Goal: Task Accomplishment & Management: Use online tool/utility

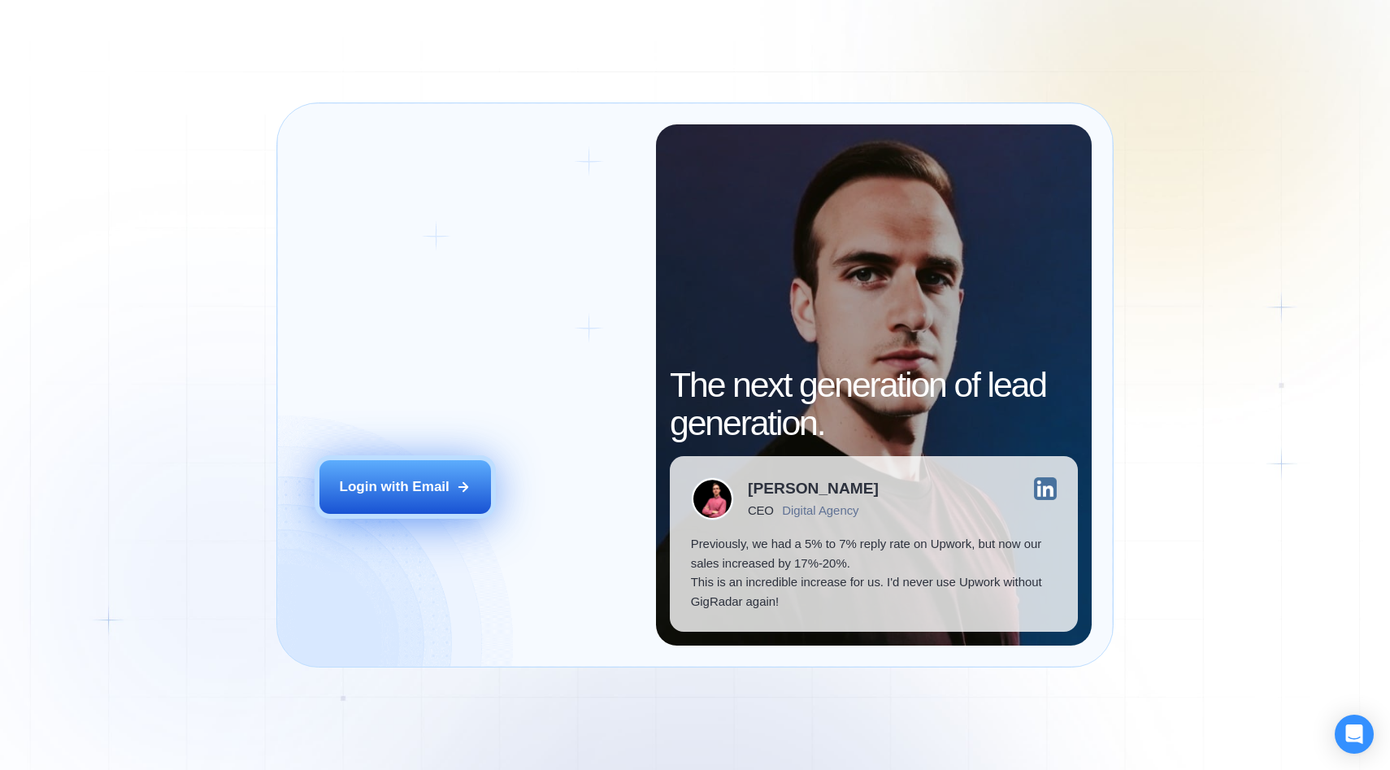
click at [398, 486] on div "Login with Email" at bounding box center [395, 487] width 110 height 20
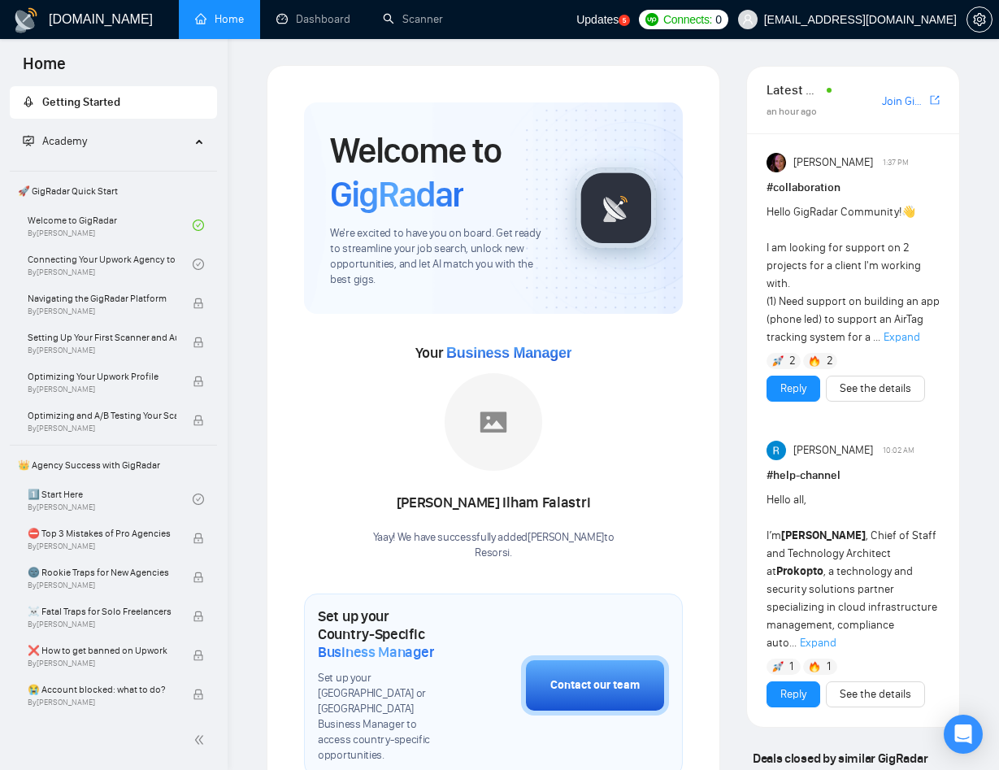
click at [583, 312] on div "Welcome to GigRadar We're excited to have you on board. Get ready to streamline…" at bounding box center [493, 207] width 379 height 211
click at [440, 446] on div "Ahmed Ilham Falastri Yaay! We have successfully added Ahmed Ilham Falastri to R…" at bounding box center [493, 466] width 241 height 187
click at [401, 15] on link "Scanner" at bounding box center [413, 19] width 60 height 14
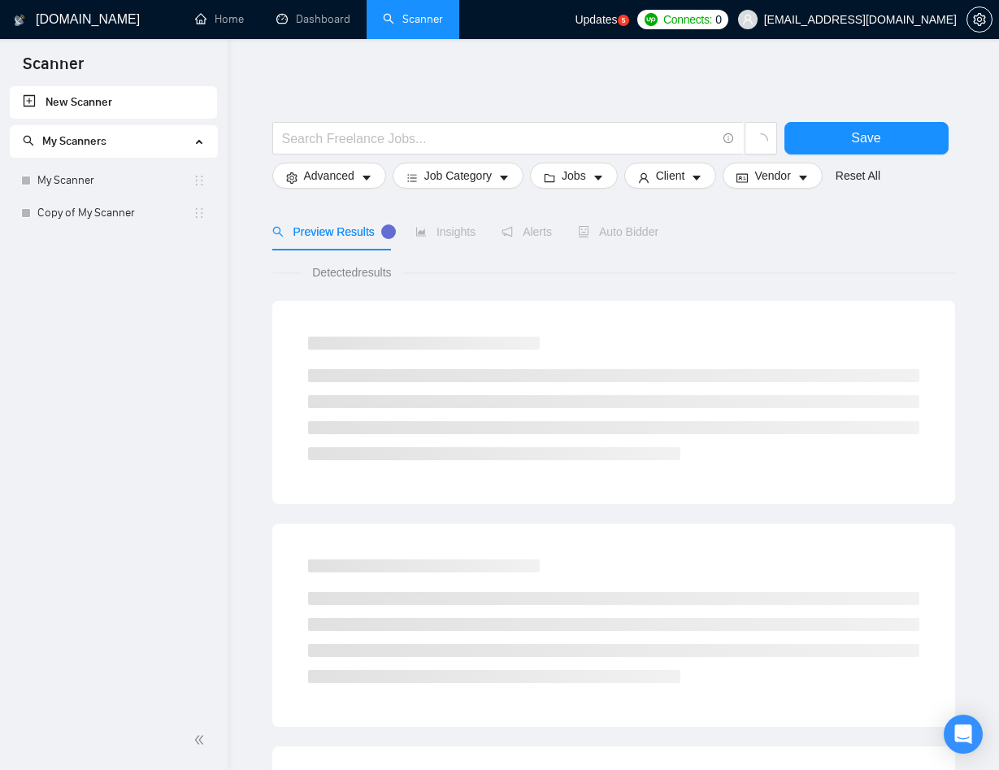
click at [617, 18] on span "Updates" at bounding box center [596, 19] width 42 height 13
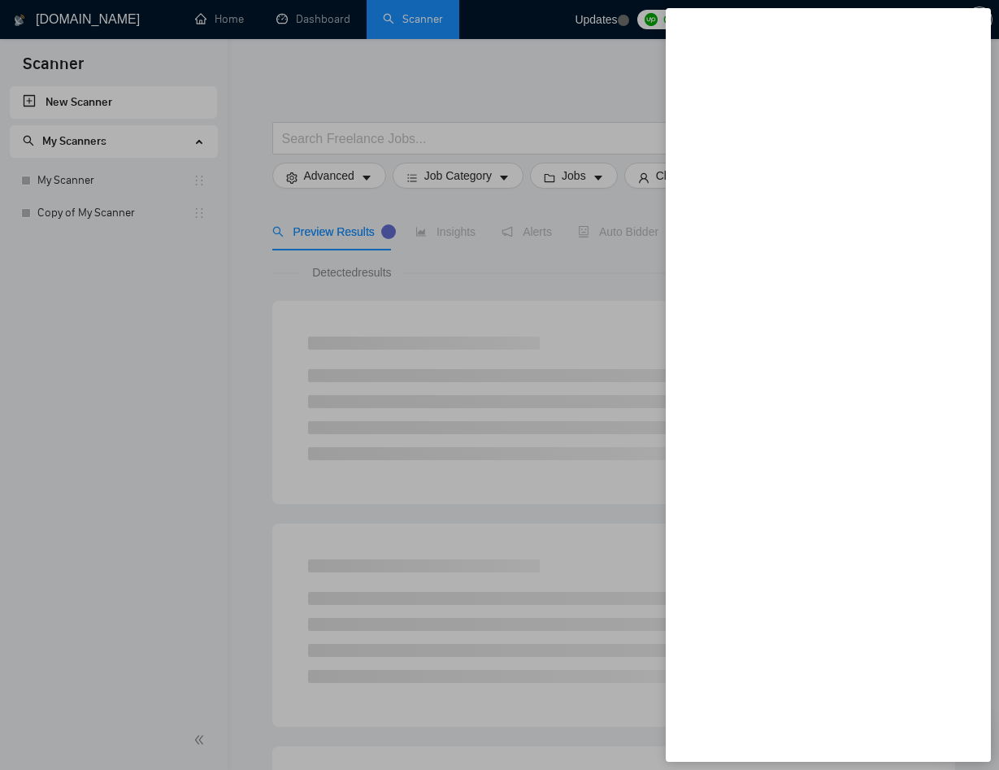
click at [562, 58] on div at bounding box center [499, 385] width 999 height 770
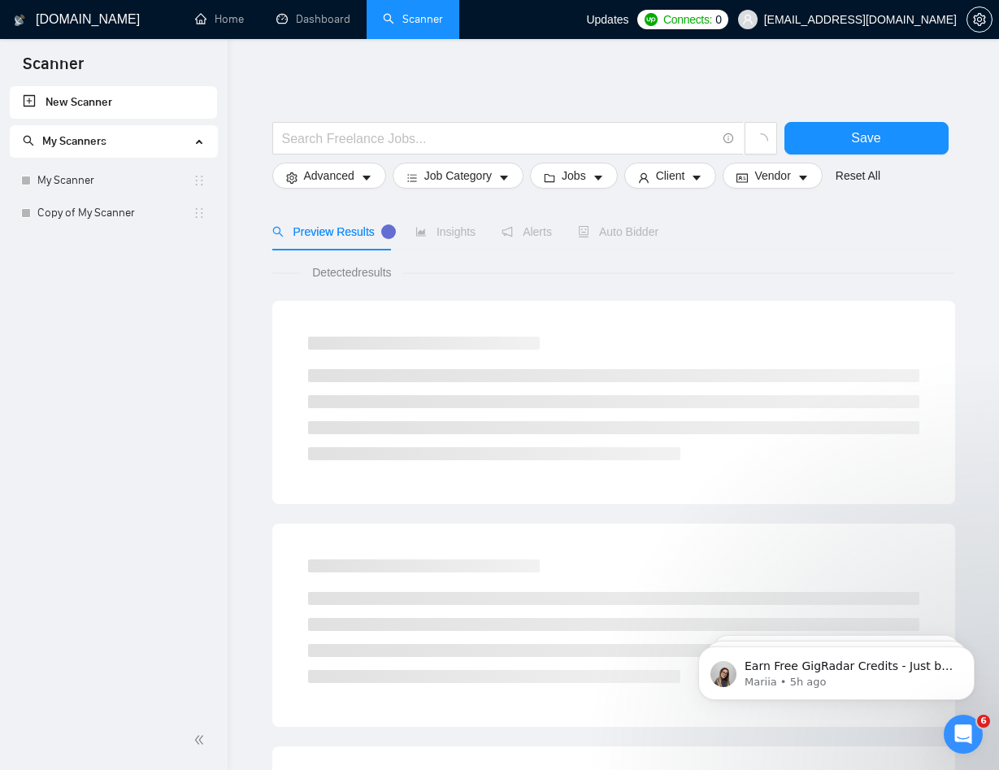
click at [597, 268] on div "Detected results" at bounding box center [613, 272] width 683 height 18
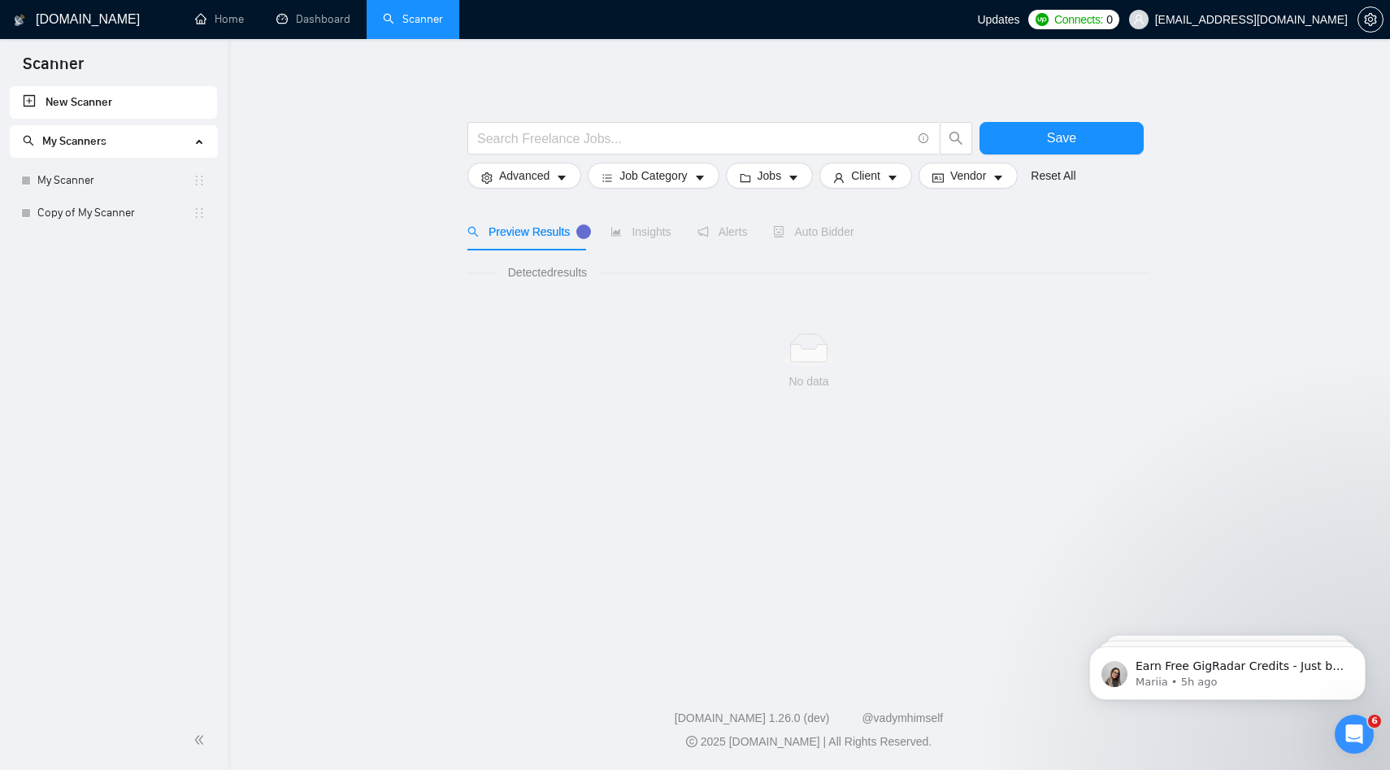
click at [117, 144] on span "My Scanners" at bounding box center [106, 141] width 167 height 33
click at [101, 153] on span "My Scanners" at bounding box center [106, 141] width 167 height 33
click at [86, 207] on link "Copy of My Scanner" at bounding box center [114, 213] width 155 height 33
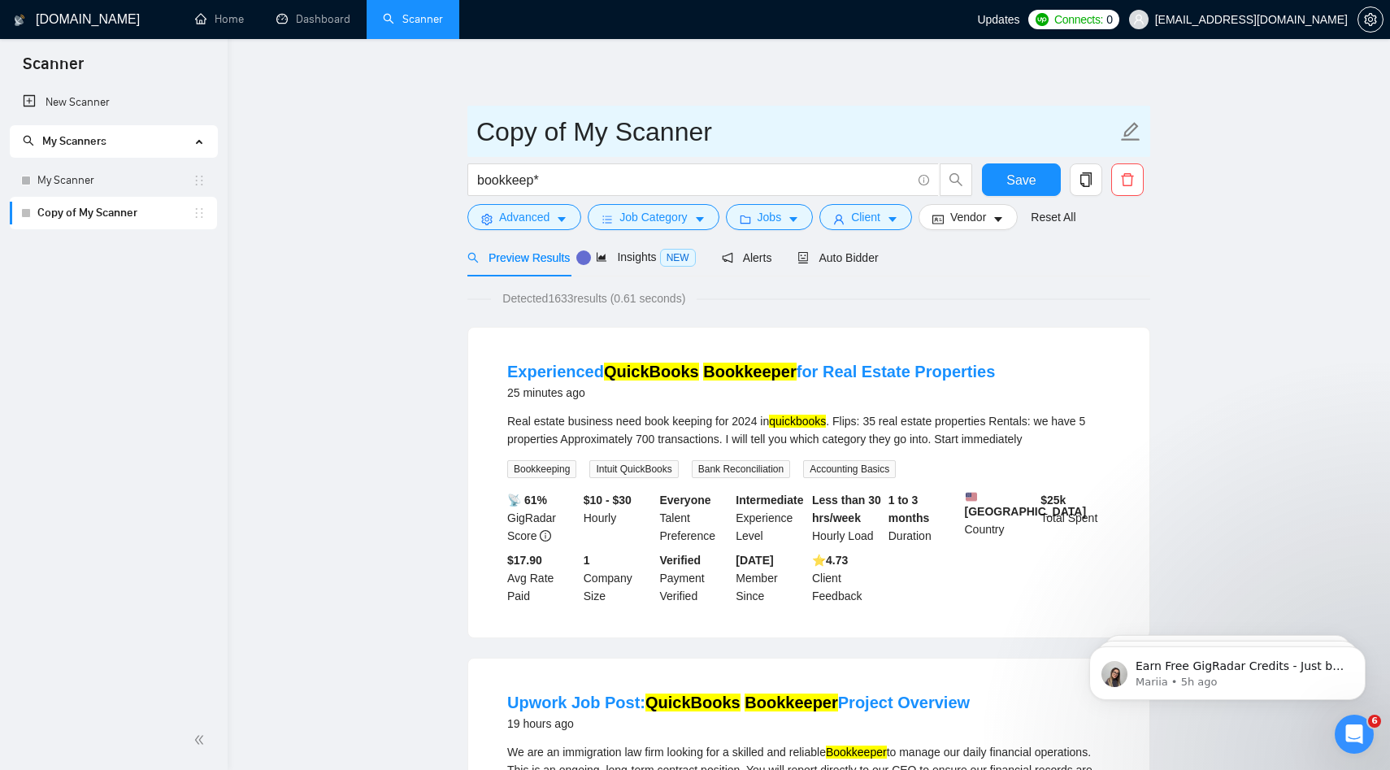
click at [601, 130] on input "Copy of My Scanner" at bounding box center [796, 131] width 640 height 41
type input "Bookeep*"
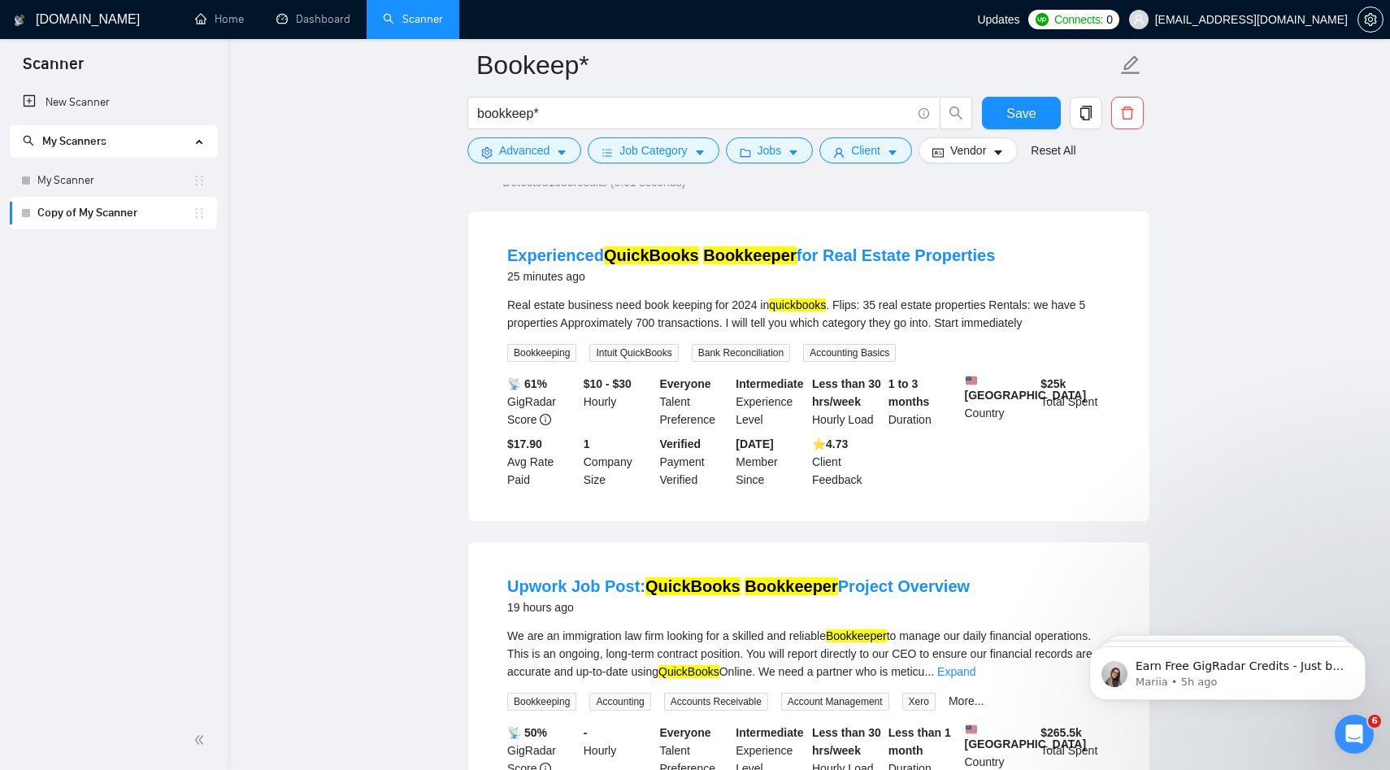
scroll to position [130, 0]
click at [796, 306] on mark "quickbooks" at bounding box center [797, 303] width 57 height 13
click at [682, 154] on span "Job Category" at bounding box center [652, 150] width 67 height 18
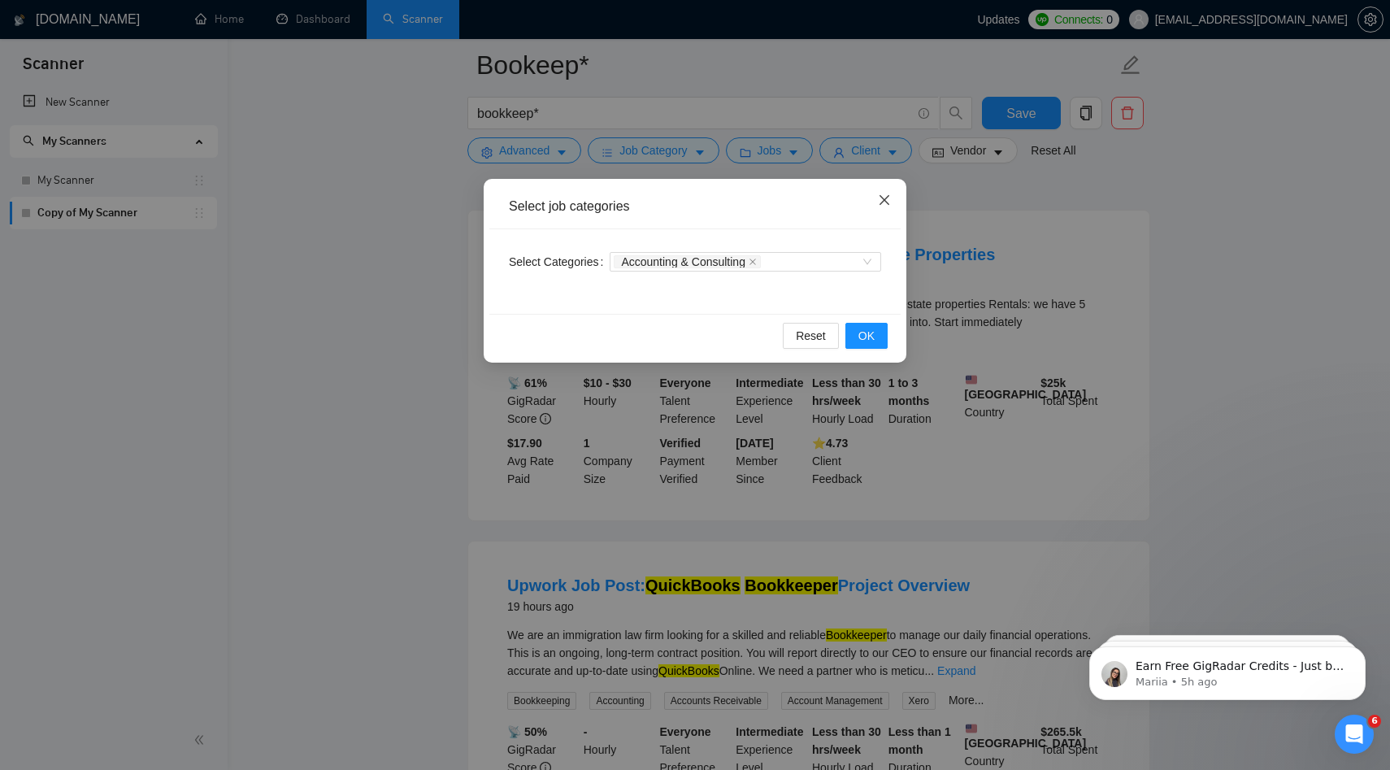
click at [879, 210] on span "Close" at bounding box center [884, 201] width 44 height 44
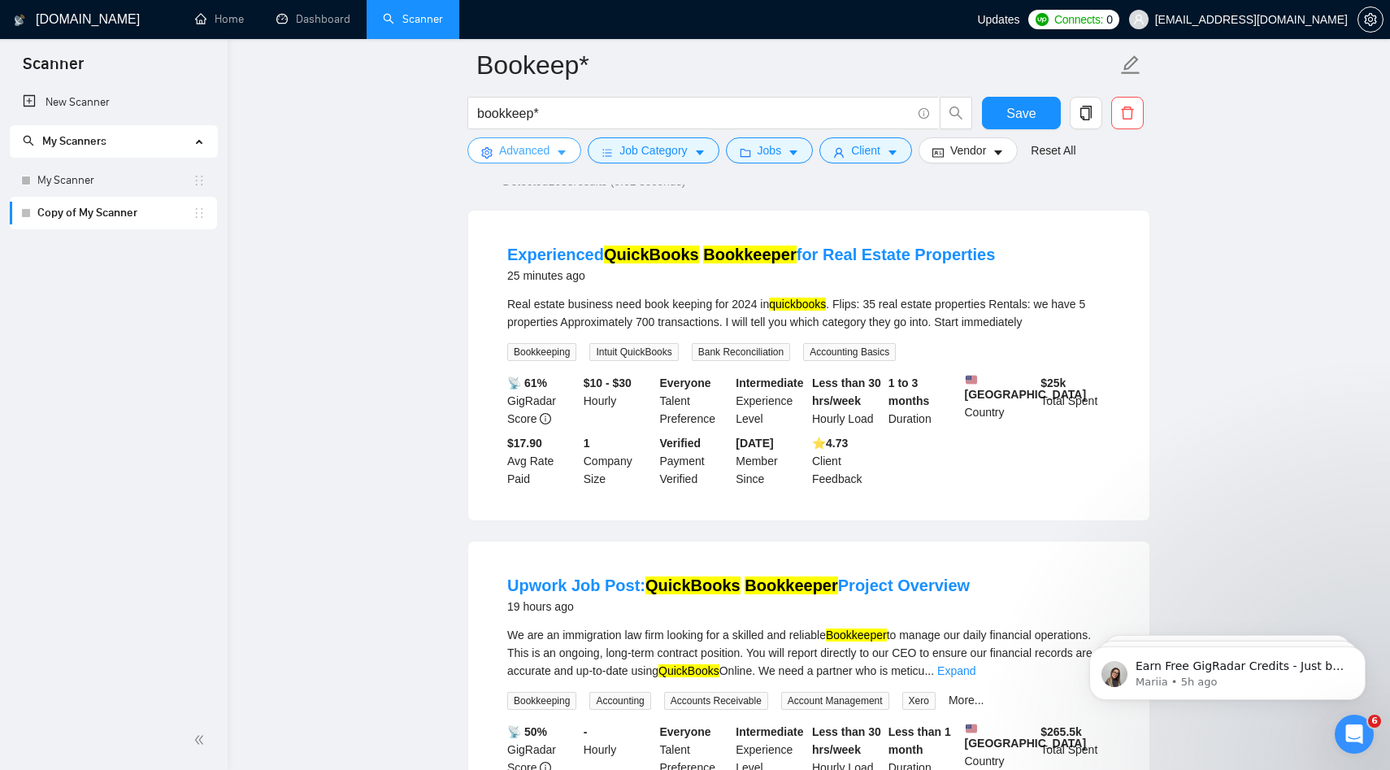
click at [531, 153] on span "Advanced" at bounding box center [524, 150] width 50 height 18
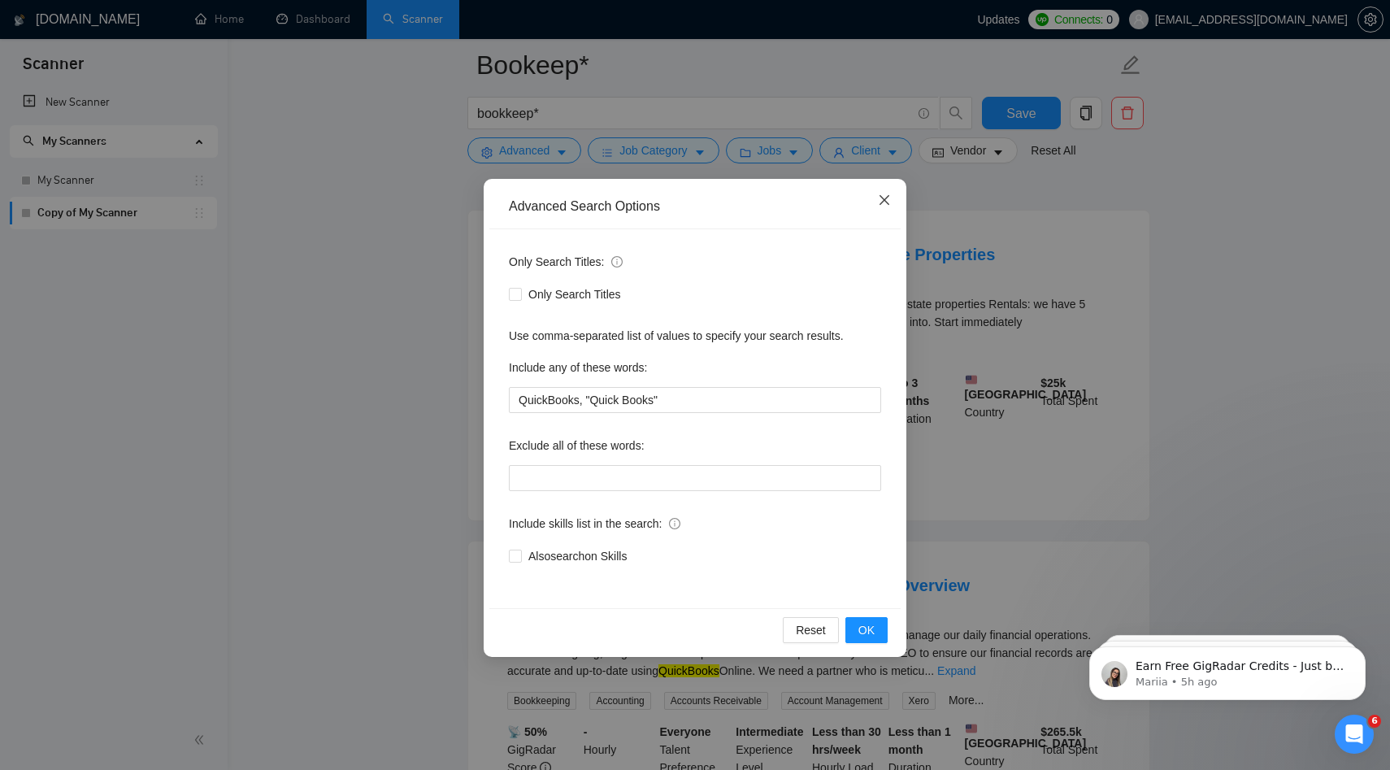
click at [879, 191] on span "Close" at bounding box center [884, 201] width 44 height 44
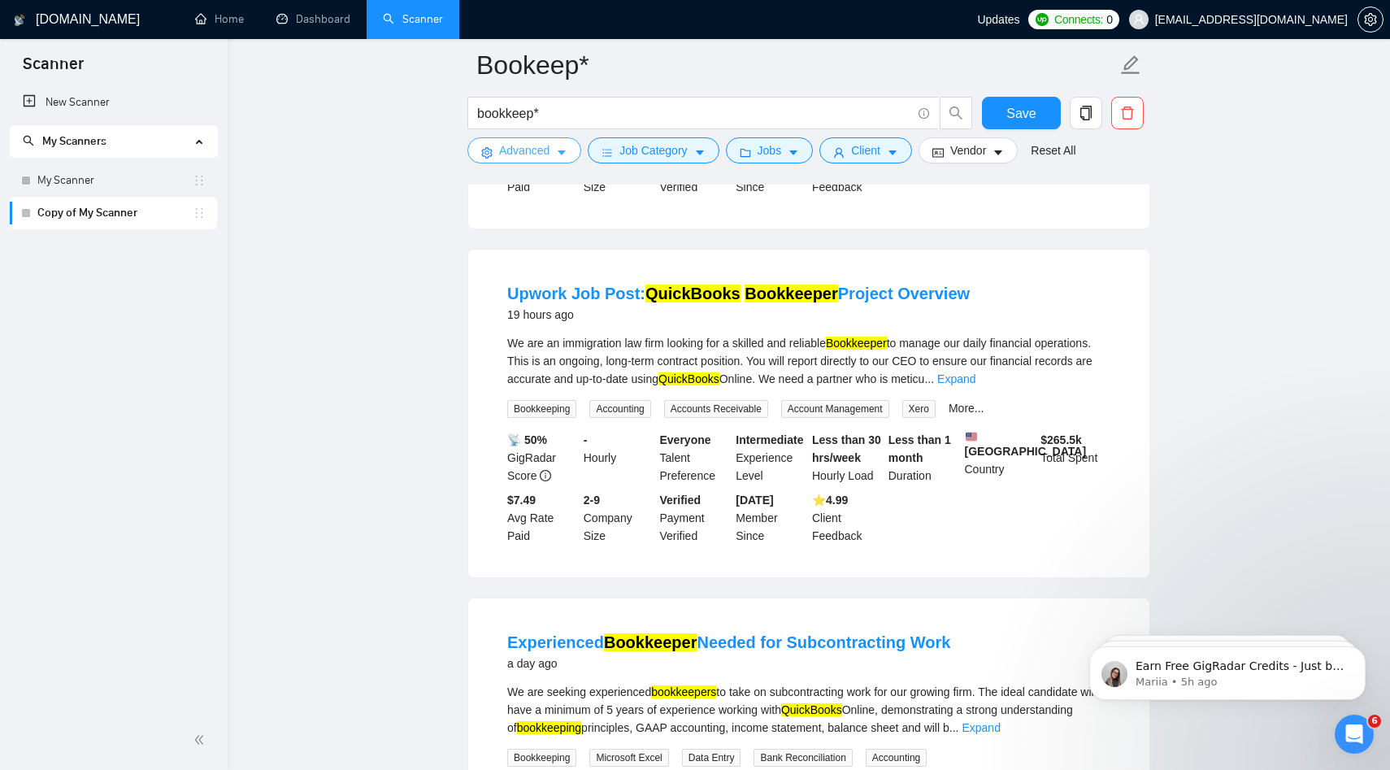
scroll to position [0, 0]
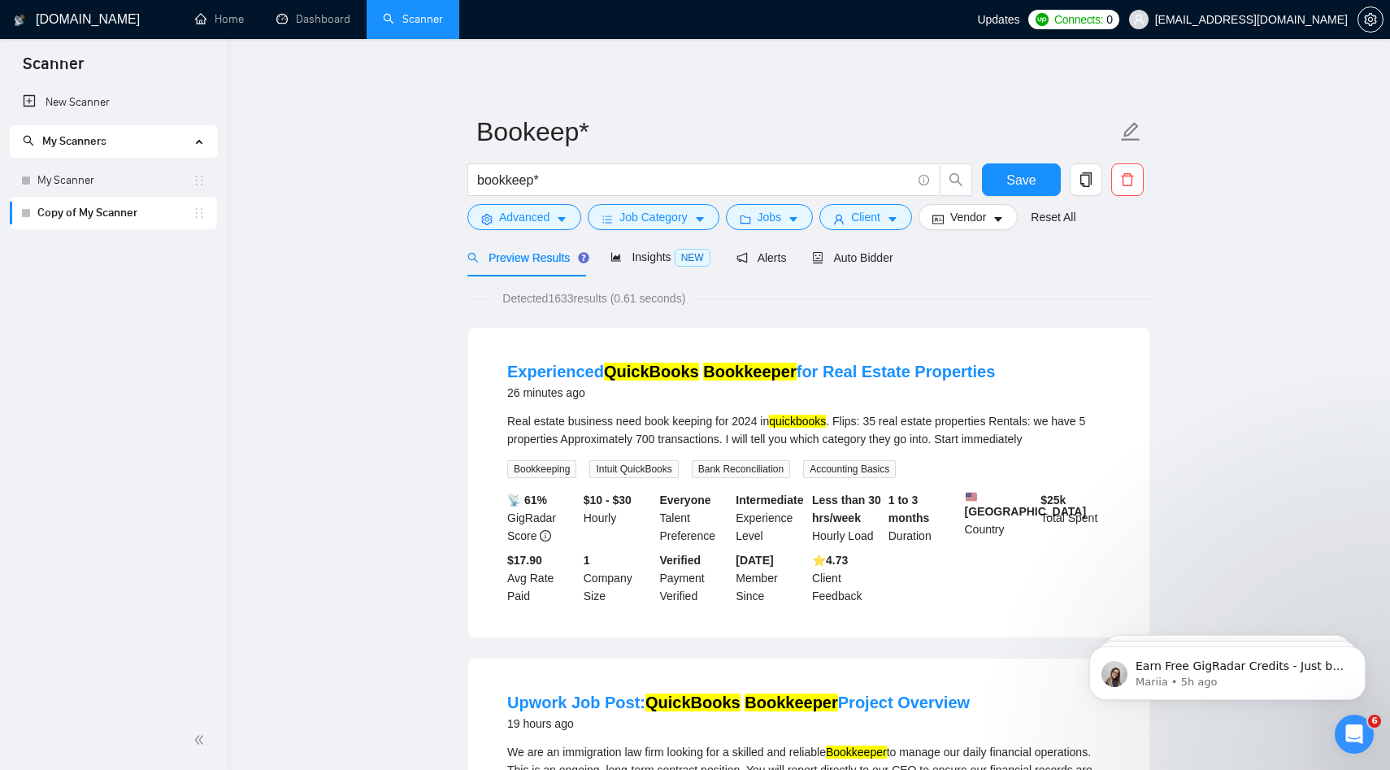
click at [518, 258] on span "Preview Results" at bounding box center [525, 257] width 117 height 13
click at [528, 258] on span "Preview Results" at bounding box center [525, 257] width 117 height 13
click at [562, 218] on icon "caret-down" at bounding box center [561, 220] width 8 height 5
drag, startPoint x: 554, startPoint y: 294, endPoint x: 588, endPoint y: 294, distance: 34.1
click at [588, 294] on span "Detected 1633 results (0.61 seconds)" at bounding box center [594, 298] width 206 height 18
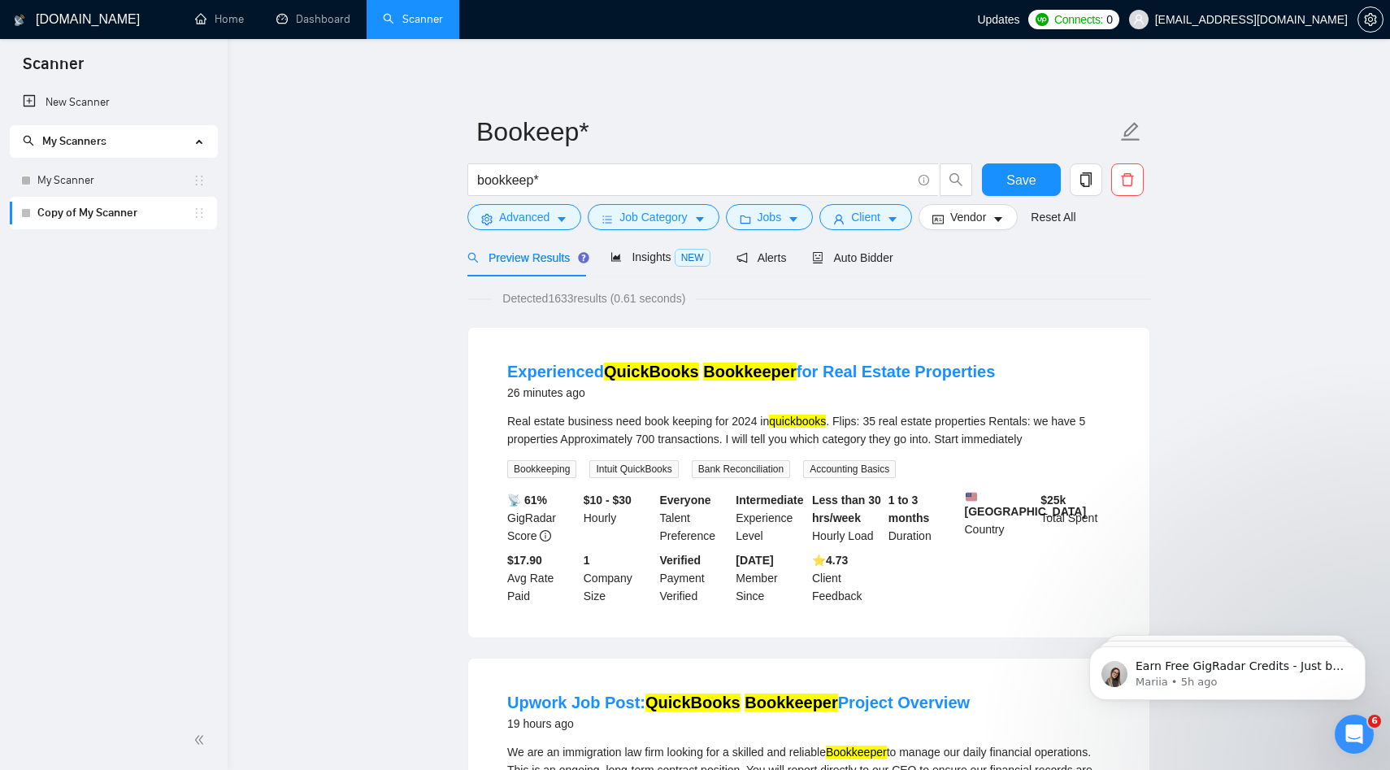
click at [562, 302] on span "Detected 1633 results (0.61 seconds)" at bounding box center [594, 298] width 206 height 18
click at [559, 300] on span "Detected 1633 results (0.61 seconds)" at bounding box center [594, 298] width 206 height 18
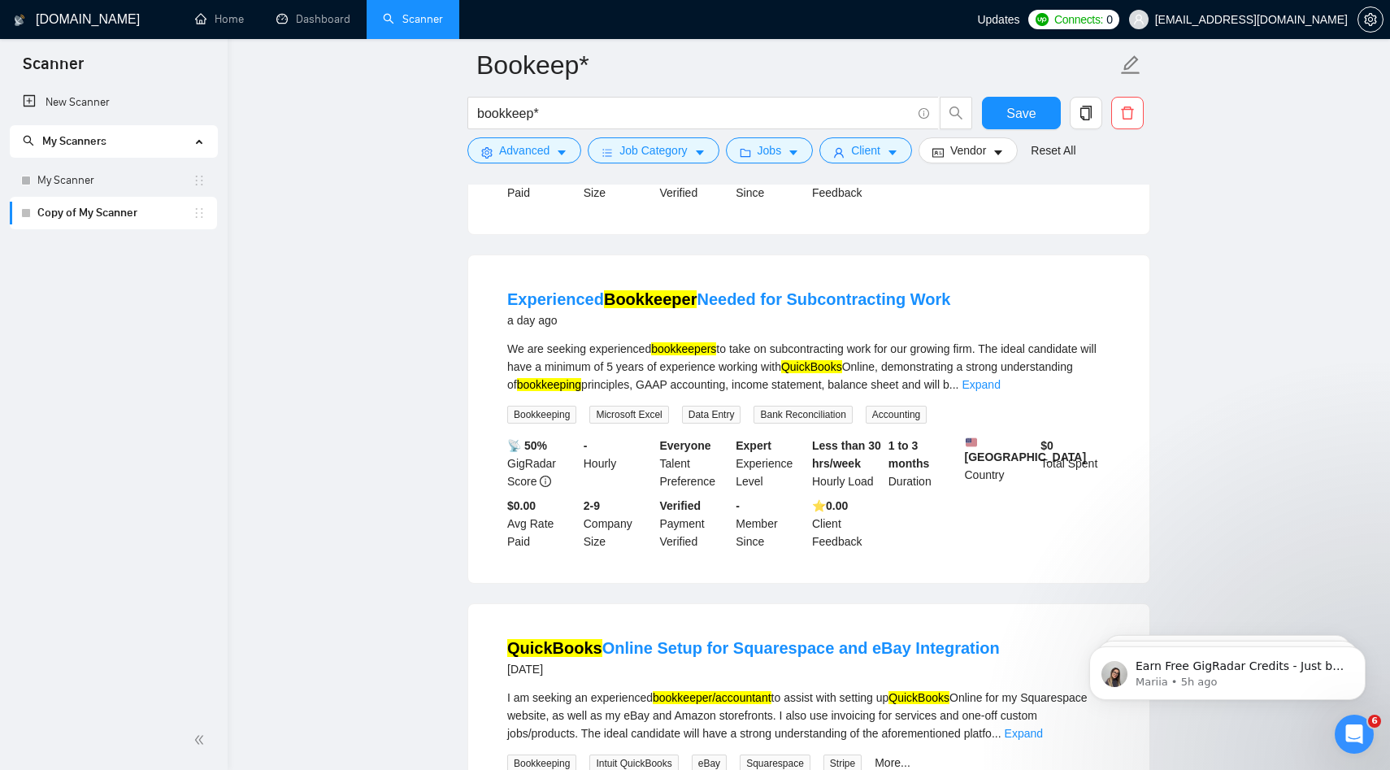
scroll to position [766, 0]
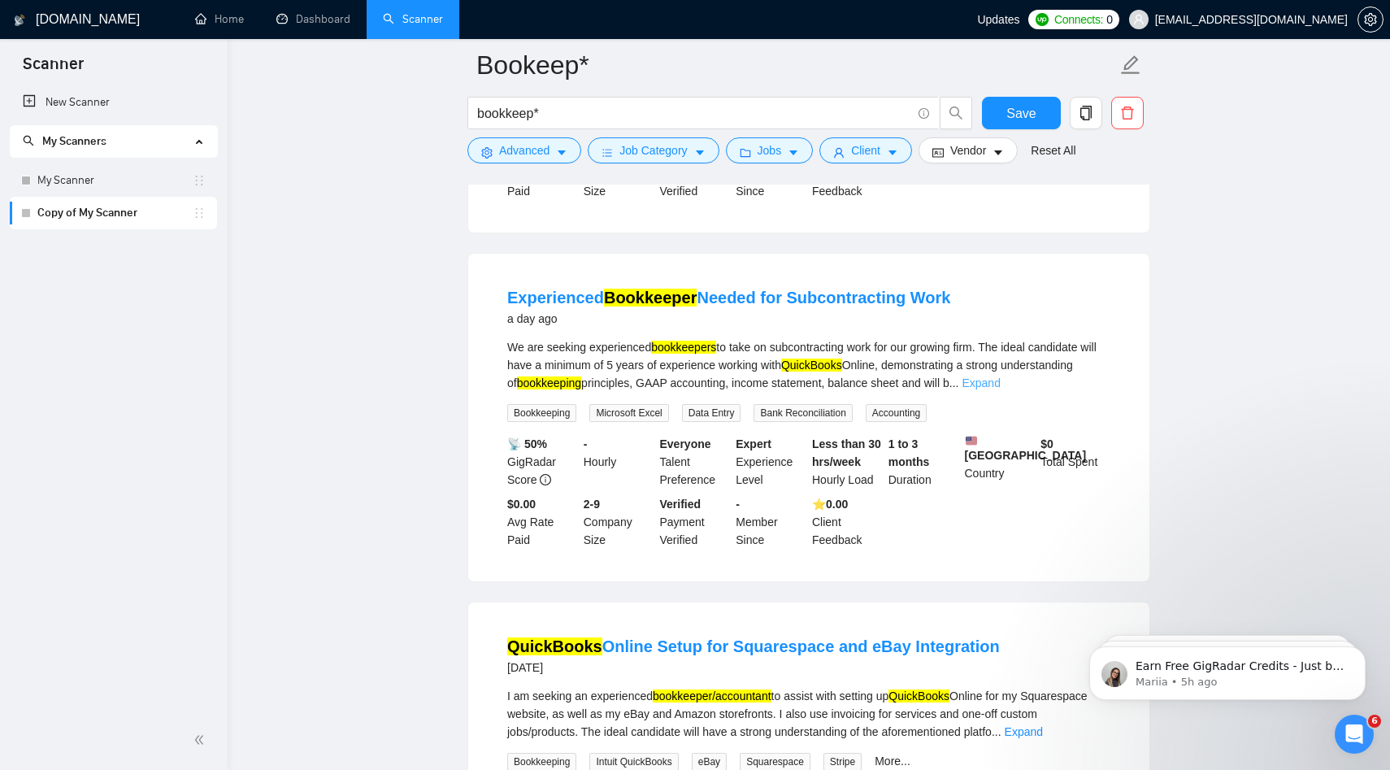
click at [998, 389] on link "Expand" at bounding box center [980, 382] width 38 height 13
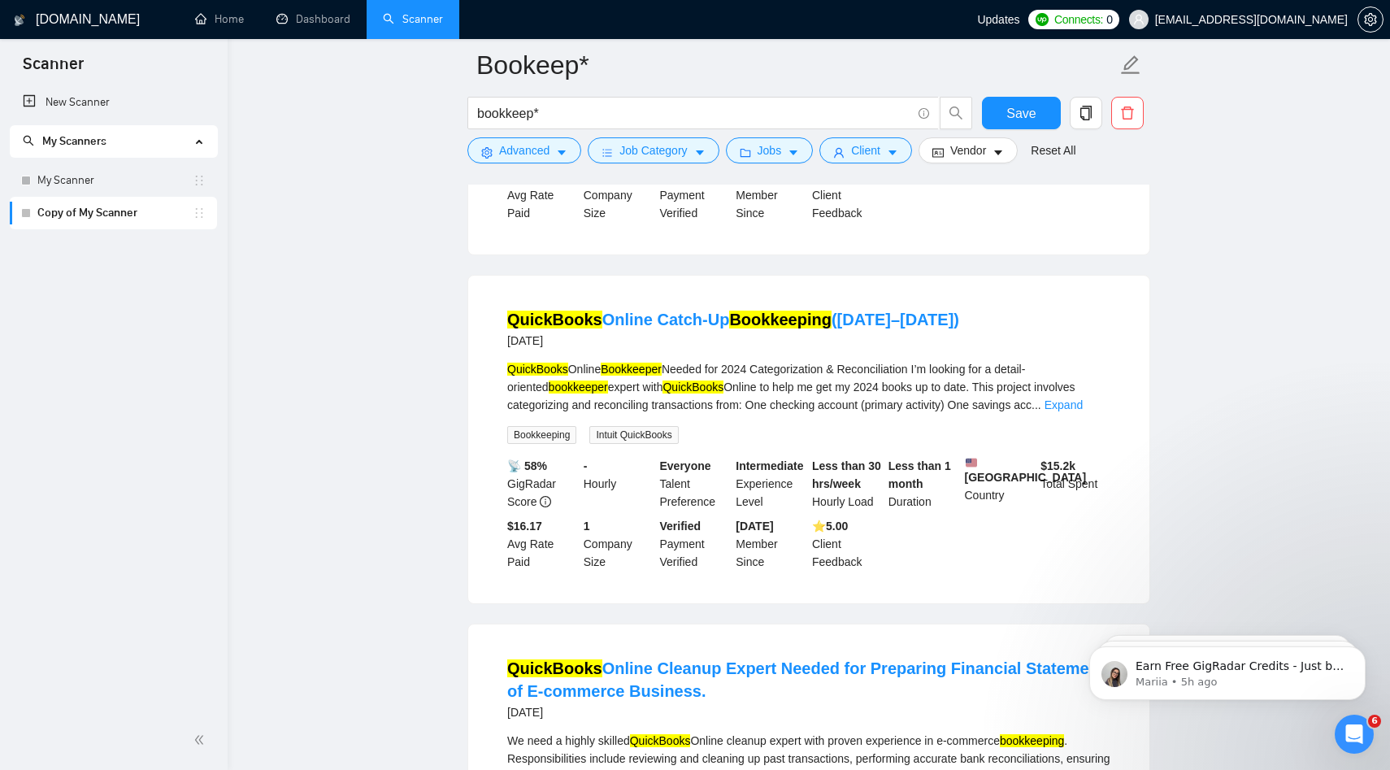
scroll to position [1367, 0]
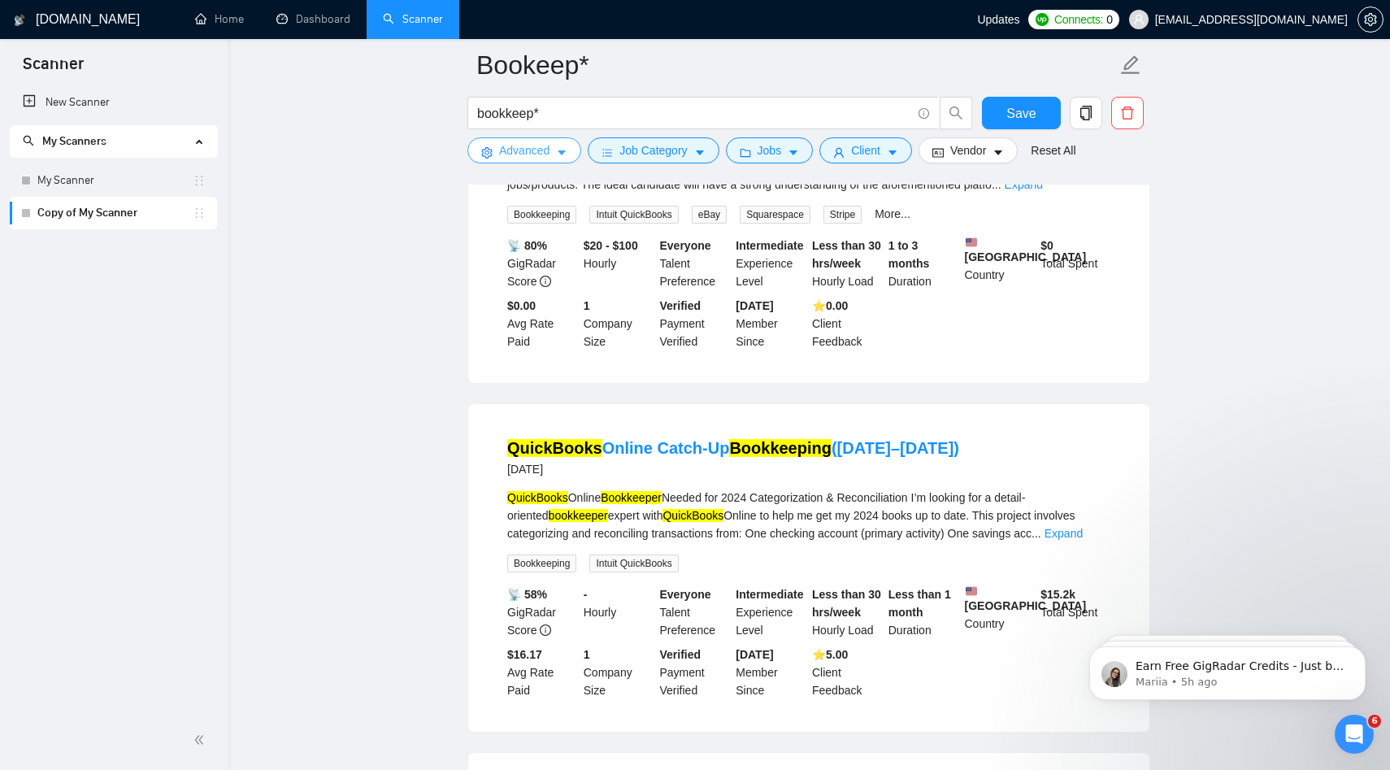
click at [543, 161] on button "Advanced" at bounding box center [524, 150] width 114 height 26
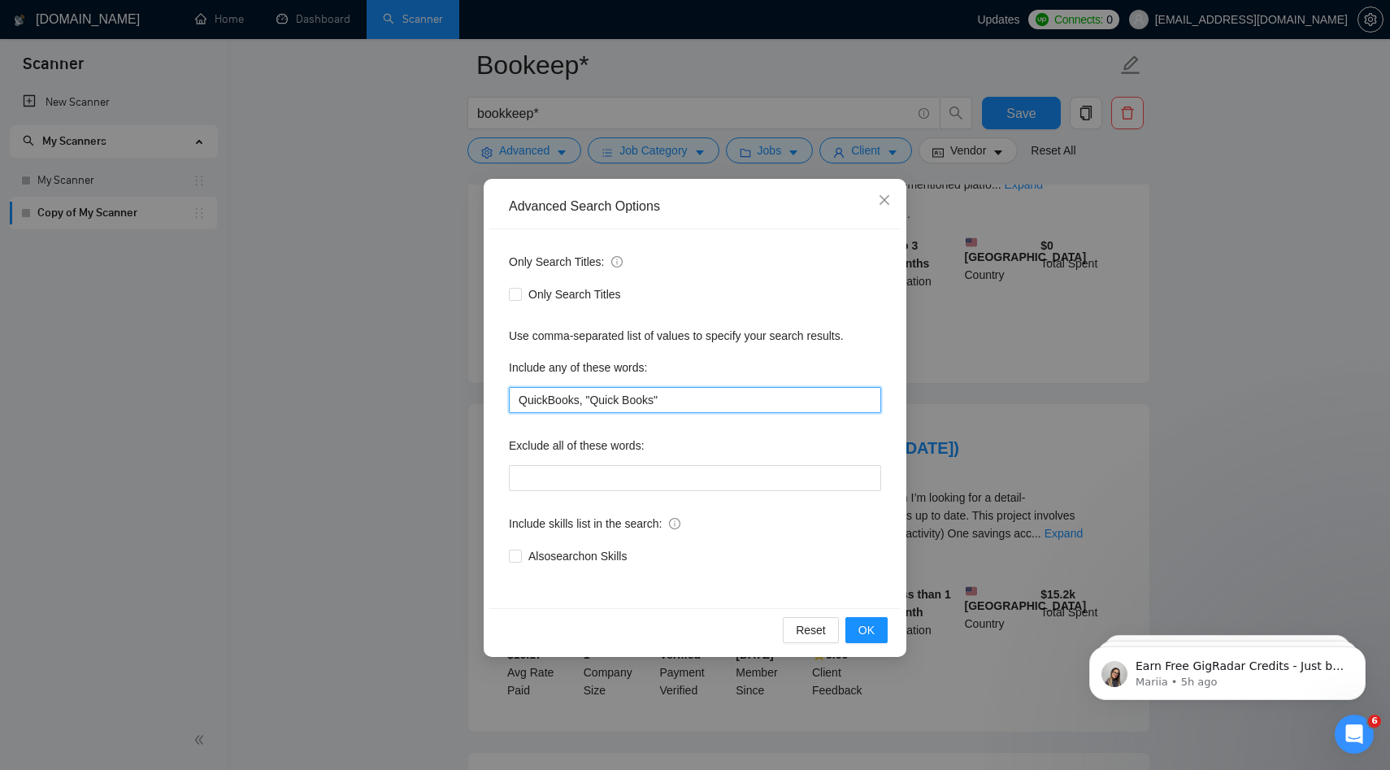
click at [695, 410] on input "QuickBooks, "Quick Books"" at bounding box center [695, 400] width 372 height 26
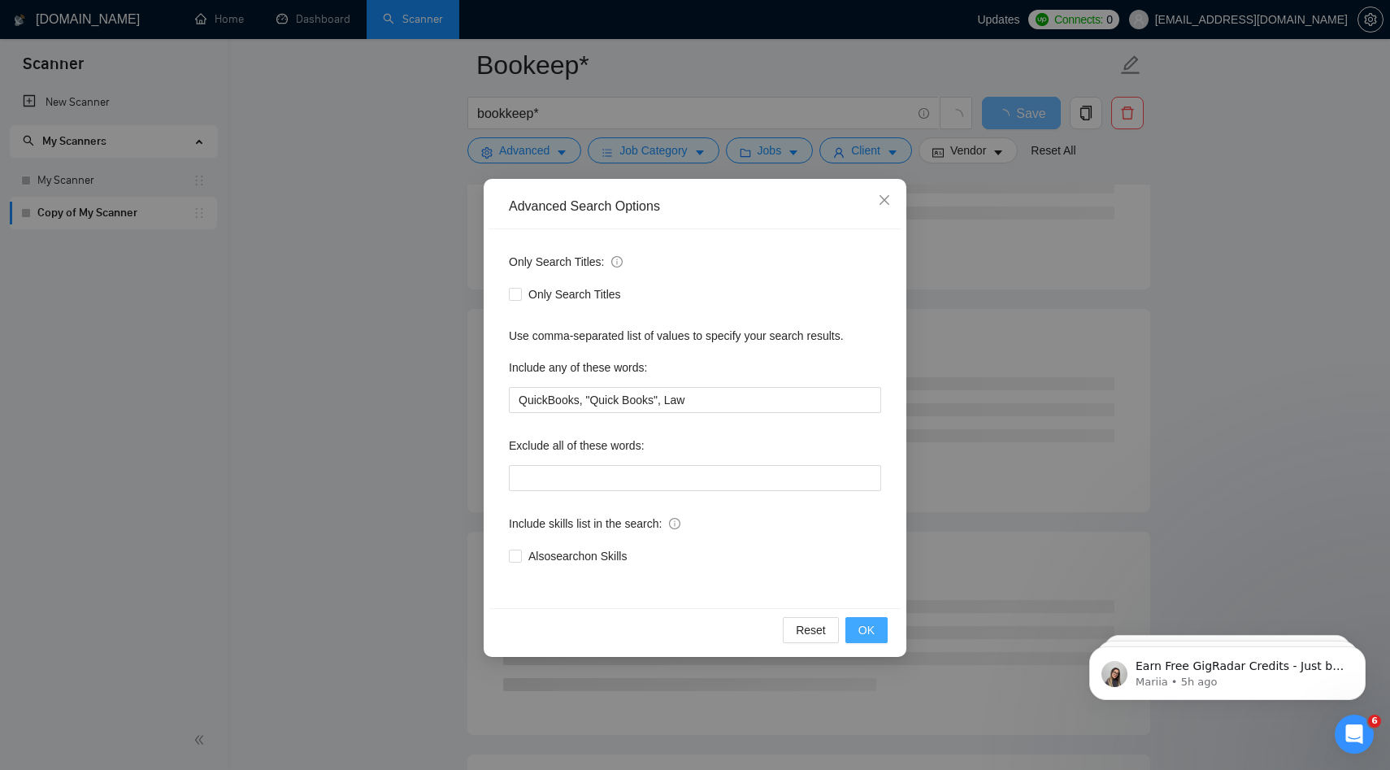
click at [856, 630] on button "OK" at bounding box center [866, 630] width 42 height 26
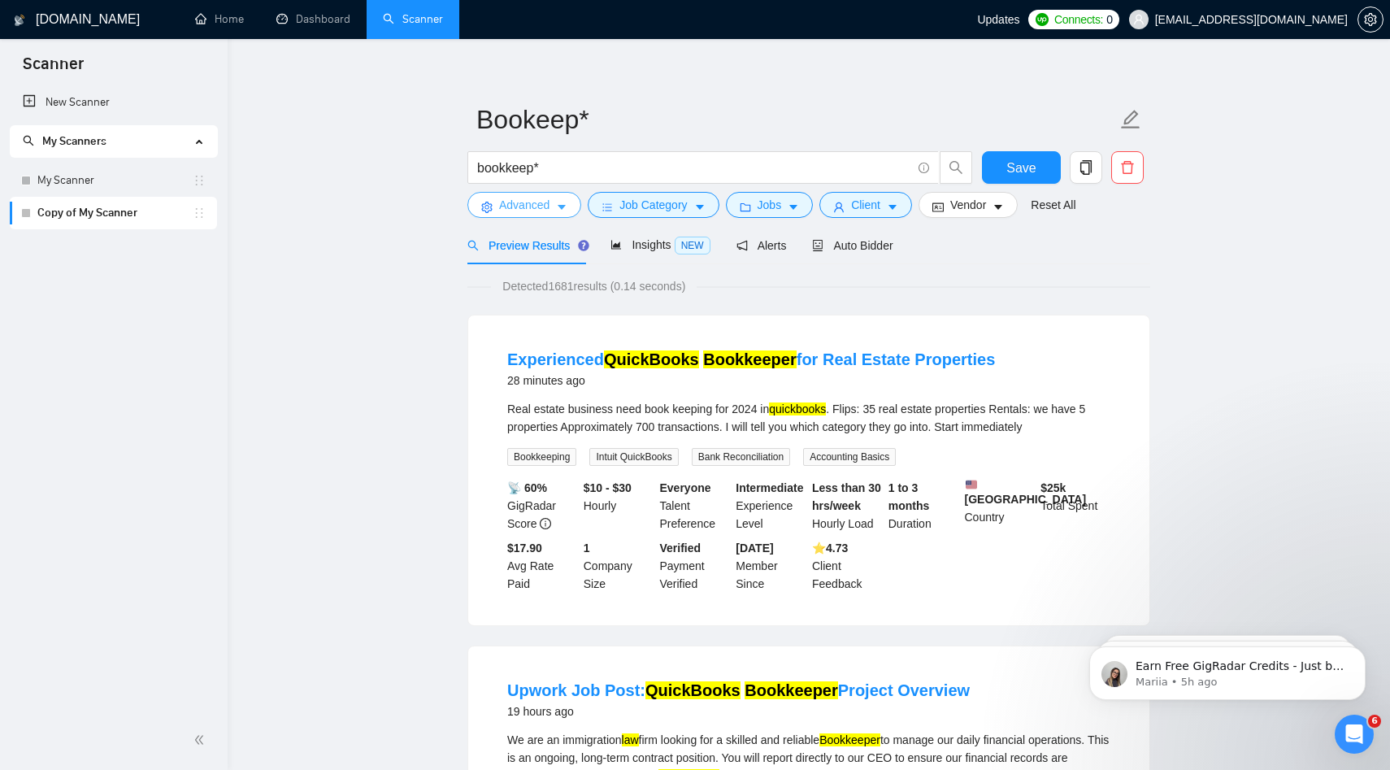
scroll to position [15, 0]
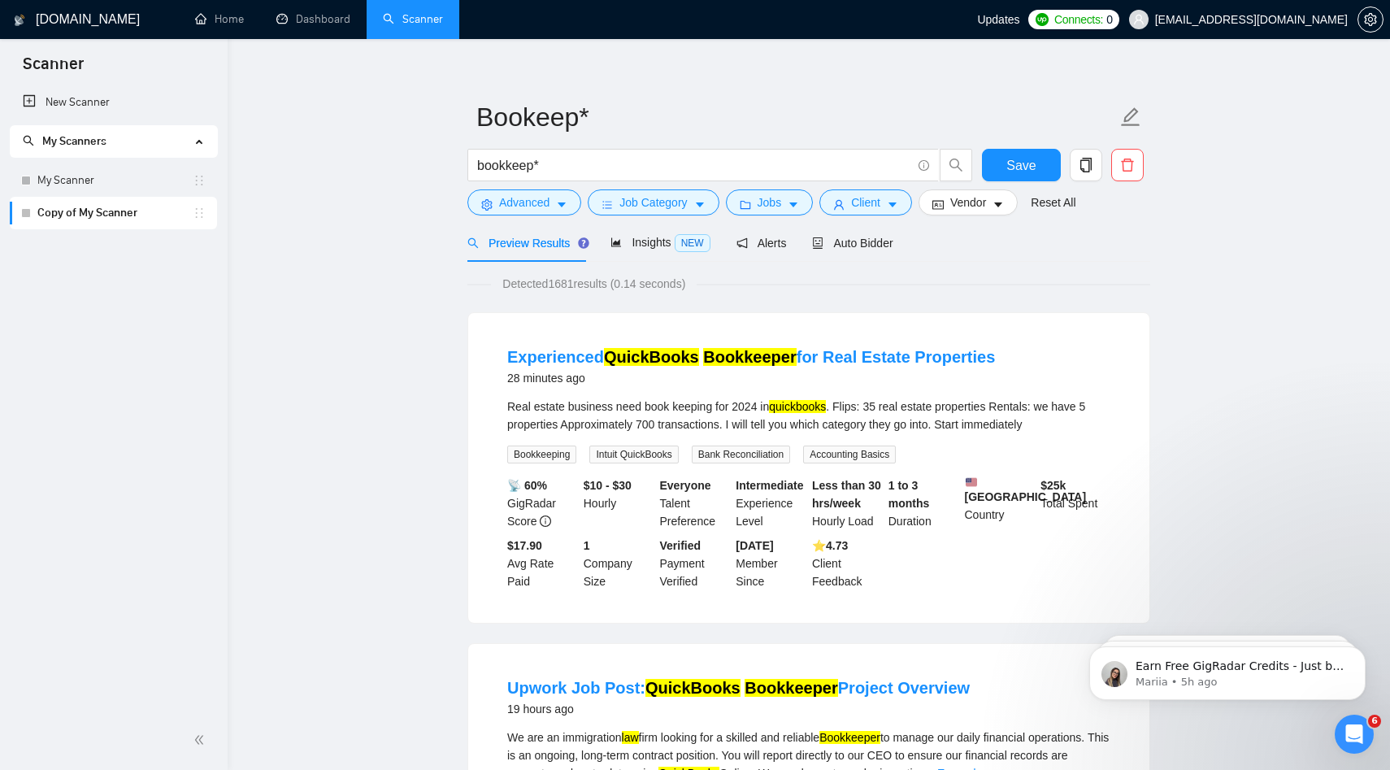
click at [535, 241] on span "Preview Results" at bounding box center [525, 242] width 117 height 13
click at [515, 200] on span "Advanced" at bounding box center [524, 202] width 50 height 18
click at [959, 167] on icon "search" at bounding box center [955, 165] width 15 height 15
click at [549, 211] on span "Advanced" at bounding box center [524, 202] width 50 height 18
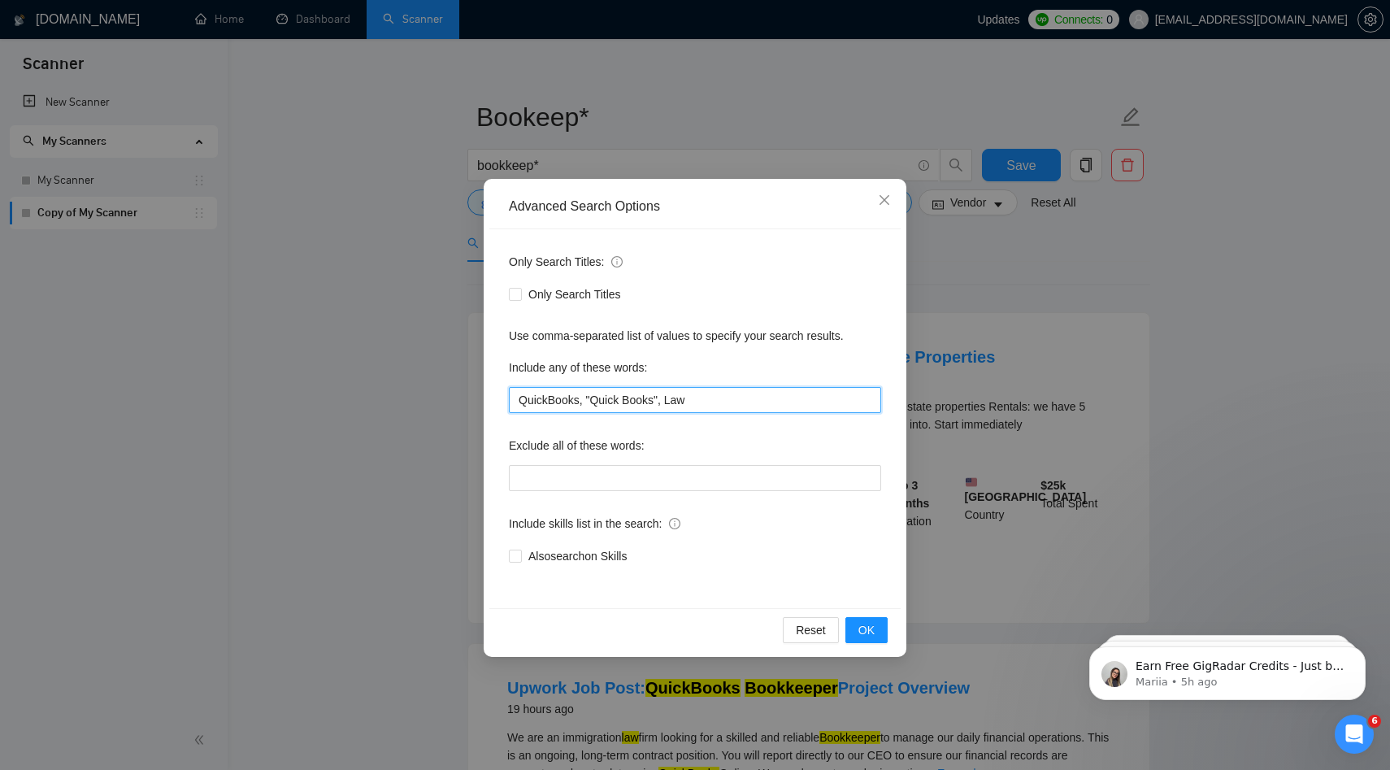
click at [682, 396] on input "QuickBooks, "Quick Books", Law" at bounding box center [695, 400] width 372 height 26
type input "QuickBooks, "Quick Books""
click at [863, 632] on span "OK" at bounding box center [866, 630] width 16 height 18
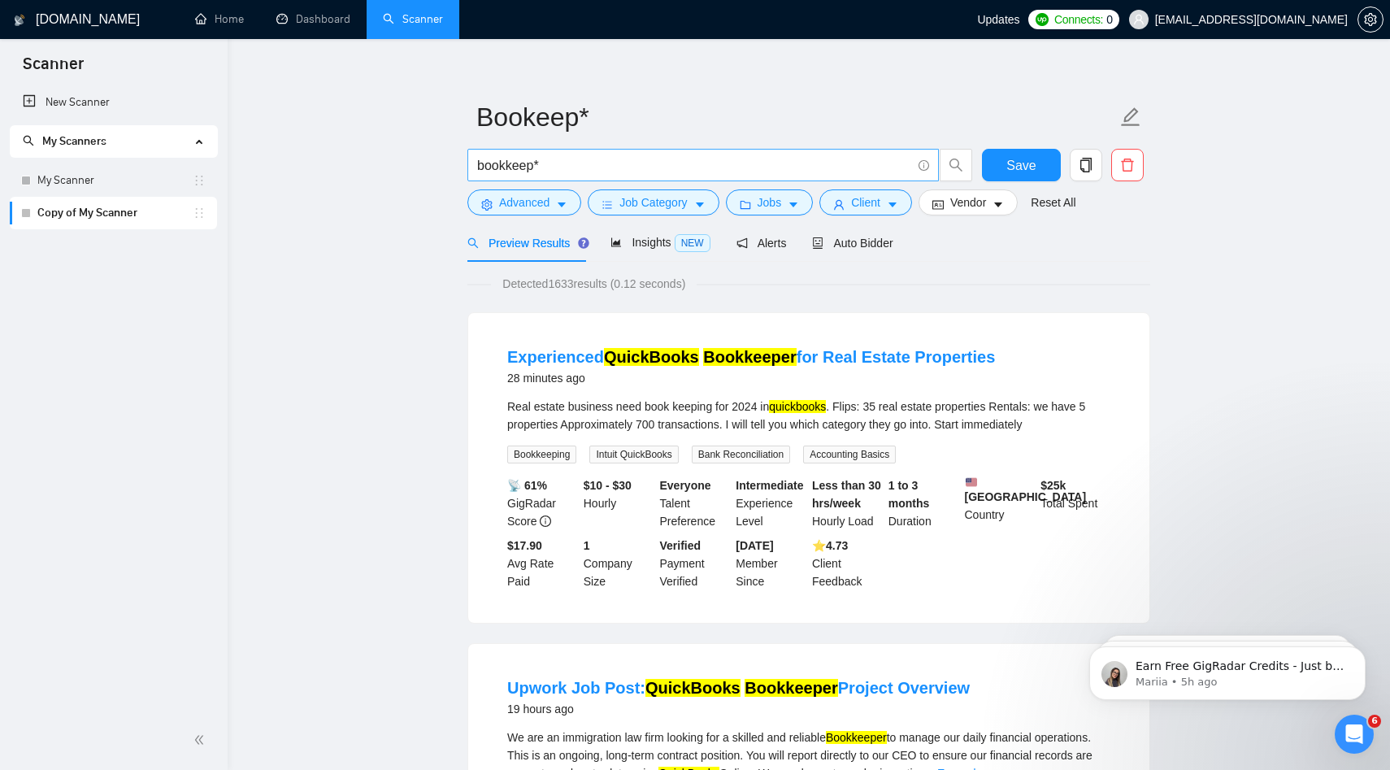
click at [574, 164] on input "bookkeep*" at bounding box center [694, 165] width 434 height 20
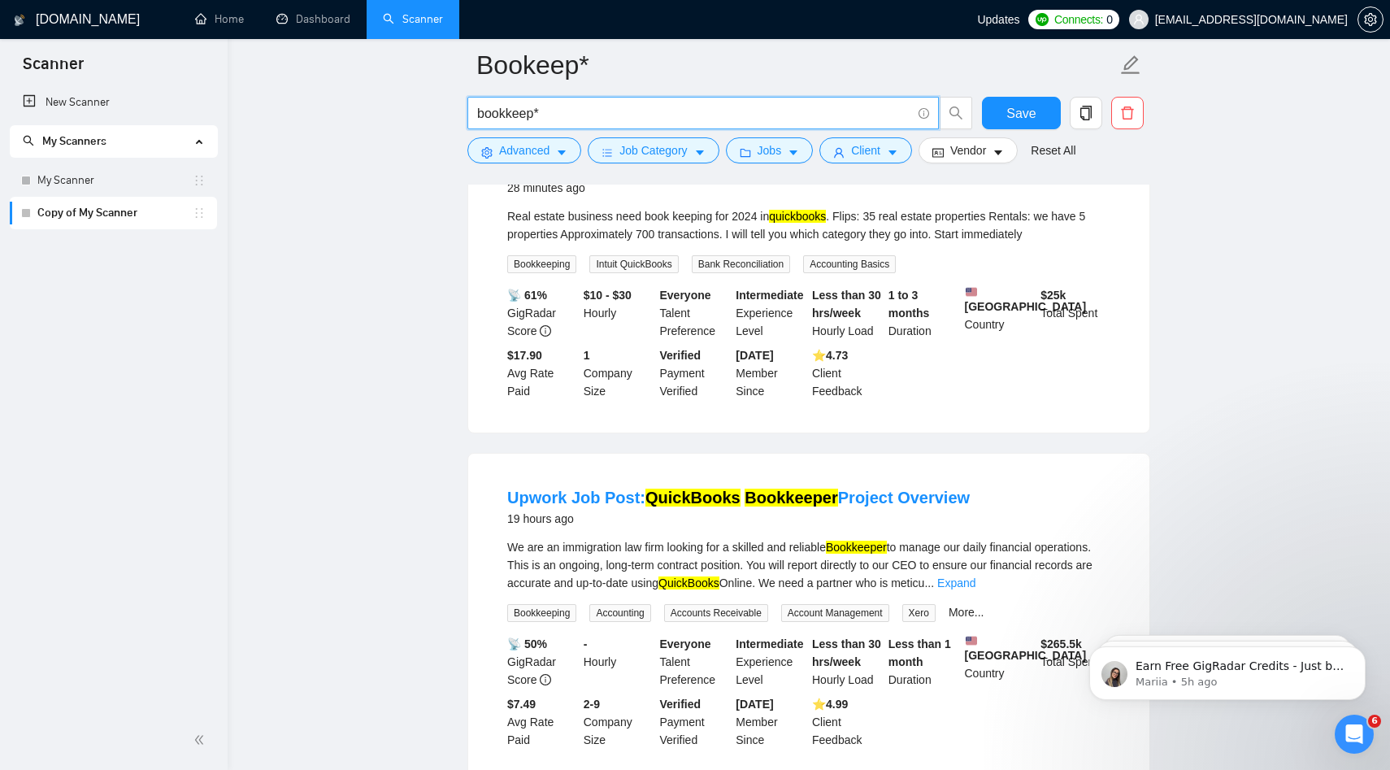
scroll to position [219, 0]
click at [634, 559] on div "We are an immigration law firm looking for a skilled and reliable Bookkeeper to…" at bounding box center [808, 563] width 603 height 54
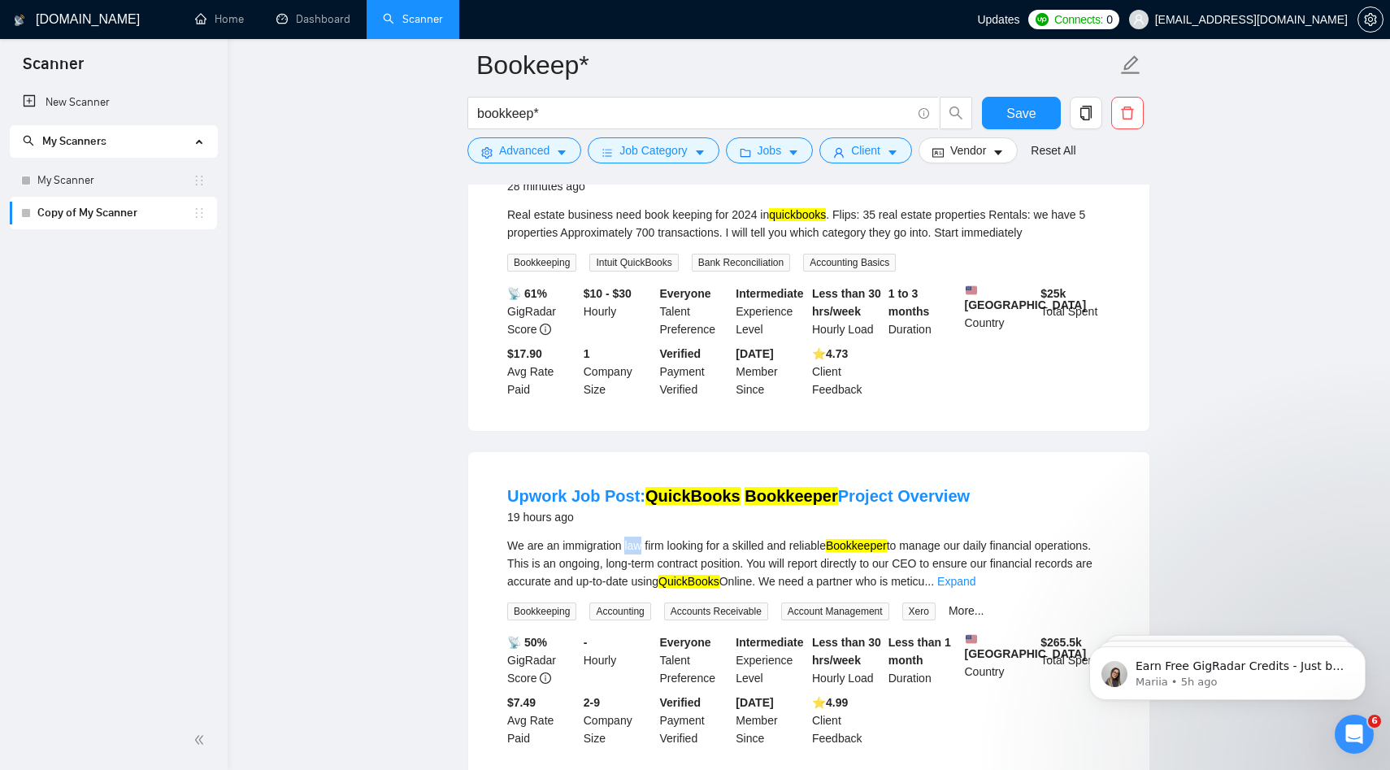
click at [634, 559] on div "We are an immigration law firm looking for a skilled and reliable Bookkeeper to…" at bounding box center [808, 563] width 603 height 54
copy div "law"
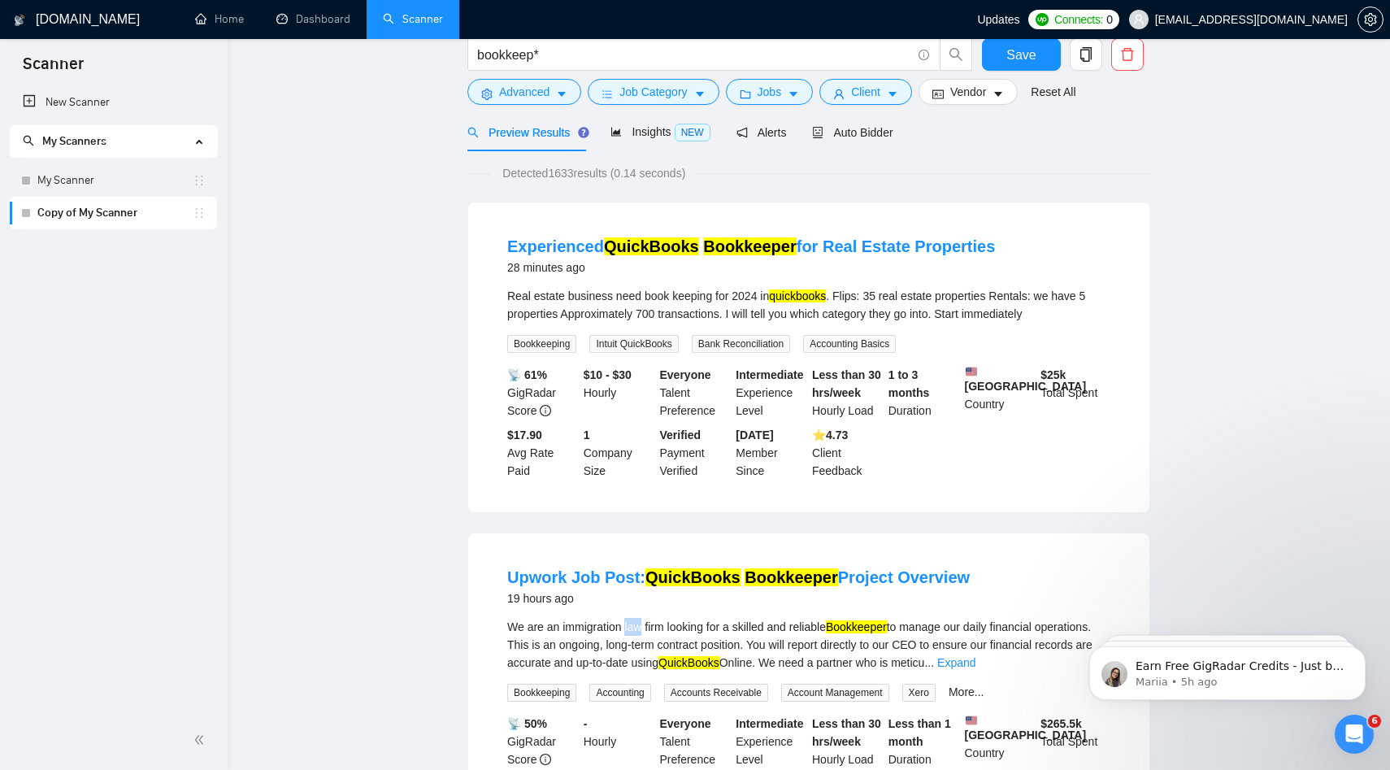
scroll to position [0, 0]
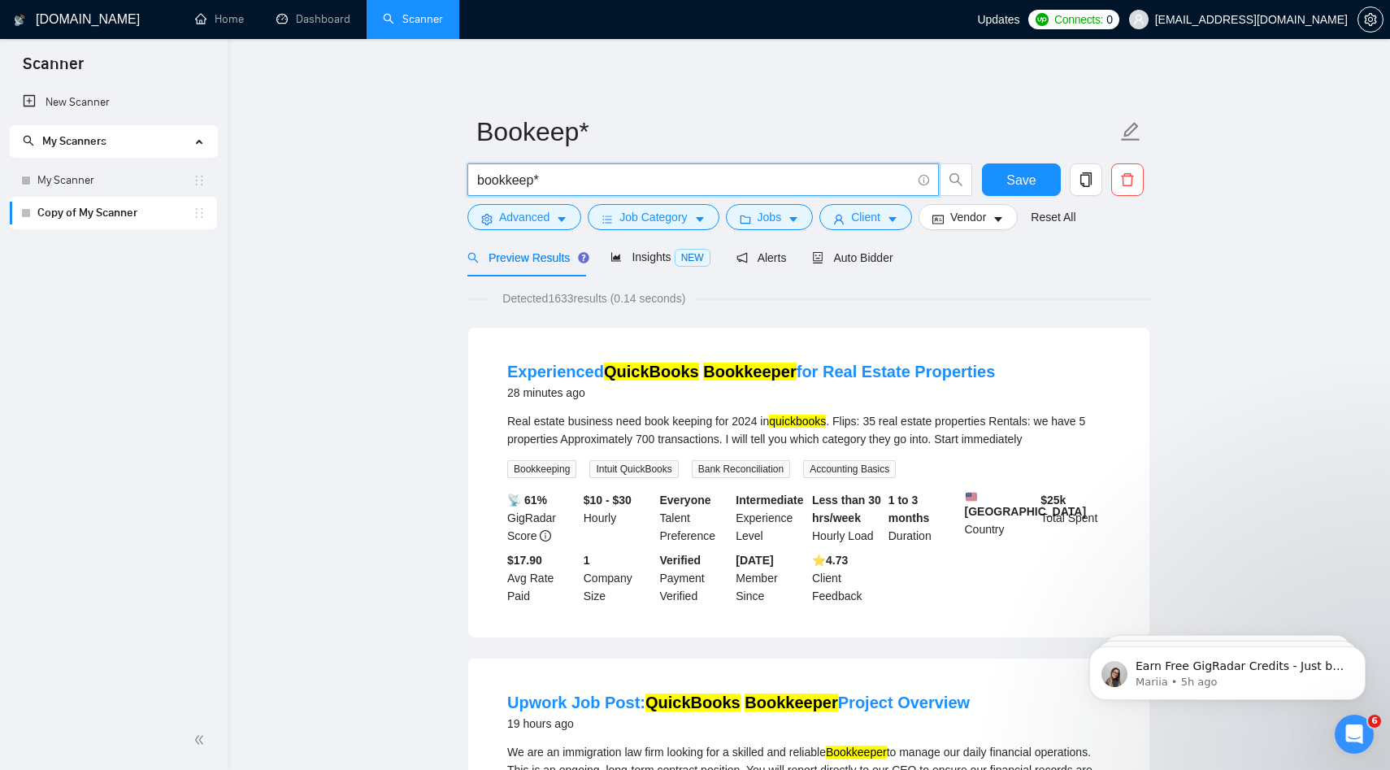
click at [588, 175] on input "bookkeep*" at bounding box center [694, 180] width 434 height 20
paste input "law"
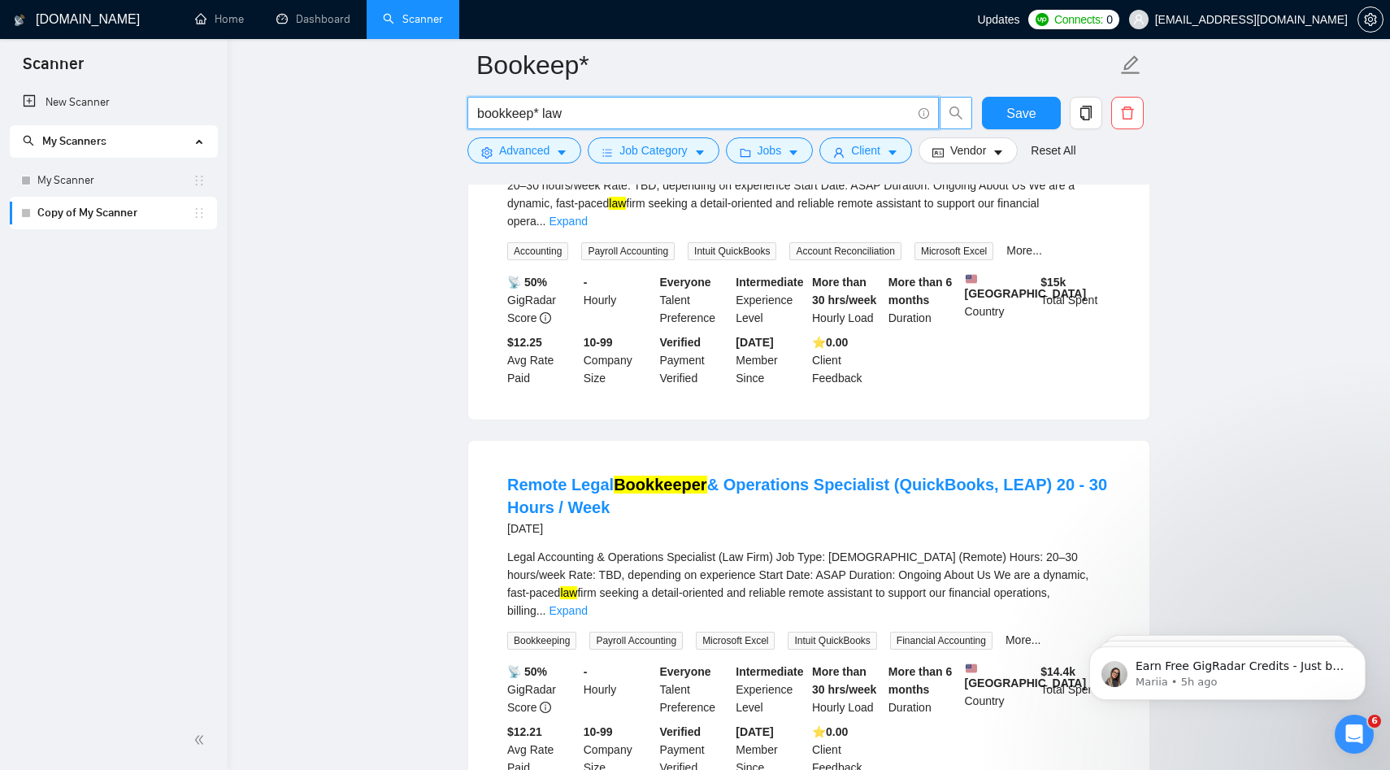
scroll to position [984, 0]
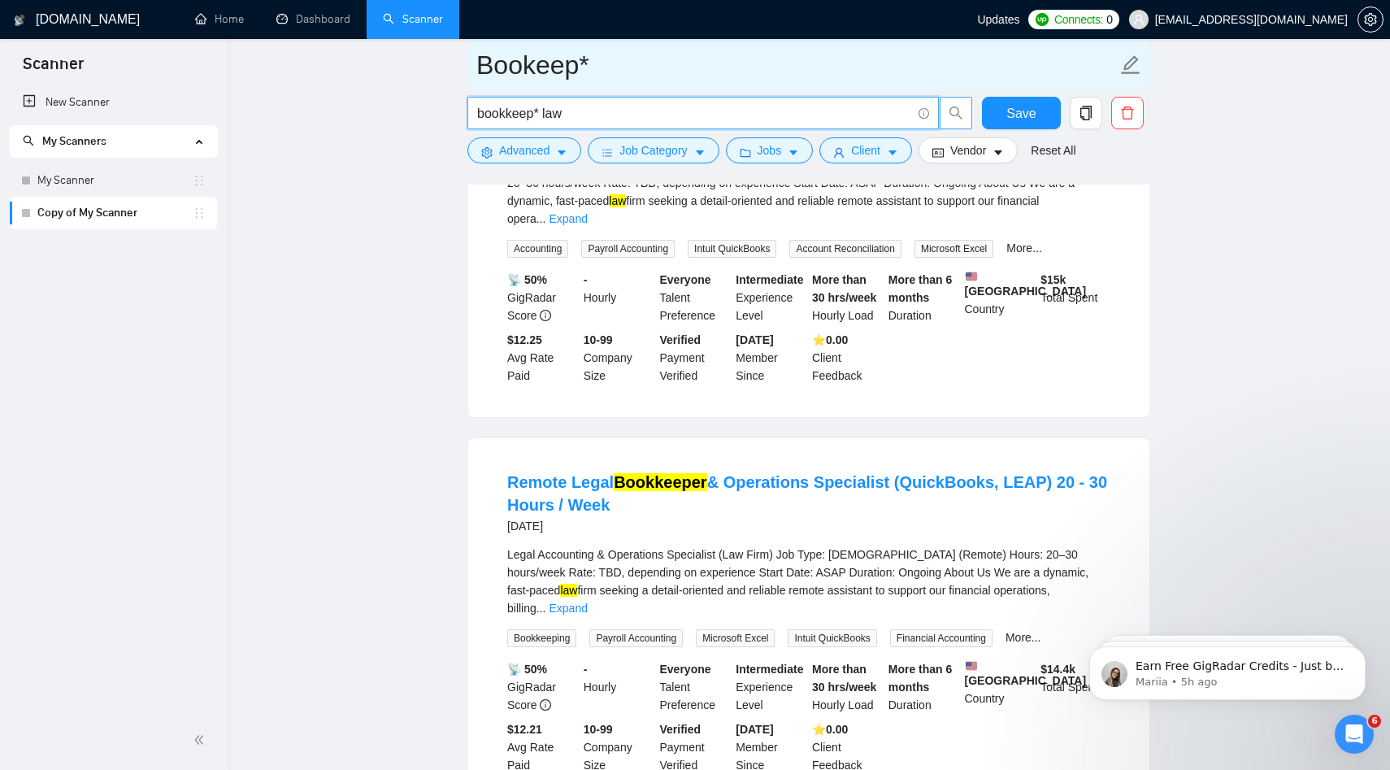
type input "bookkeep* law"
click at [656, 58] on input "Bookeep*" at bounding box center [796, 65] width 640 height 41
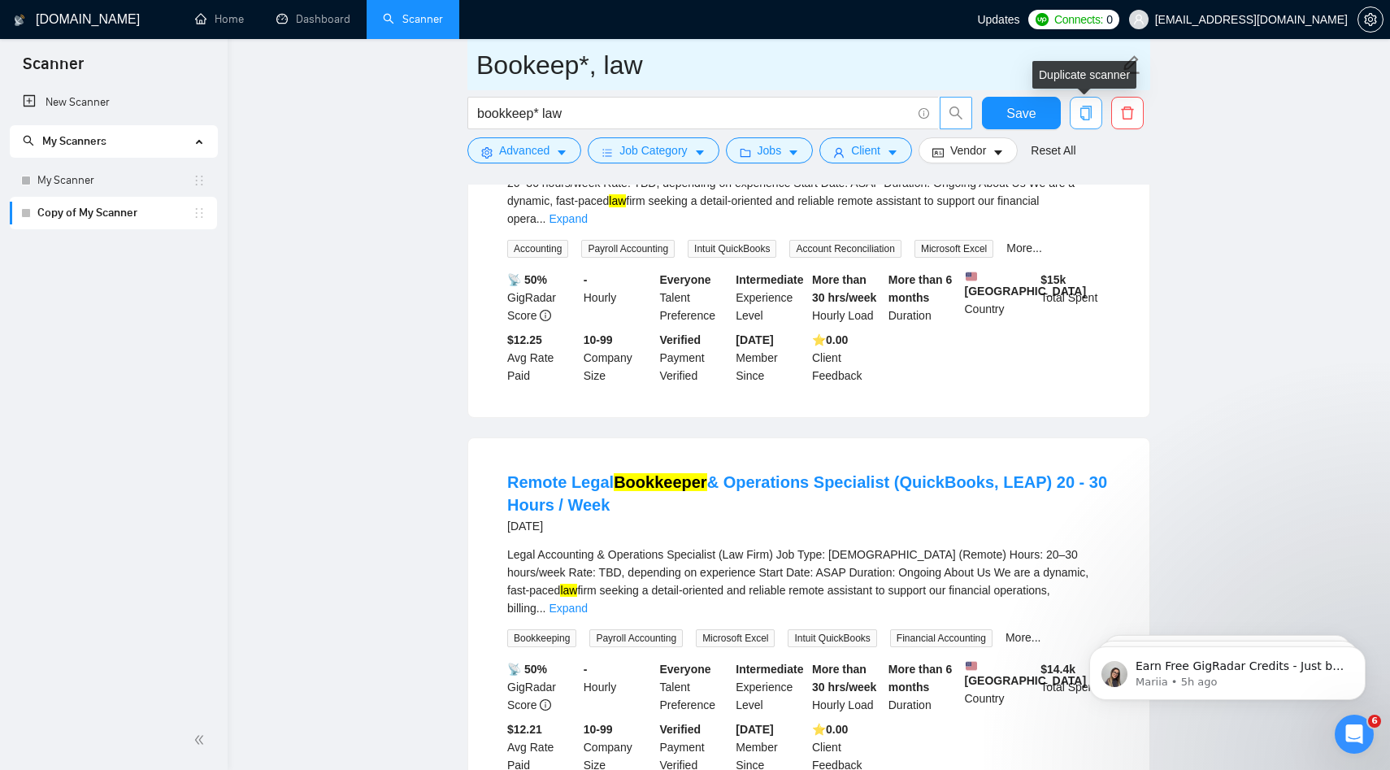
type input "Bookeep*, law"
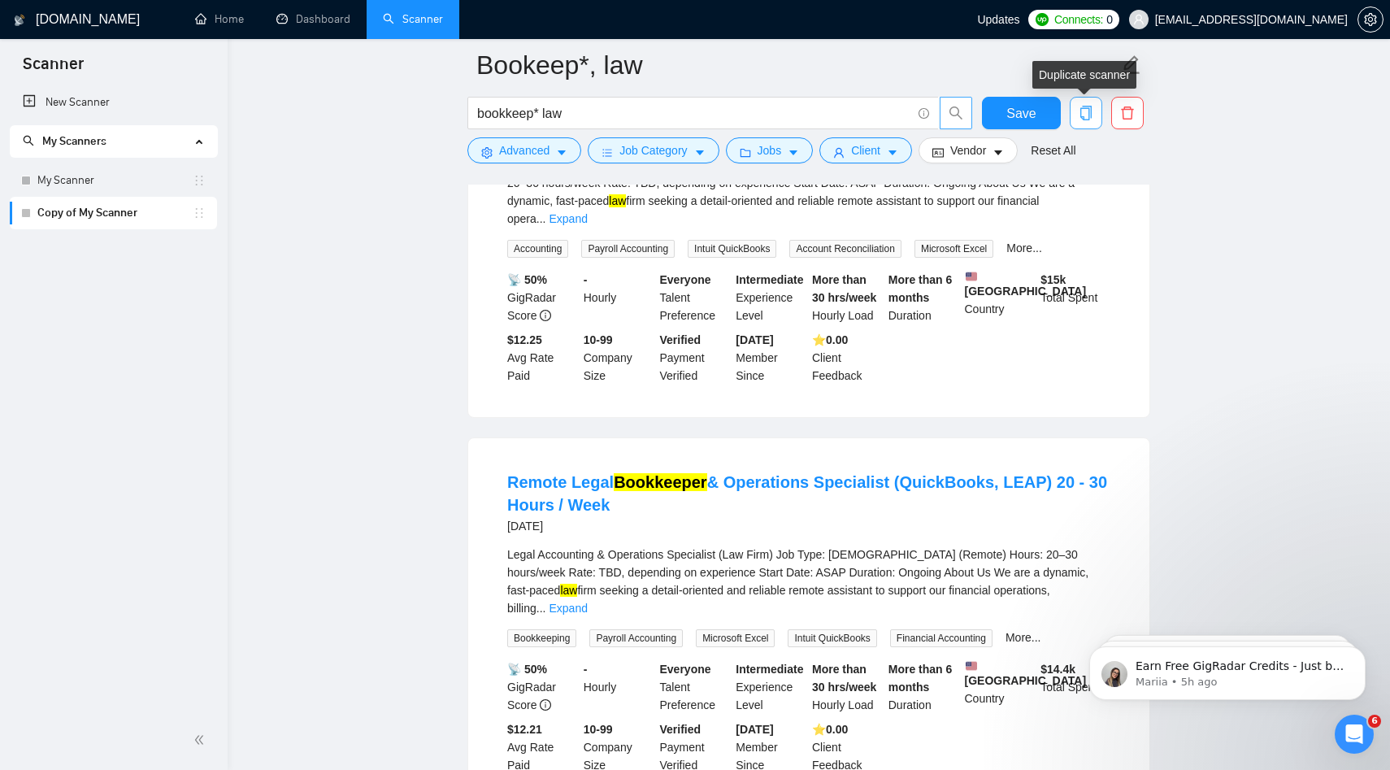
click at [998, 116] on icon "copy" at bounding box center [1085, 113] width 11 height 15
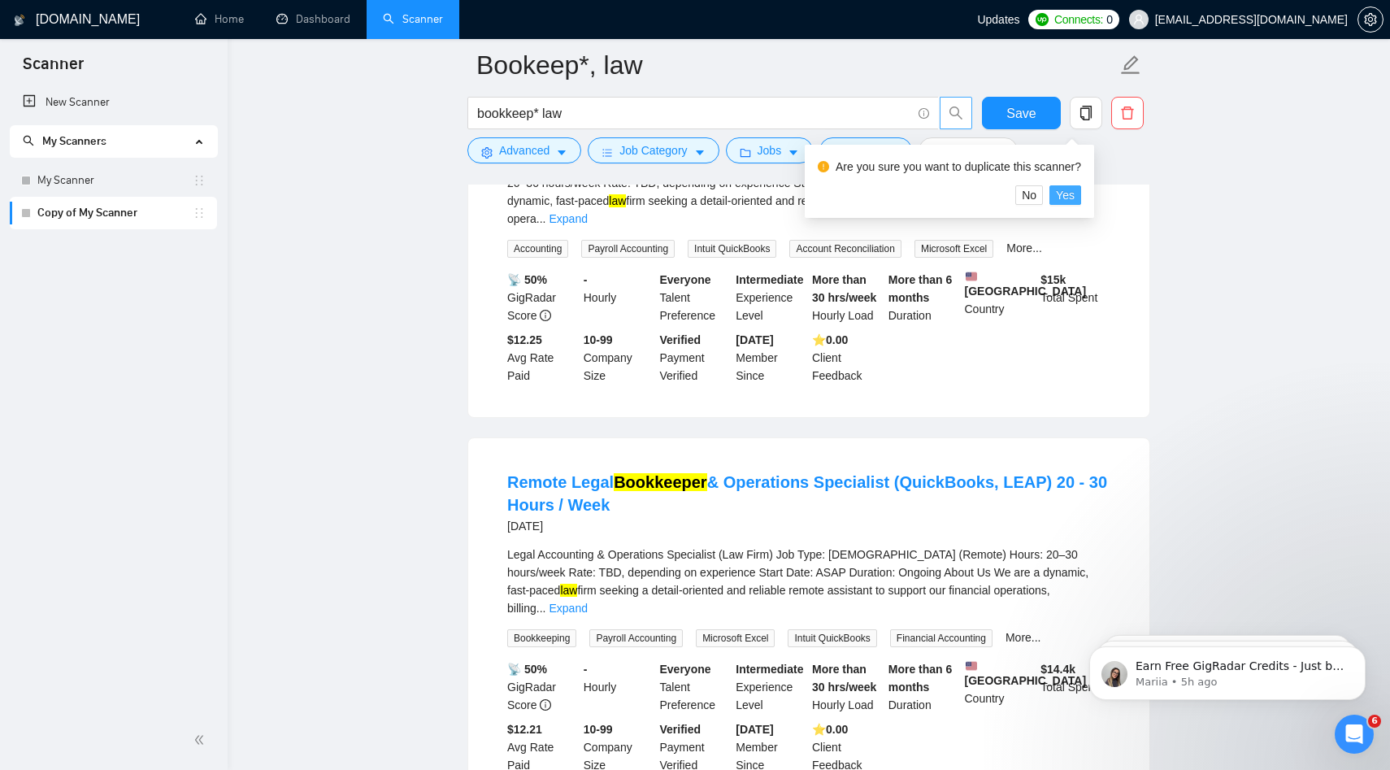
click at [998, 199] on button "Yes" at bounding box center [1065, 195] width 32 height 20
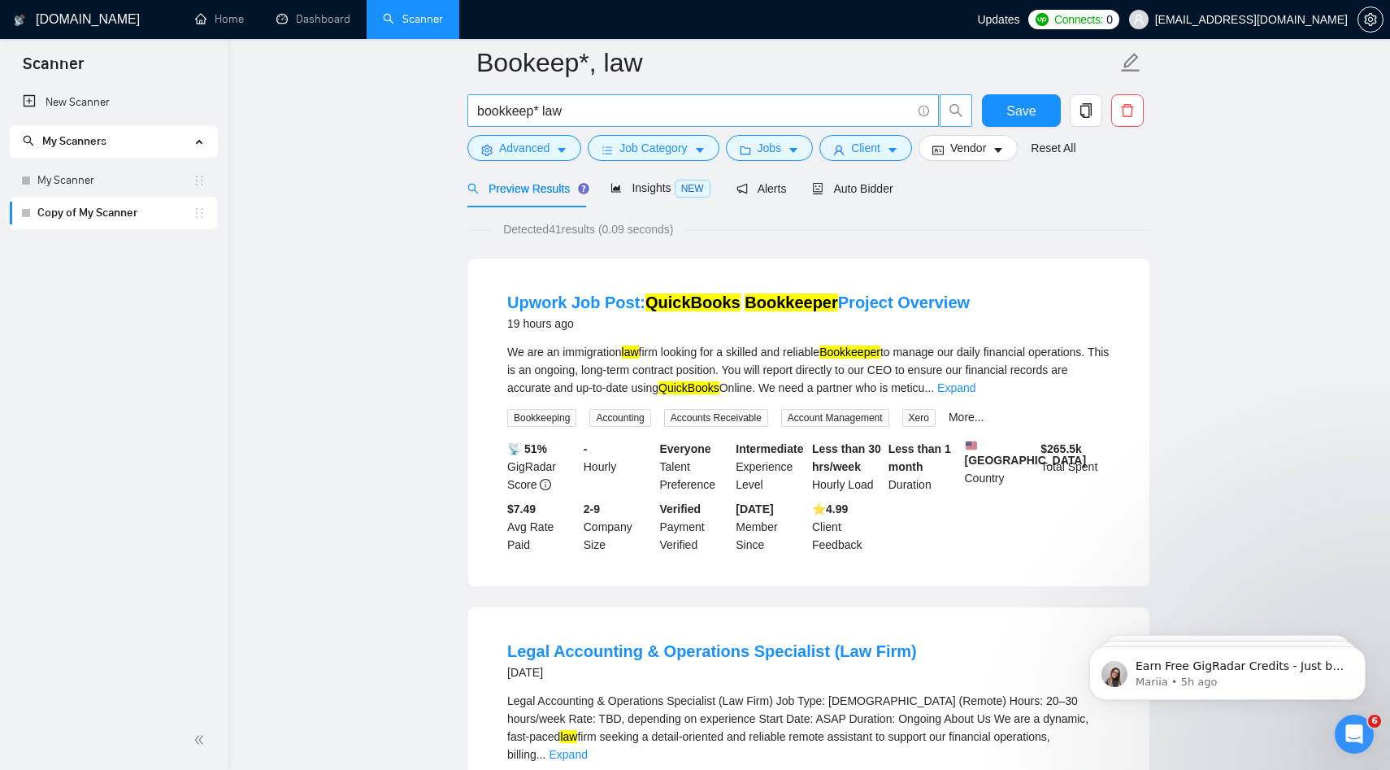
scroll to position [0, 0]
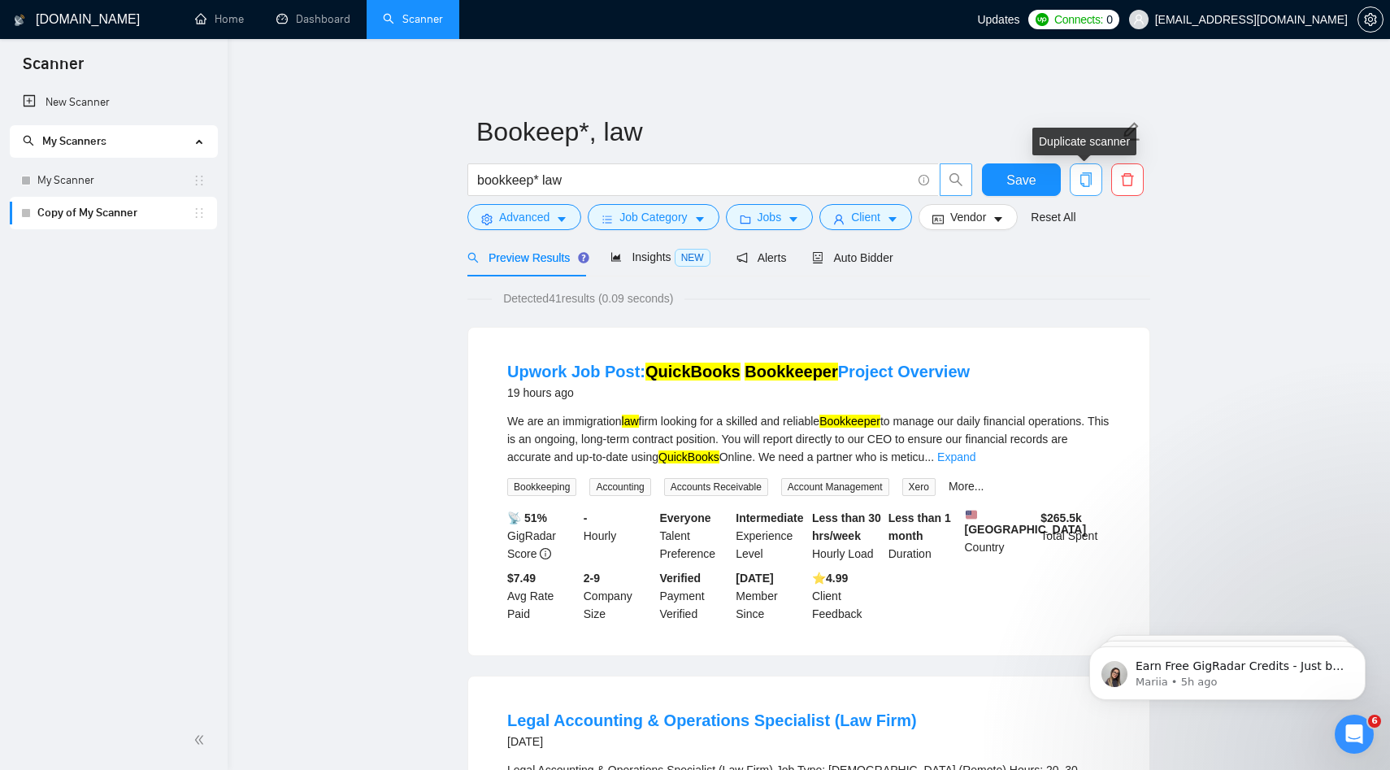
click at [998, 180] on icon "copy" at bounding box center [1085, 179] width 15 height 15
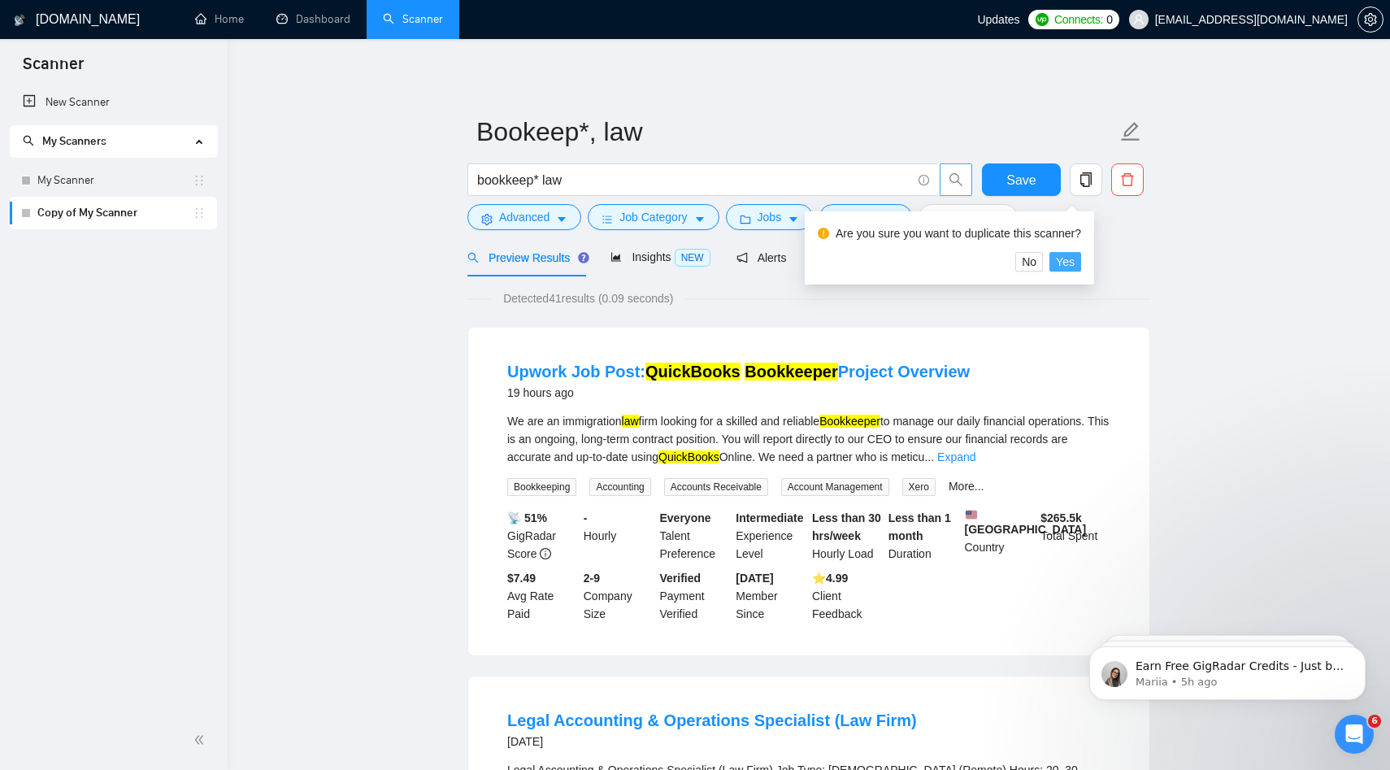
click at [998, 262] on span "Yes" at bounding box center [1065, 262] width 19 height 18
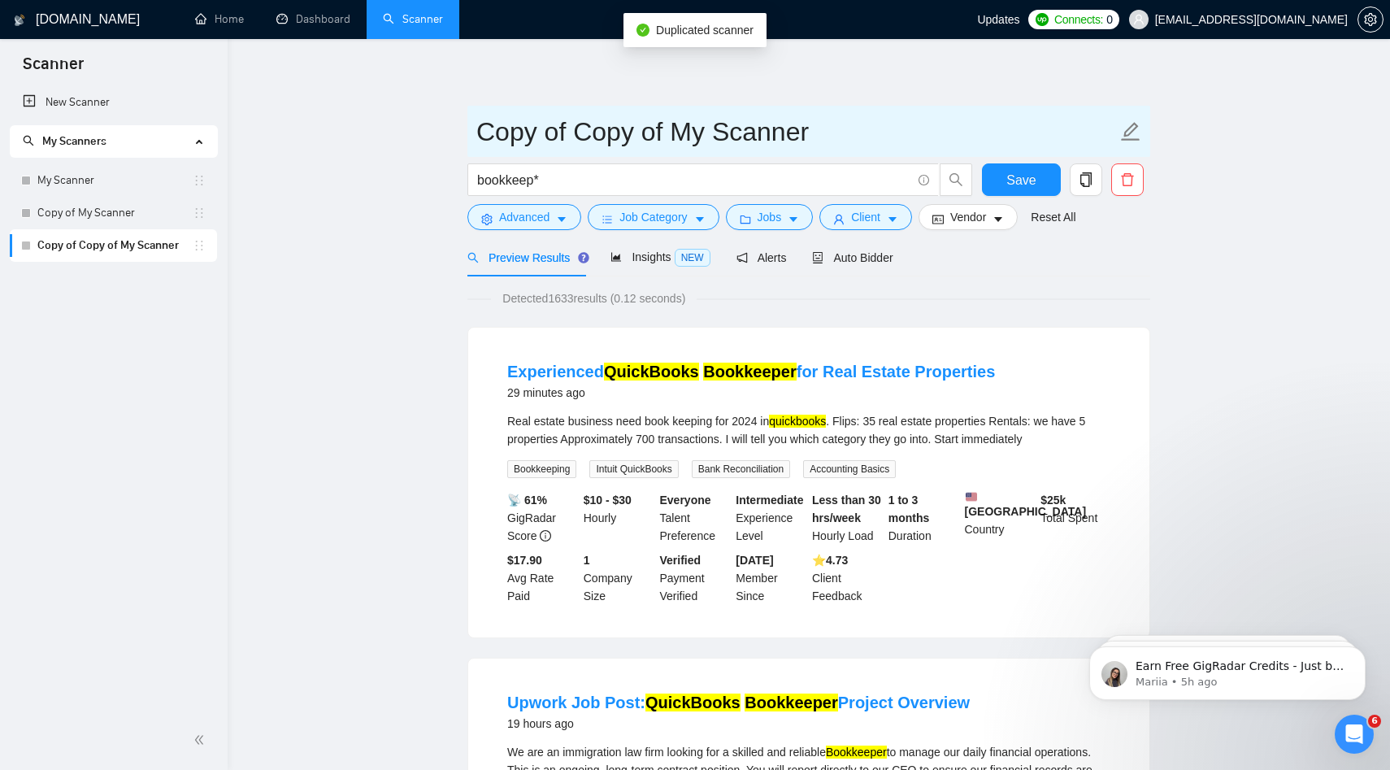
click at [566, 140] on input "Copy of Copy of My Scanner" at bounding box center [796, 131] width 640 height 41
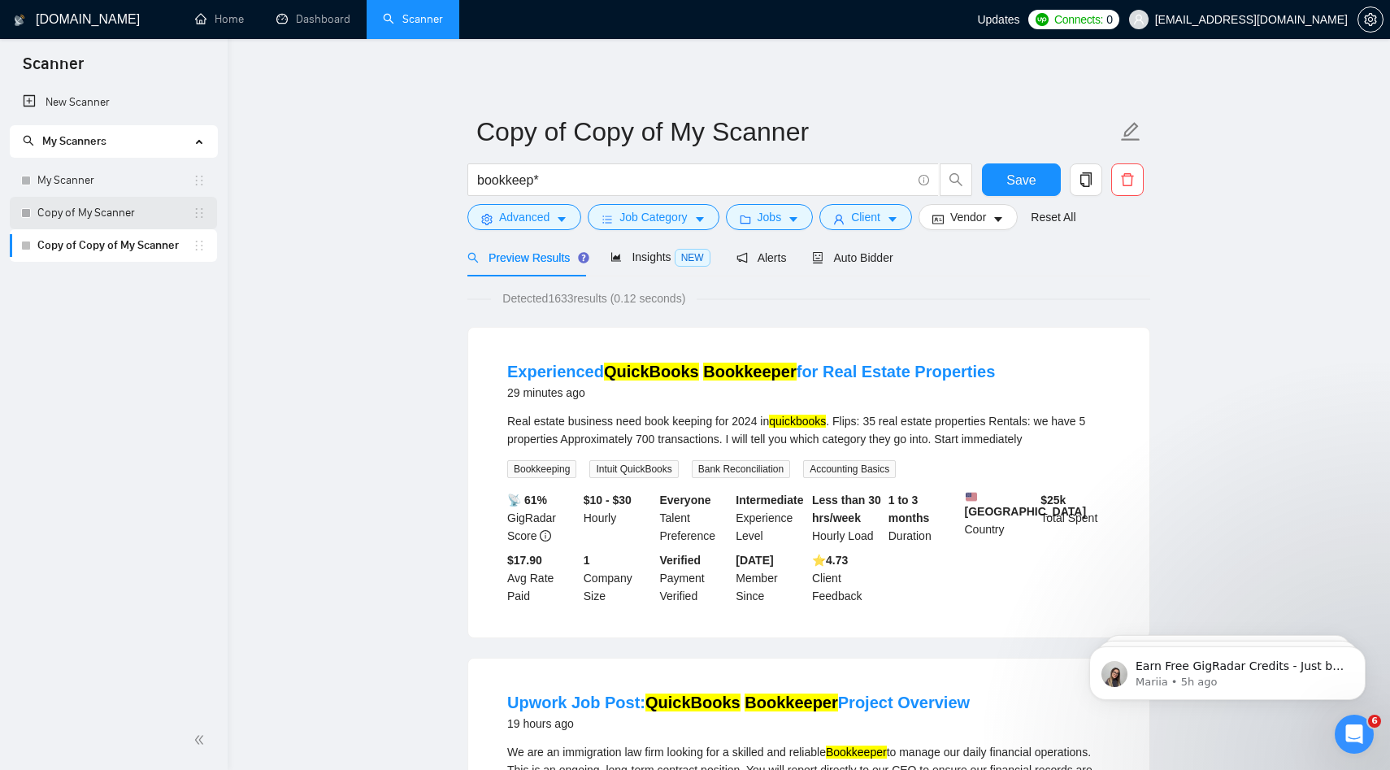
click at [81, 208] on link "Copy of My Scanner" at bounding box center [114, 213] width 155 height 33
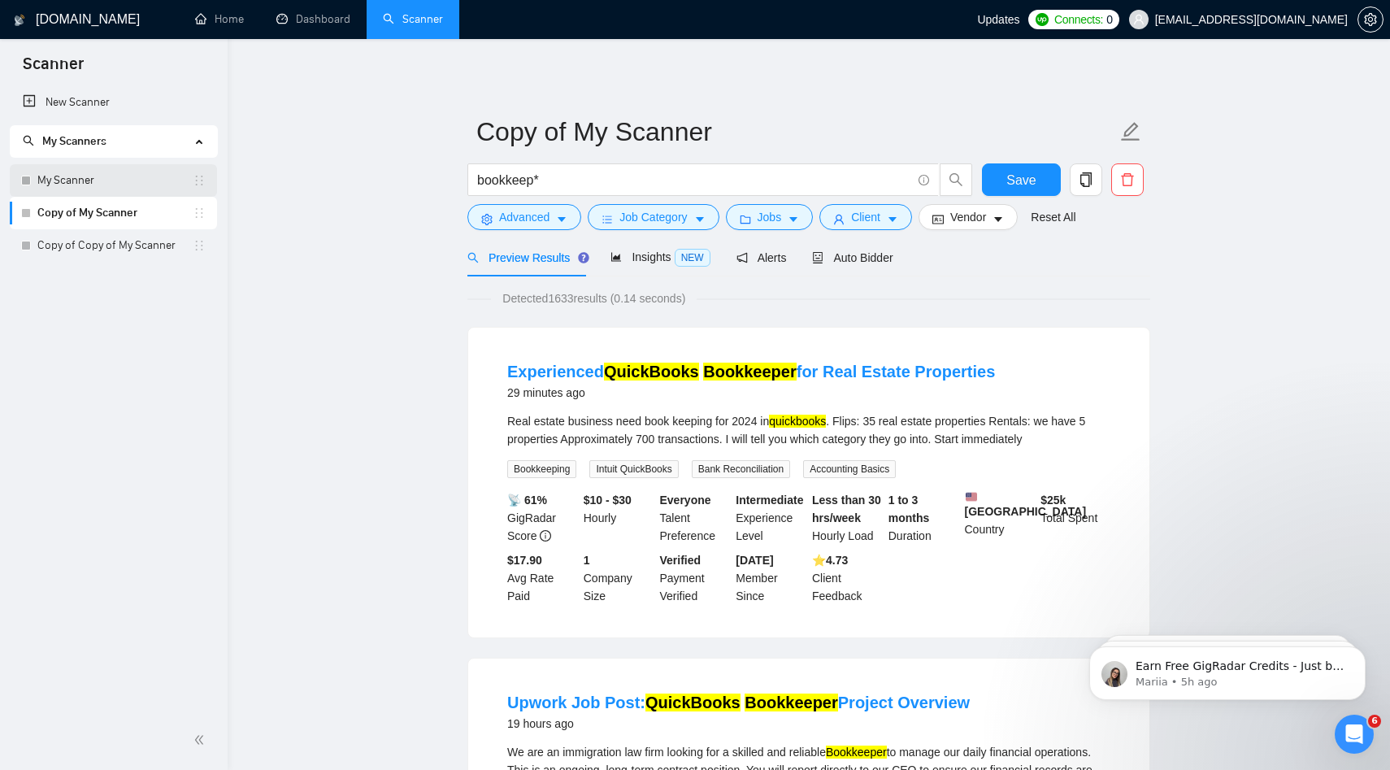
click at [132, 193] on link "My Scanner" at bounding box center [114, 180] width 155 height 33
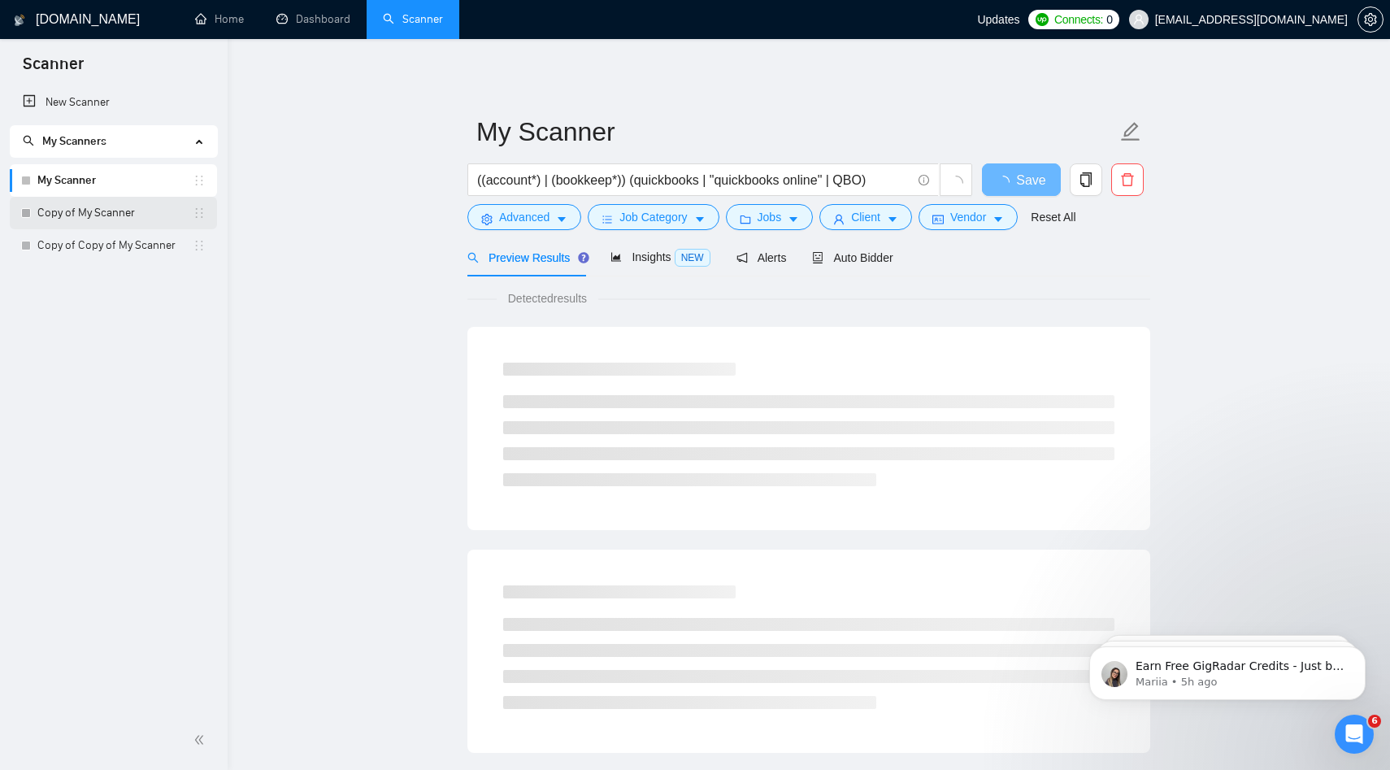
click at [128, 215] on link "Copy of My Scanner" at bounding box center [114, 213] width 155 height 33
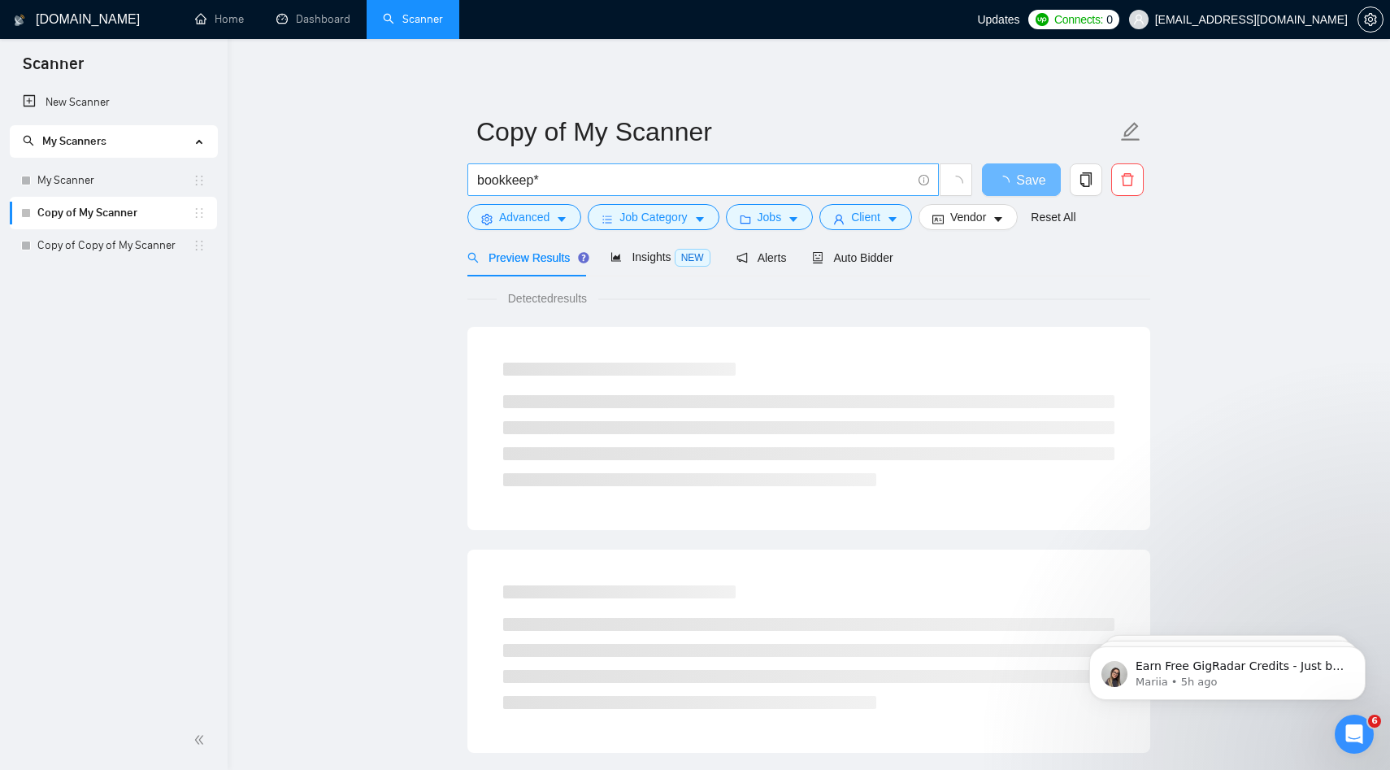
click at [593, 180] on input "bookkeep*" at bounding box center [694, 180] width 434 height 20
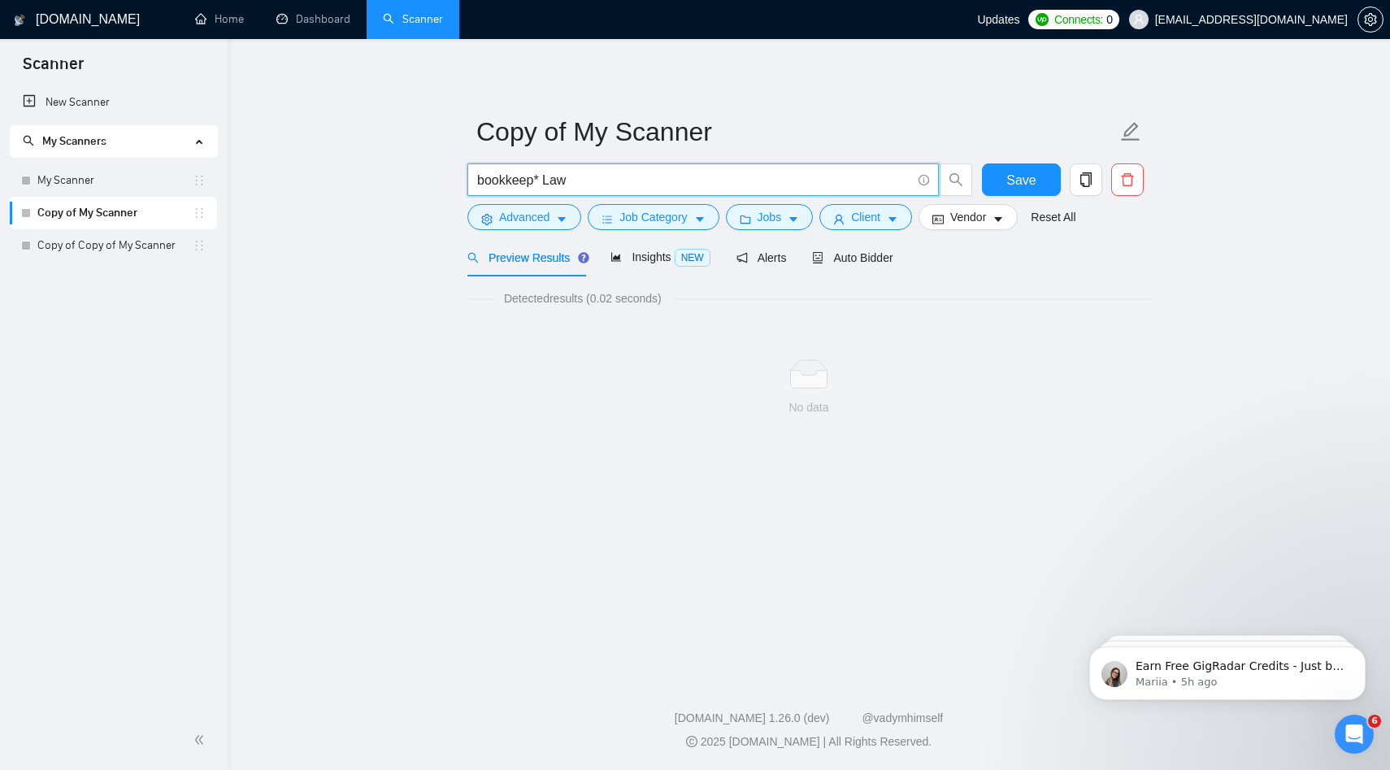
type input "bookkeep* Law"
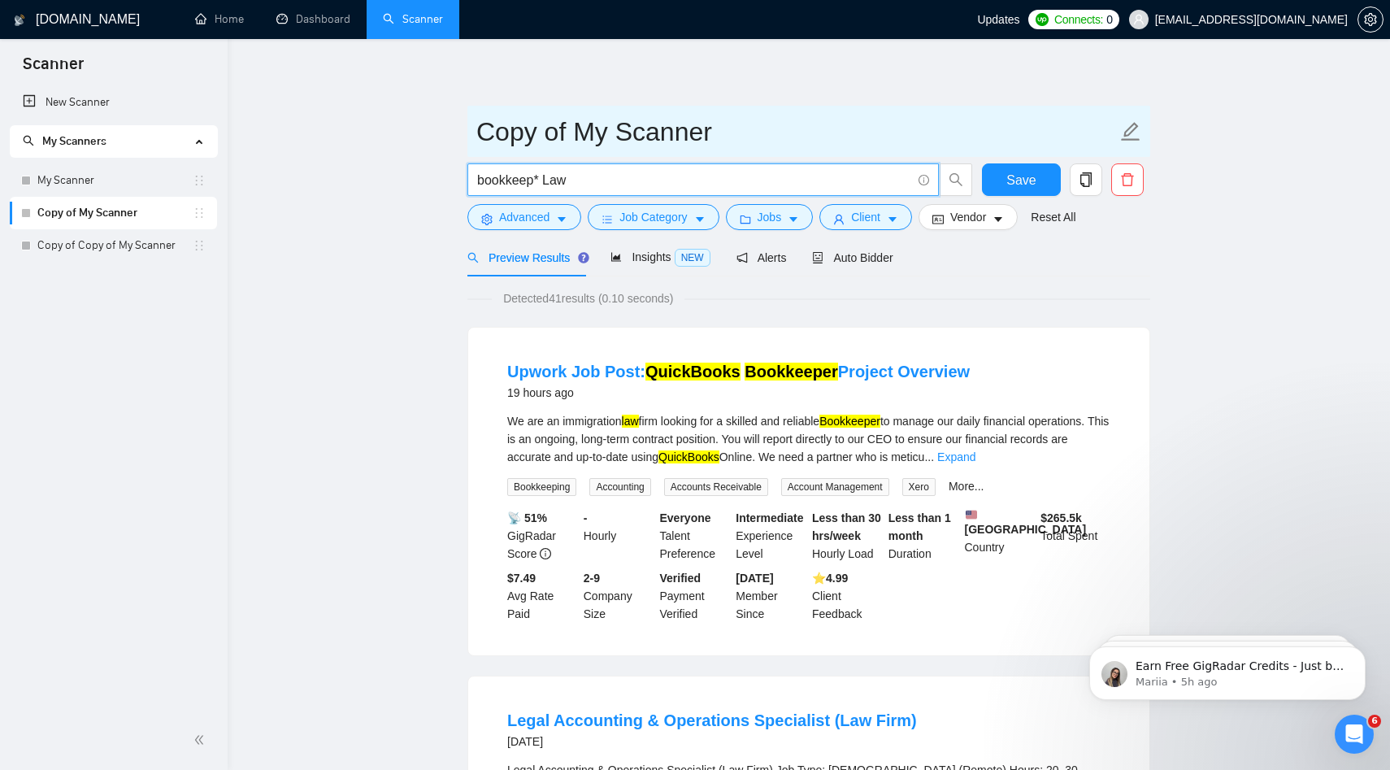
click at [555, 129] on input "Copy of My Scanner" at bounding box center [796, 131] width 640 height 41
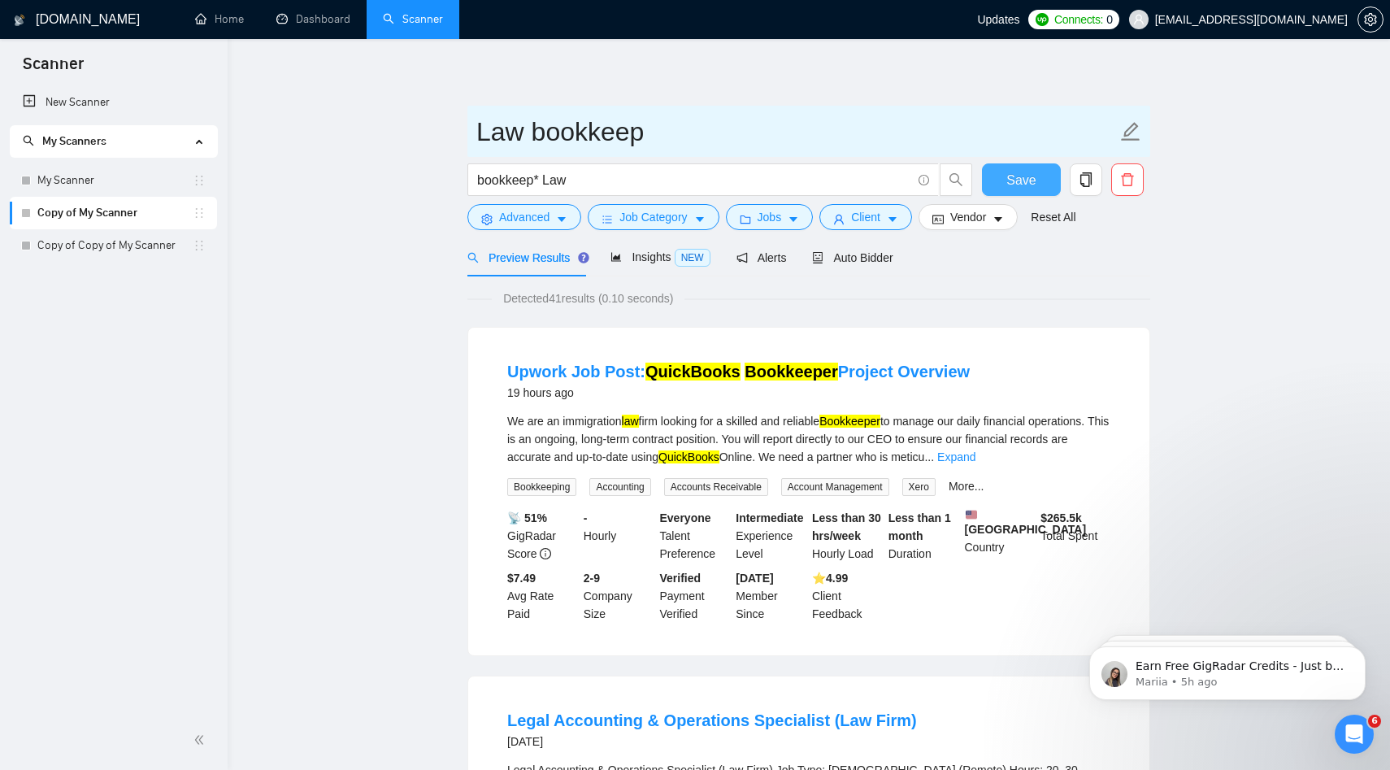
type input "Law bookkeep"
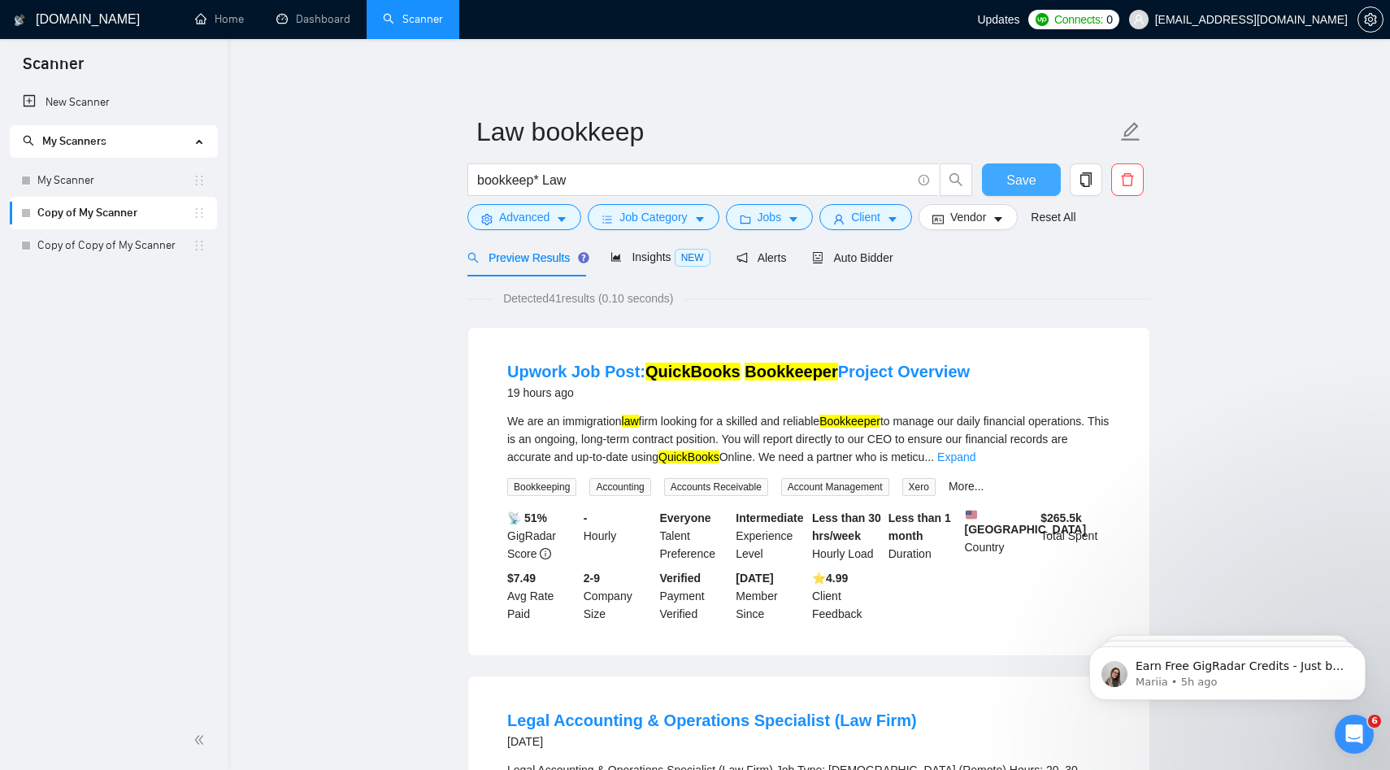
click at [998, 182] on span "Save" at bounding box center [1020, 180] width 29 height 20
click at [118, 245] on link "Copy of Copy of My Scanner" at bounding box center [114, 245] width 155 height 33
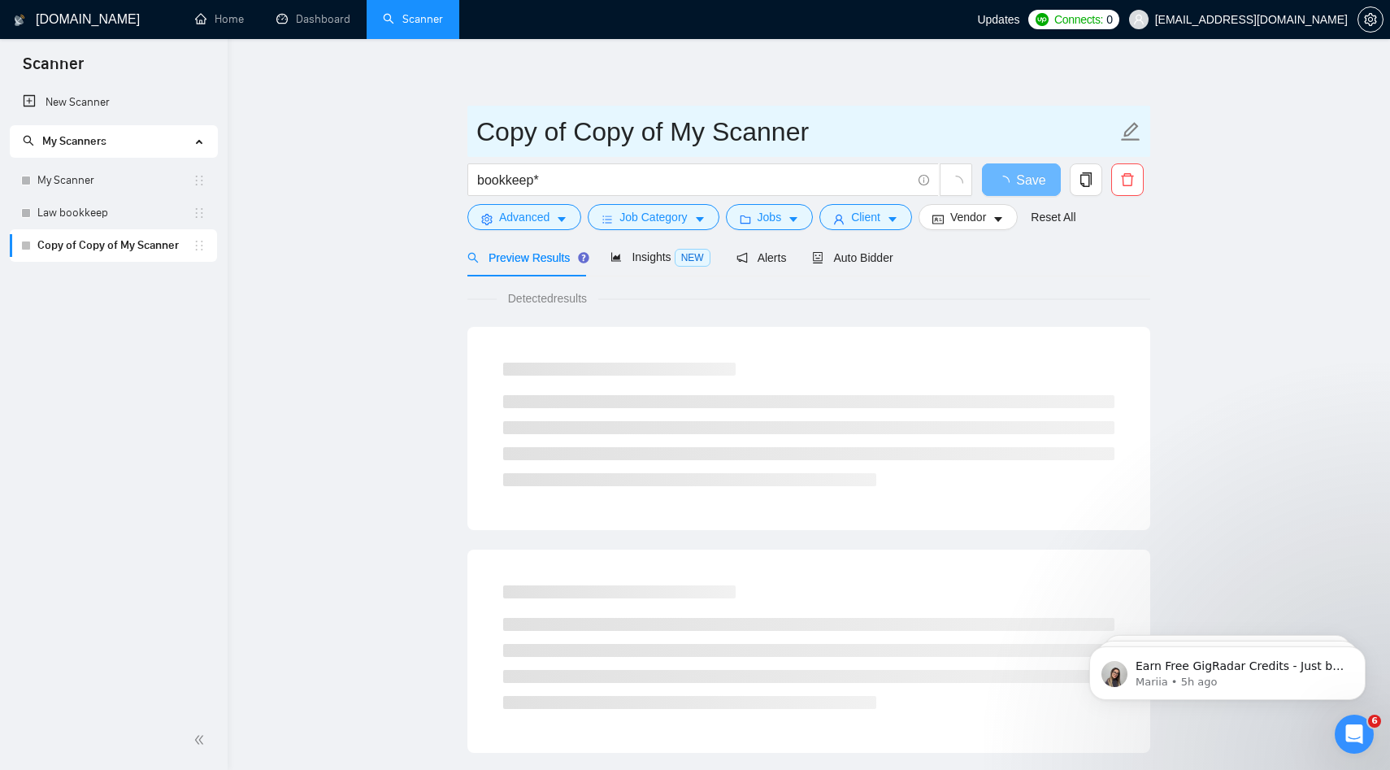
click at [597, 141] on input "Copy of Copy of My Scanner" at bounding box center [796, 131] width 640 height 41
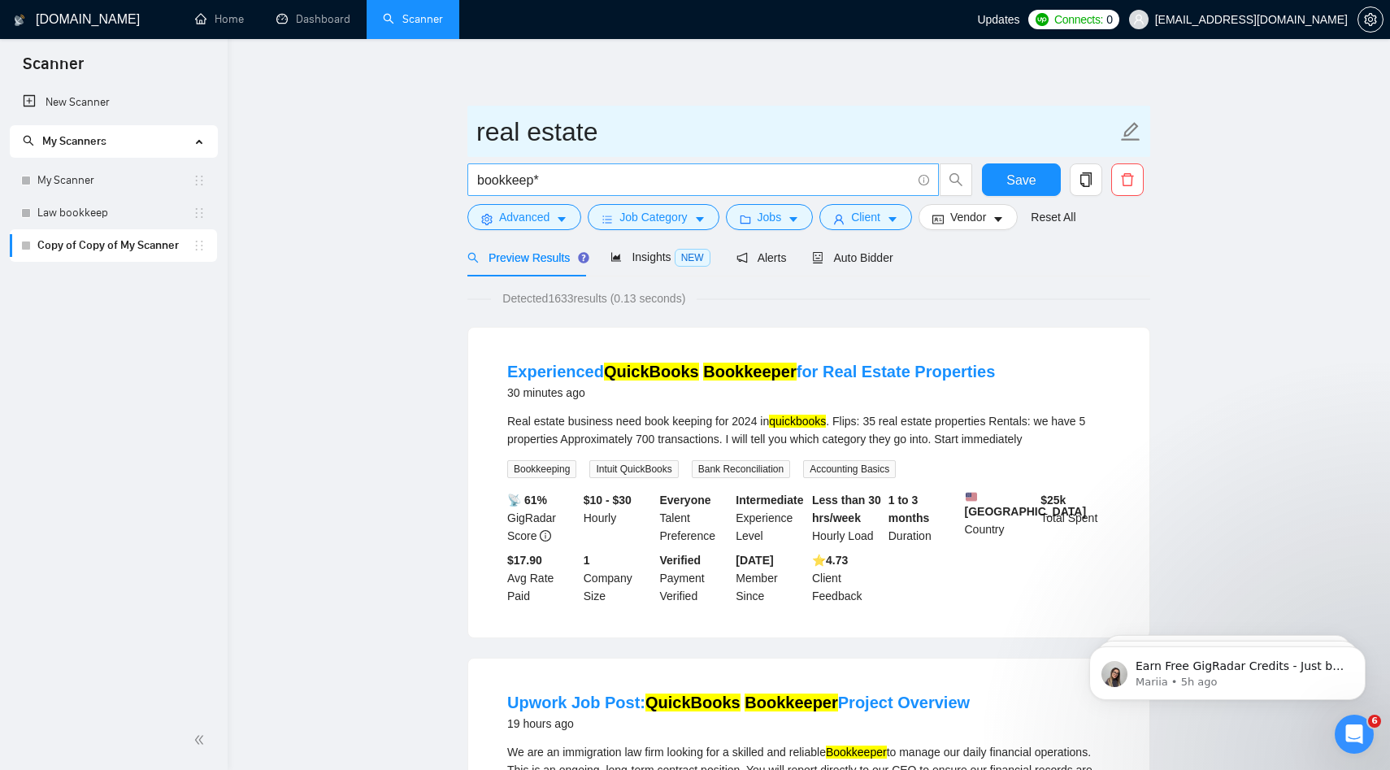
type input "real estate"
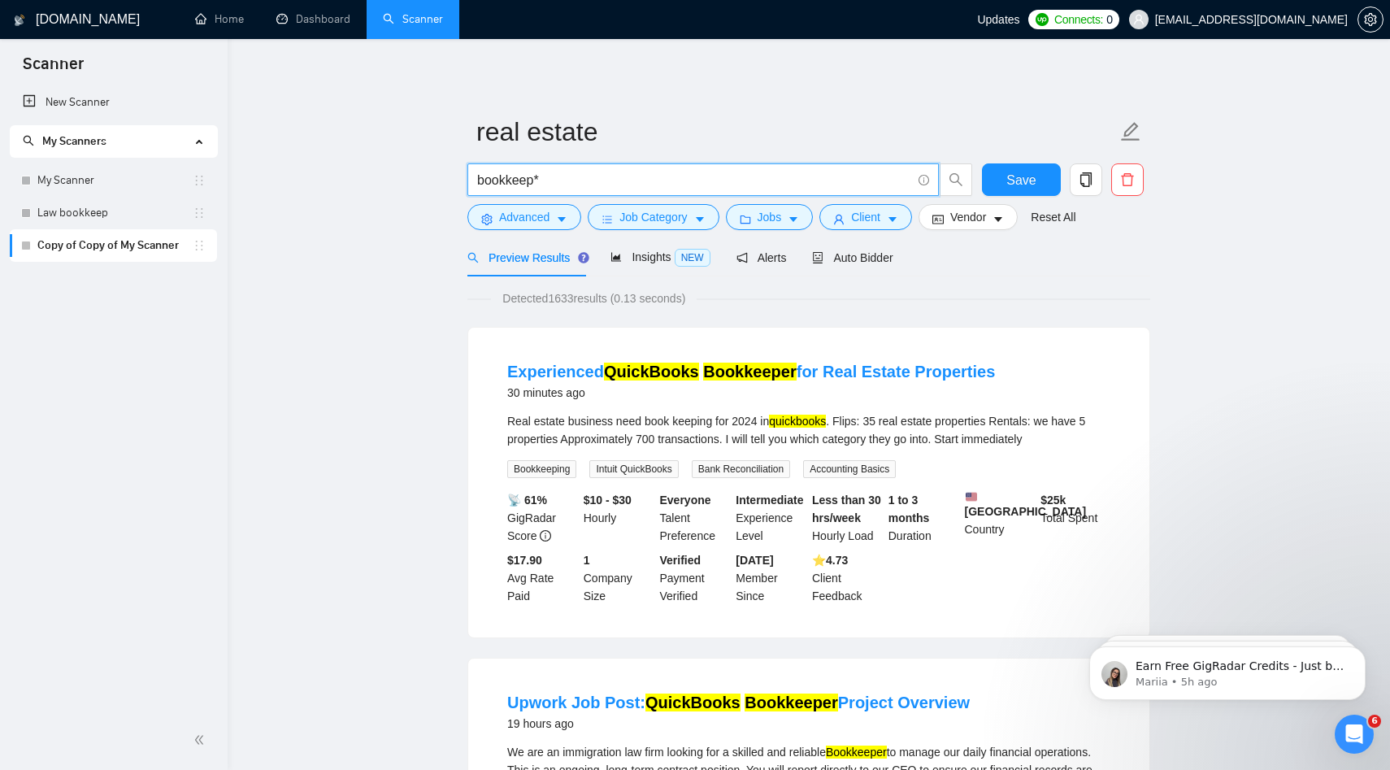
click at [616, 172] on input "bookkeep*" at bounding box center [694, 180] width 434 height 20
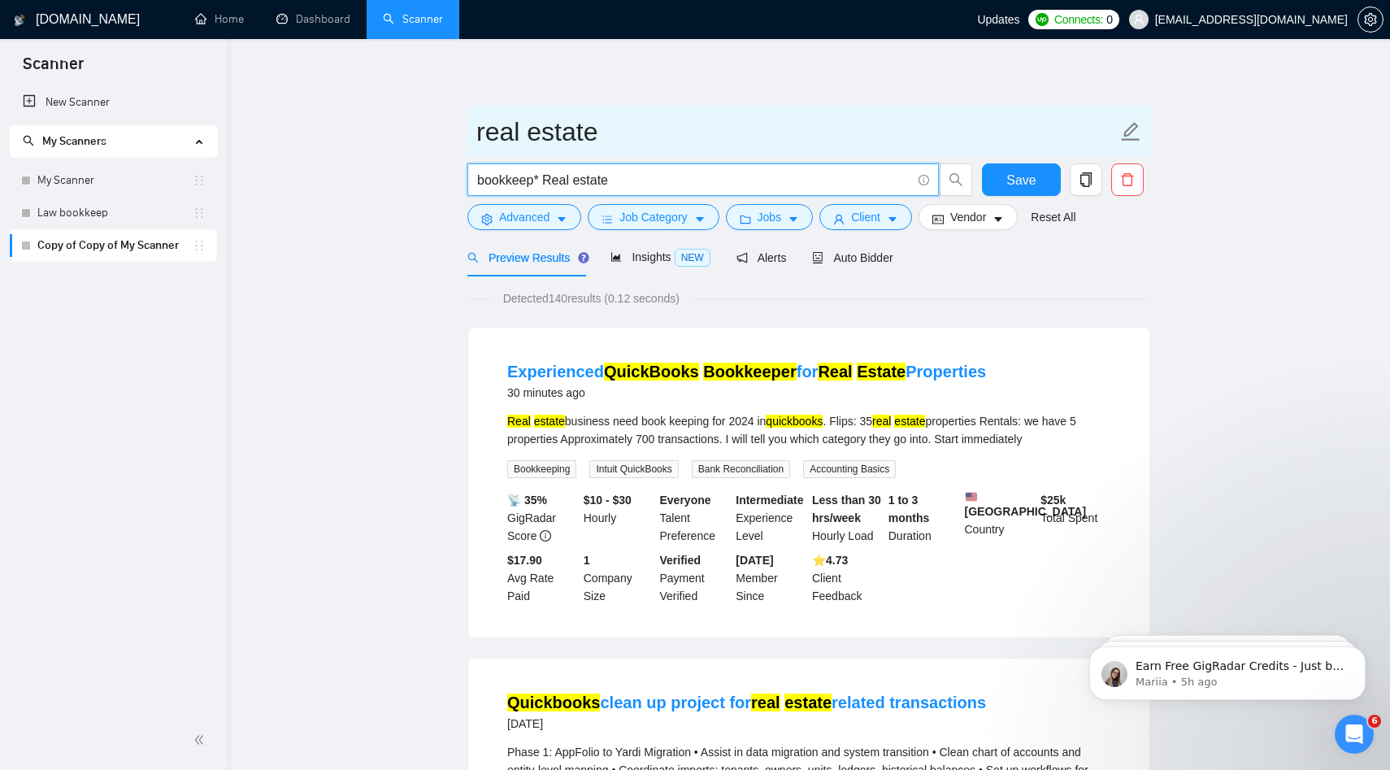
type input "bookkeep* Real estate"
click at [618, 137] on input "real estate" at bounding box center [796, 131] width 640 height 41
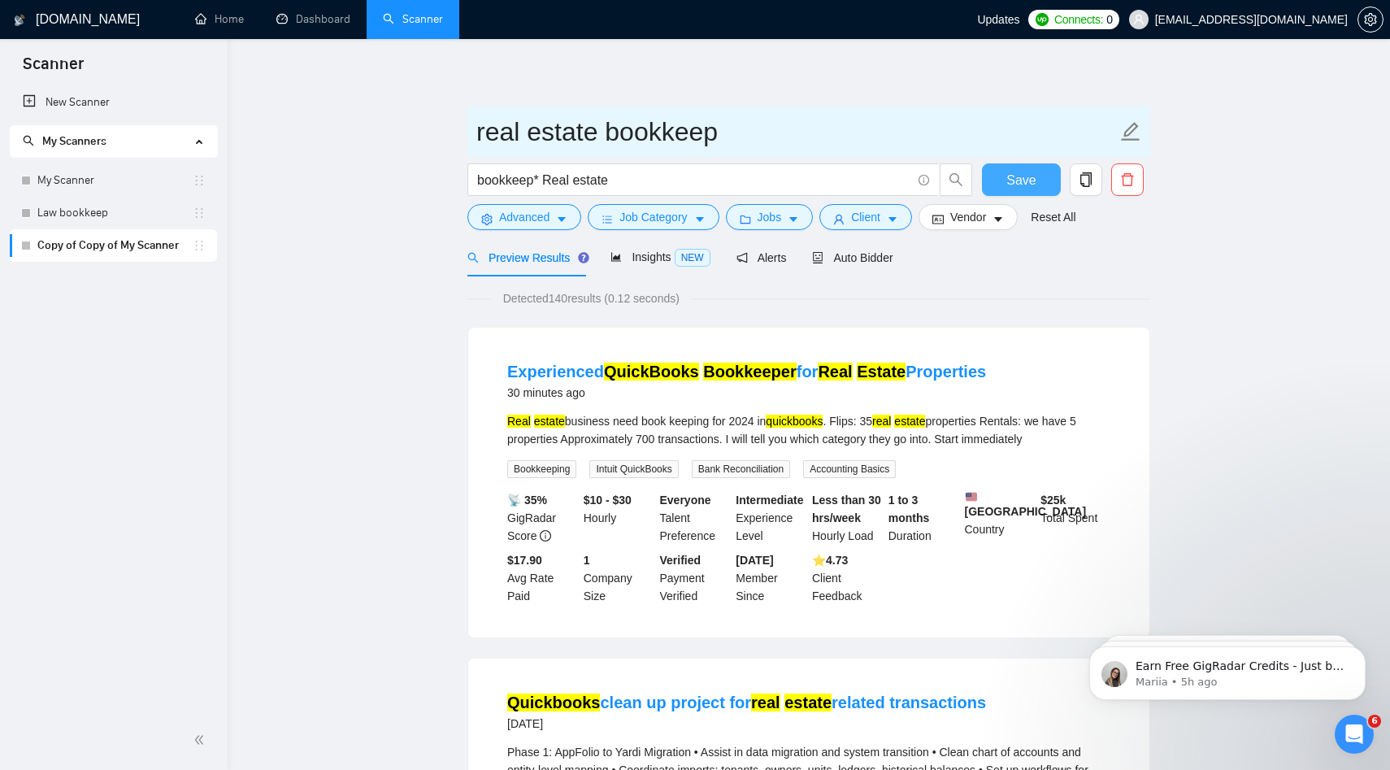
type input "real estate bookkeep"
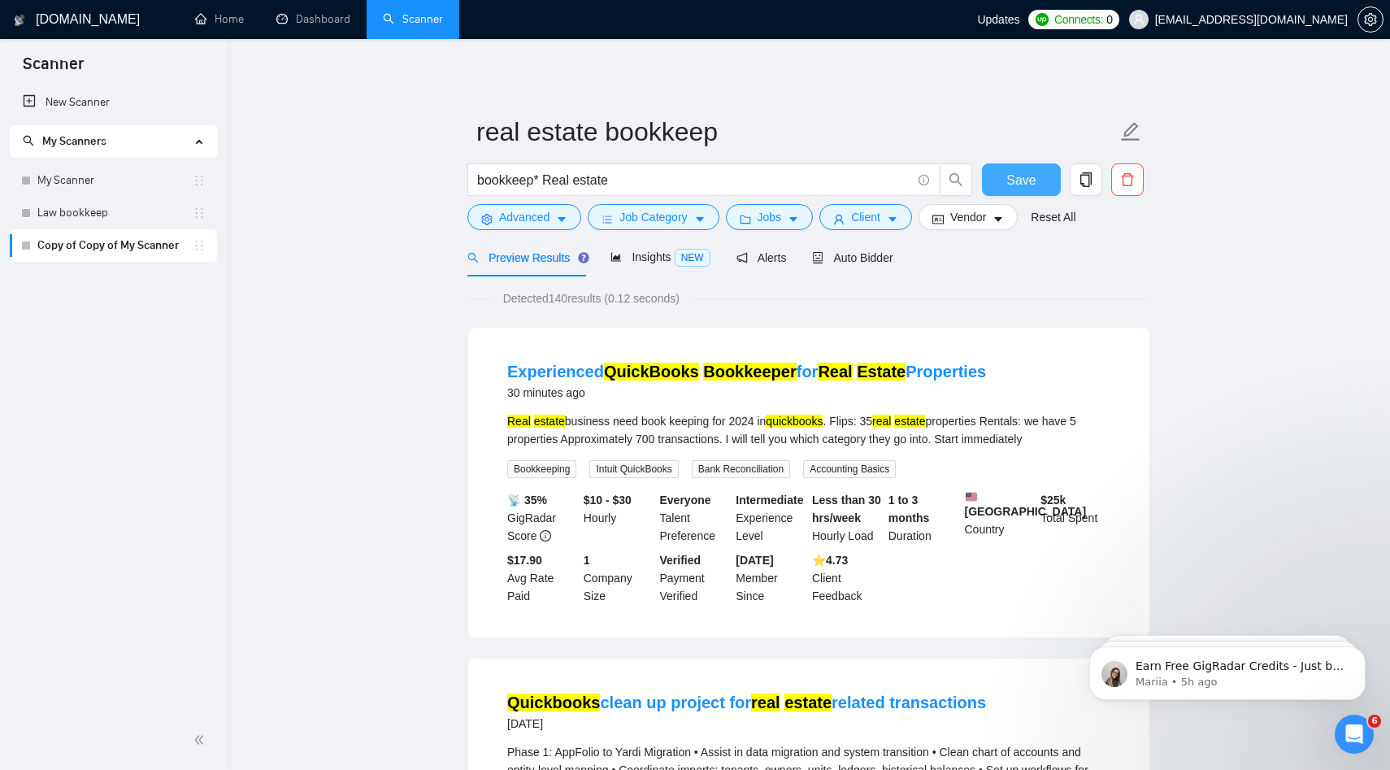
click at [998, 185] on span "Save" at bounding box center [1020, 180] width 29 height 20
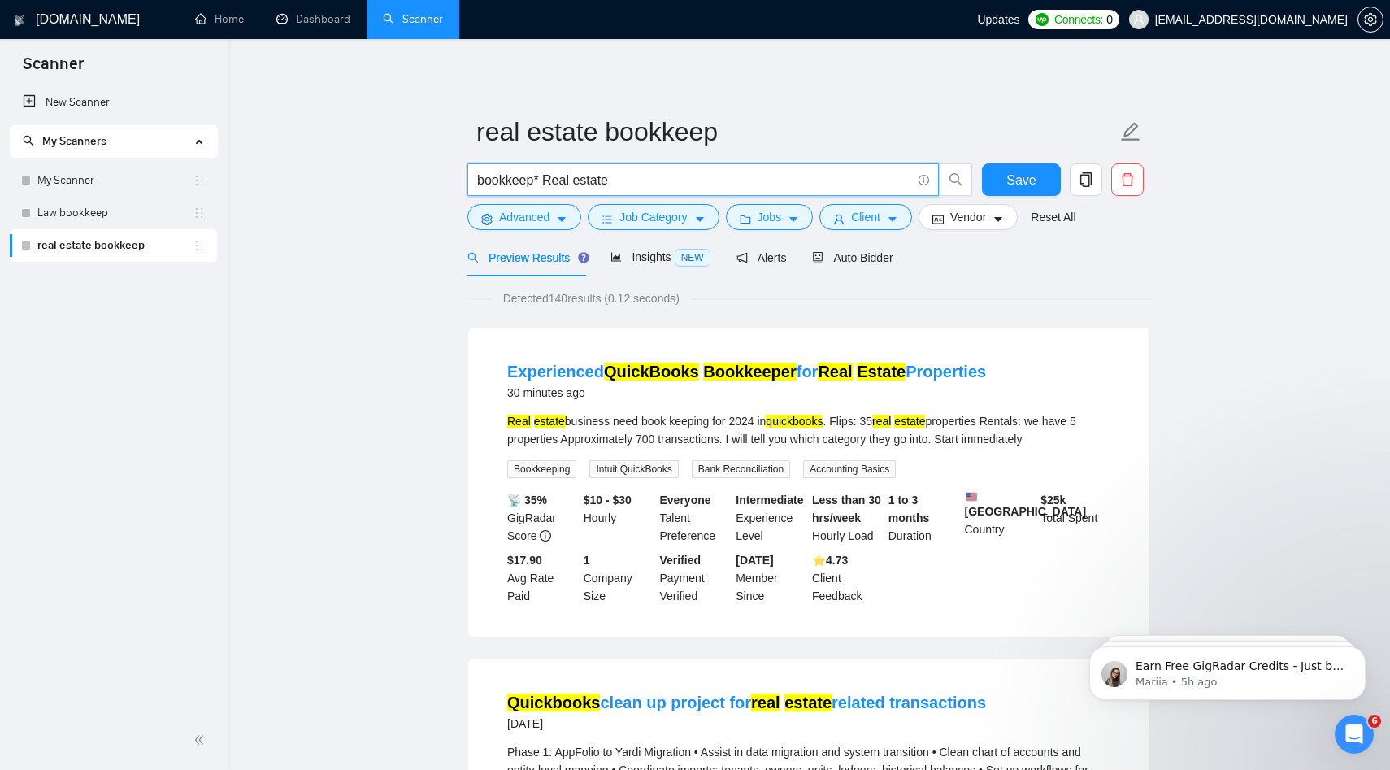
click at [581, 179] on input "bookkeep* Real estate" at bounding box center [694, 180] width 434 height 20
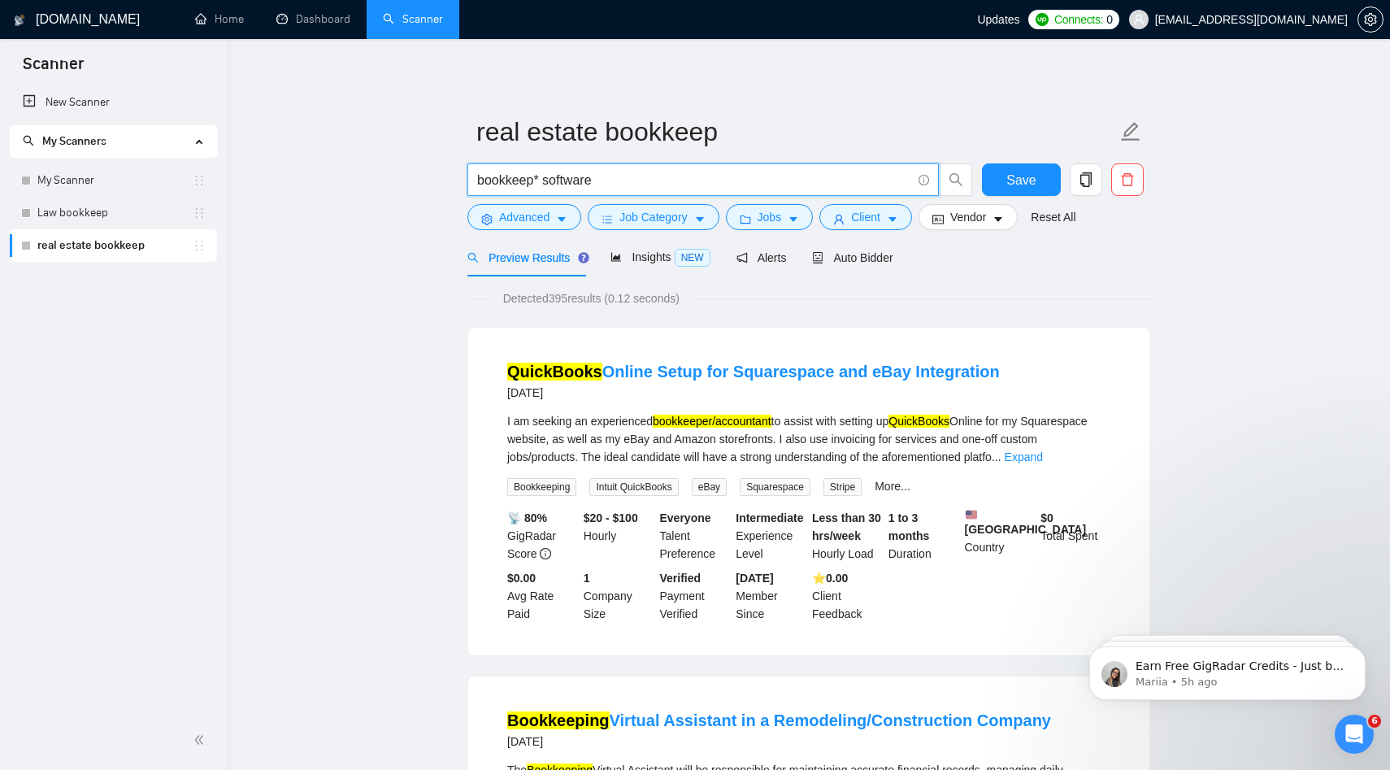
click at [540, 181] on input "bookkeep* software" at bounding box center [694, 180] width 434 height 20
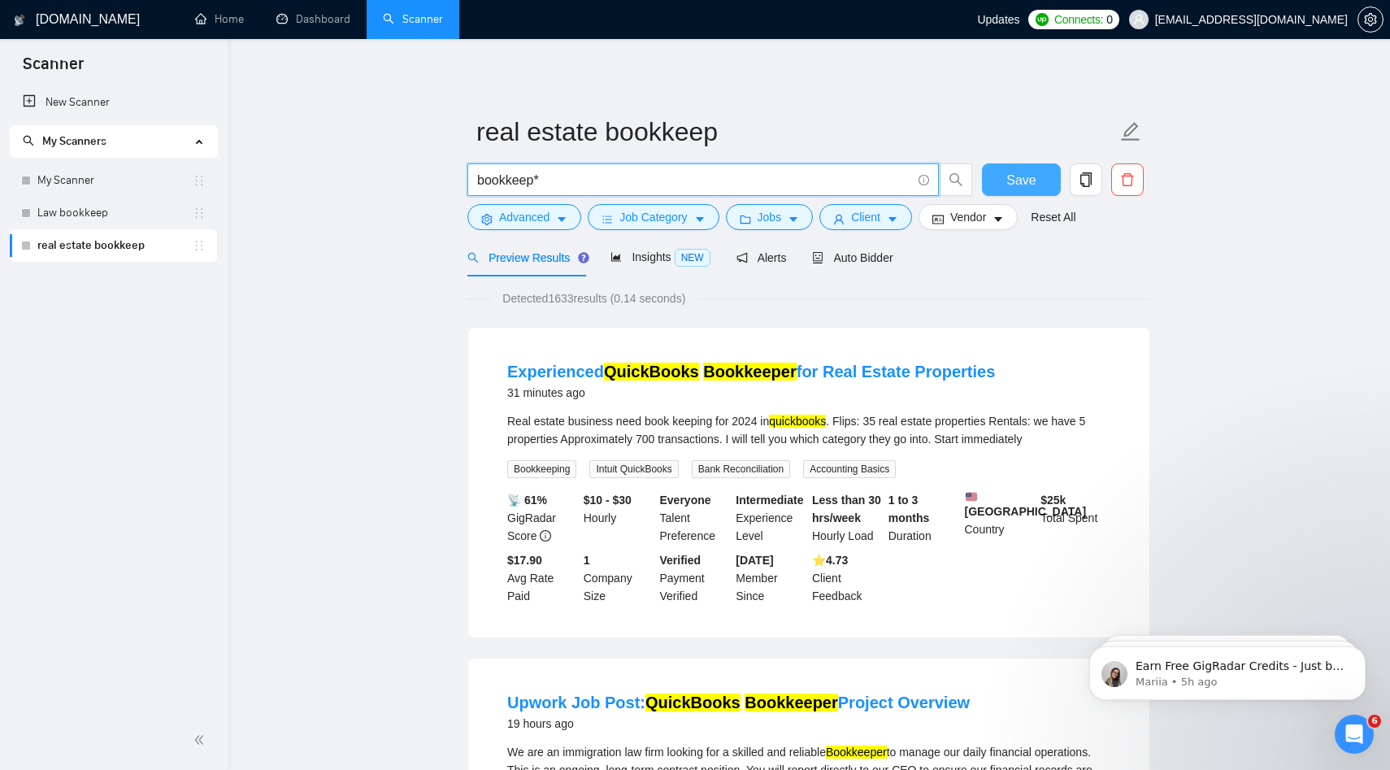
type input "bookkeep*"
click at [998, 184] on span "Save" at bounding box center [1020, 180] width 29 height 20
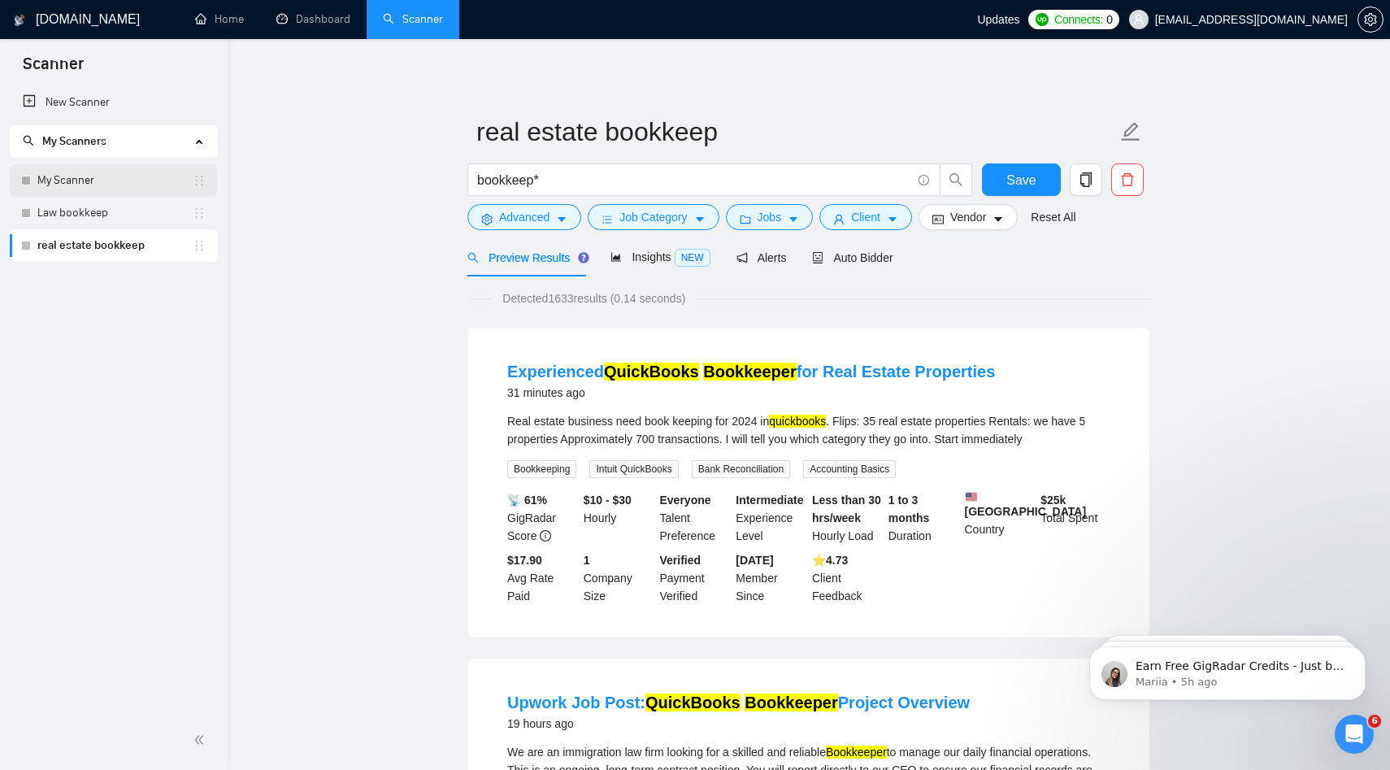
click at [103, 174] on link "My Scanner" at bounding box center [114, 180] width 155 height 33
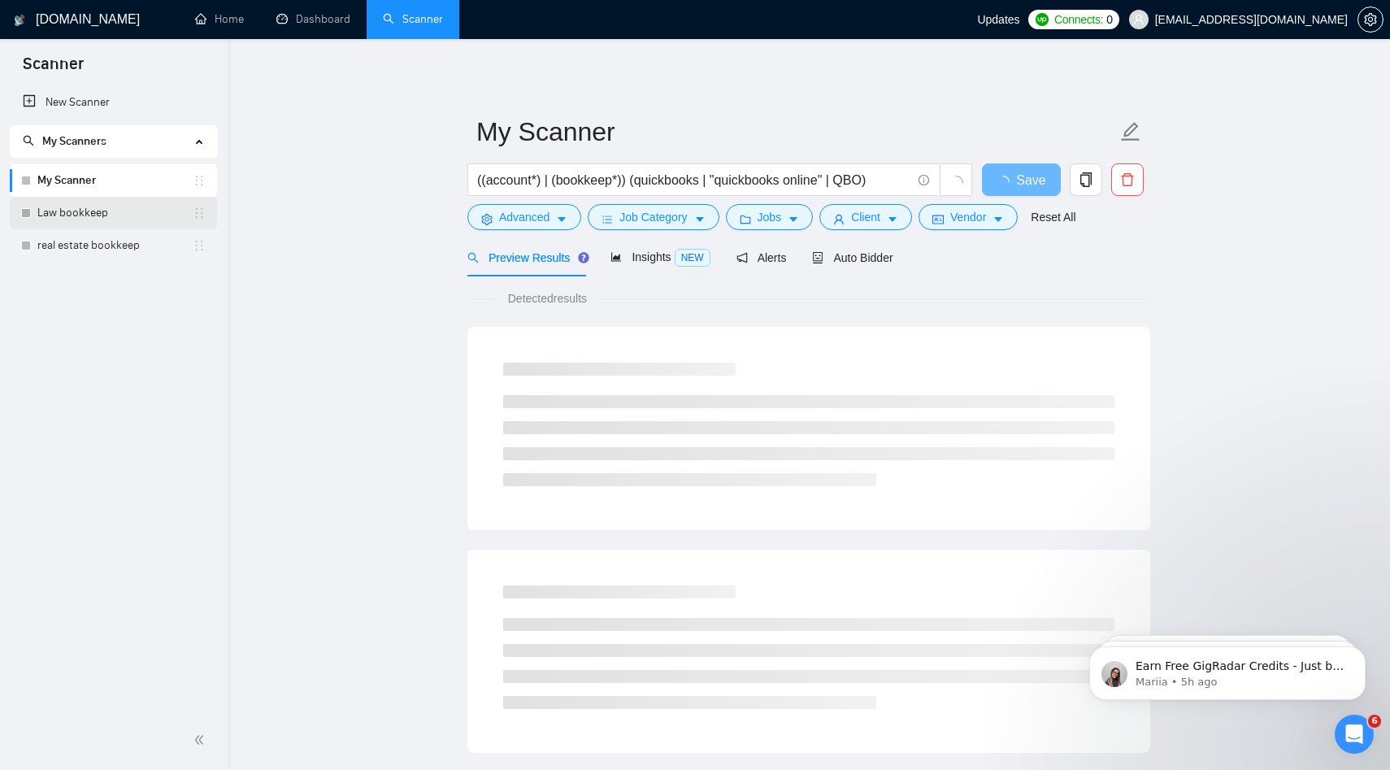
click at [101, 221] on link "Law bookkeep" at bounding box center [114, 213] width 155 height 33
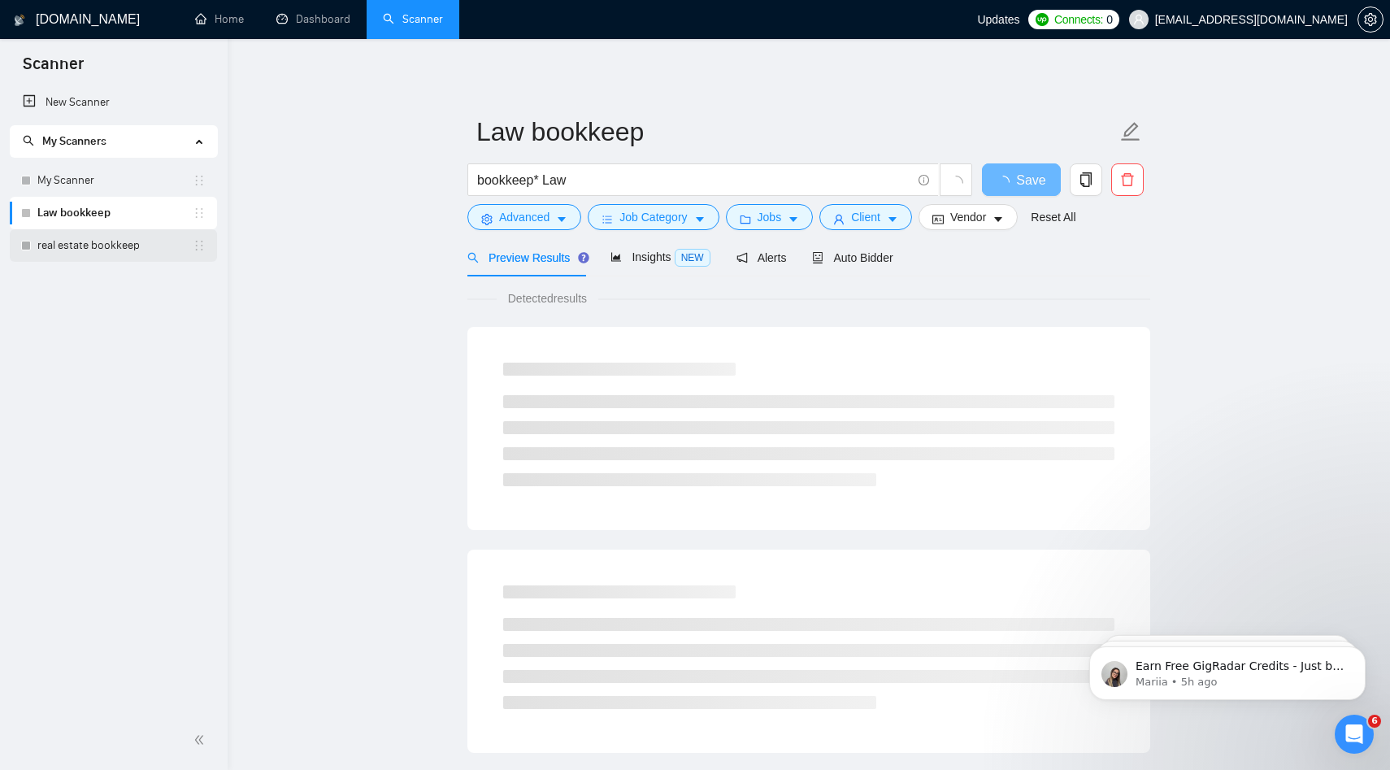
click at [101, 244] on link "real estate bookkeep" at bounding box center [114, 245] width 155 height 33
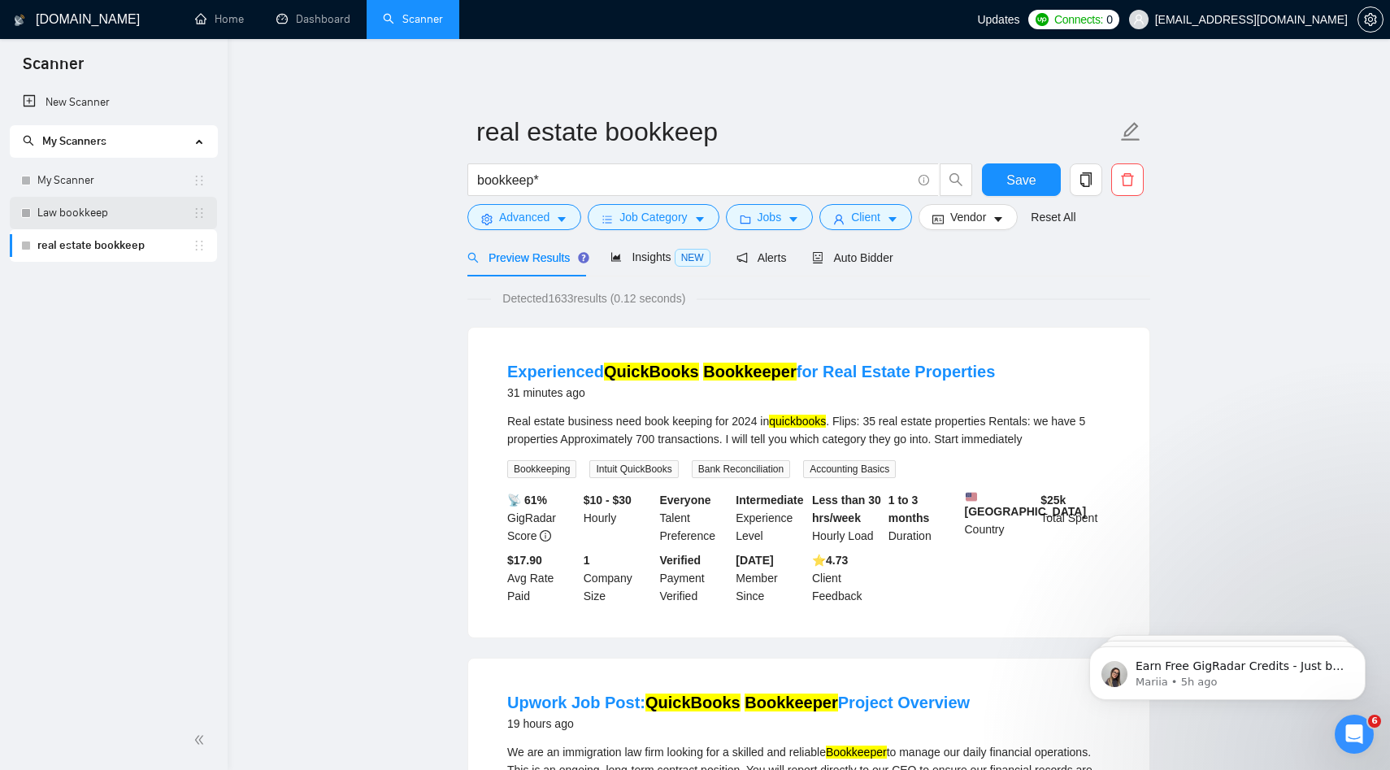
click at [108, 205] on link "Law bookkeep" at bounding box center [114, 213] width 155 height 33
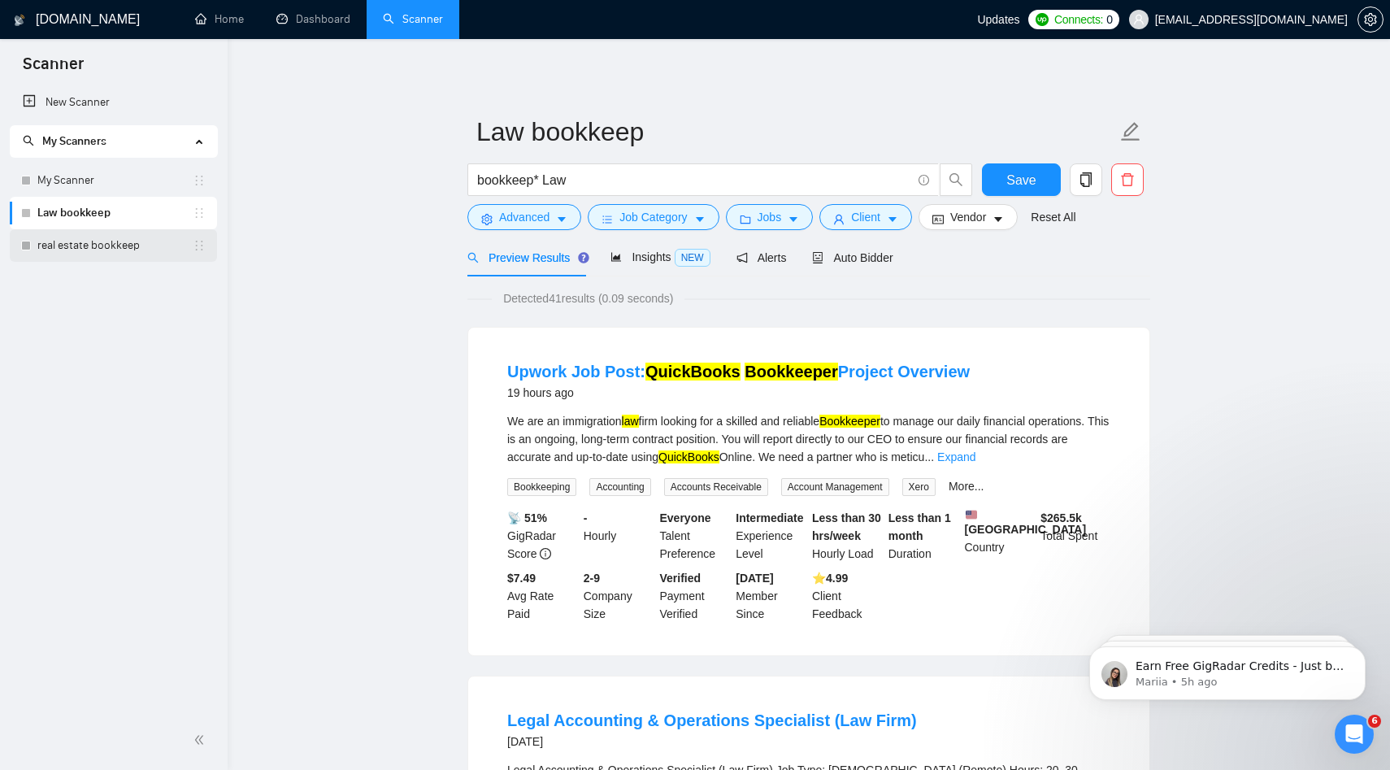
click at [104, 244] on link "real estate bookkeep" at bounding box center [114, 245] width 155 height 33
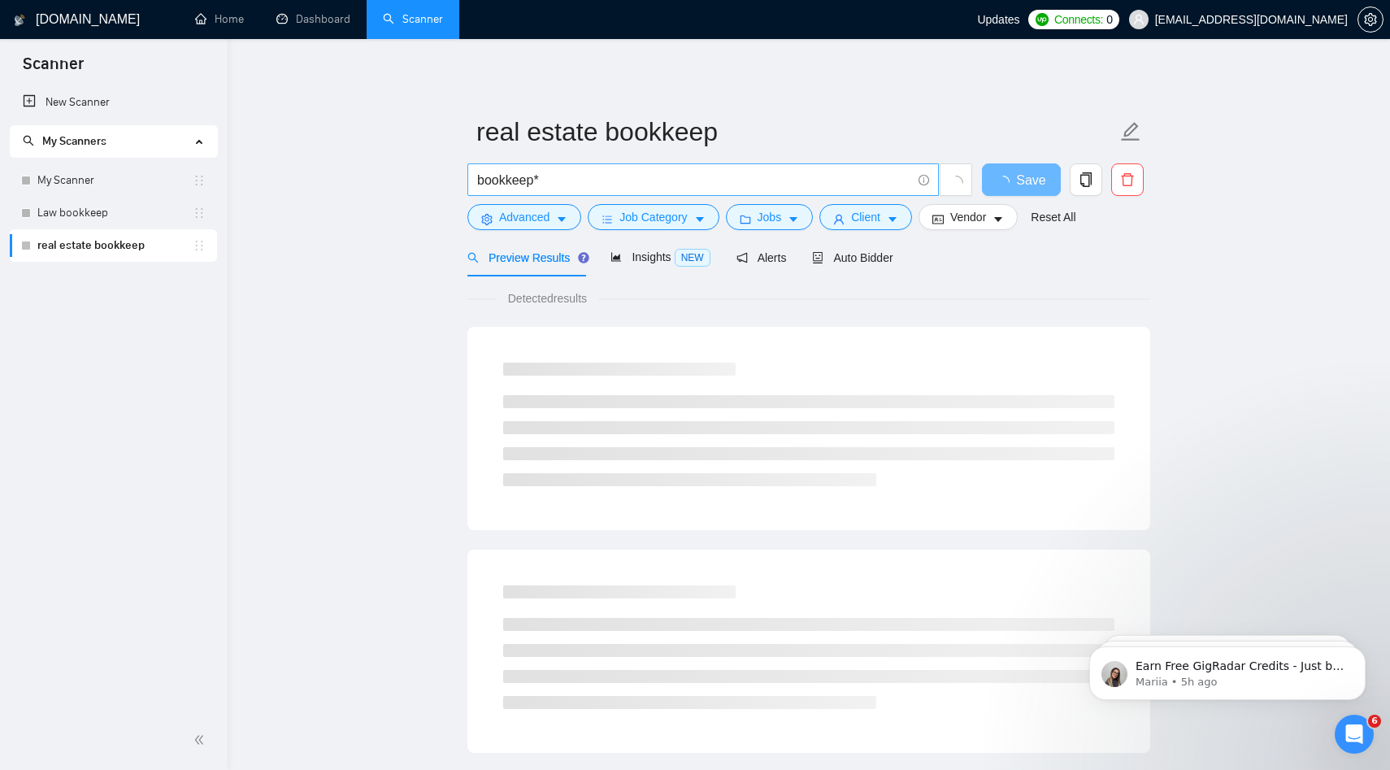
click at [581, 182] on input "bookkeep*" at bounding box center [694, 180] width 434 height 20
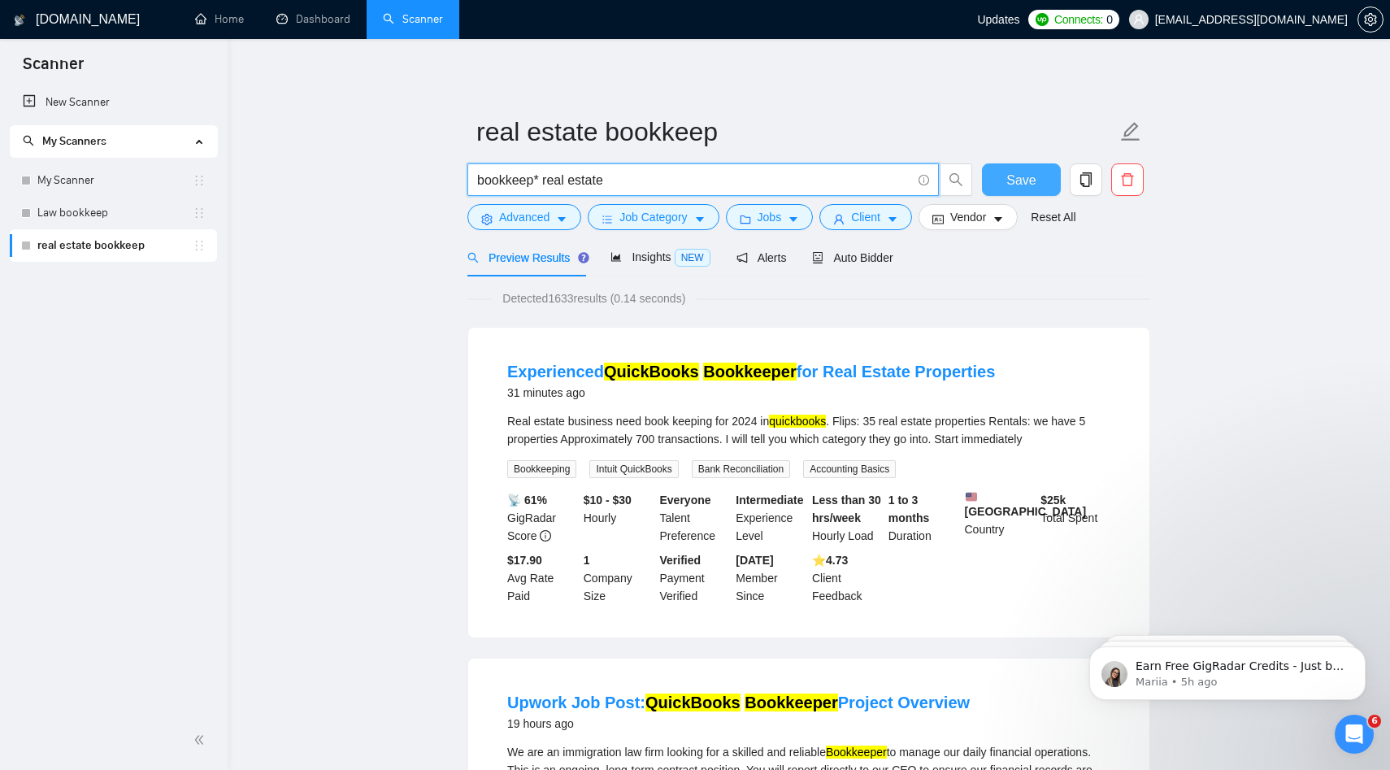
type input "bookkeep* real estate"
click at [996, 171] on button "Save" at bounding box center [1021, 179] width 79 height 33
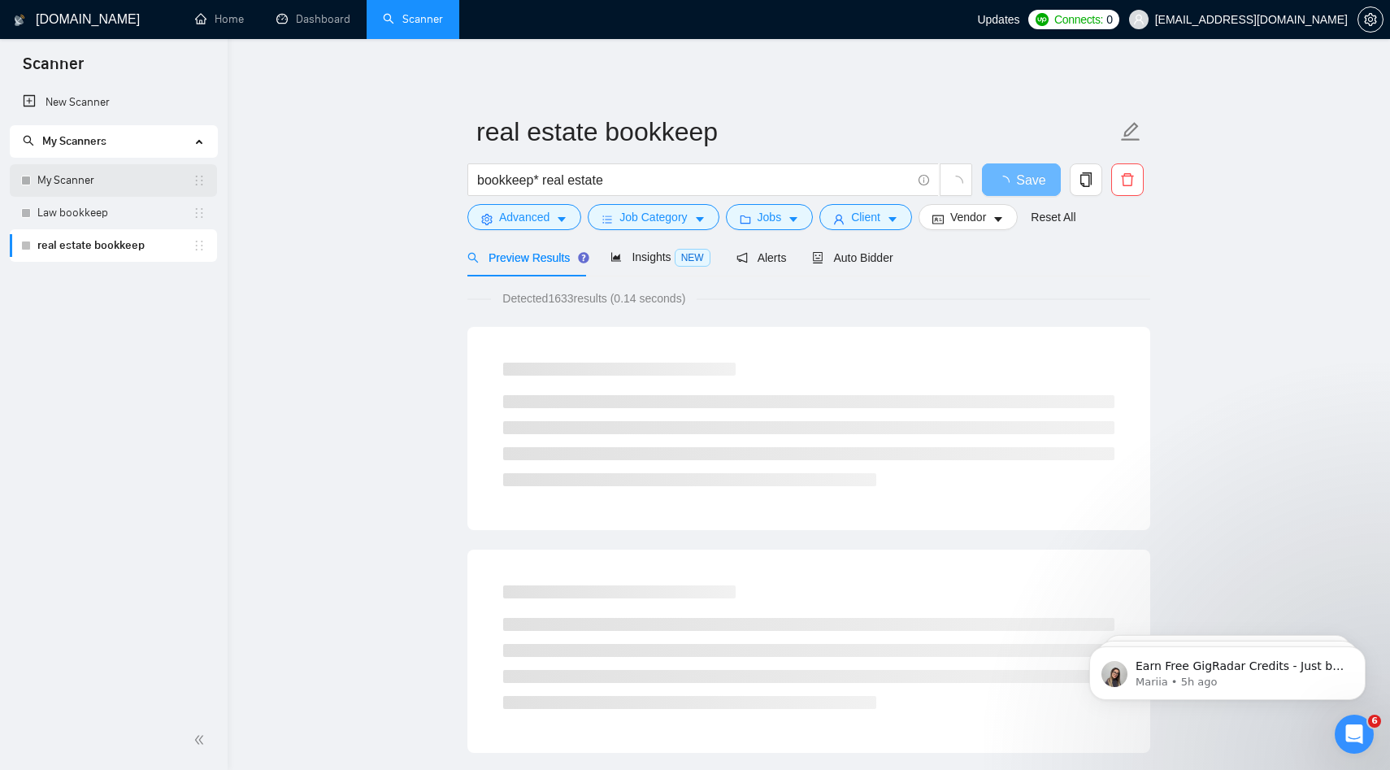
click at [115, 182] on link "My Scanner" at bounding box center [114, 180] width 155 height 33
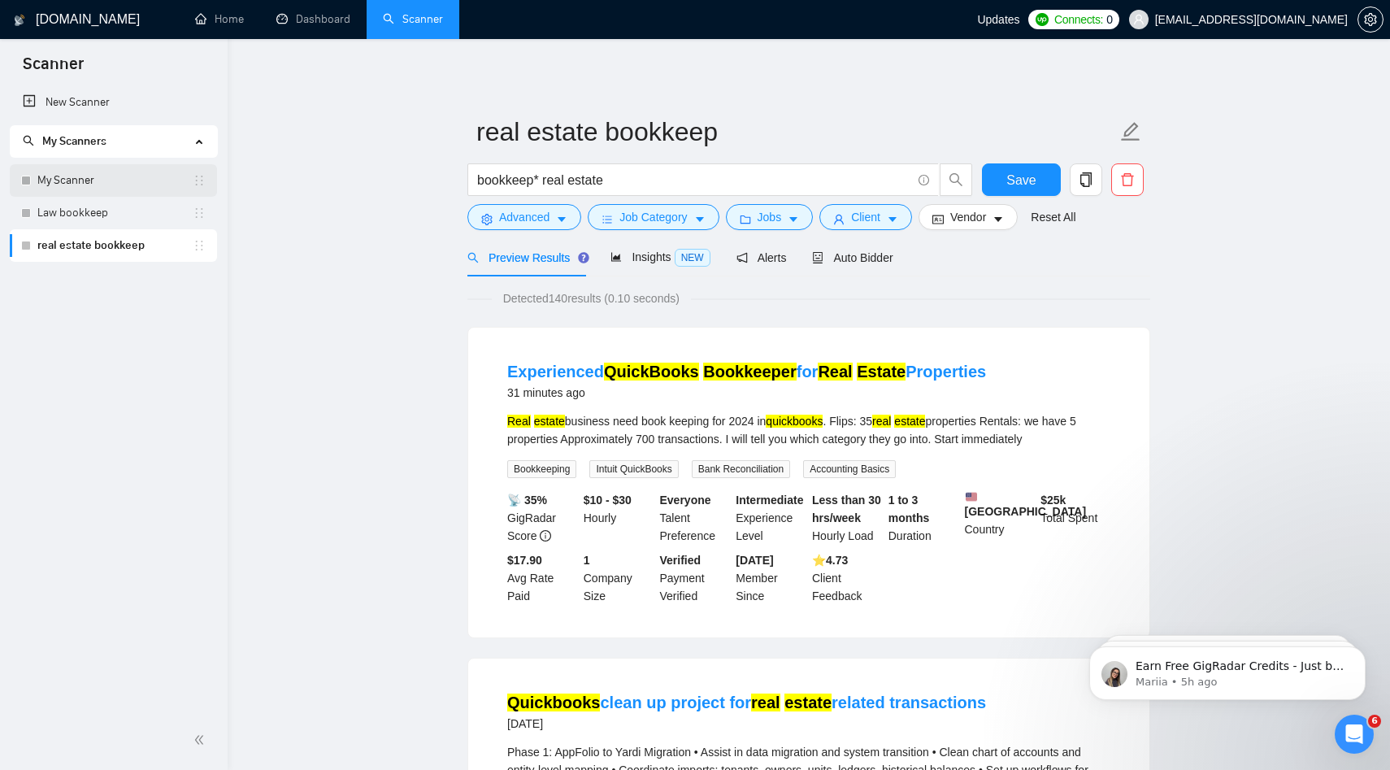
click at [118, 182] on link "My Scanner" at bounding box center [114, 180] width 155 height 33
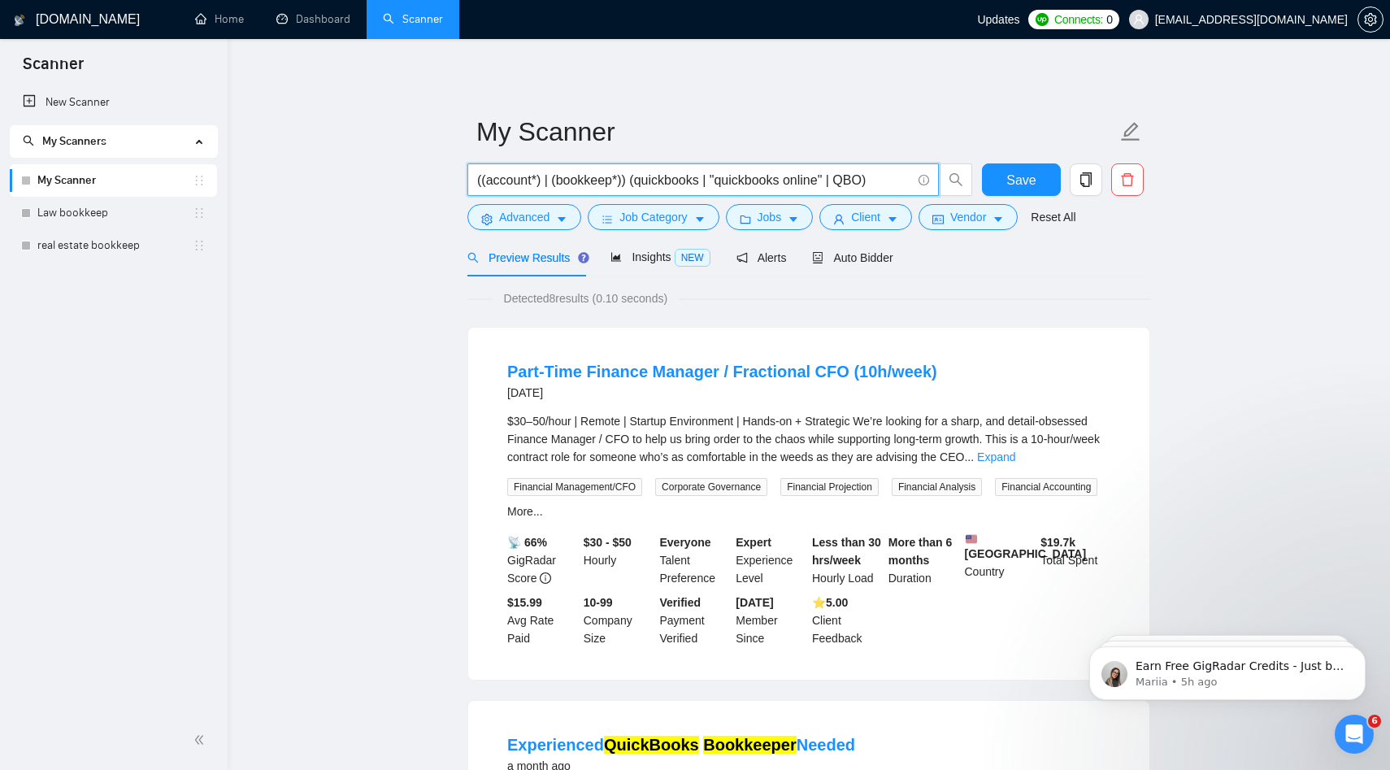
click at [738, 186] on input "((account*) | (bookkeep*)) (quickbooks | "quickbooks online" | QBO)" at bounding box center [694, 180] width 434 height 20
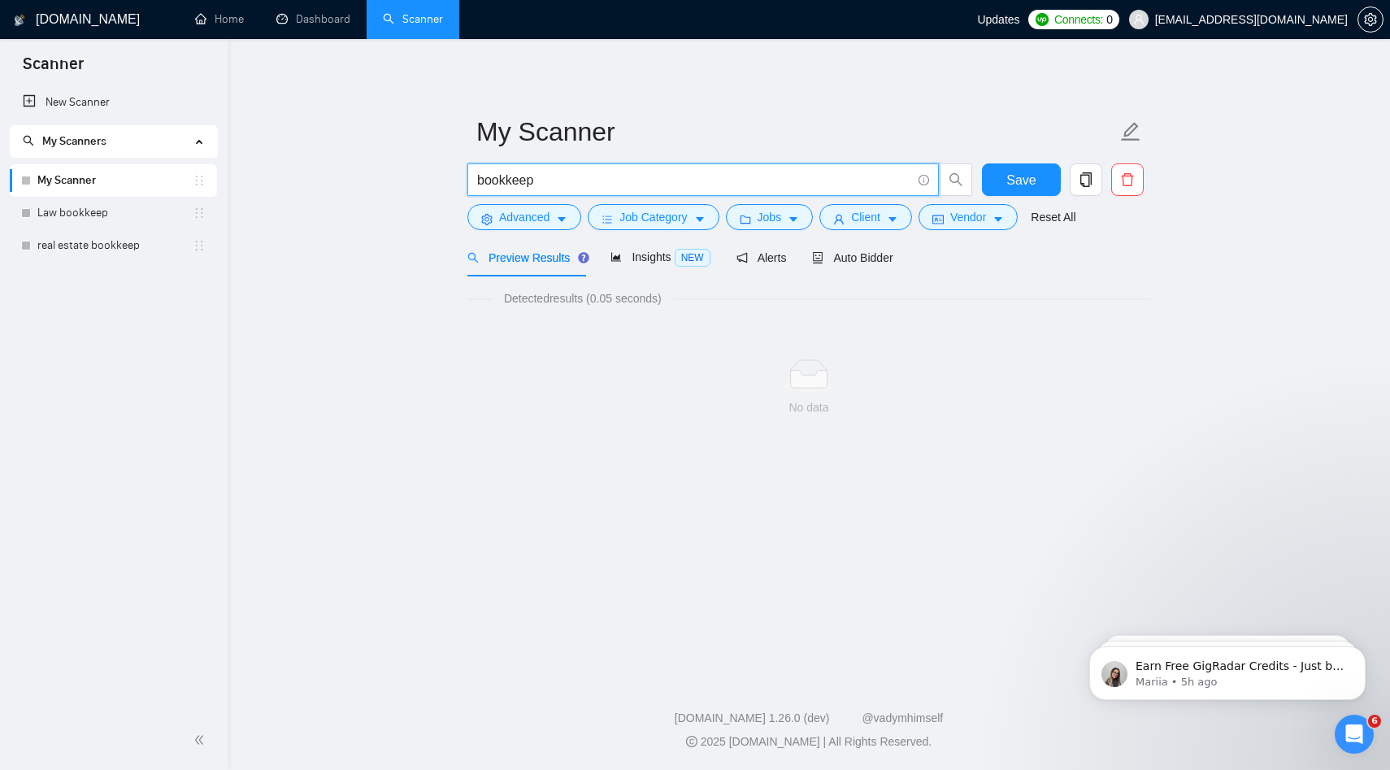
type input "bookkeep"
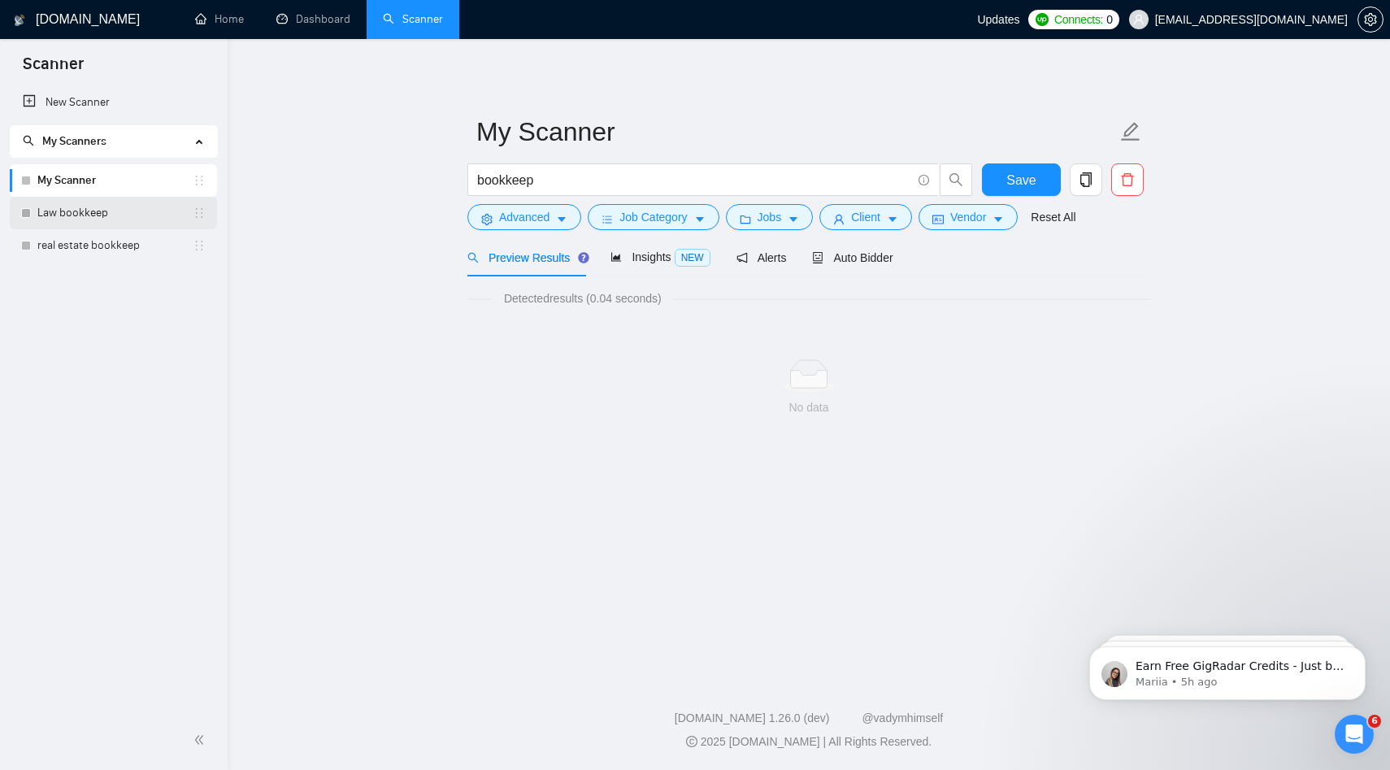
click at [115, 215] on link "Law bookkeep" at bounding box center [114, 213] width 155 height 33
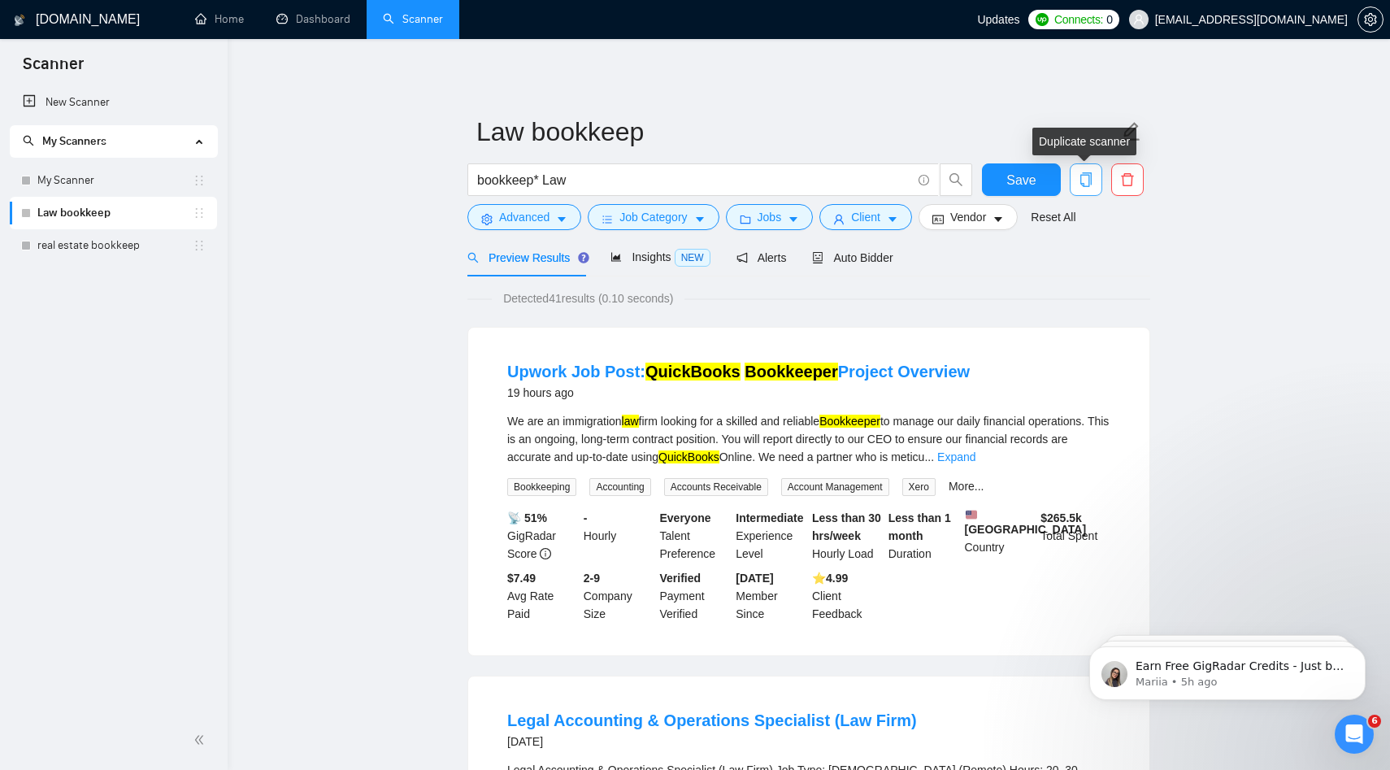
click at [998, 182] on icon "copy" at bounding box center [1085, 179] width 15 height 15
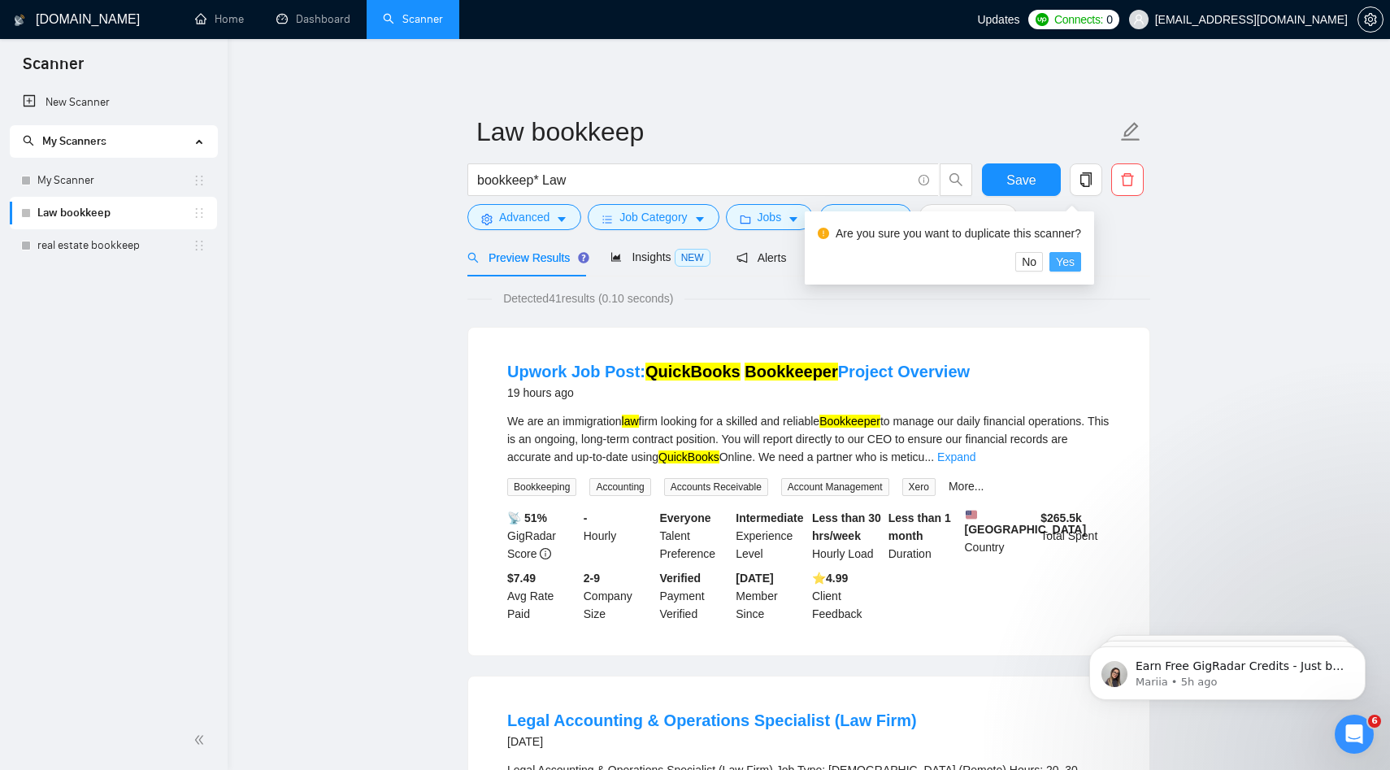
click at [998, 262] on span "Yes" at bounding box center [1065, 262] width 19 height 18
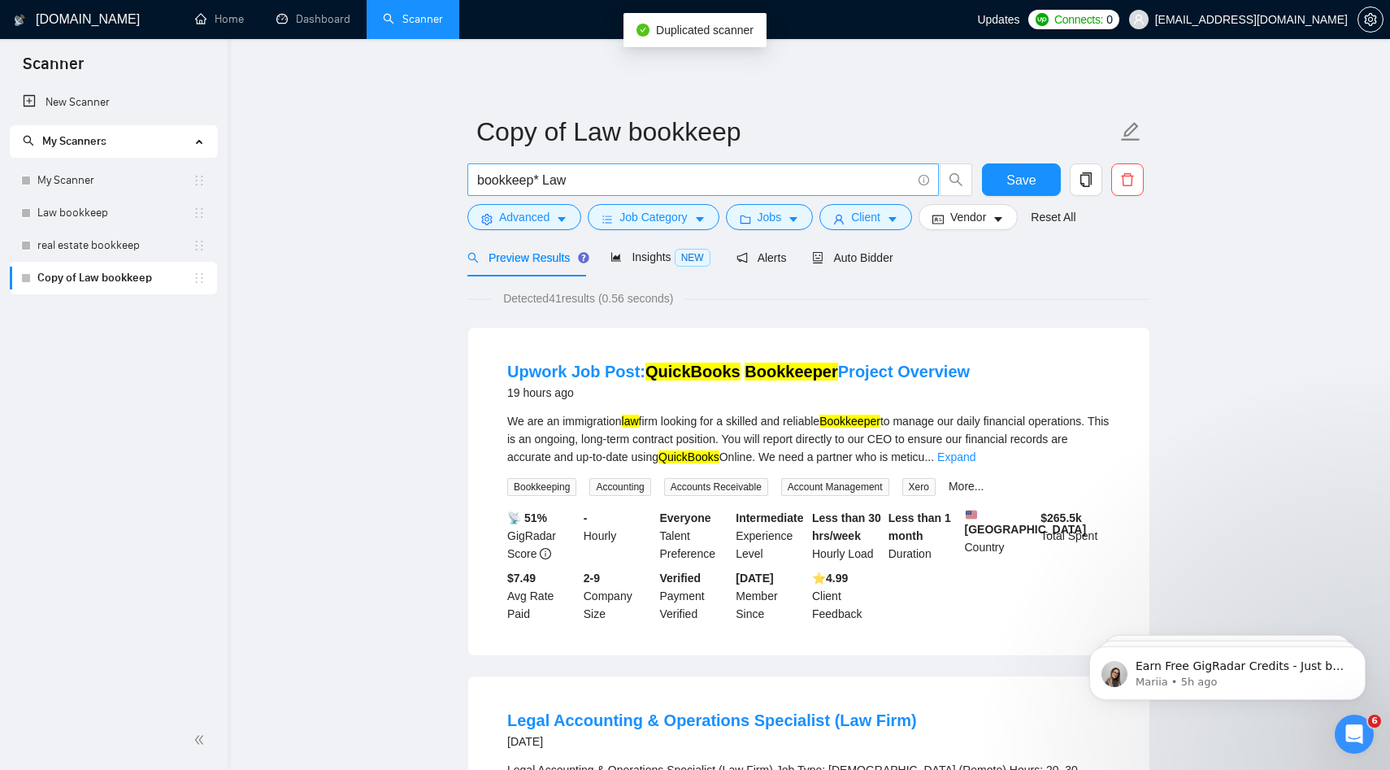
click at [575, 181] on input "bookkeep* Law" at bounding box center [694, 180] width 434 height 20
click at [554, 179] on input "bookkeep* Law" at bounding box center [694, 180] width 434 height 20
type input "bookkeep*"
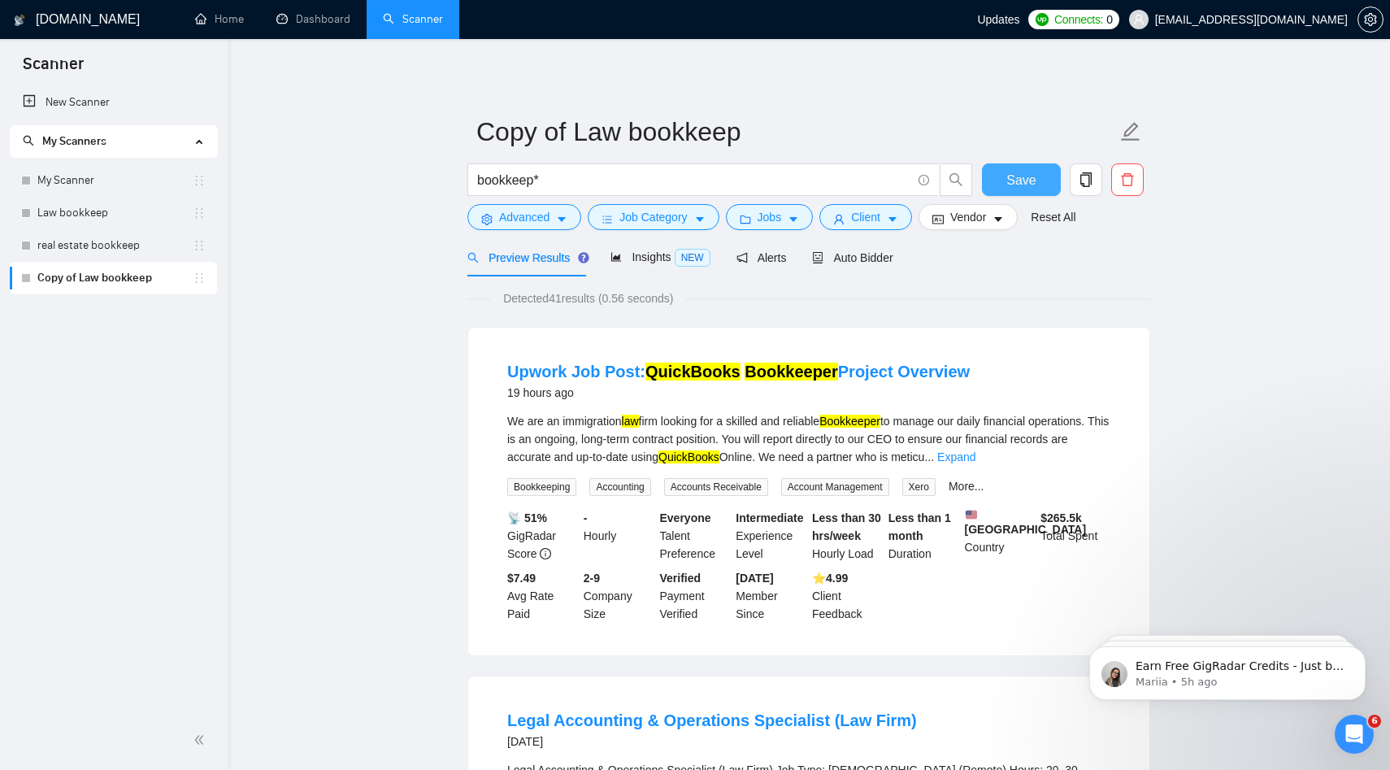
click at [998, 183] on span "Save" at bounding box center [1020, 180] width 29 height 20
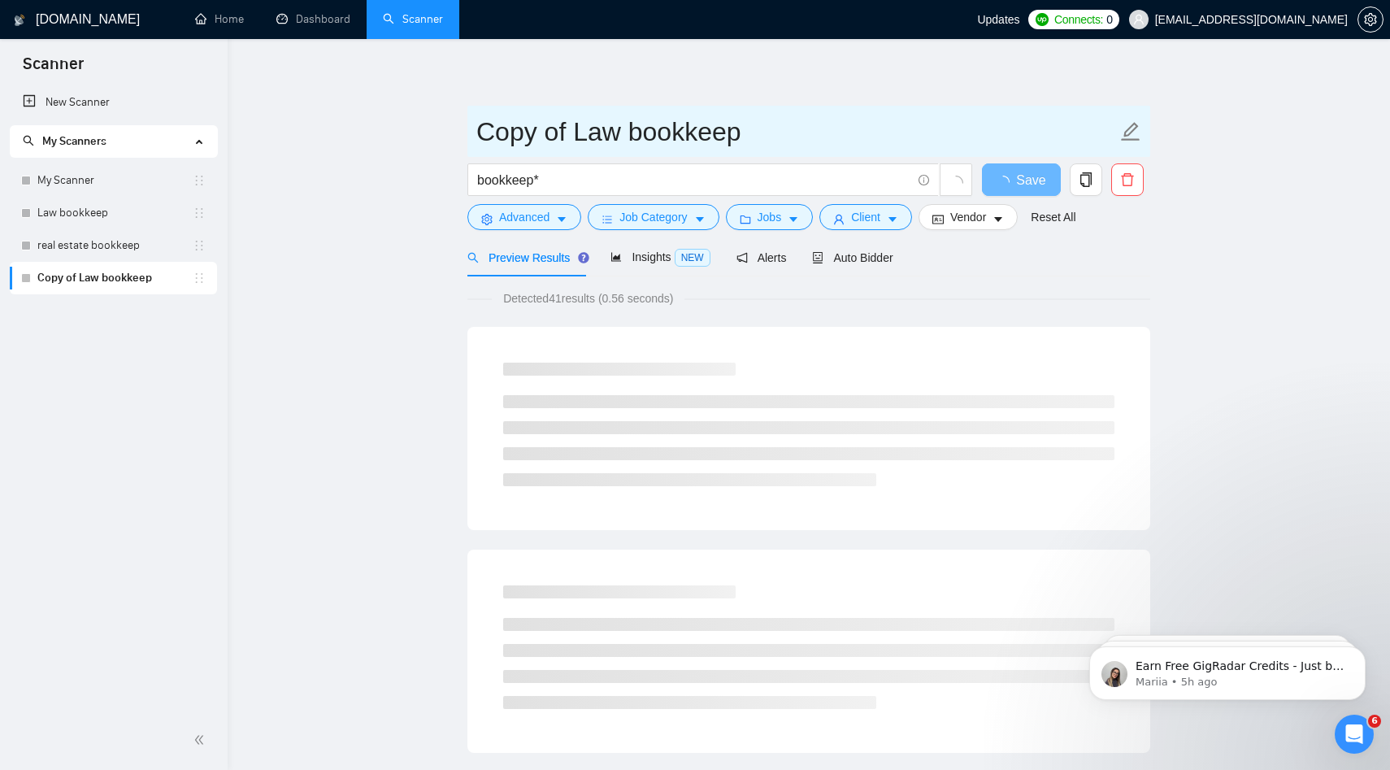
click at [599, 141] on input "Copy of Law bookkeep" at bounding box center [796, 131] width 640 height 41
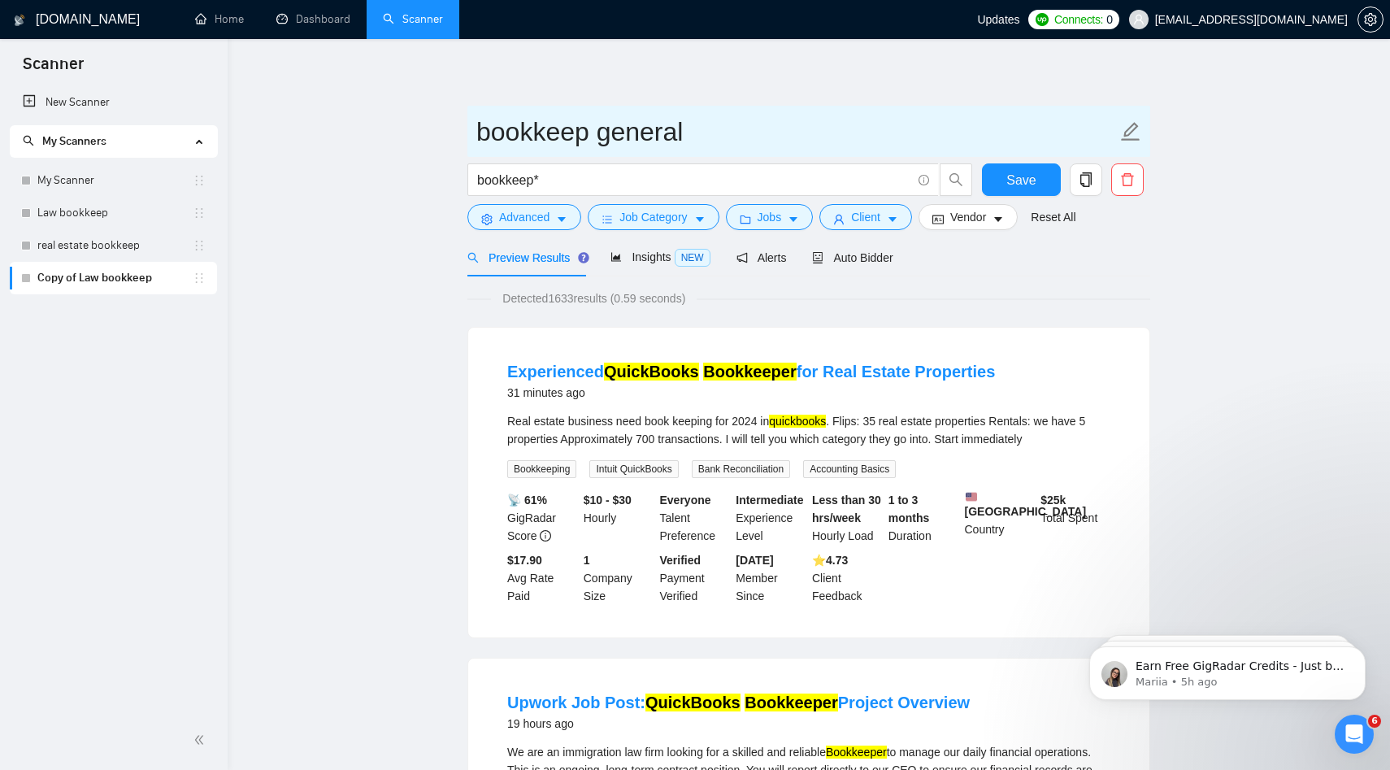
type input "bookkeep general"
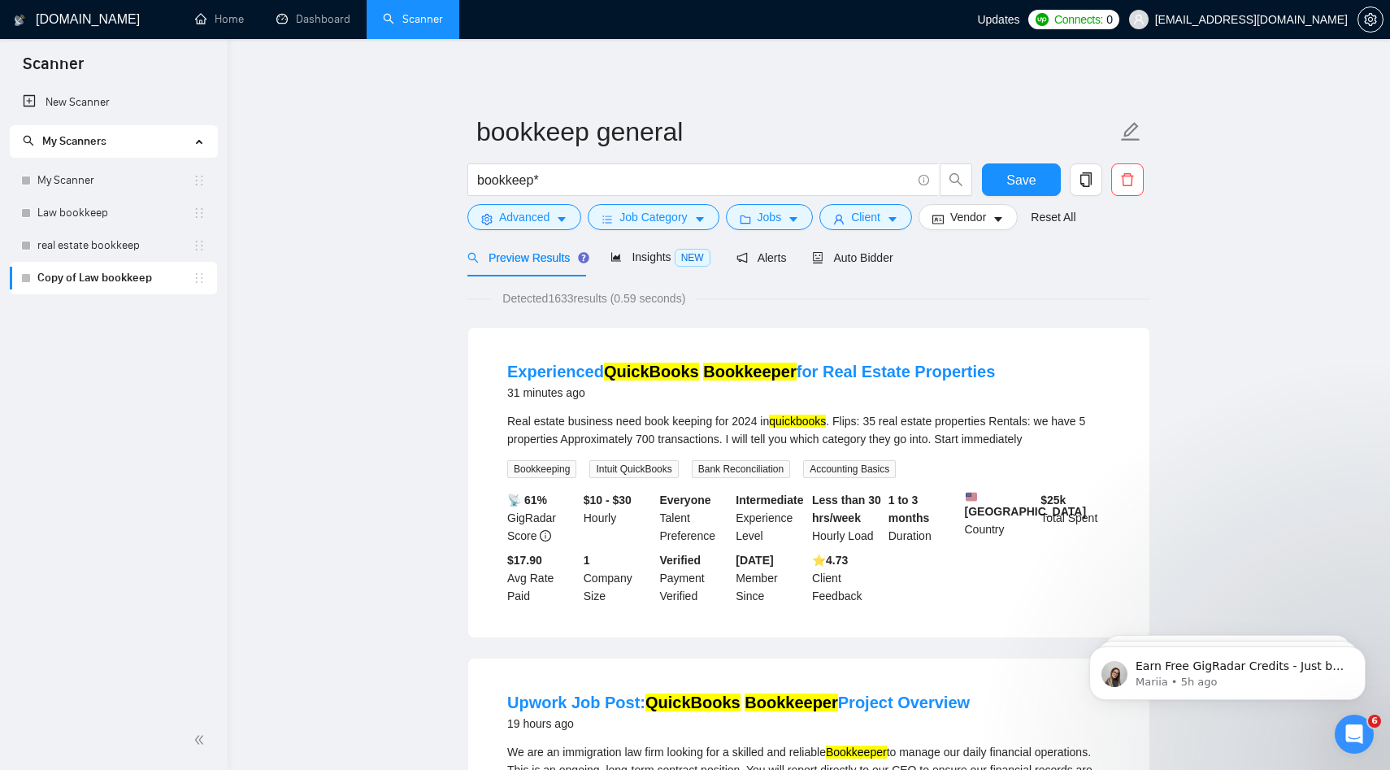
click at [998, 163] on button "Save" at bounding box center [1021, 179] width 79 height 33
click at [94, 253] on link "real estate bookkeep" at bounding box center [114, 245] width 155 height 33
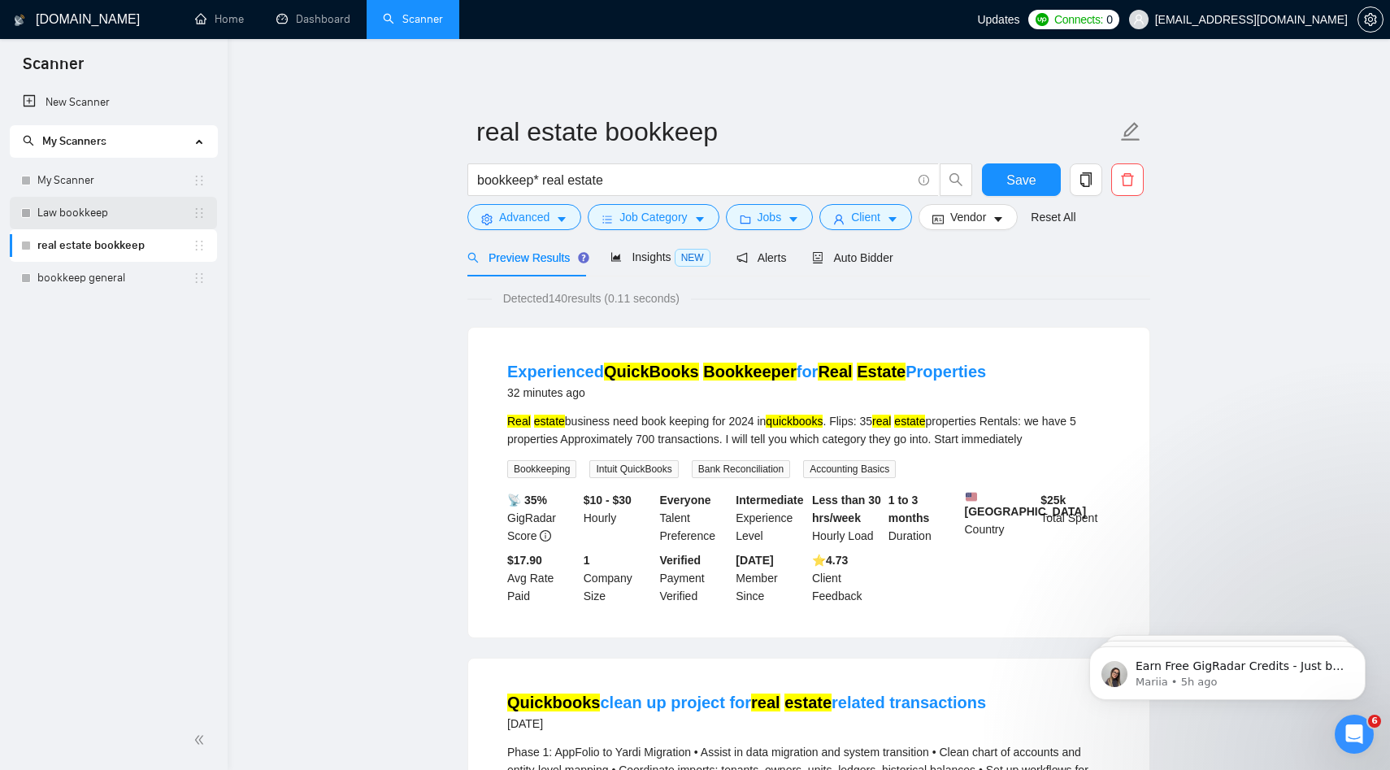
click at [93, 197] on link "Law bookkeep" at bounding box center [114, 213] width 155 height 33
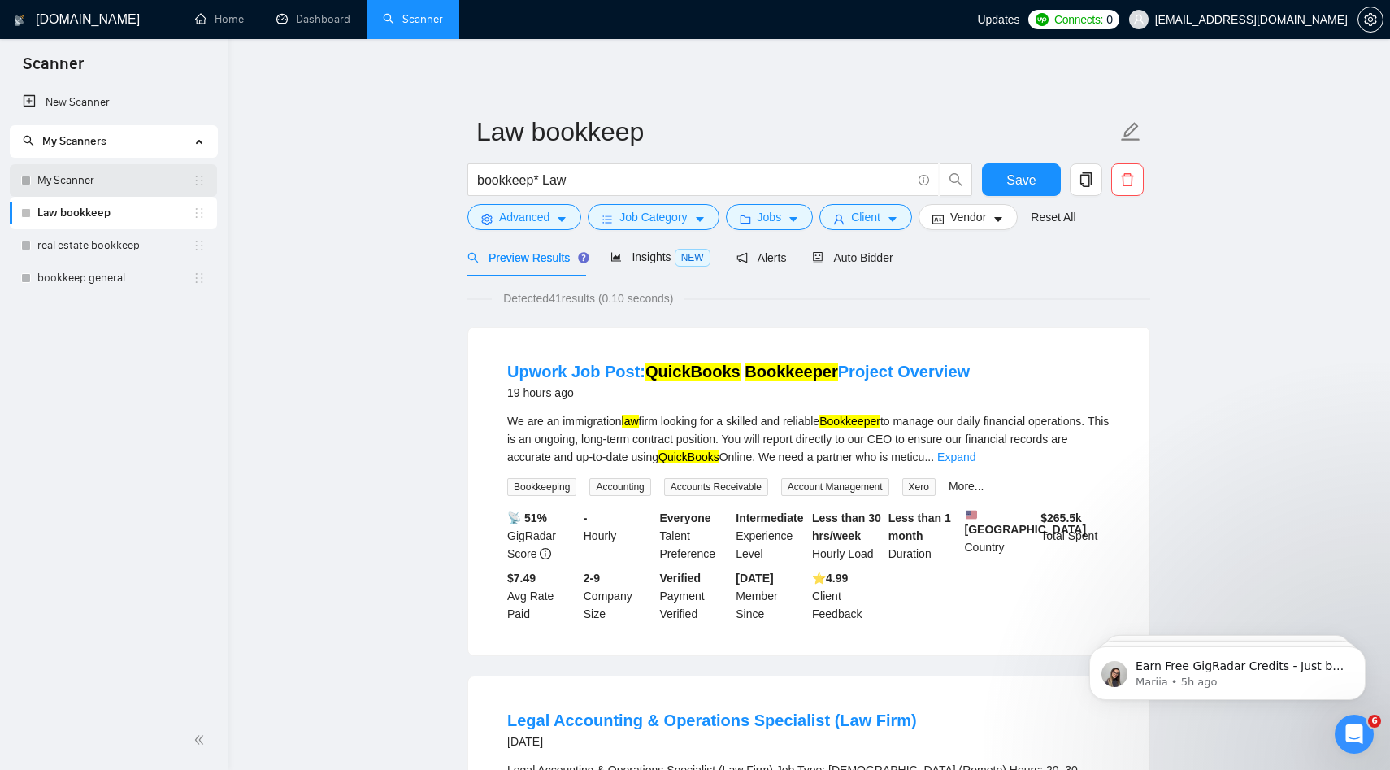
click at [130, 188] on link "My Scanner" at bounding box center [114, 180] width 155 height 33
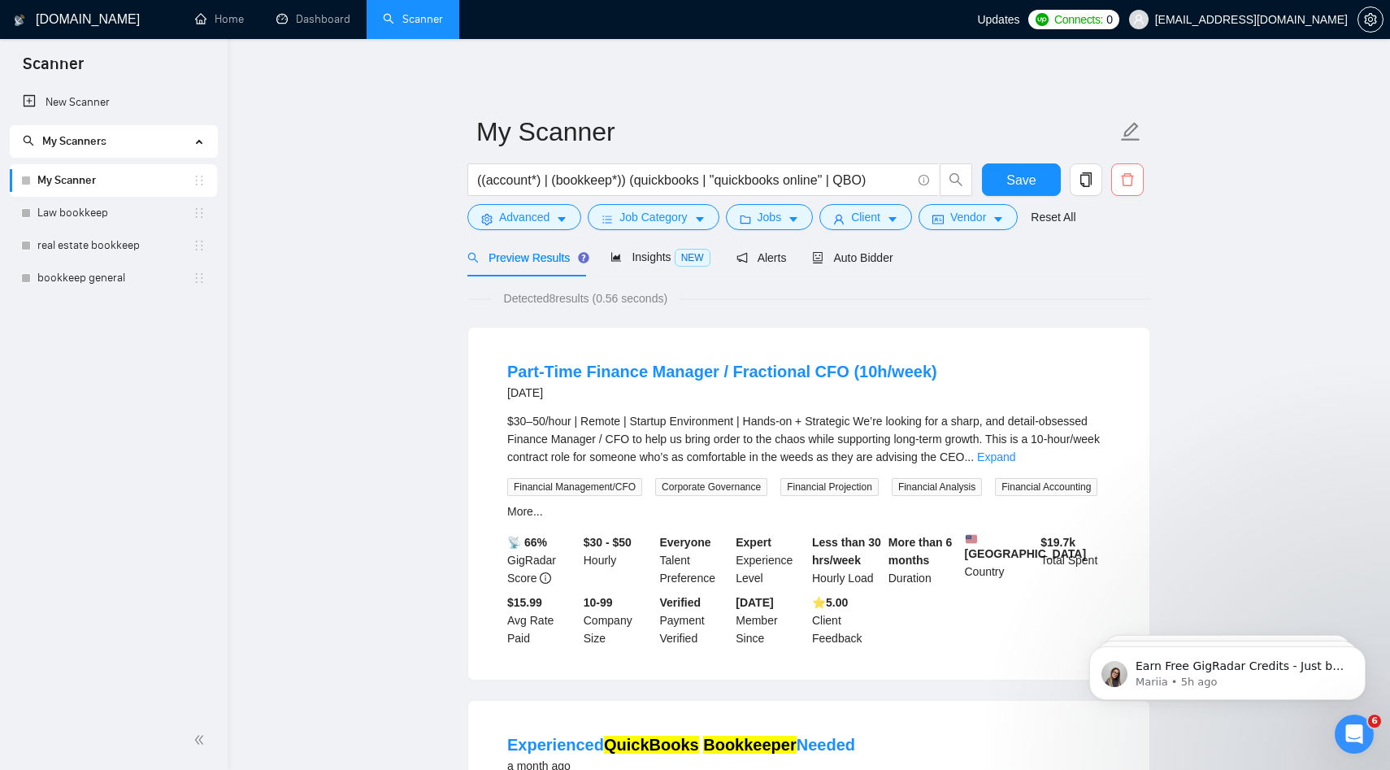
click at [998, 184] on span "delete" at bounding box center [1127, 179] width 31 height 15
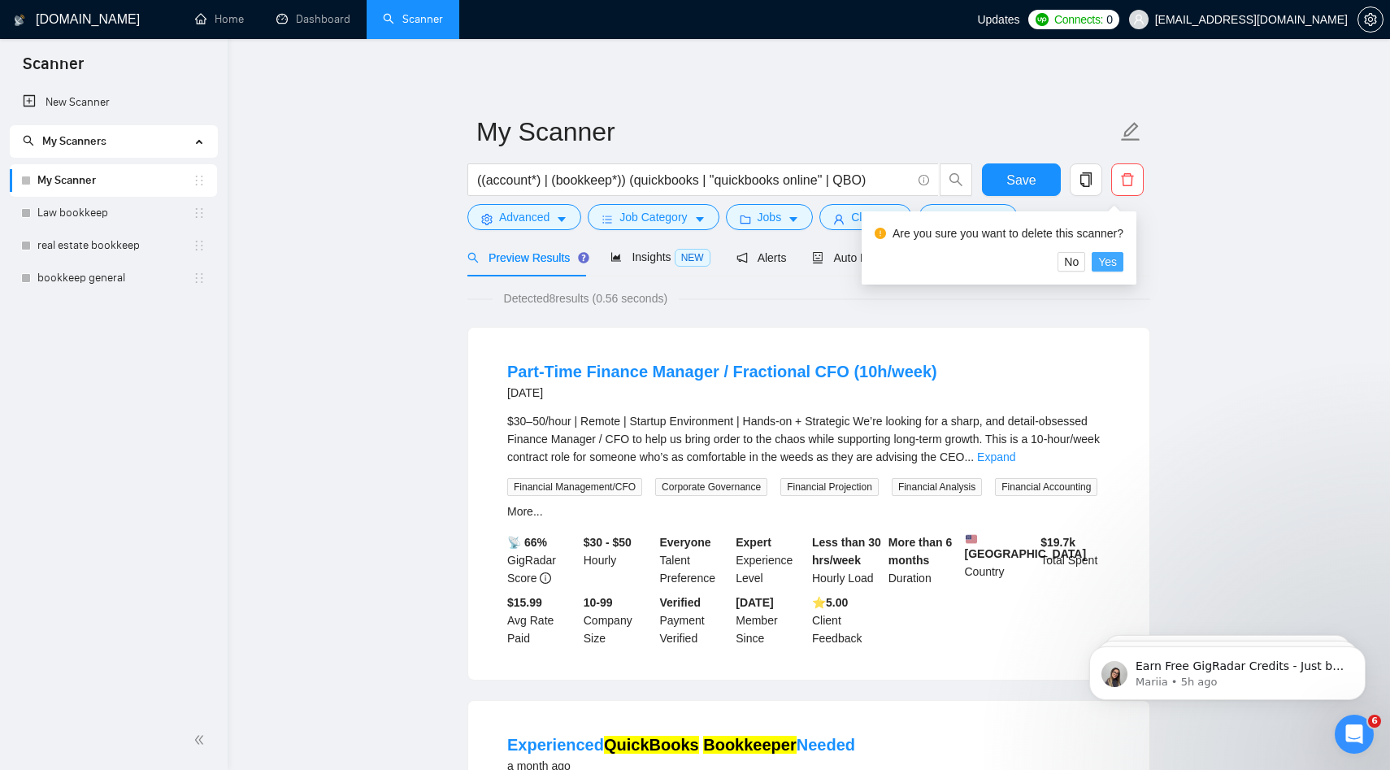
click at [998, 262] on span "Yes" at bounding box center [1107, 262] width 19 height 18
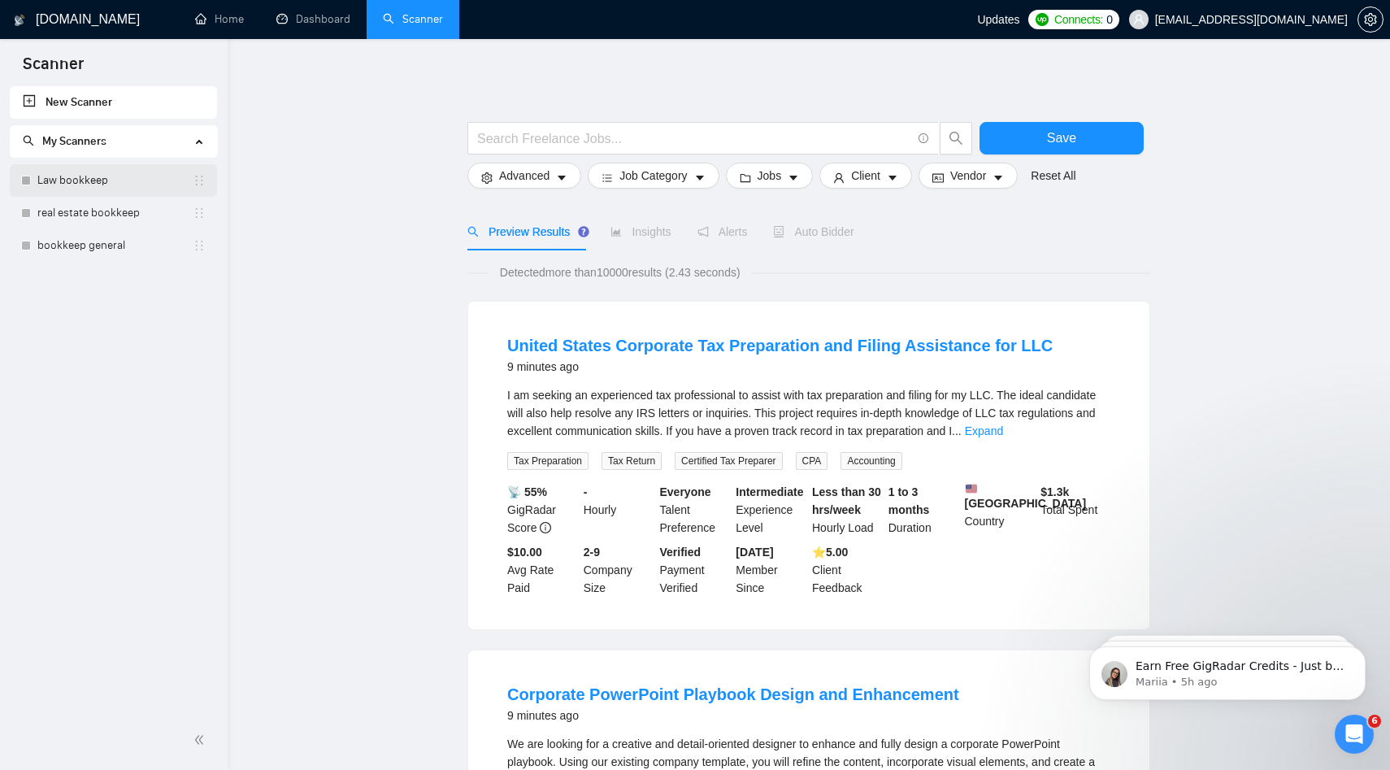
click at [80, 179] on link "Law bookkeep" at bounding box center [114, 180] width 155 height 33
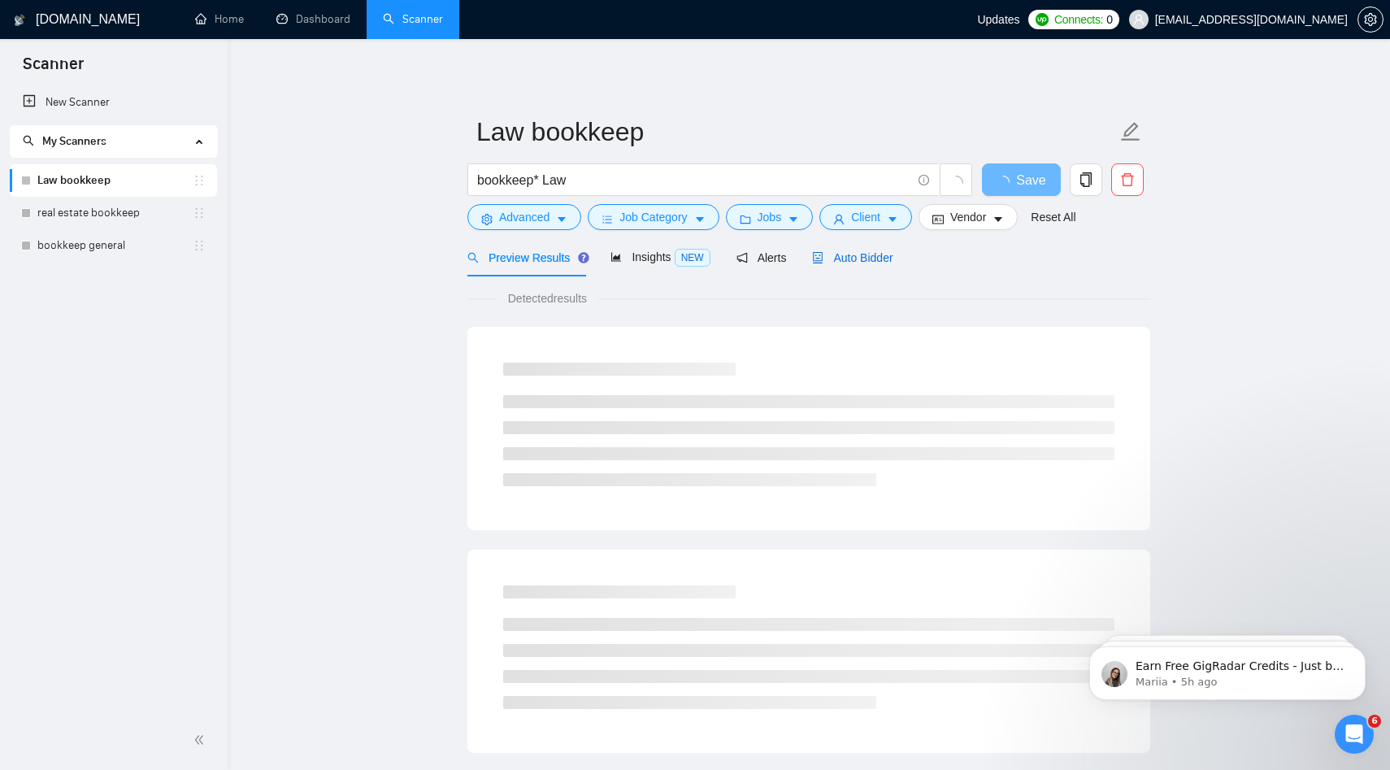
click at [859, 255] on span "Auto Bidder" at bounding box center [852, 257] width 80 height 13
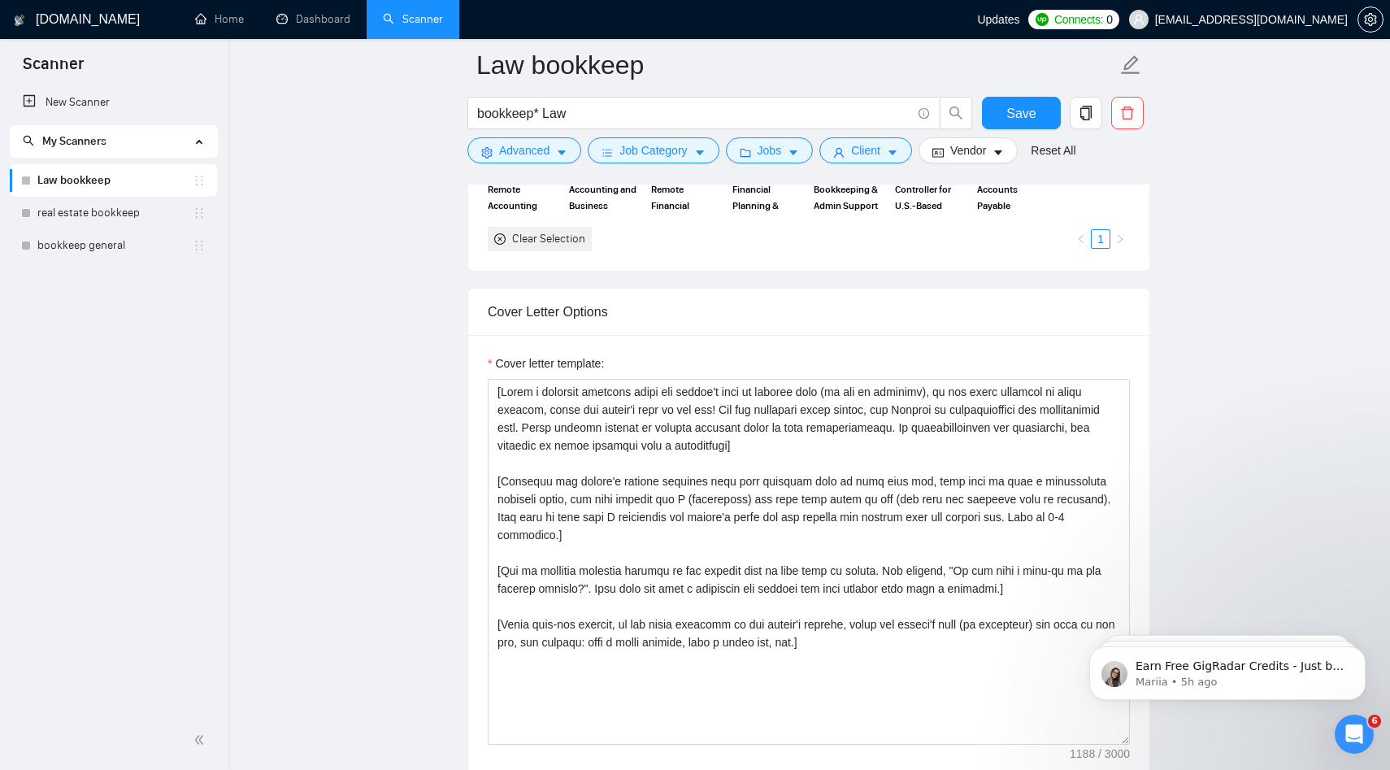
scroll to position [1629, 0]
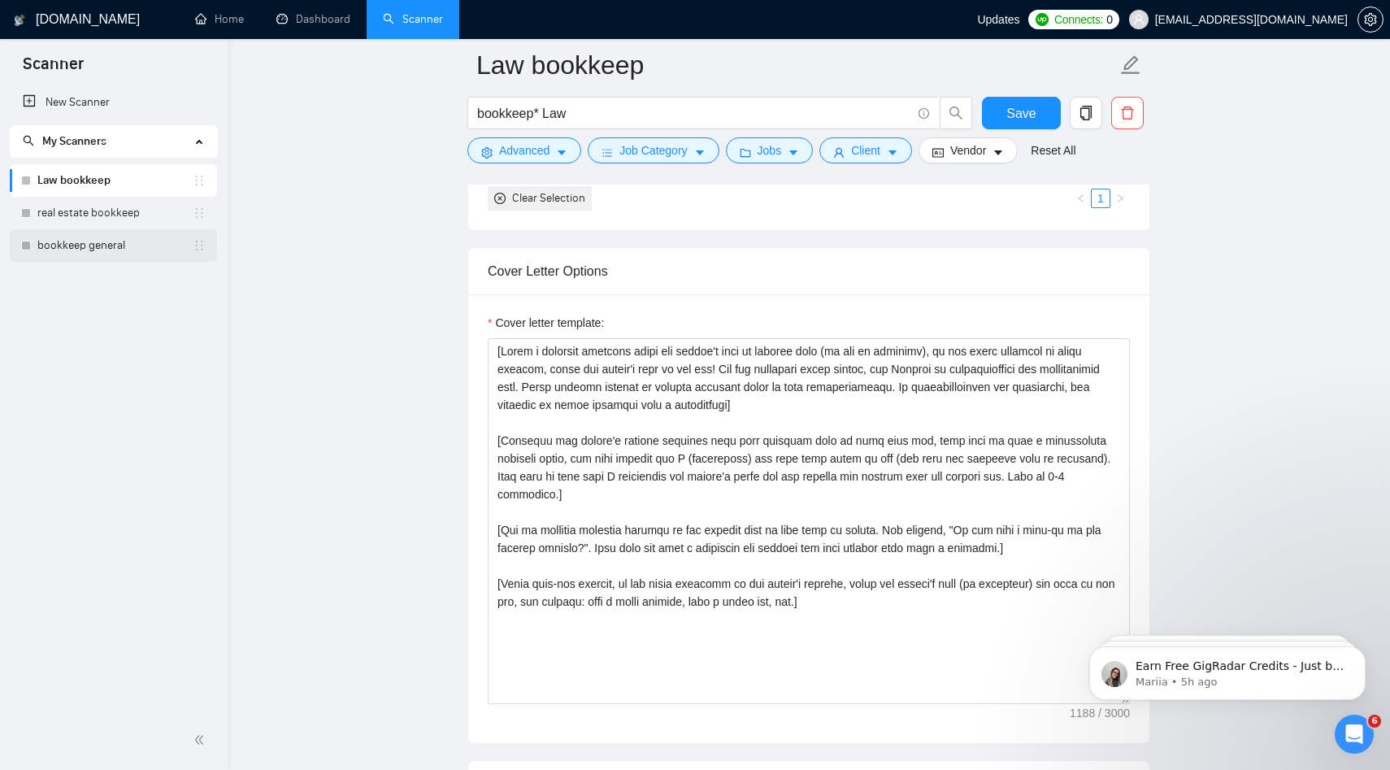
click at [126, 244] on link "bookkeep general" at bounding box center [114, 245] width 155 height 33
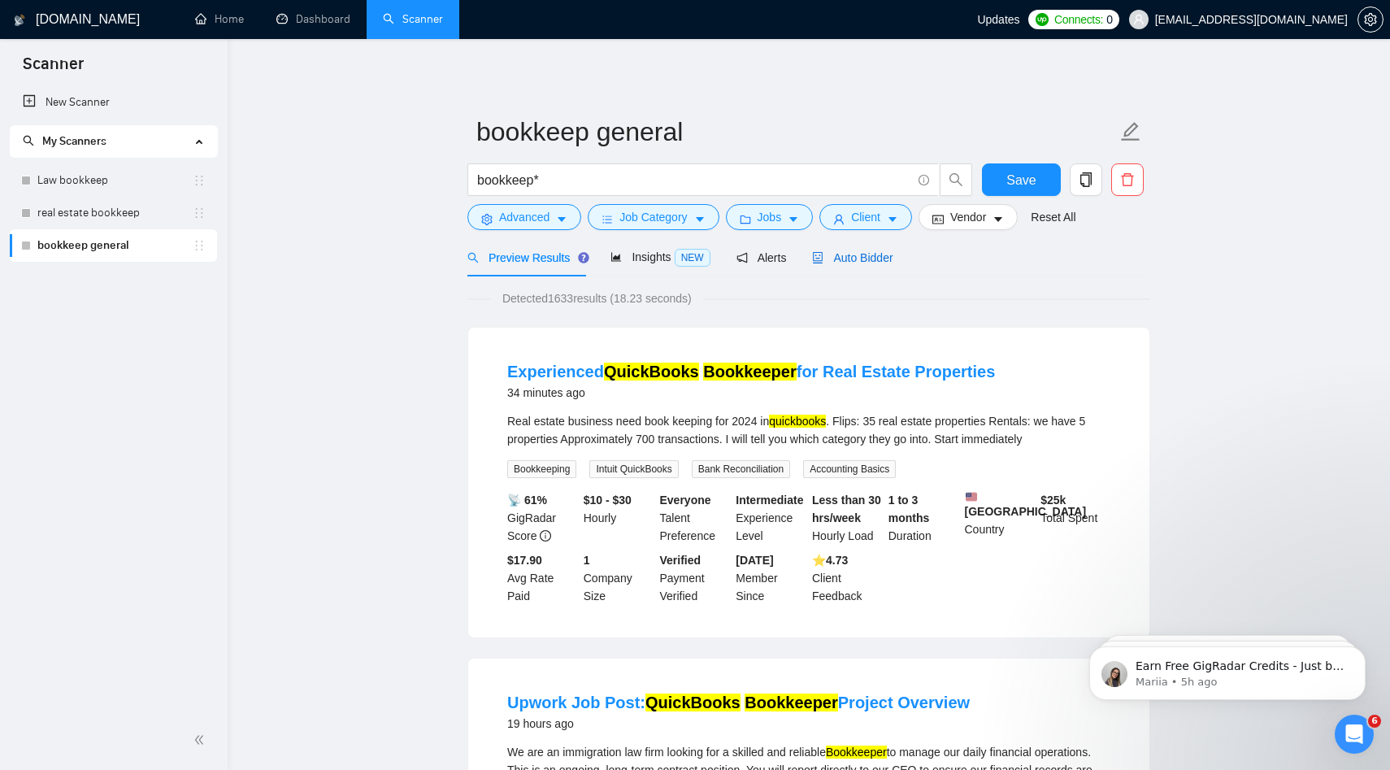
click at [885, 255] on span "Auto Bidder" at bounding box center [852, 257] width 80 height 13
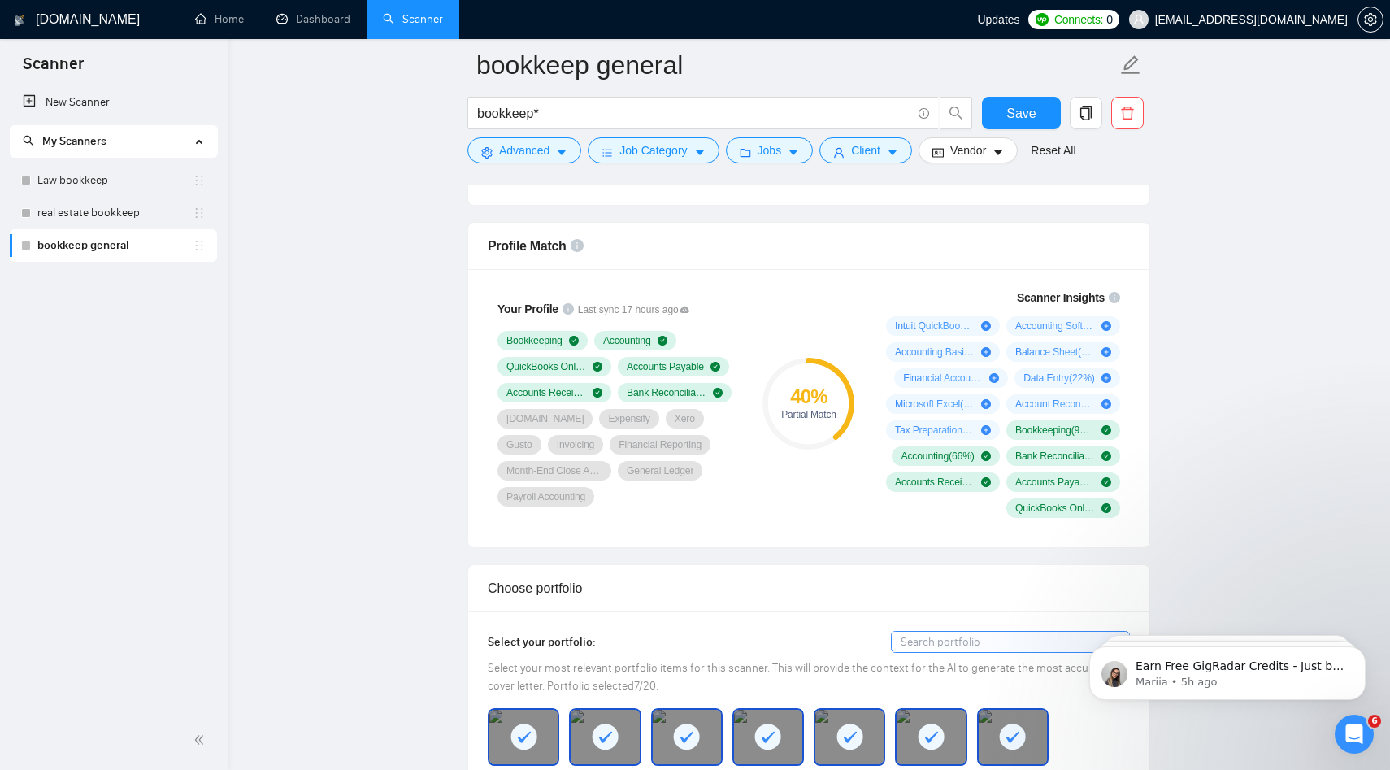
scroll to position [993, 0]
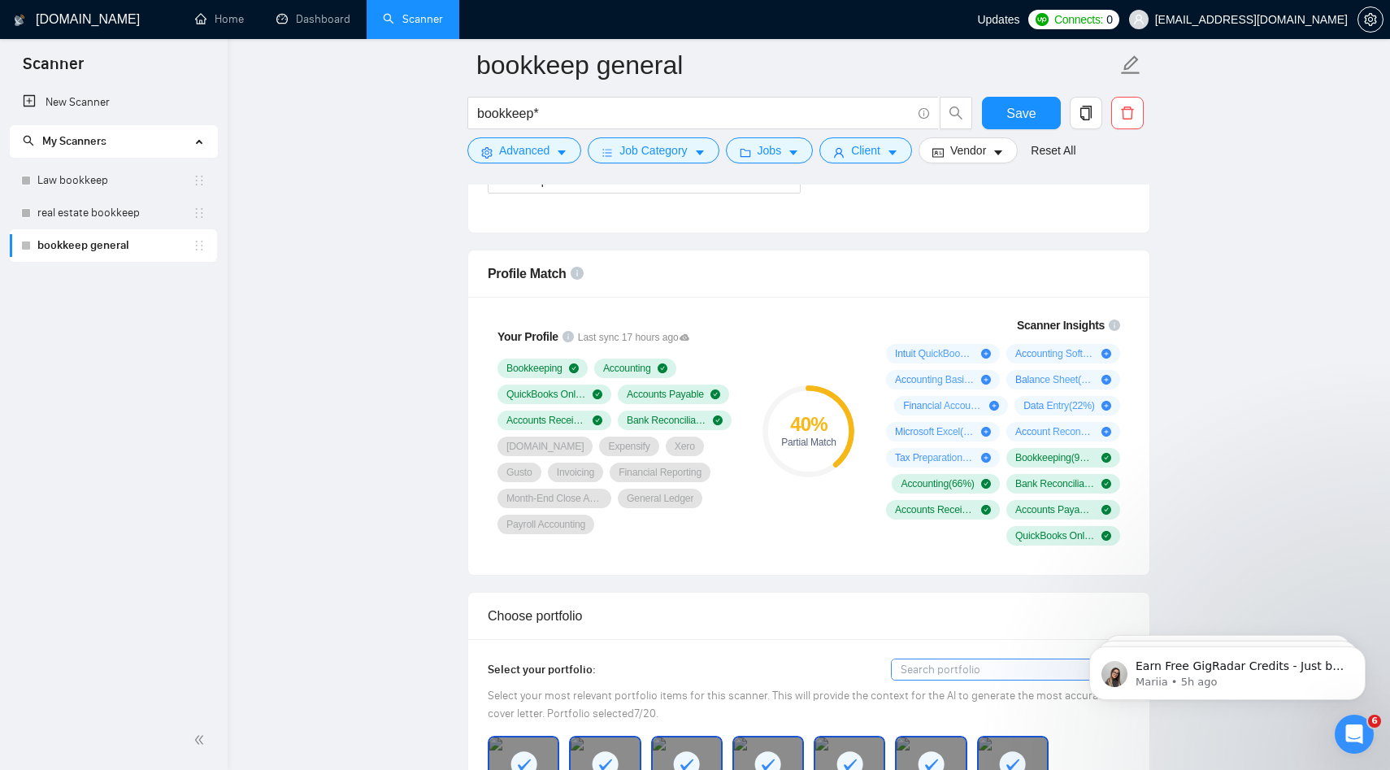
click at [831, 526] on div "40 % Partial Match" at bounding box center [808, 430] width 109 height 249
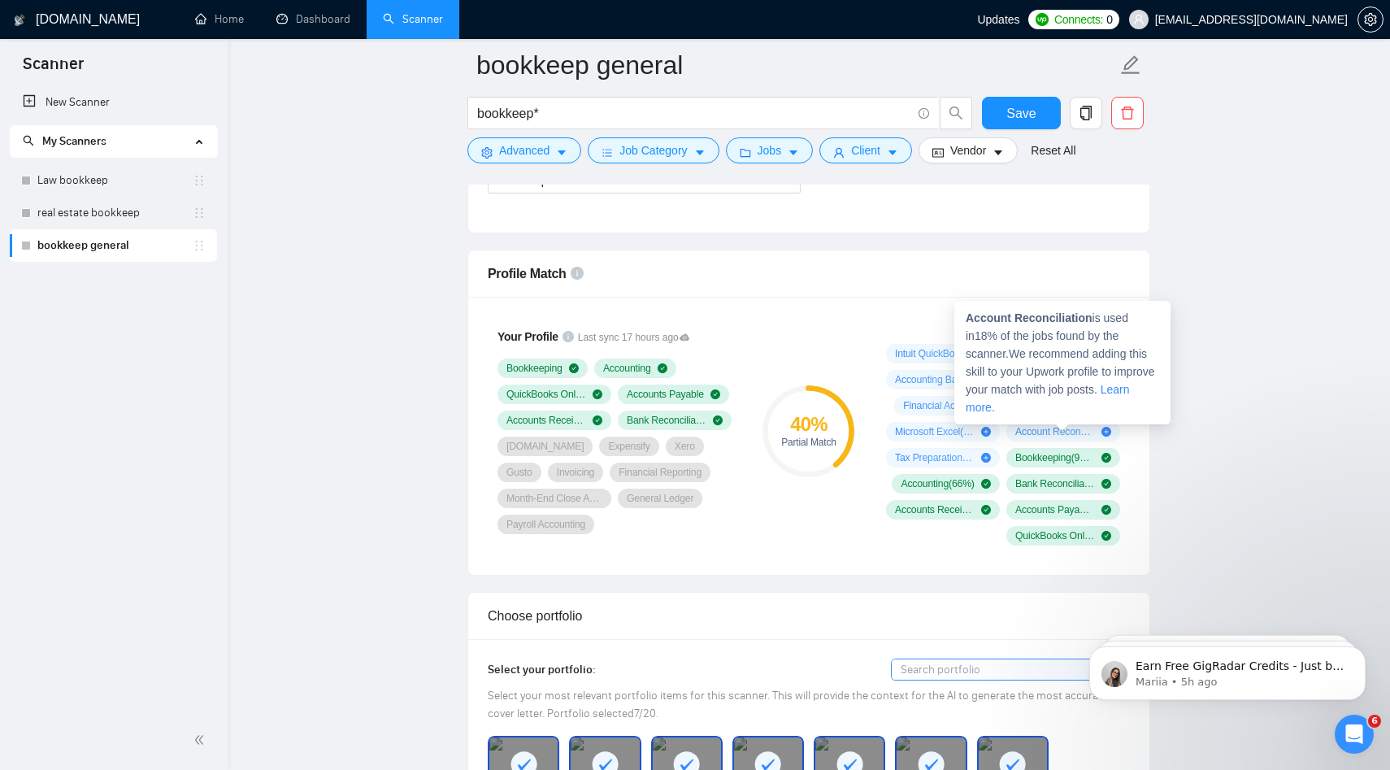
click at [998, 319] on strong "Account Reconciliation" at bounding box center [1028, 317] width 127 height 13
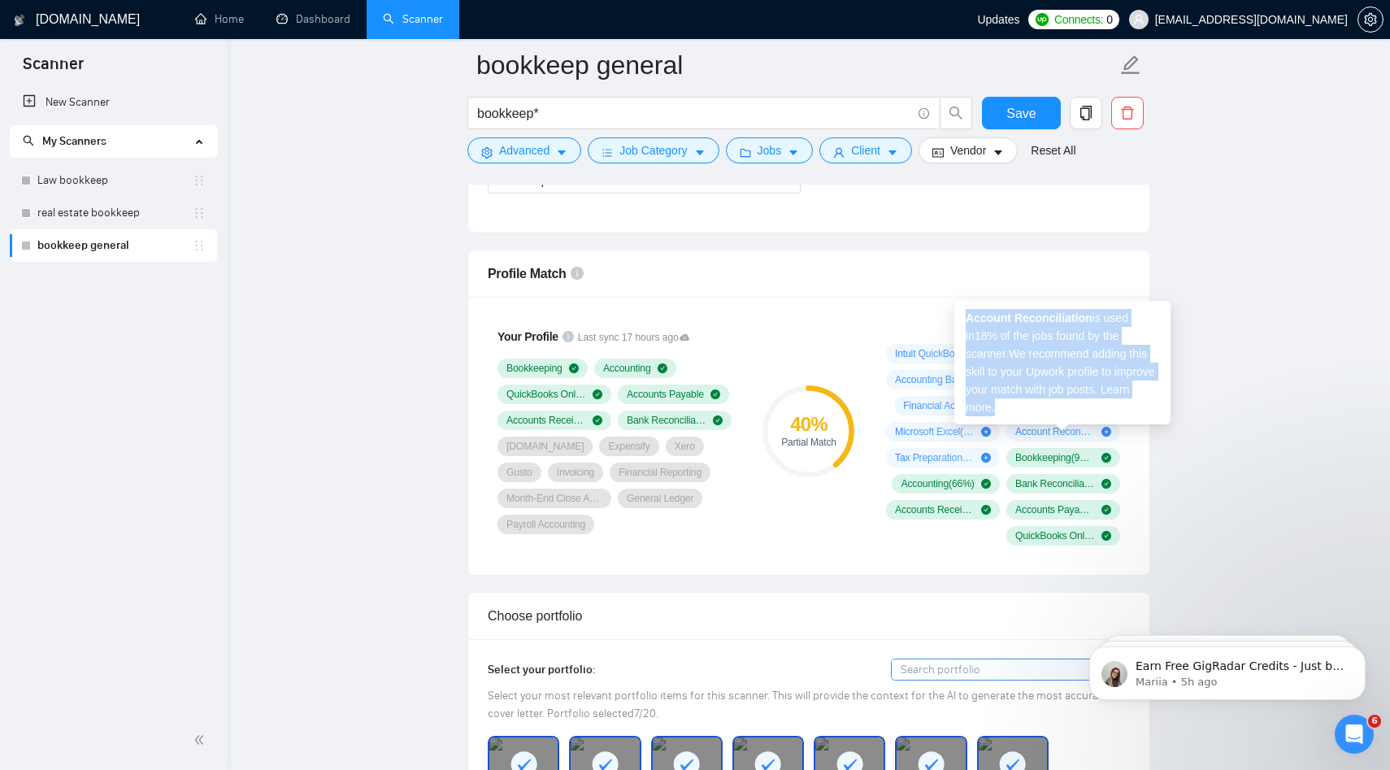
click at [998, 319] on strong "Account Reconciliation" at bounding box center [1028, 317] width 127 height 13
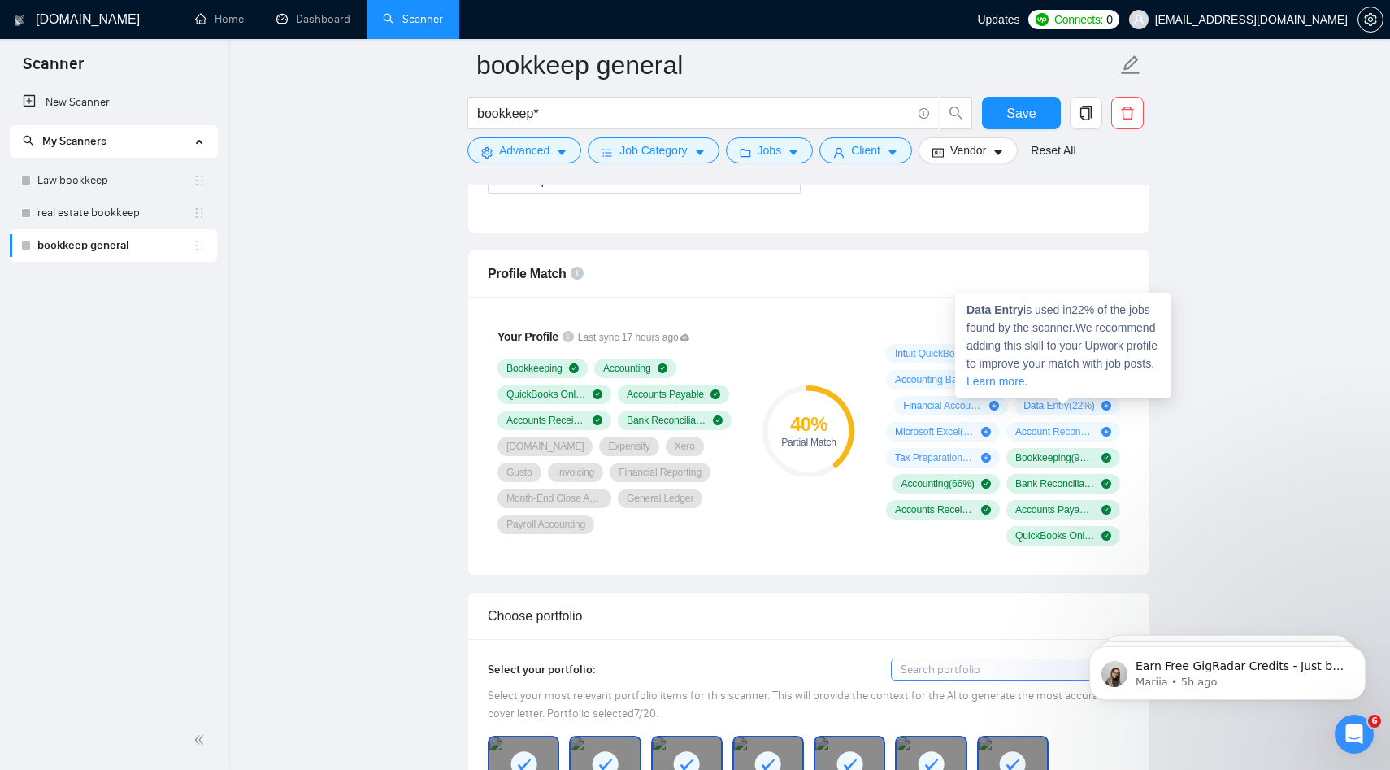
click at [998, 380] on span "Data Entry is used in 22 % of the jobs found by the scanner. We recommend addin…" at bounding box center [1061, 345] width 191 height 85
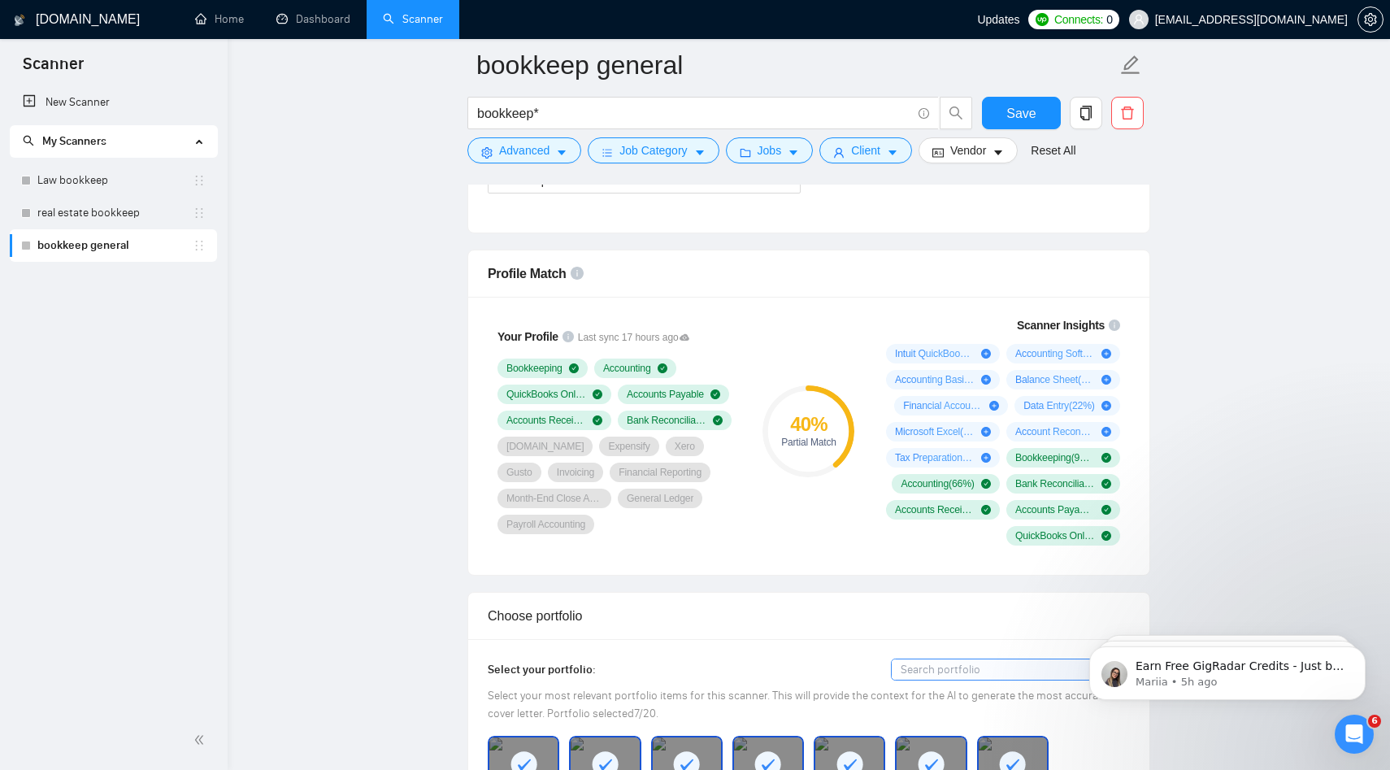
click at [820, 330] on div "40 % Partial Match" at bounding box center [808, 430] width 109 height 249
drag, startPoint x: 874, startPoint y: 344, endPoint x: 1072, endPoint y: 462, distance: 230.4
click at [998, 462] on div "Scanner Insights Intuit QuickBooks ( 70 %) Accounting Software ( 27 %) Accounti…" at bounding box center [1000, 430] width 260 height 249
drag, startPoint x: 1110, startPoint y: 544, endPoint x: 918, endPoint y: 375, distance: 256.3
click at [918, 375] on div "Intuit QuickBooks ( 70 %) Accounting Software ( 27 %) Accounting Basics ( 25 %)…" at bounding box center [999, 445] width 241 height 202
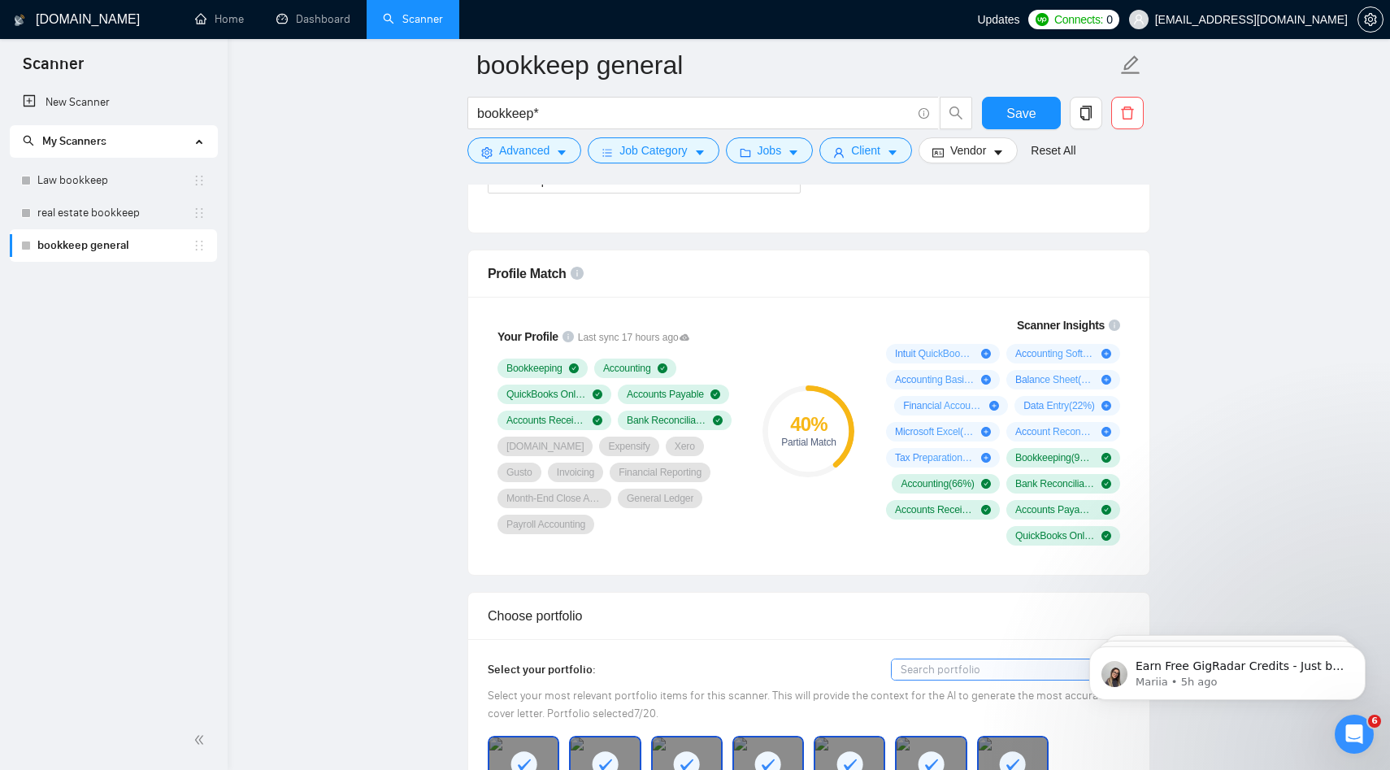
click at [807, 298] on div "Your Profile Last sync 17 hours ago Bookkeeping Accounting QuickBooks Online Ac…" at bounding box center [808, 436] width 681 height 278
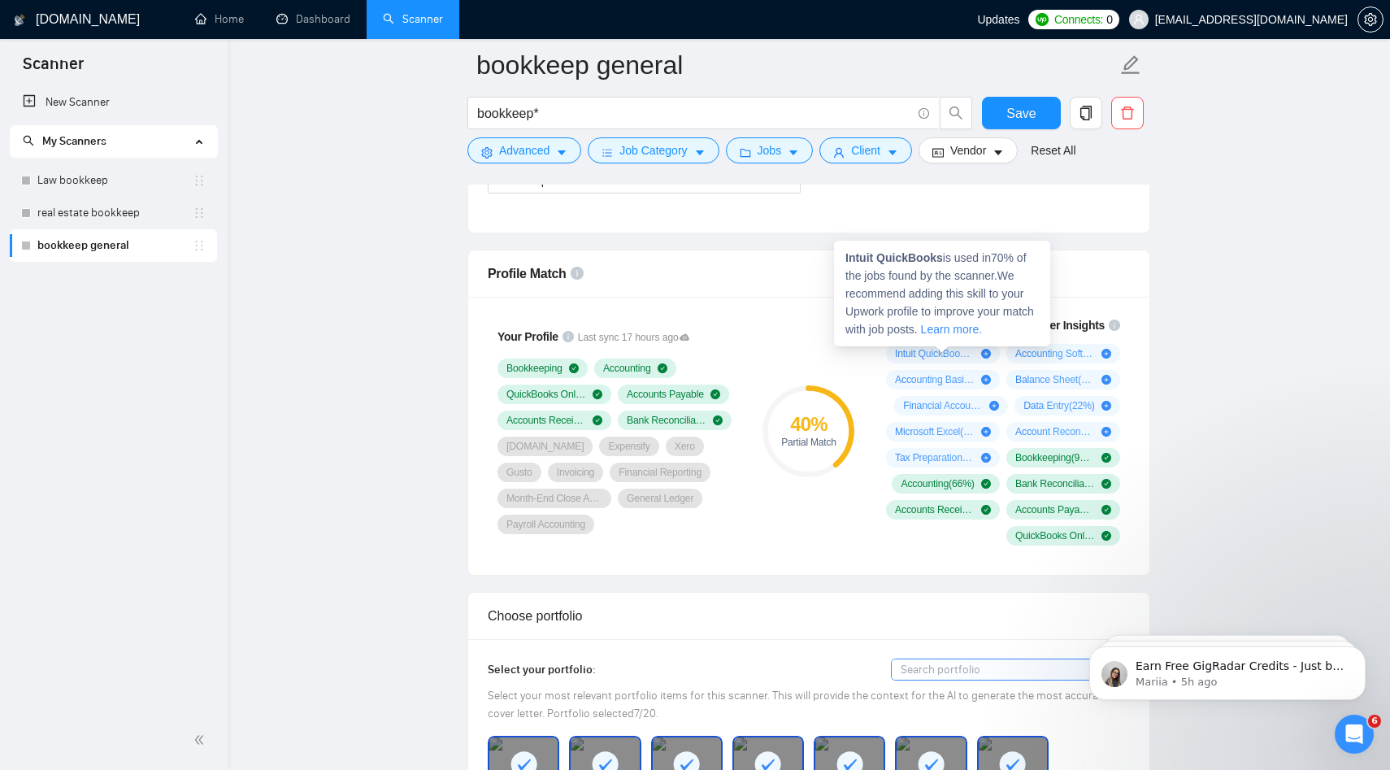
click at [922, 354] on span "Intuit QuickBooks ( 70 %)" at bounding box center [935, 353] width 80 height 13
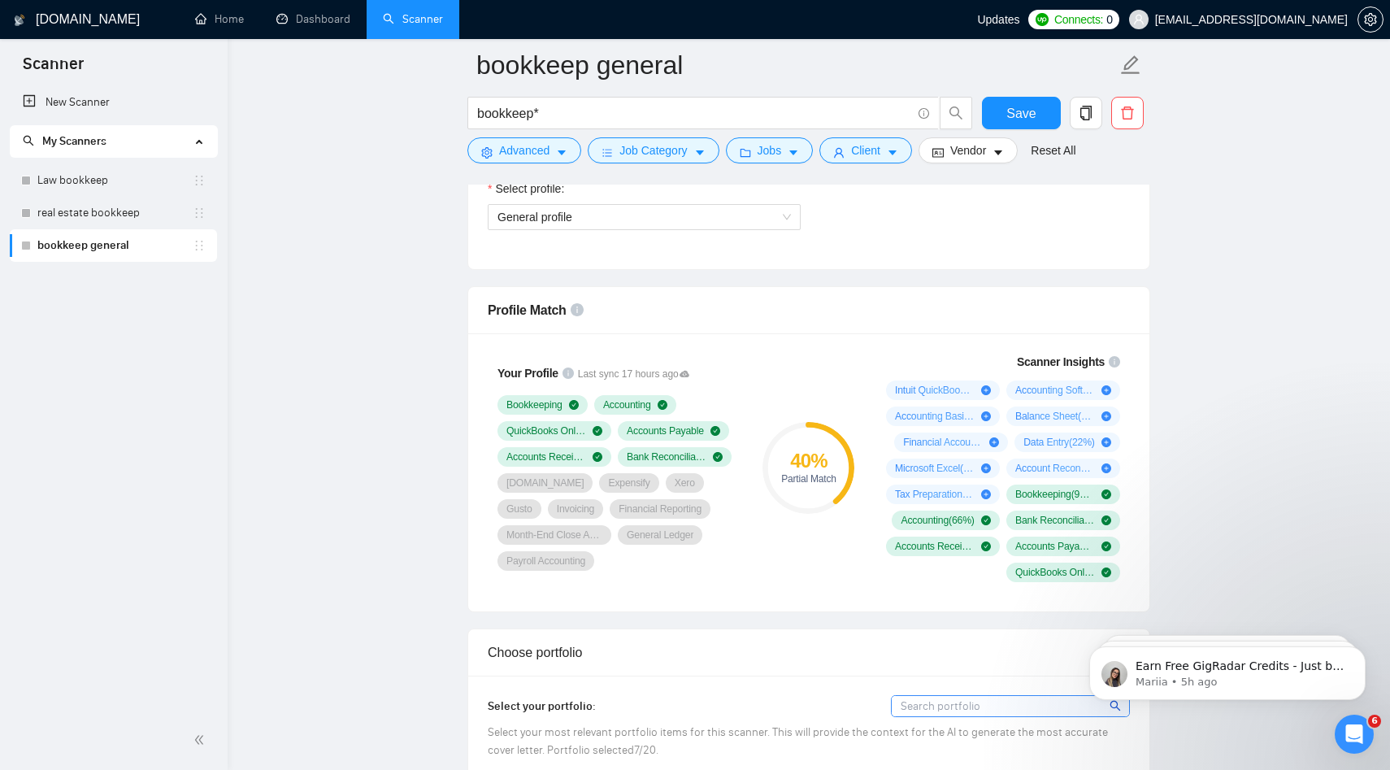
scroll to position [961, 0]
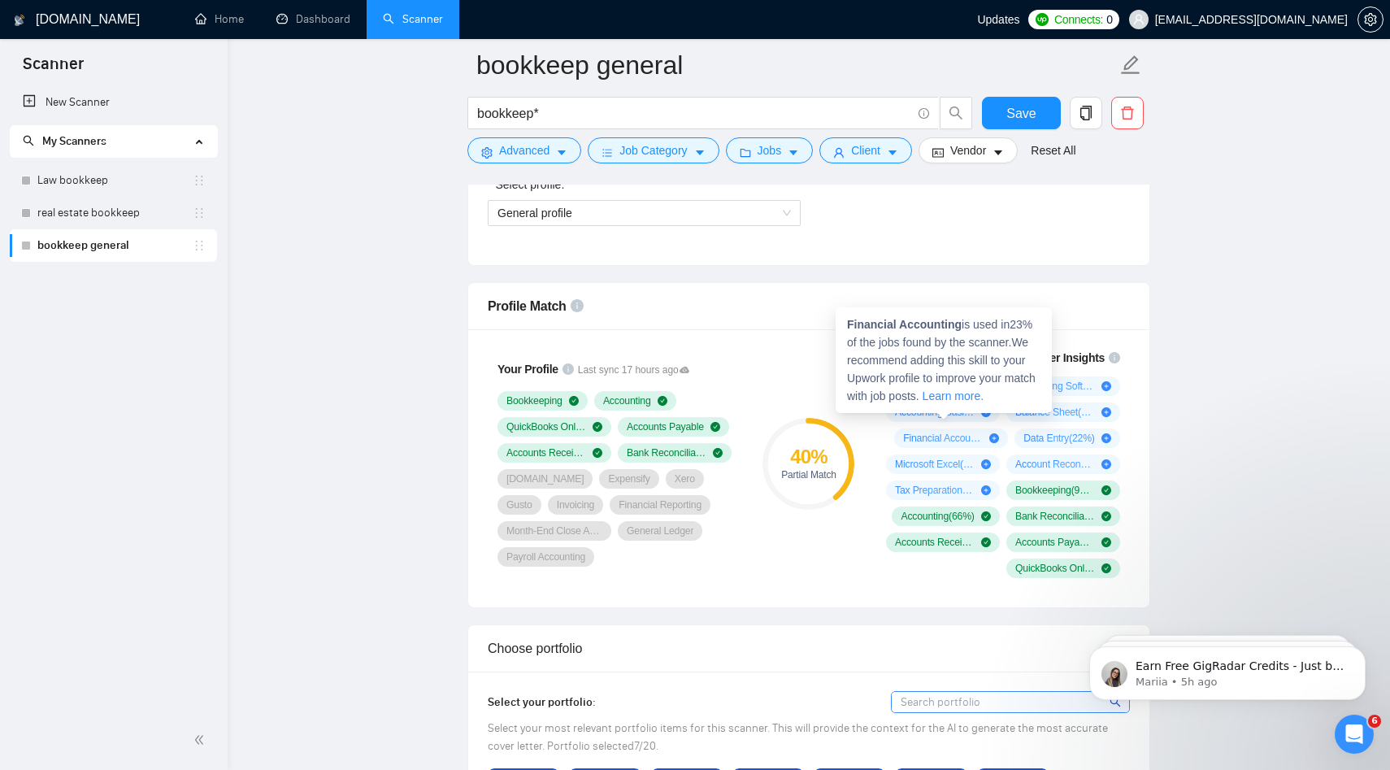
click at [810, 345] on div "40 % Partial Match" at bounding box center [808, 463] width 109 height 249
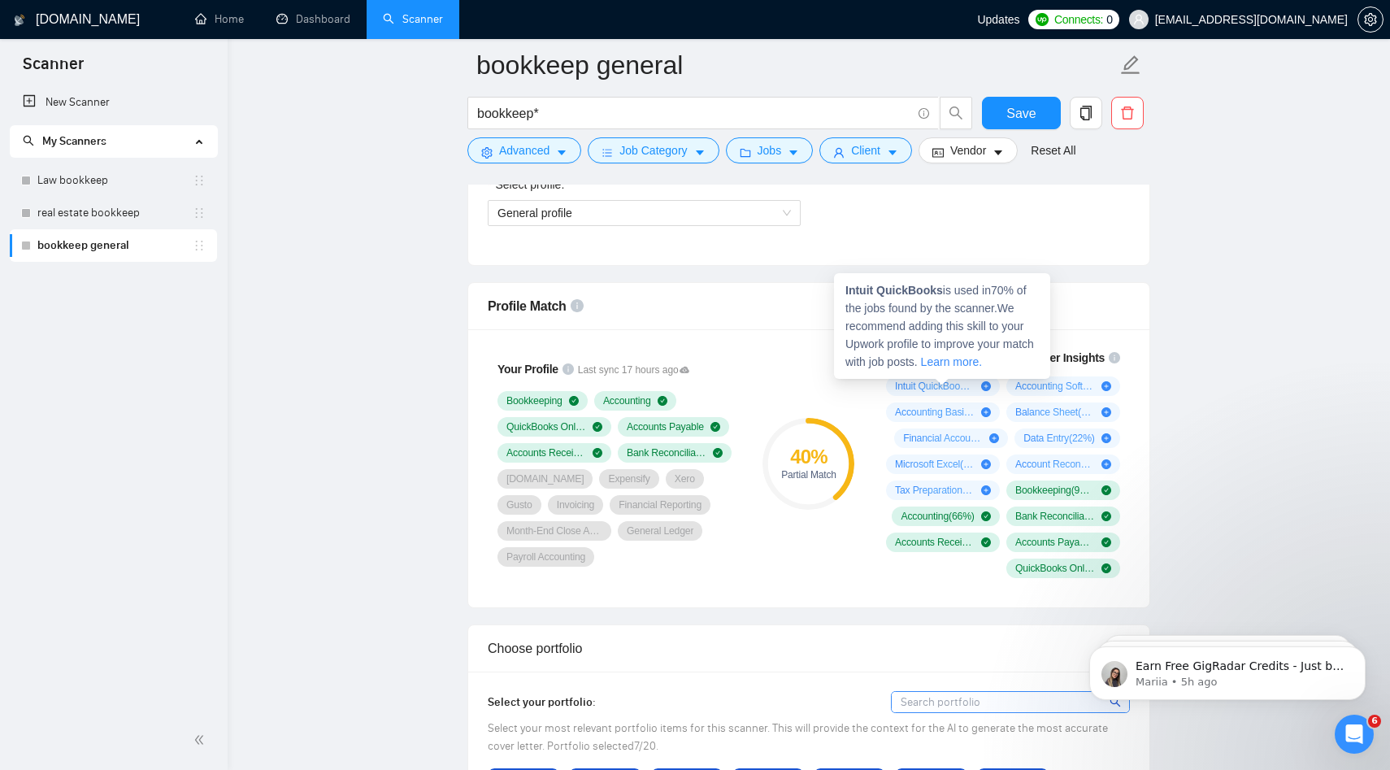
click at [881, 289] on strong "Intuit QuickBooks" at bounding box center [894, 290] width 98 height 13
click at [843, 291] on div "Intuit QuickBooks is used in 70 % of the jobs found by the scanner. We recommen…" at bounding box center [942, 326] width 216 height 106
copy strong "Intuit QuickBooks"
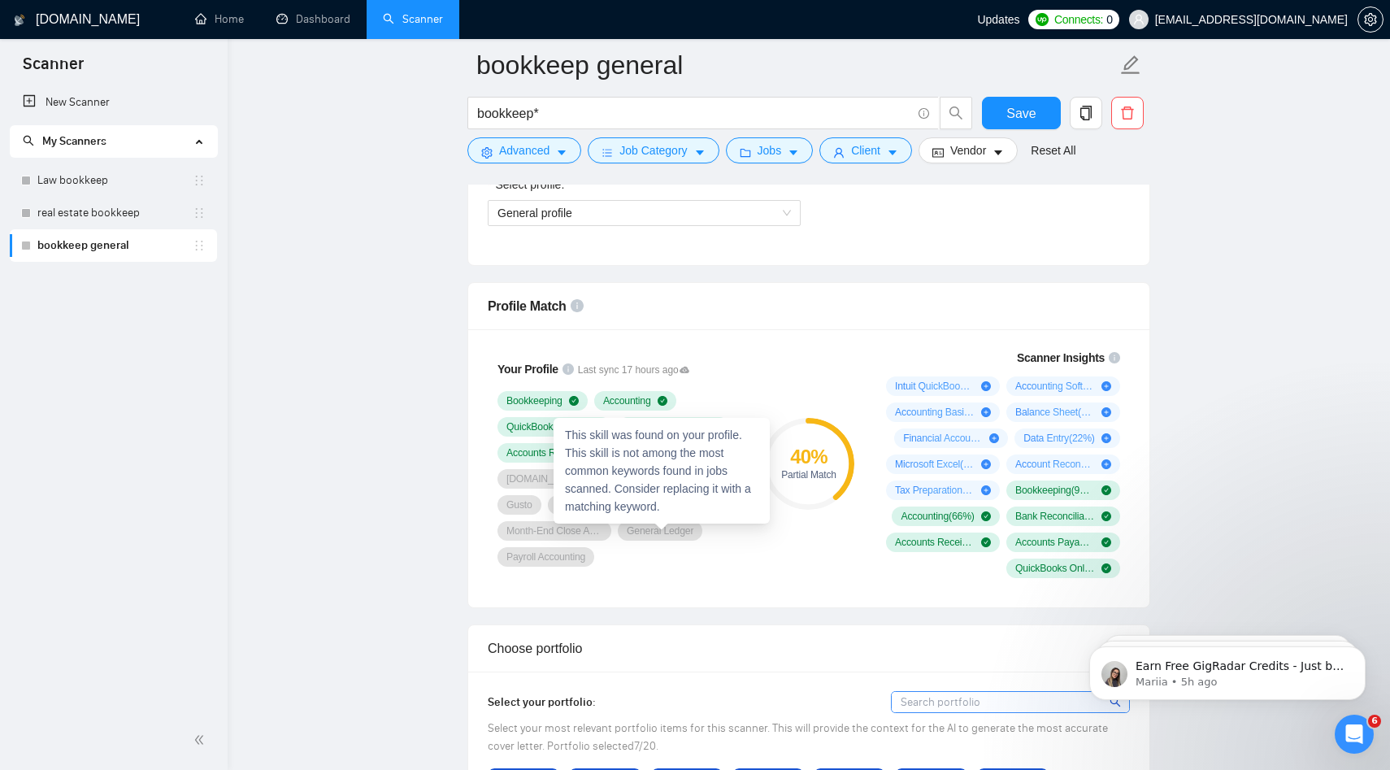
click at [646, 474] on div "This skill was found on your profile. This skill is not among the most common k…" at bounding box center [661, 471] width 216 height 106
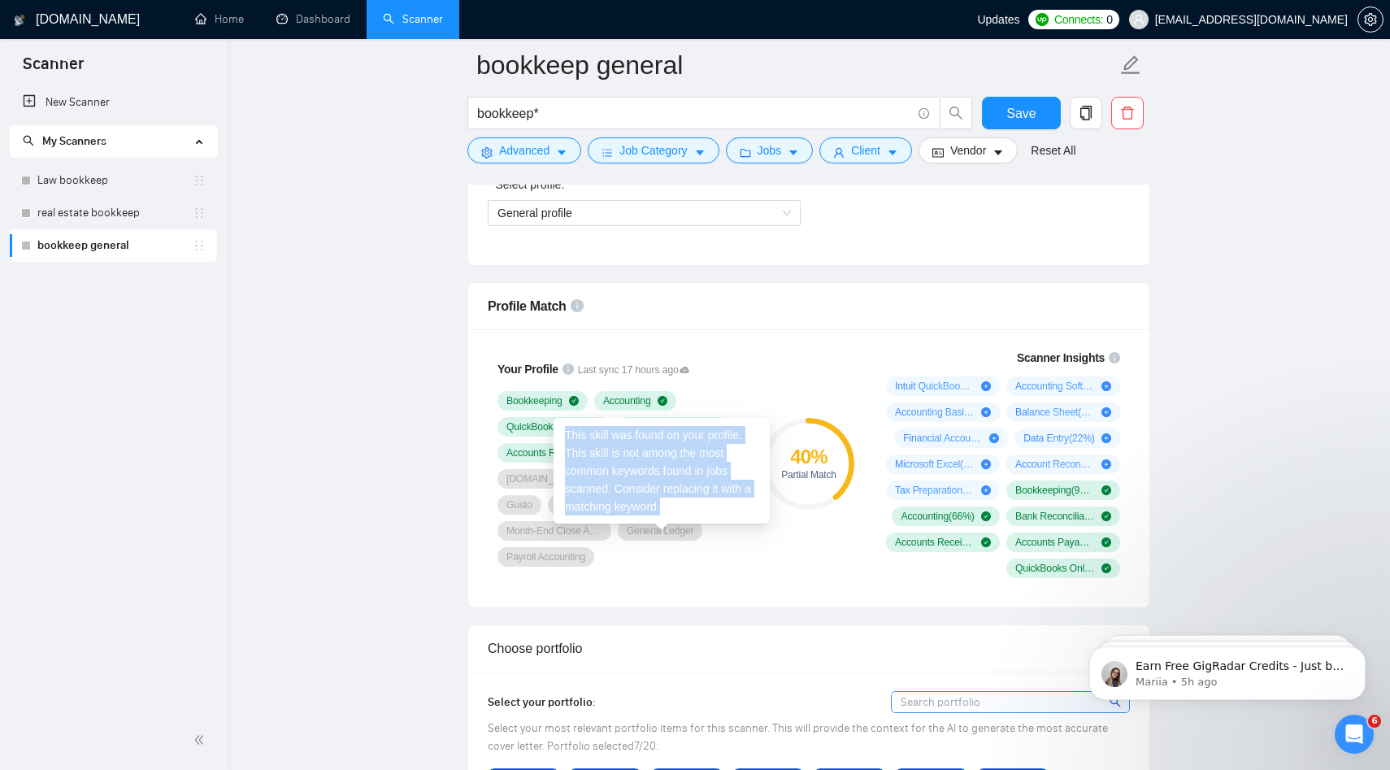
click at [646, 474] on div "This skill was found on your profile. This skill is not among the most common k…" at bounding box center [661, 471] width 216 height 106
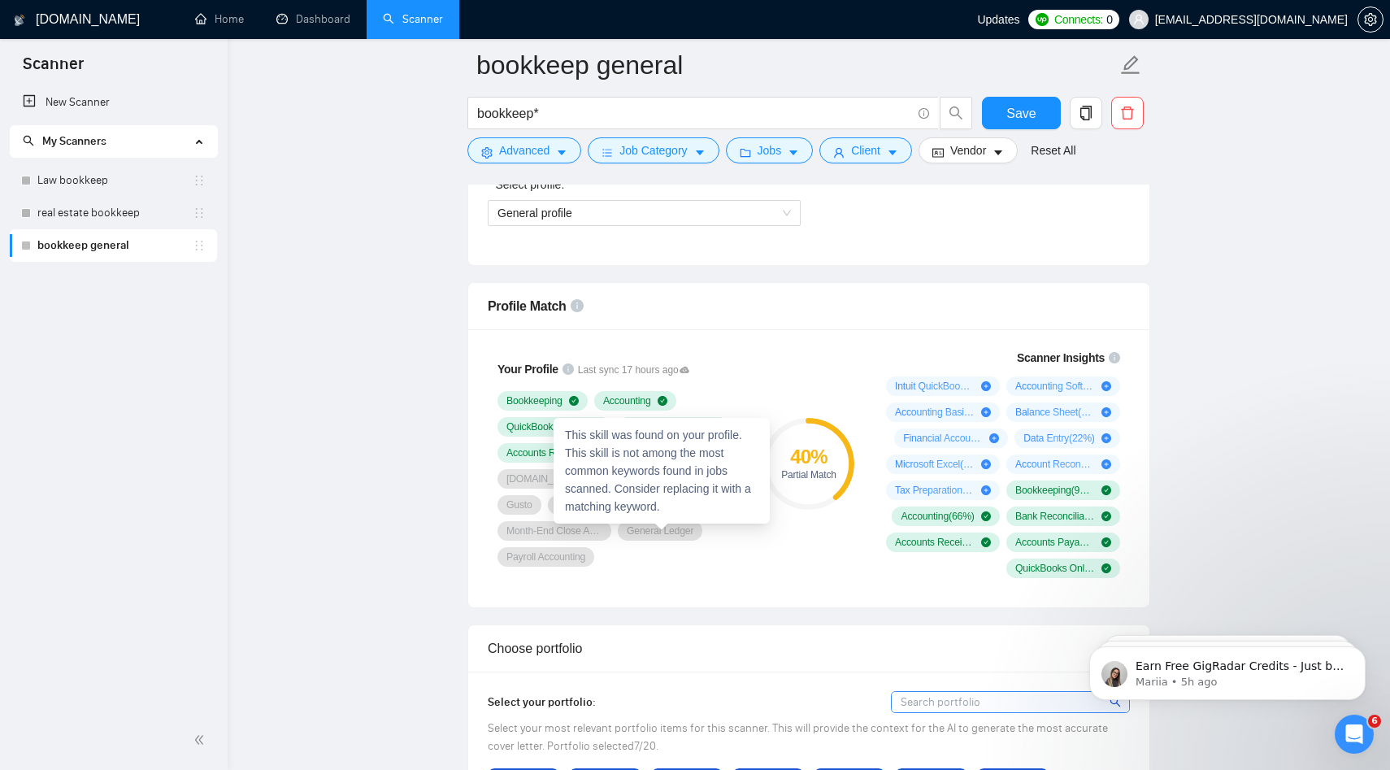
click at [711, 531] on div "Bookkeeping Accounting QuickBooks Online Accounts Payable Accounts Receivable B…" at bounding box center [617, 479] width 241 height 176
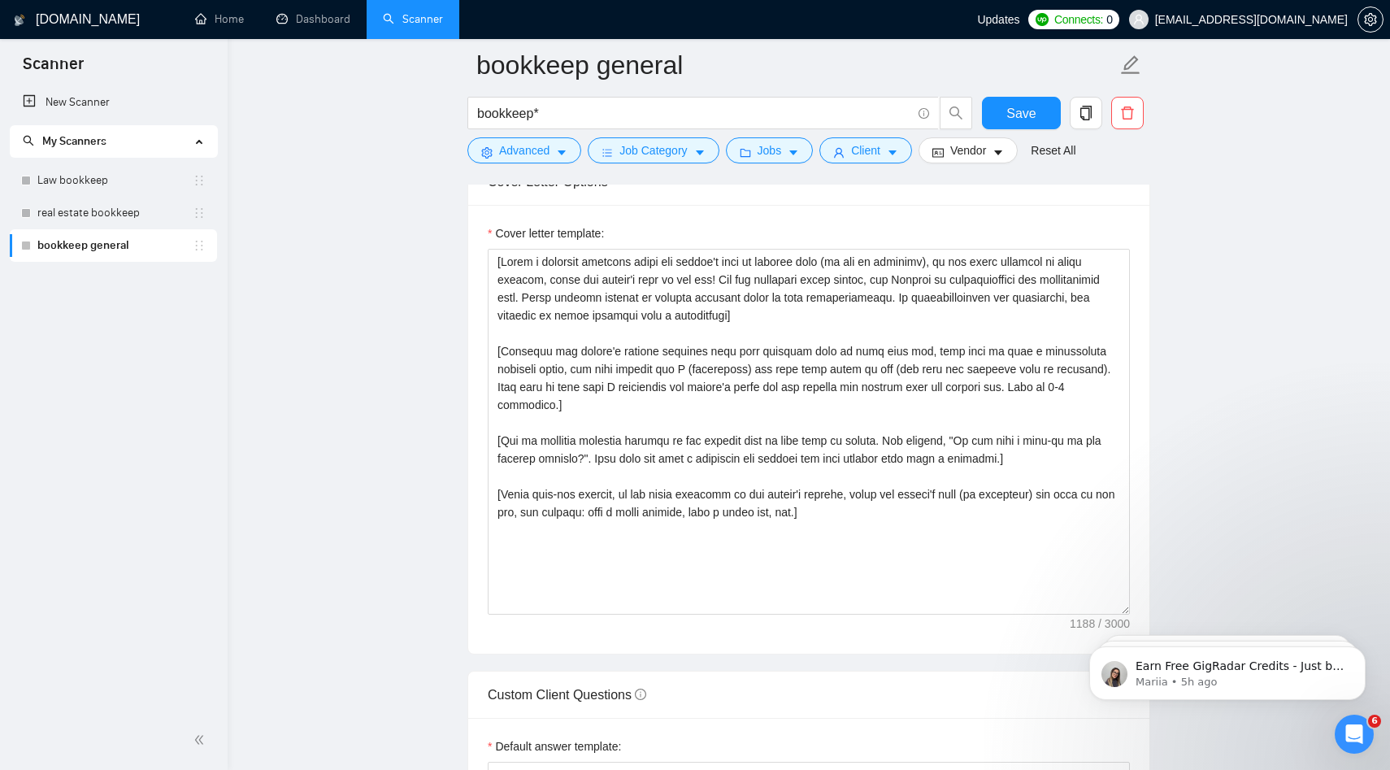
scroll to position [1746, 0]
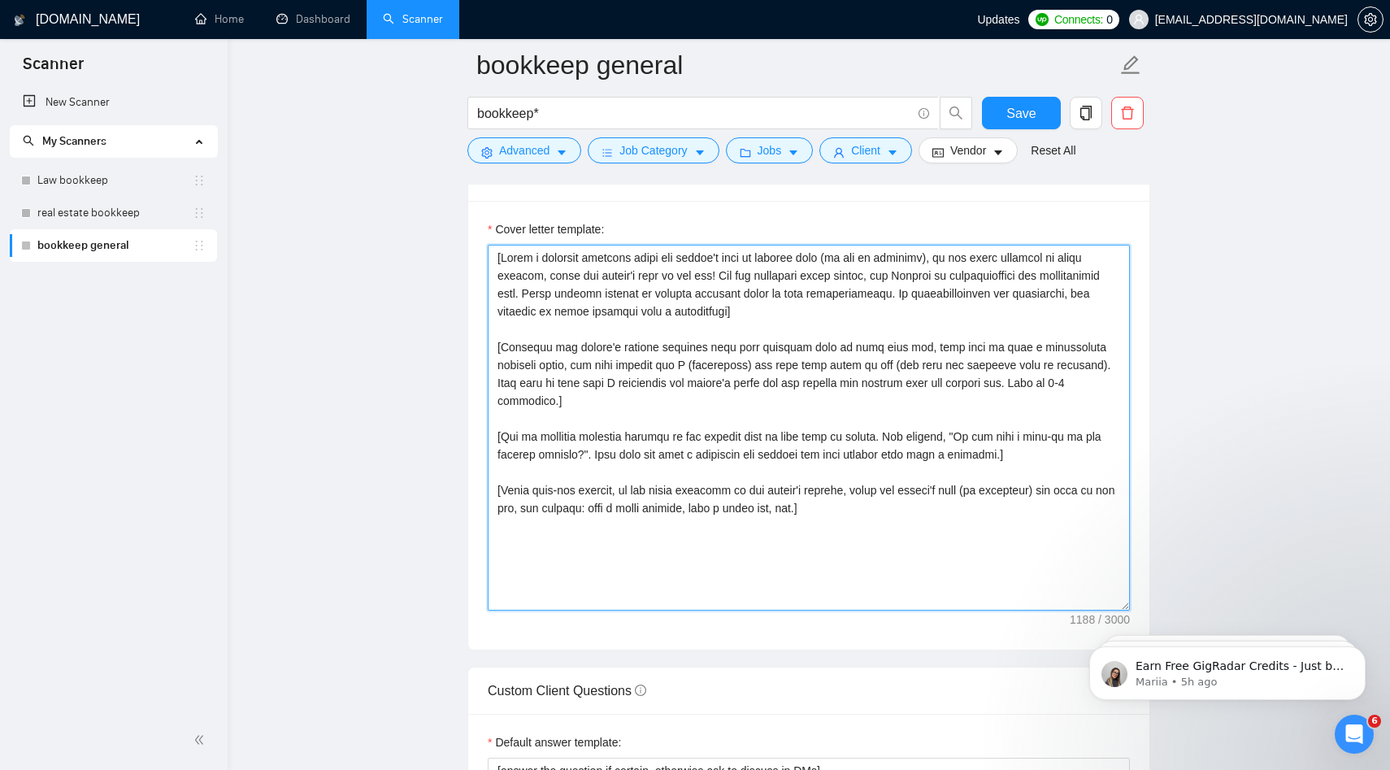
click at [580, 371] on textarea "Cover letter template:" at bounding box center [809, 428] width 642 height 366
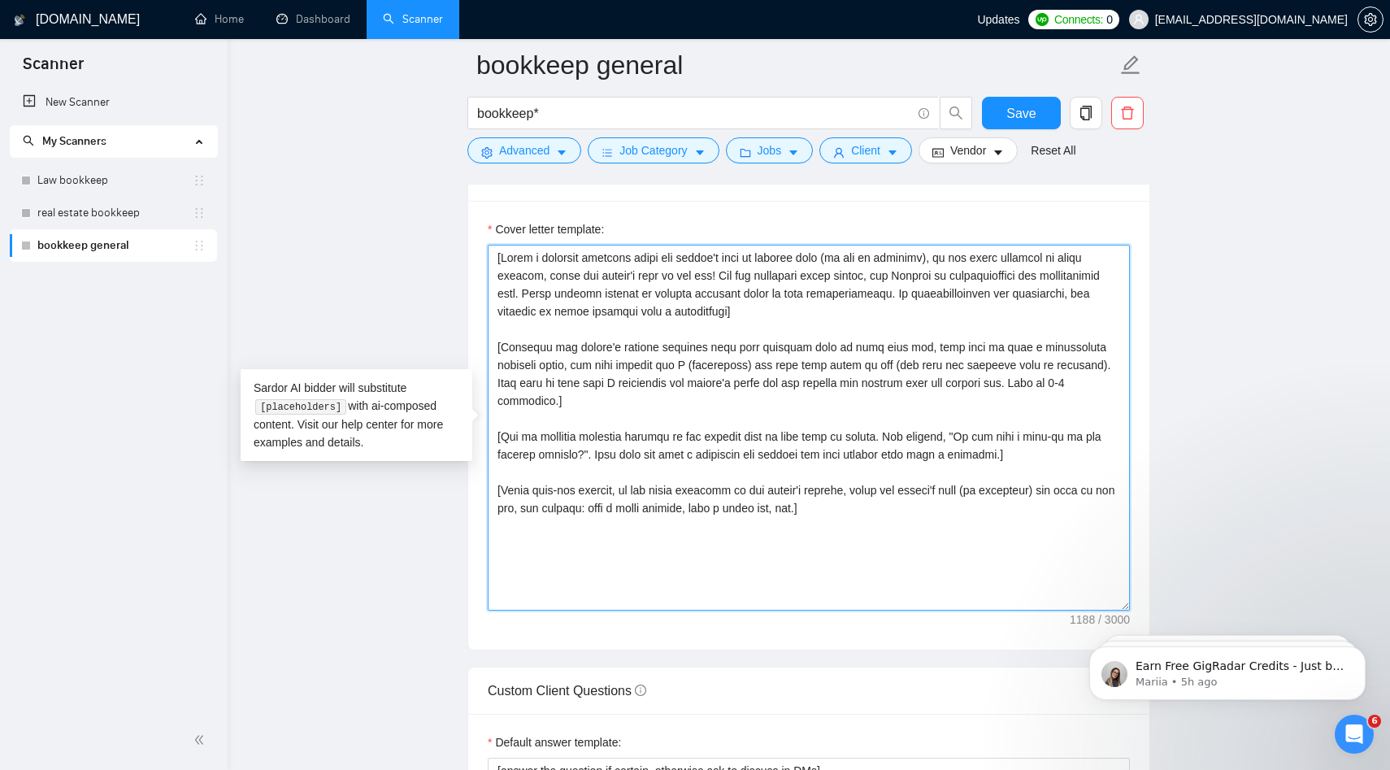
click at [580, 371] on textarea "Cover letter template:" at bounding box center [809, 428] width 642 height 366
click at [568, 261] on textarea "Cover letter template:" at bounding box center [809, 428] width 642 height 366
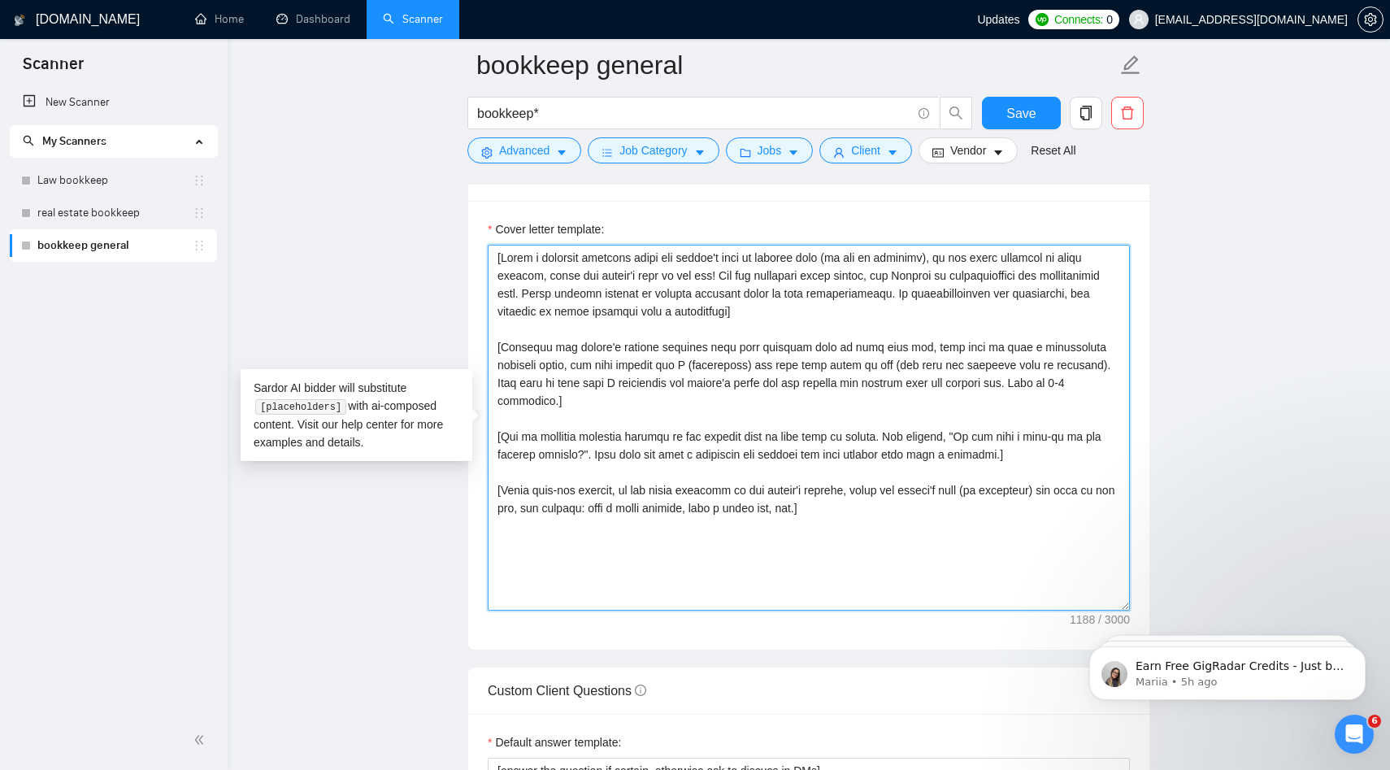
click at [568, 261] on textarea "Cover letter template:" at bounding box center [809, 428] width 642 height 366
click at [961, 259] on textarea "Cover letter template:" at bounding box center [809, 428] width 642 height 366
drag, startPoint x: 953, startPoint y: 258, endPoint x: 540, endPoint y: 273, distance: 413.9
click at [540, 273] on textarea "Cover letter template:" at bounding box center [809, 428] width 642 height 366
click at [718, 274] on textarea "Cover letter template:" at bounding box center [809, 428] width 642 height 366
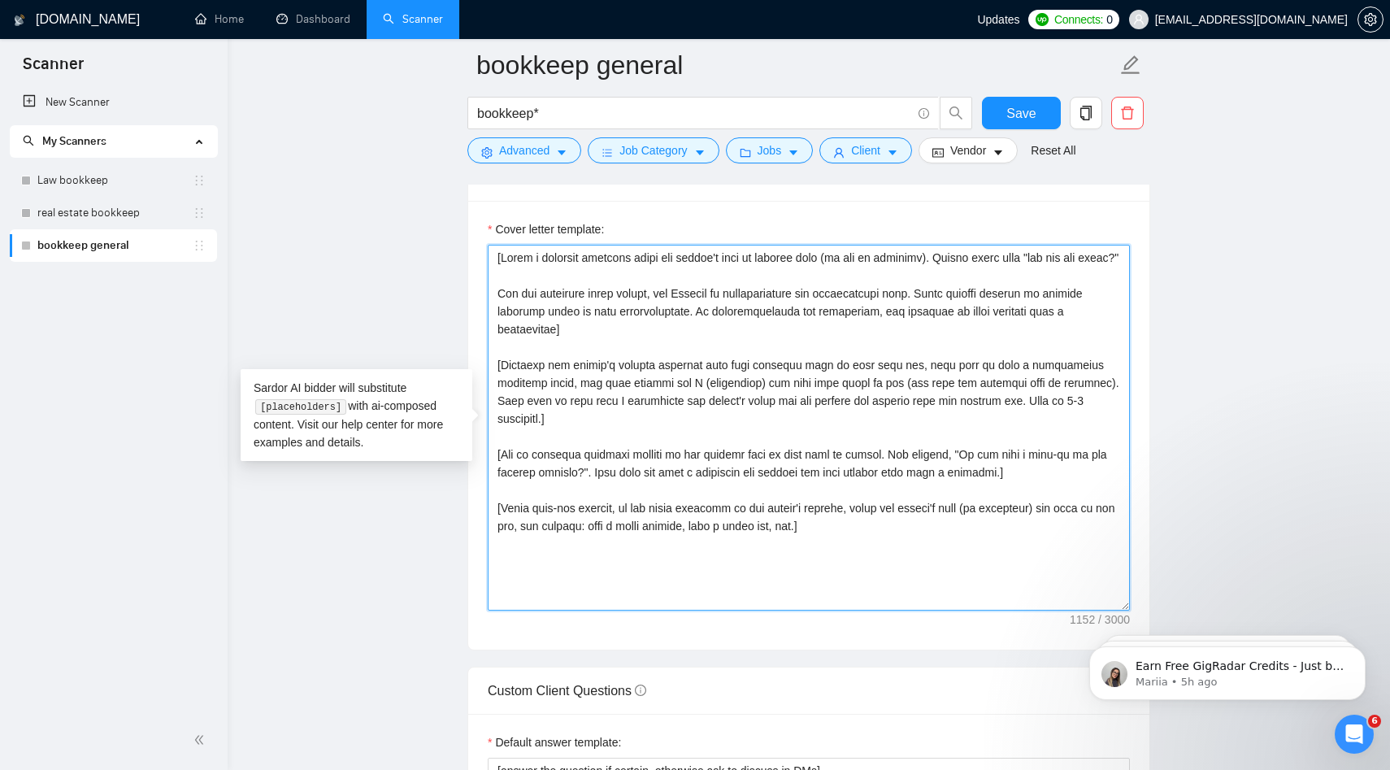
click at [723, 326] on textarea "Cover letter template:" at bounding box center [809, 428] width 642 height 366
click at [561, 347] on textarea "Cover letter template:" at bounding box center [809, 428] width 642 height 366
drag, startPoint x: 503, startPoint y: 384, endPoint x: 770, endPoint y: 388, distance: 267.4
click at [770, 388] on textarea "Cover letter template:" at bounding box center [809, 428] width 642 height 366
click at [524, 384] on textarea "Cover letter template:" at bounding box center [809, 428] width 642 height 366
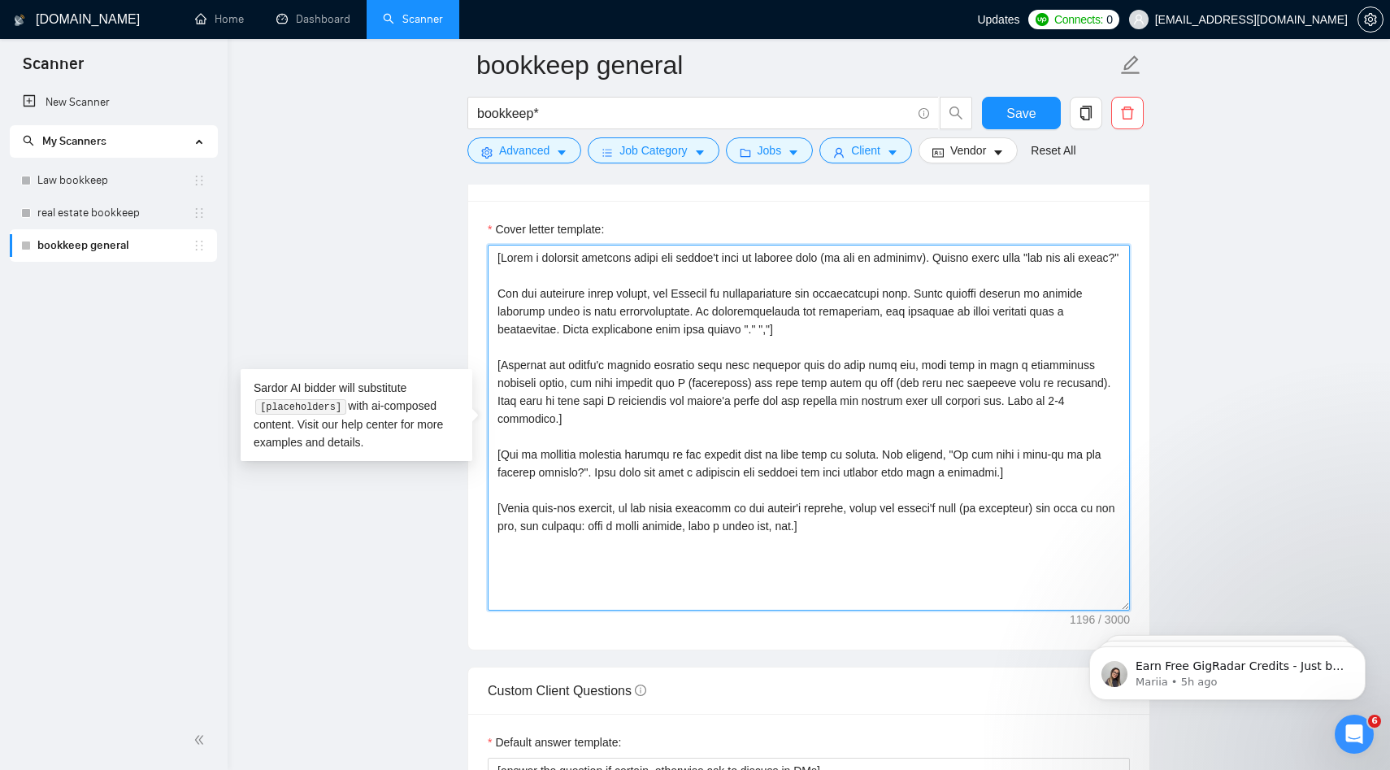
click at [502, 381] on textarea "Cover letter template:" at bounding box center [809, 428] width 642 height 366
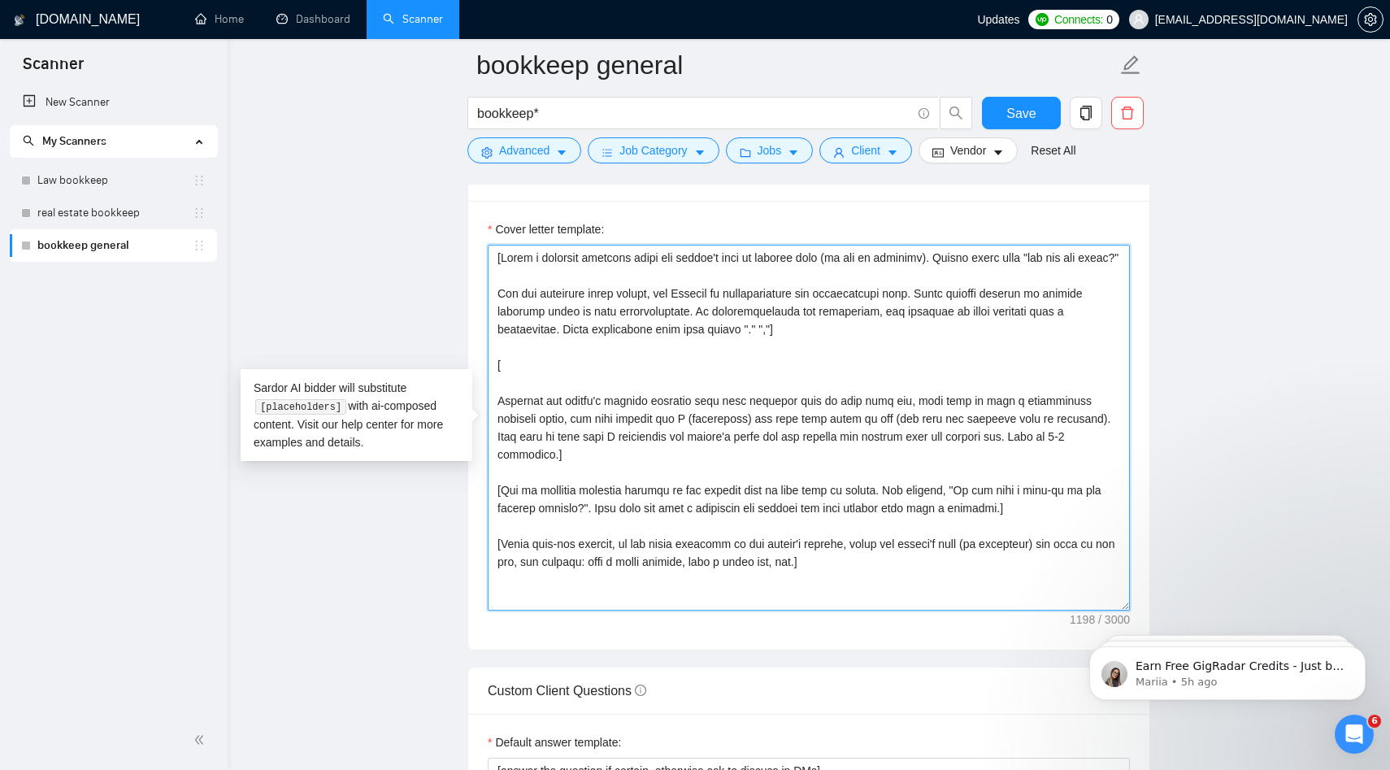
click at [546, 381] on textarea "Cover letter template:" at bounding box center [809, 428] width 642 height 366
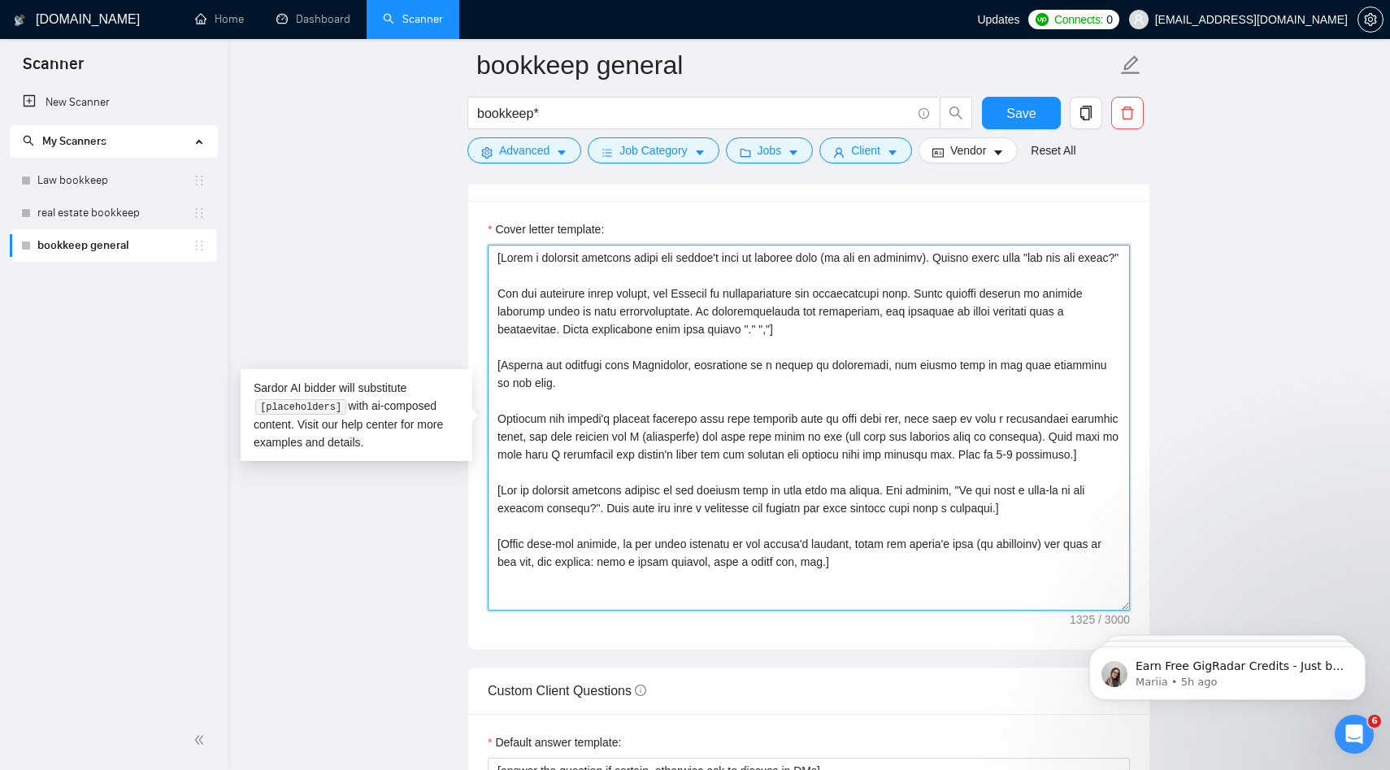
click at [998, 459] on textarea "Cover letter template:" at bounding box center [809, 428] width 642 height 366
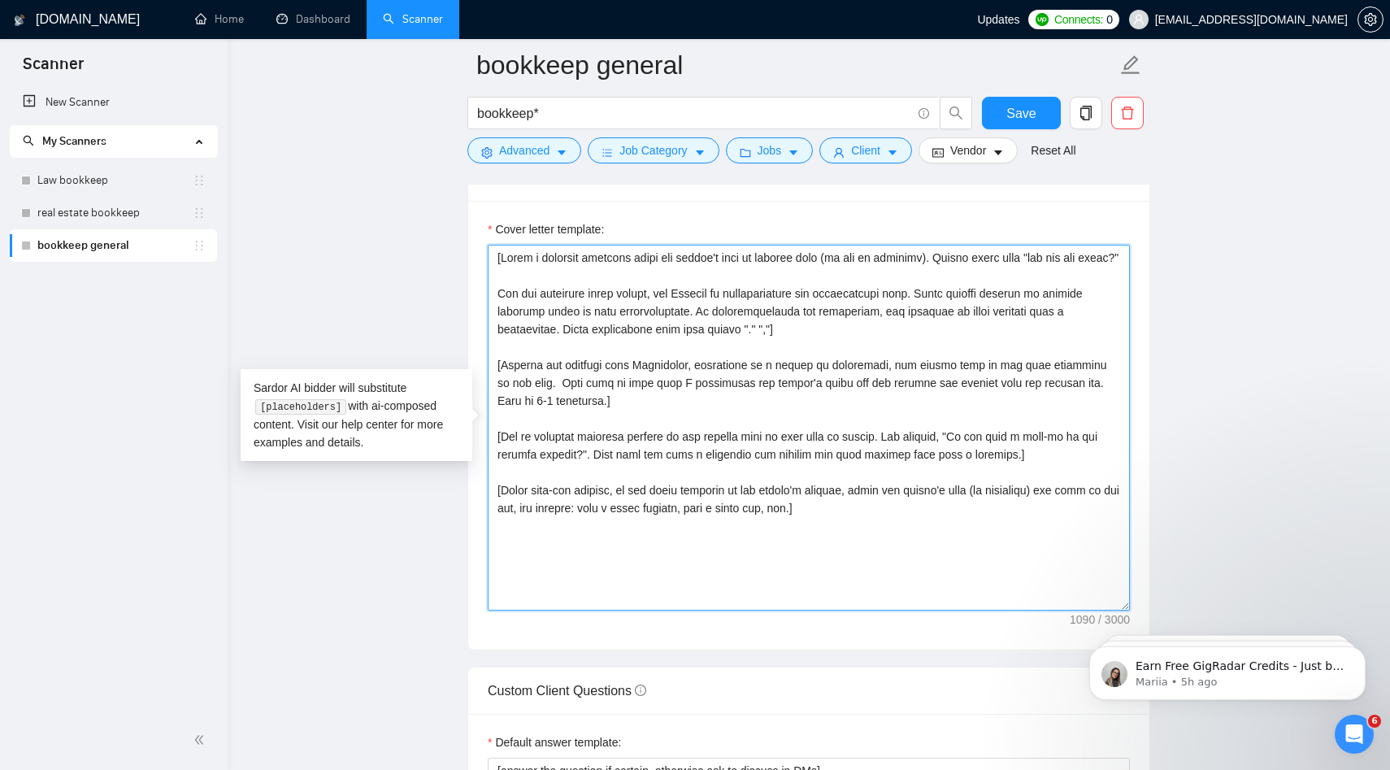
click at [998, 400] on textarea "Cover letter template:" at bounding box center [809, 428] width 642 height 366
drag, startPoint x: 972, startPoint y: 455, endPoint x: 601, endPoint y: 474, distance: 371.1
click at [601, 474] on textarea "Cover letter template:" at bounding box center [809, 428] width 642 height 366
drag, startPoint x: 503, startPoint y: 507, endPoint x: 831, endPoint y: 529, distance: 329.1
click at [831, 529] on textarea "Cover letter template:" at bounding box center [809, 428] width 642 height 366
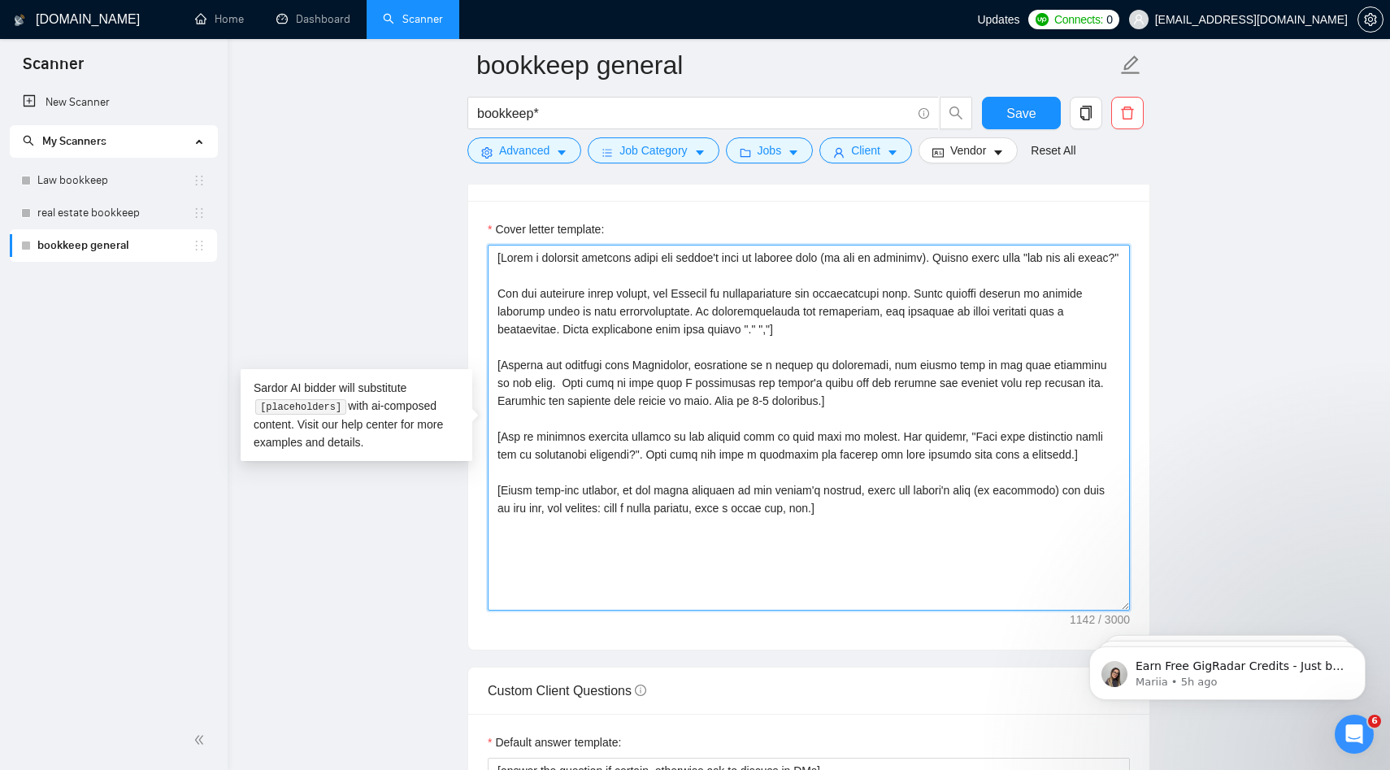
click at [561, 514] on textarea "Cover letter template:" at bounding box center [809, 428] width 642 height 366
click at [518, 507] on textarea "Cover letter template:" at bounding box center [809, 428] width 642 height 366
drag, startPoint x: 666, startPoint y: 509, endPoint x: 892, endPoint y: 505, distance: 225.9
click at [892, 505] on textarea "Cover letter template:" at bounding box center [809, 428] width 642 height 366
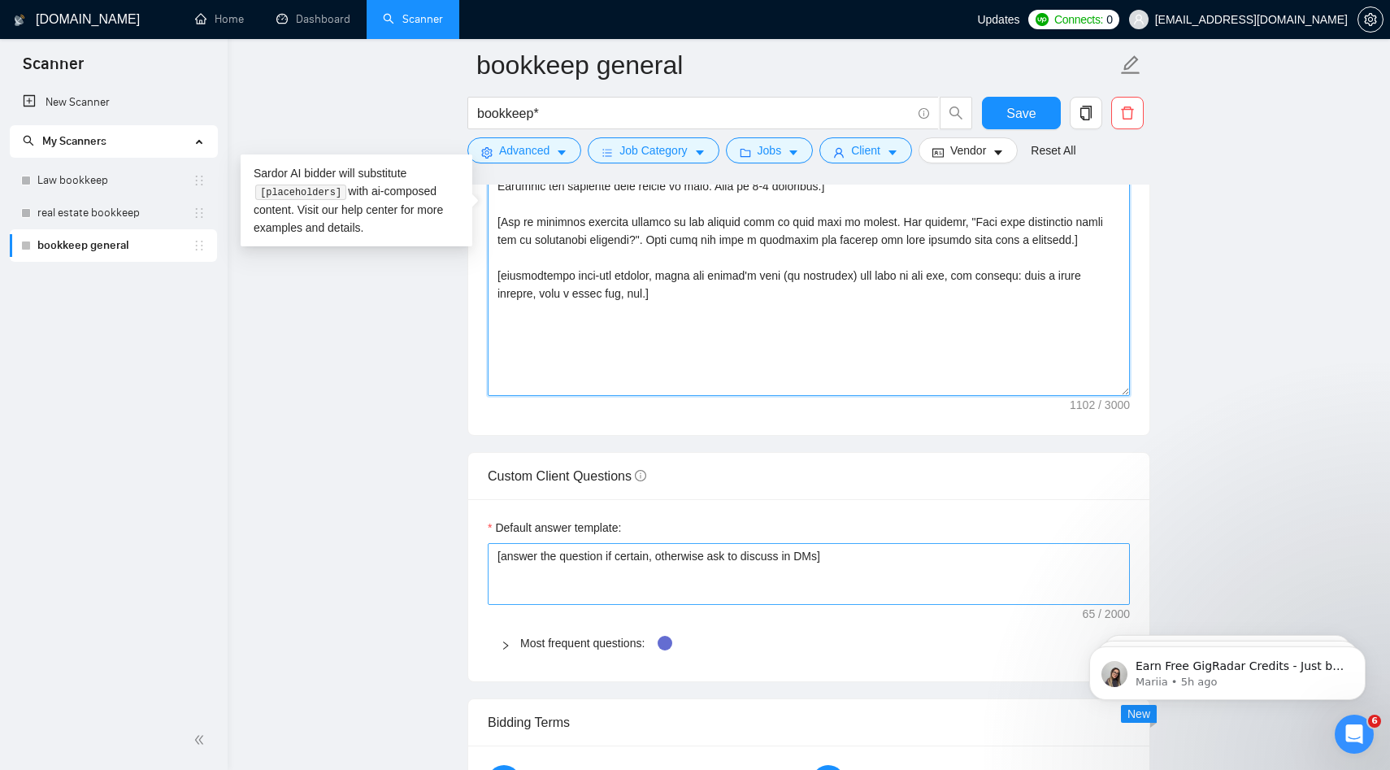
scroll to position [1971, 0]
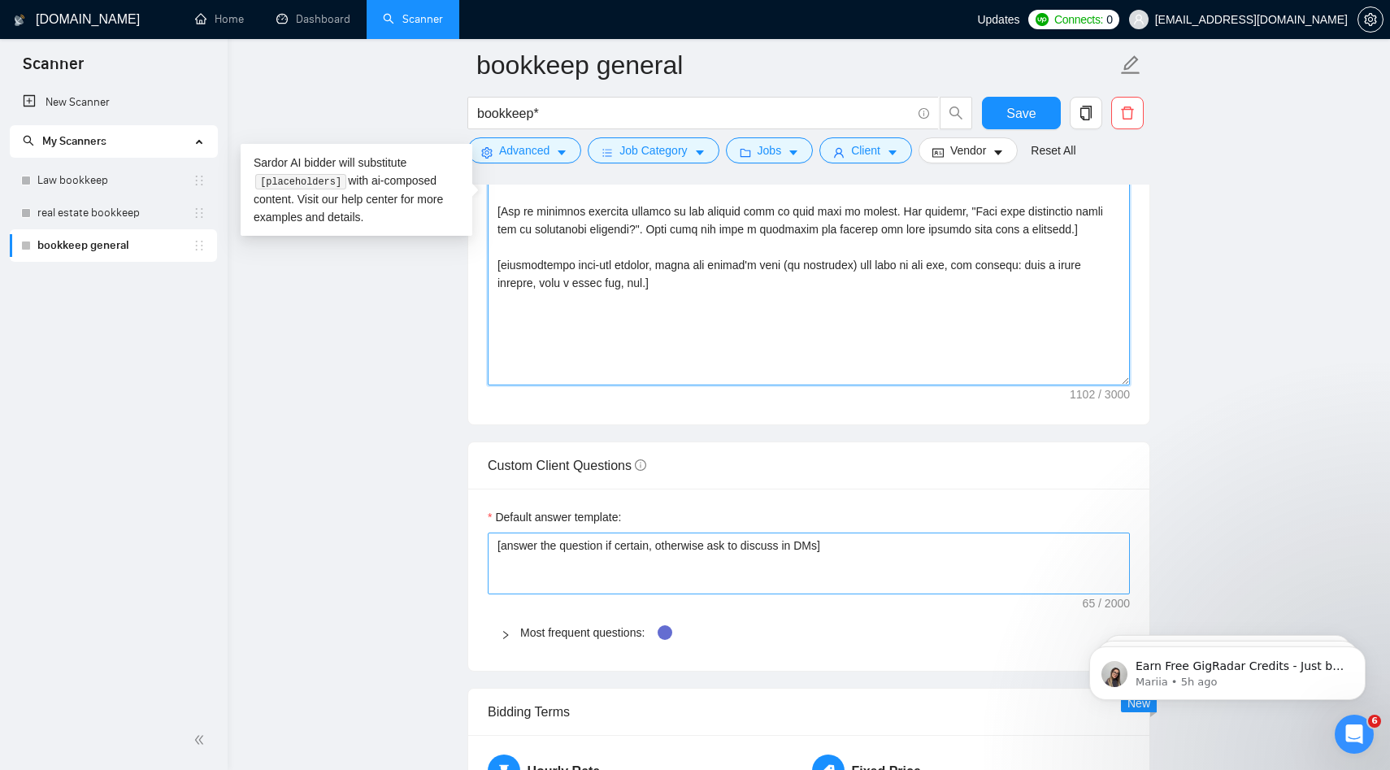
type textarea "[Write a personal greeting using the client's name or company name (if any is p…"
click at [656, 559] on textarea "[answer the question if certain, otherwise ask to discuss in DMs]" at bounding box center [809, 563] width 642 height 62
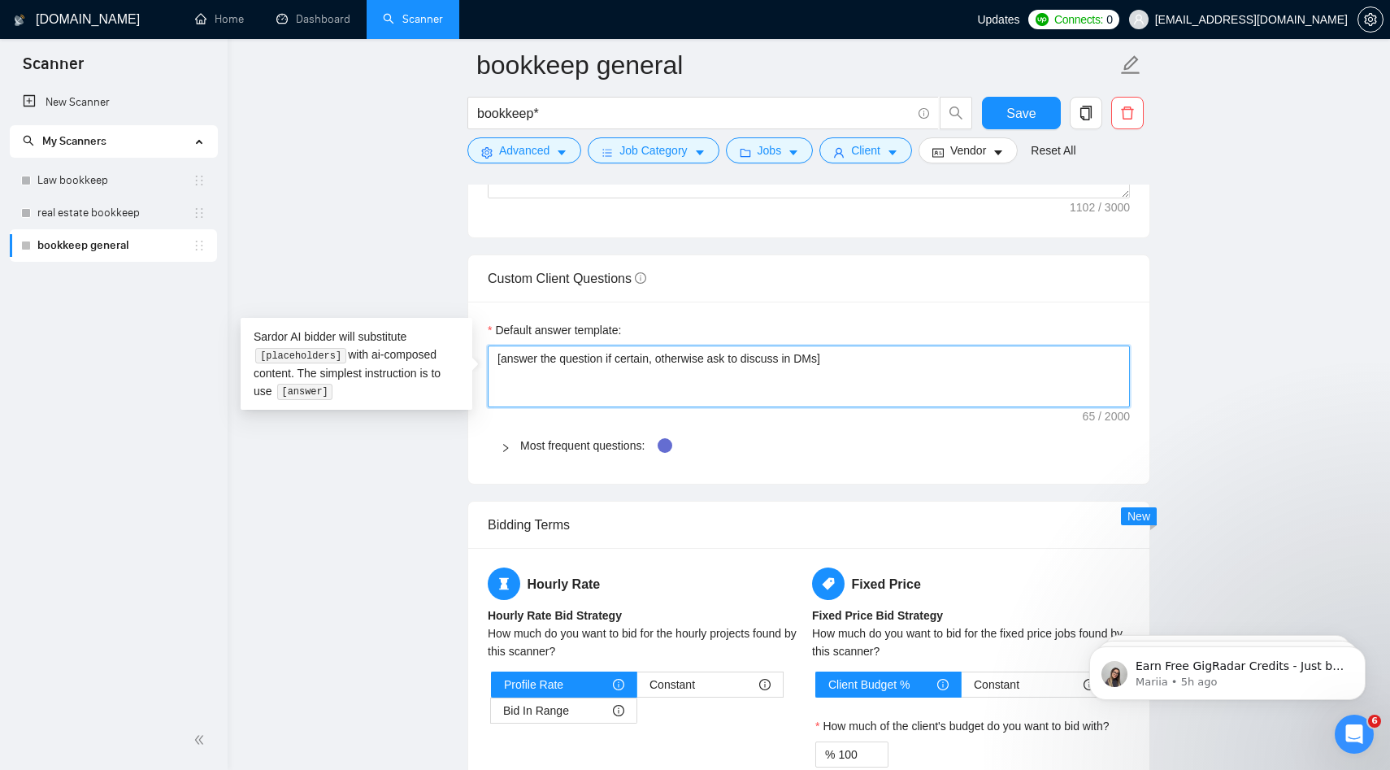
scroll to position [2166, 0]
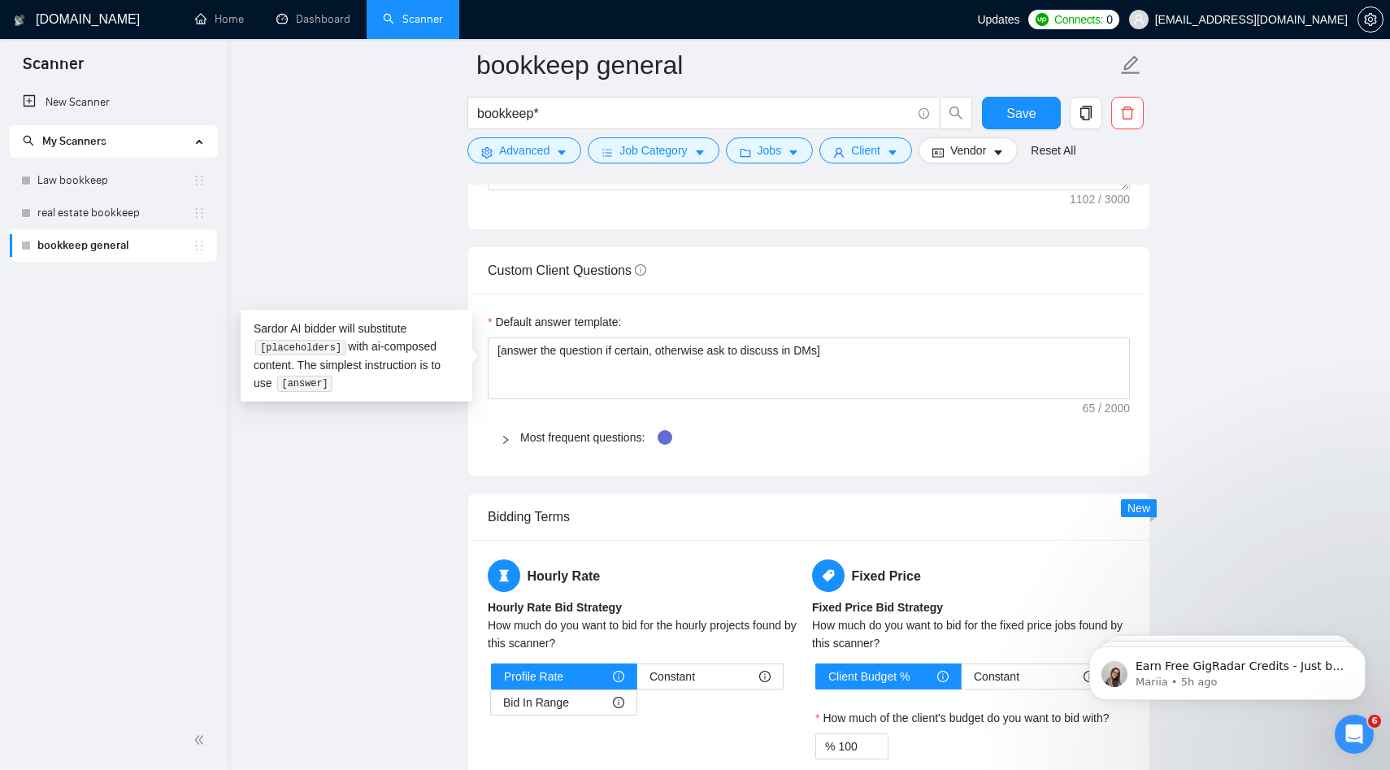
click at [506, 436] on icon "right" at bounding box center [506, 440] width 10 height 10
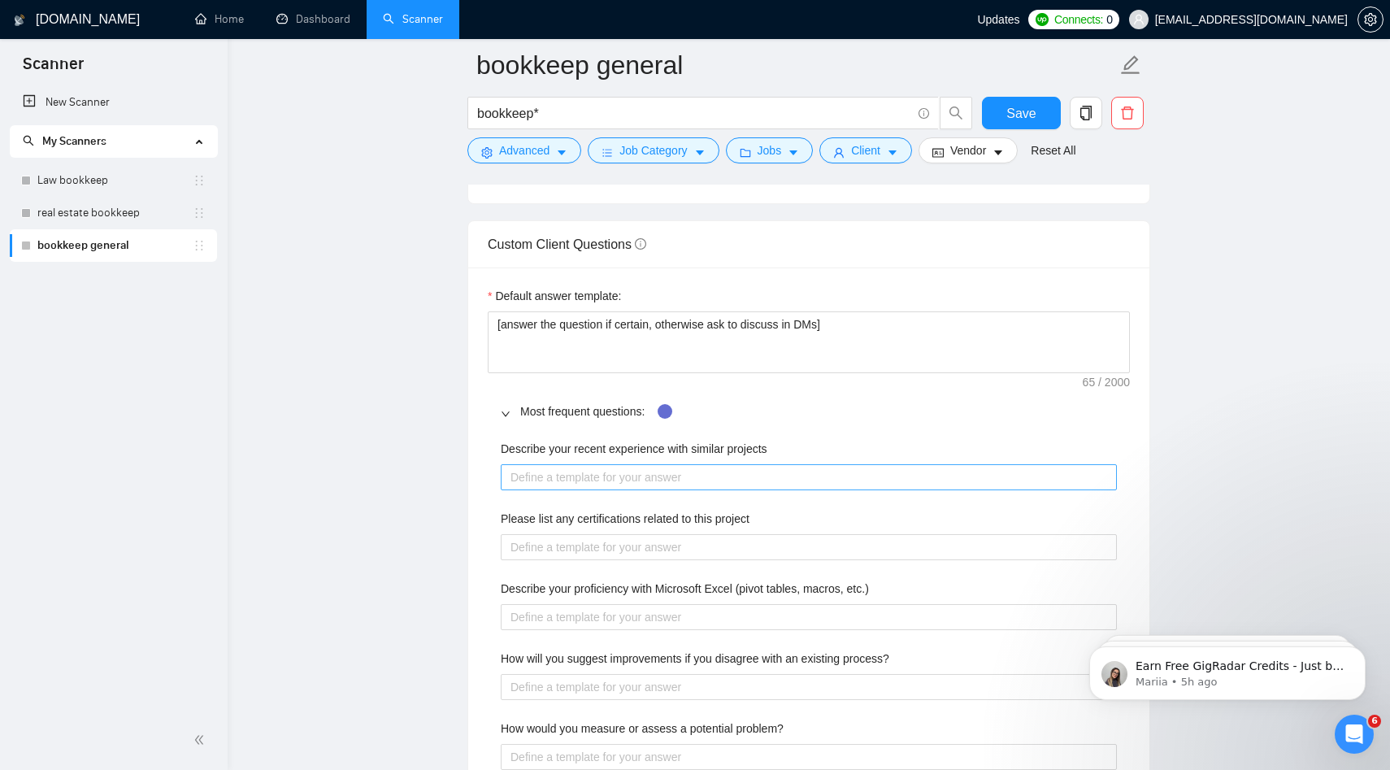
scroll to position [2193, 0]
click at [597, 476] on projects "Describe your recent experience with similar projects" at bounding box center [809, 475] width 616 height 26
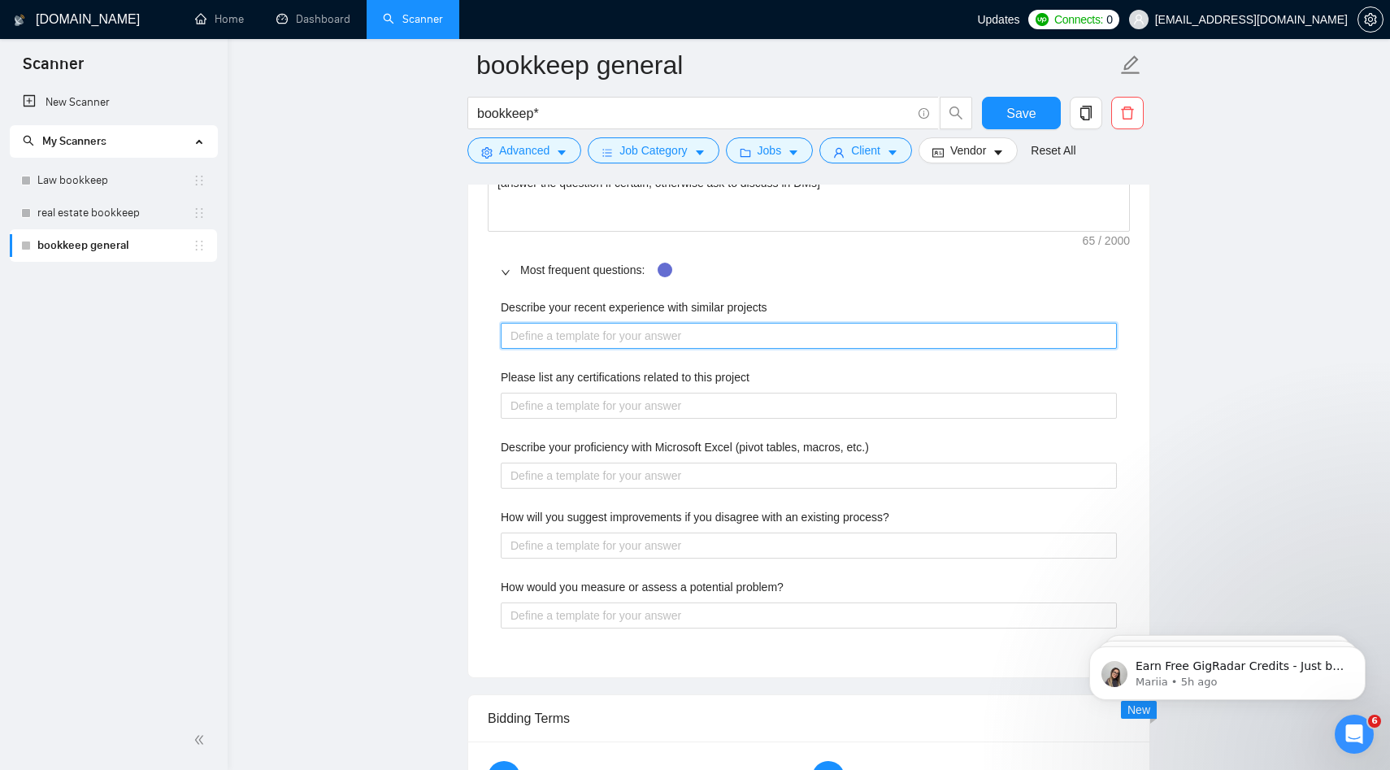
scroll to position [2338, 0]
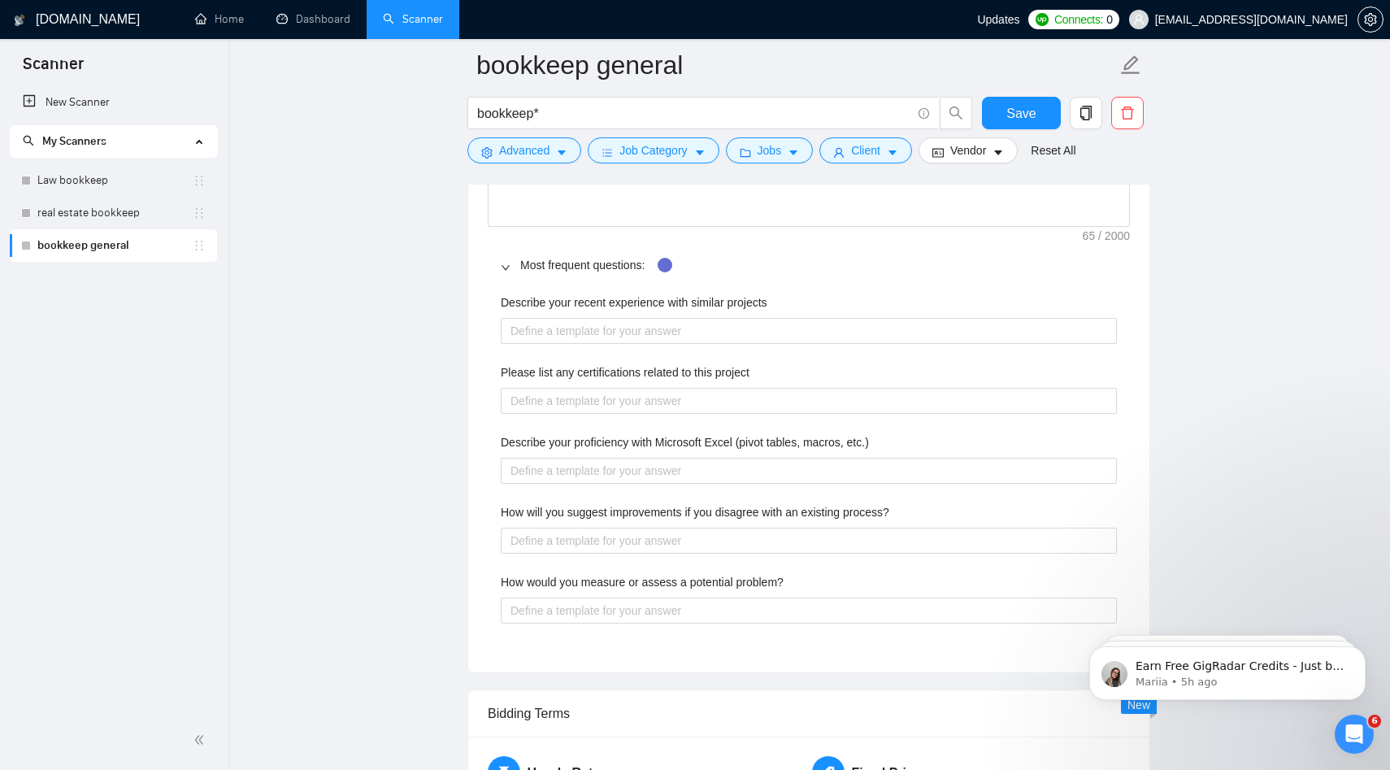
click at [547, 489] on div "Describe your recent experience with similar projects Please list any certifica…" at bounding box center [809, 468] width 642 height 369
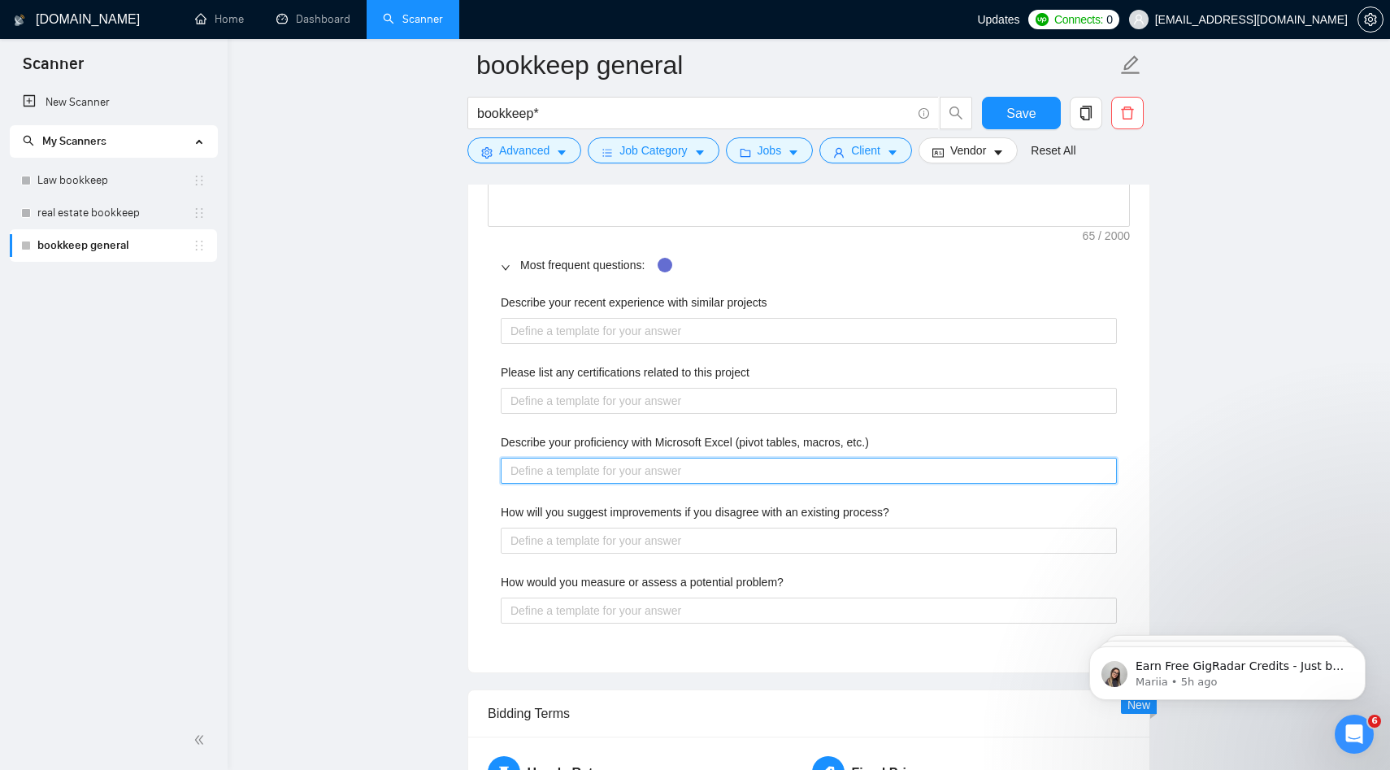
click at [537, 480] on etc\ "Describe your proficiency with Microsoft Excel (pivot tables, macros, etc.)" at bounding box center [809, 471] width 616 height 26
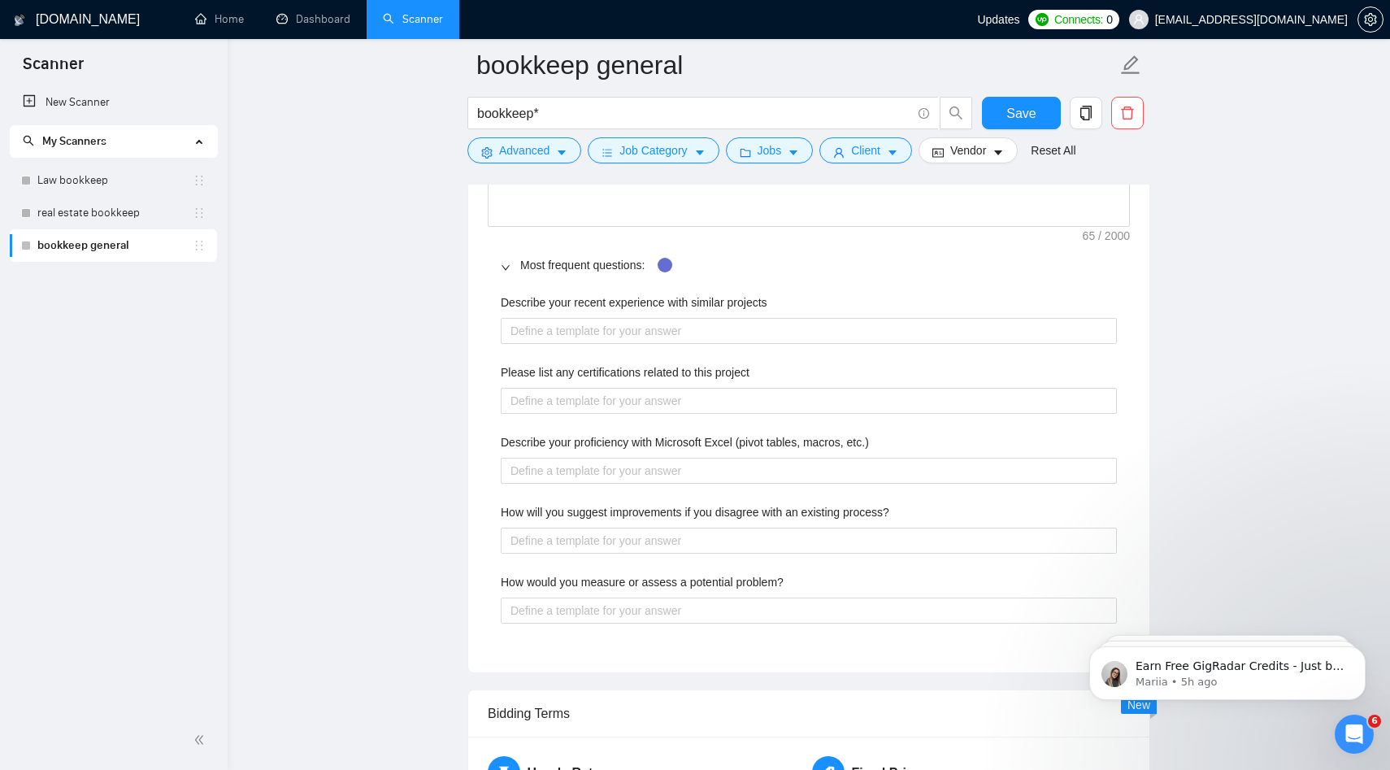
click at [562, 555] on div "Describe your recent experience with similar projects Please list any certifica…" at bounding box center [809, 468] width 642 height 369
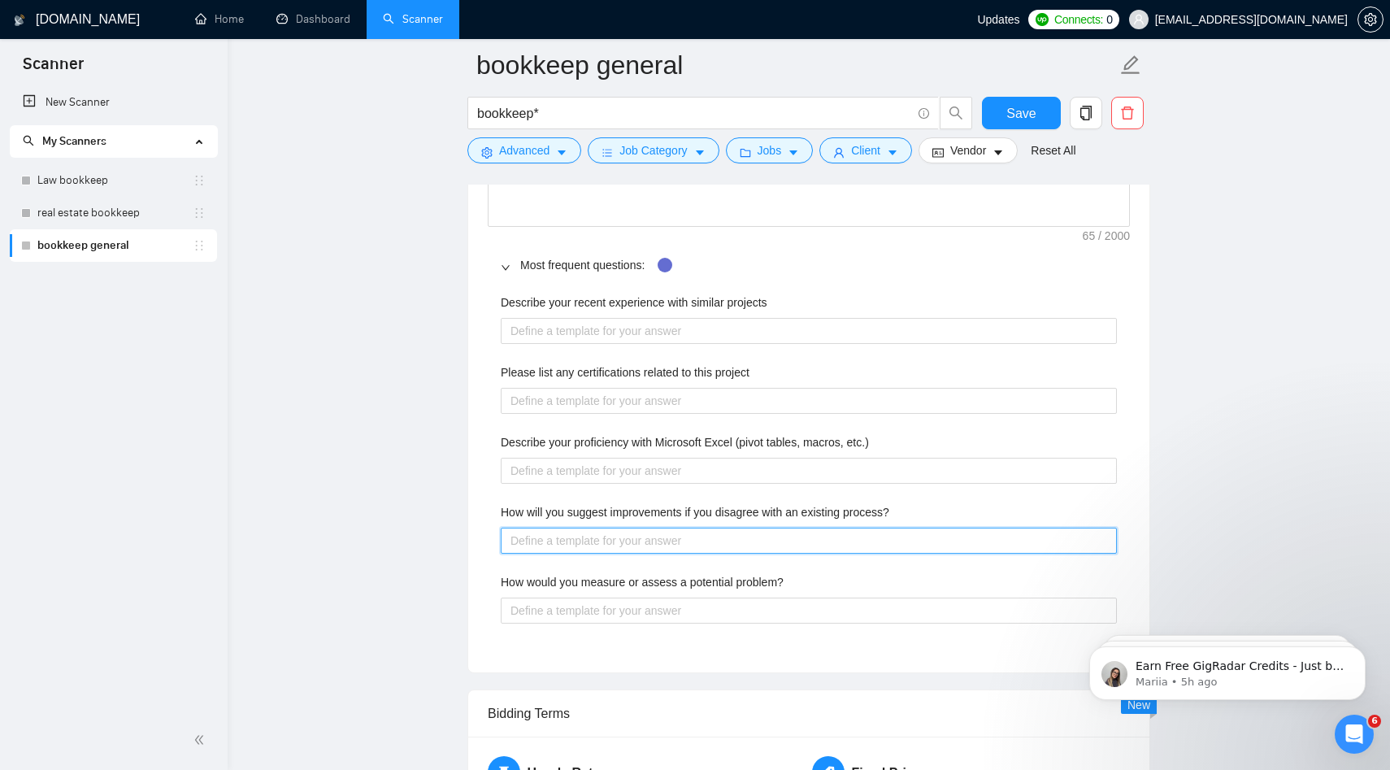
click at [562, 546] on process\? "How will you suggest improvements if you disagree with an existing process?" at bounding box center [809, 540] width 616 height 26
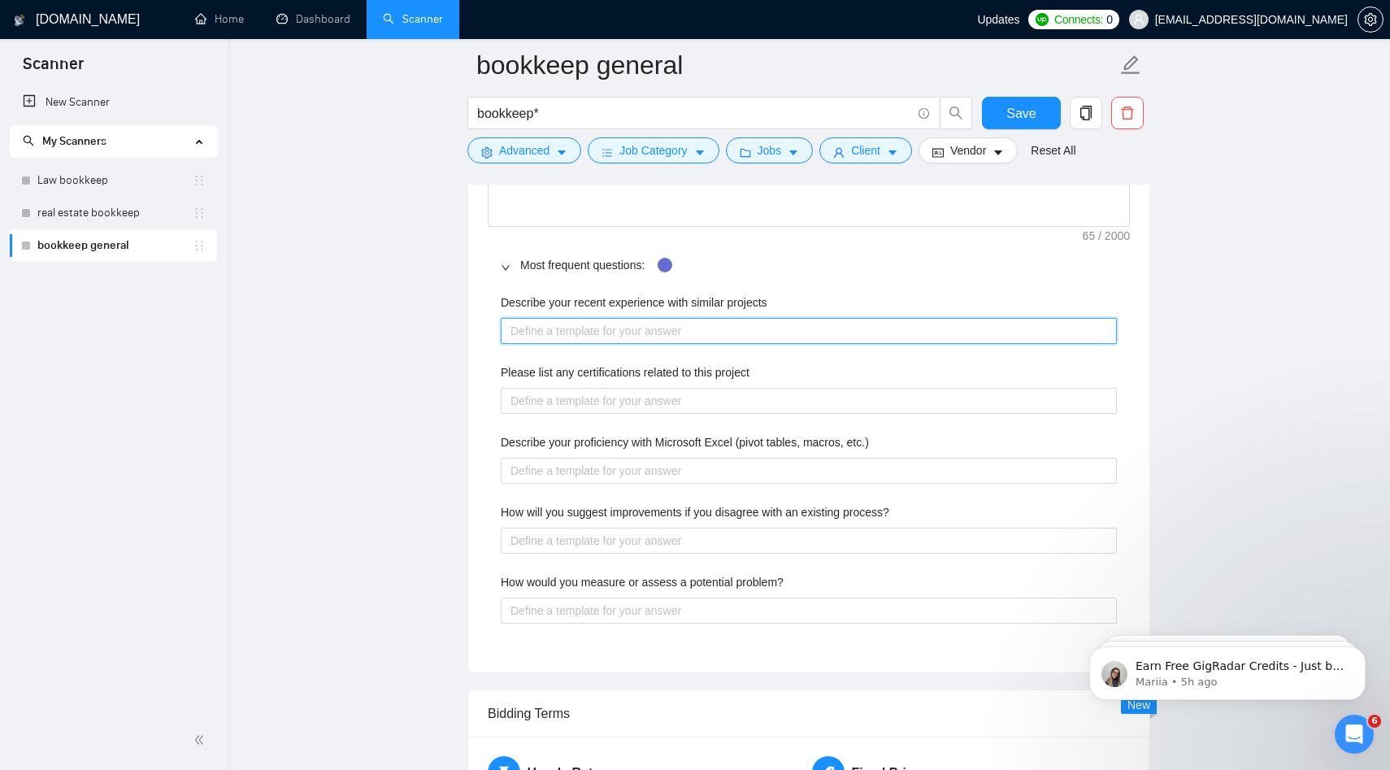
click at [588, 332] on projects "Describe your recent experience with similar projects" at bounding box center [809, 331] width 616 height 26
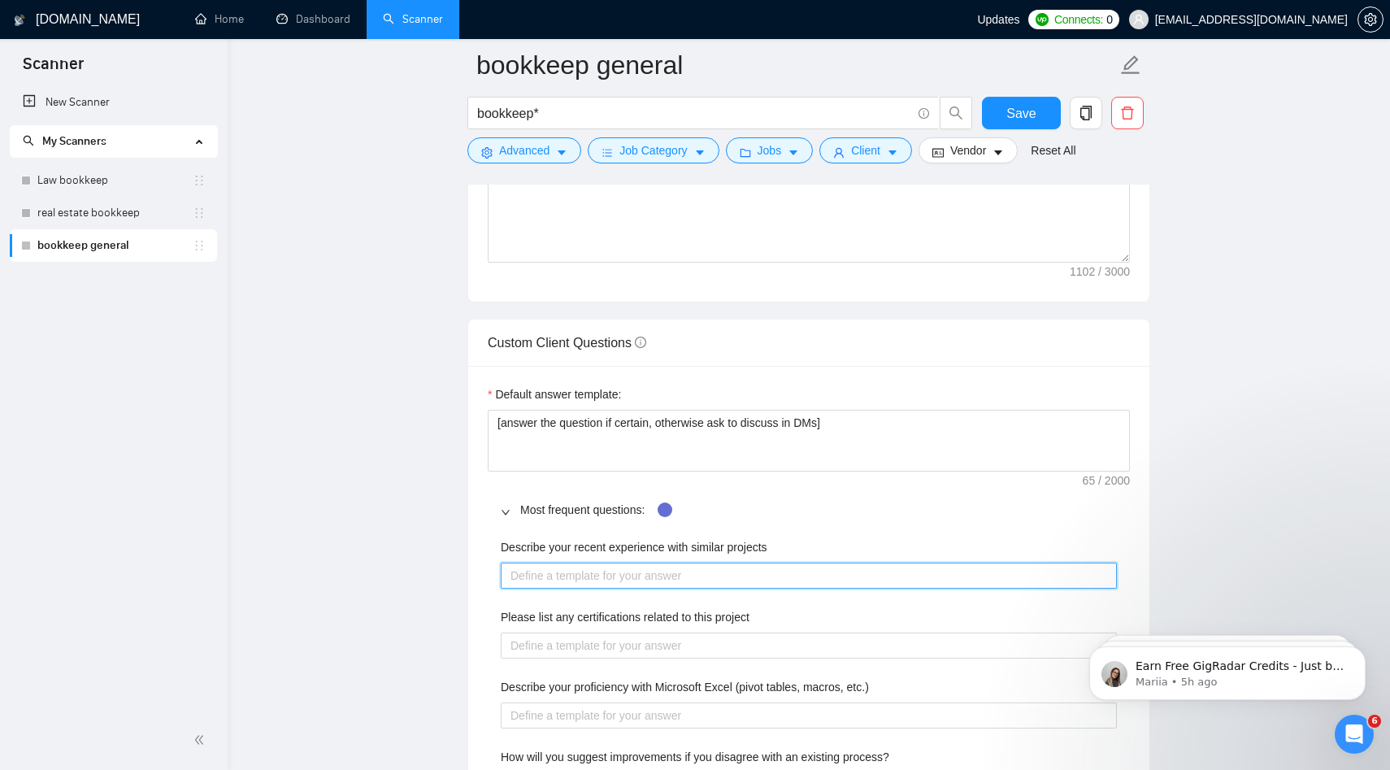
scroll to position [2126, 0]
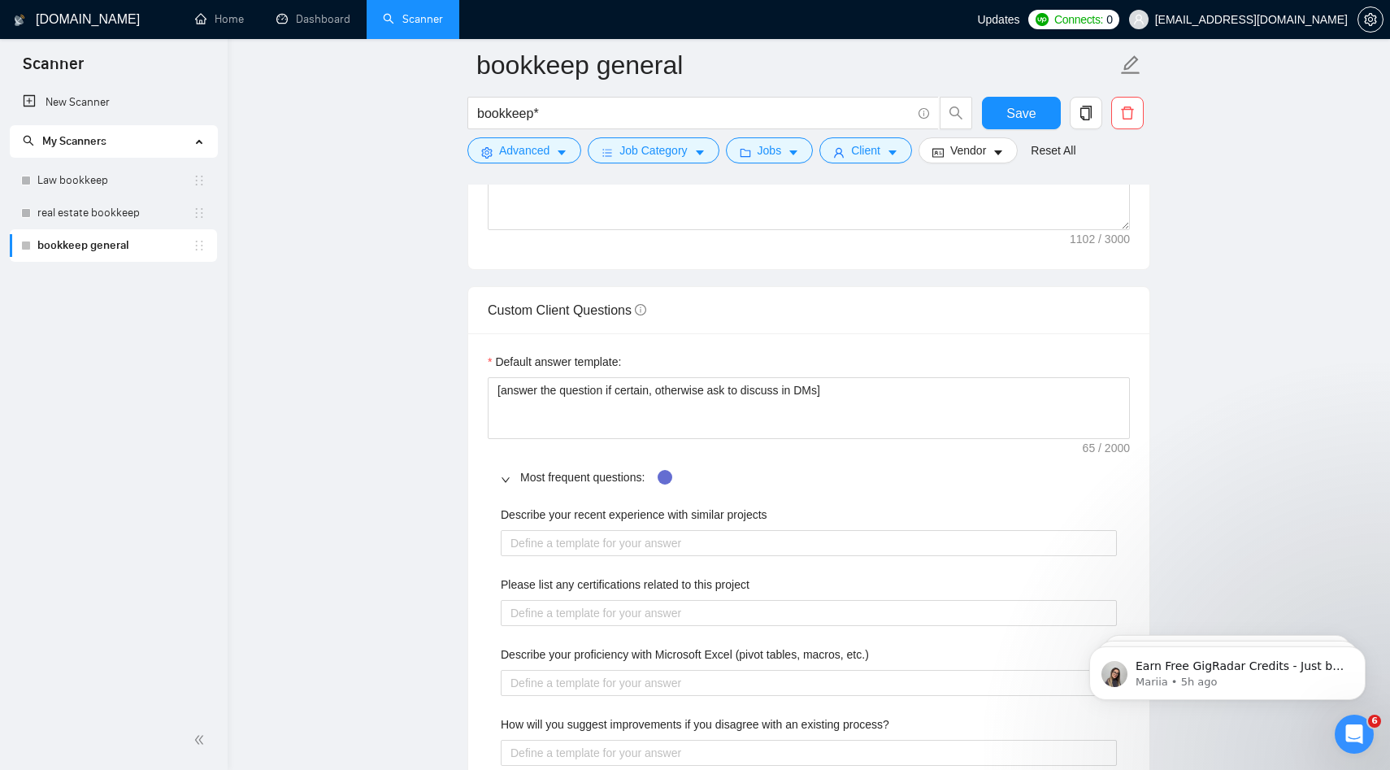
click at [562, 527] on div "Describe your recent experience with similar projects" at bounding box center [809, 517] width 616 height 24
click at [560, 556] on div "Describe your recent experience with similar projects Please list any certifica…" at bounding box center [809, 680] width 642 height 369
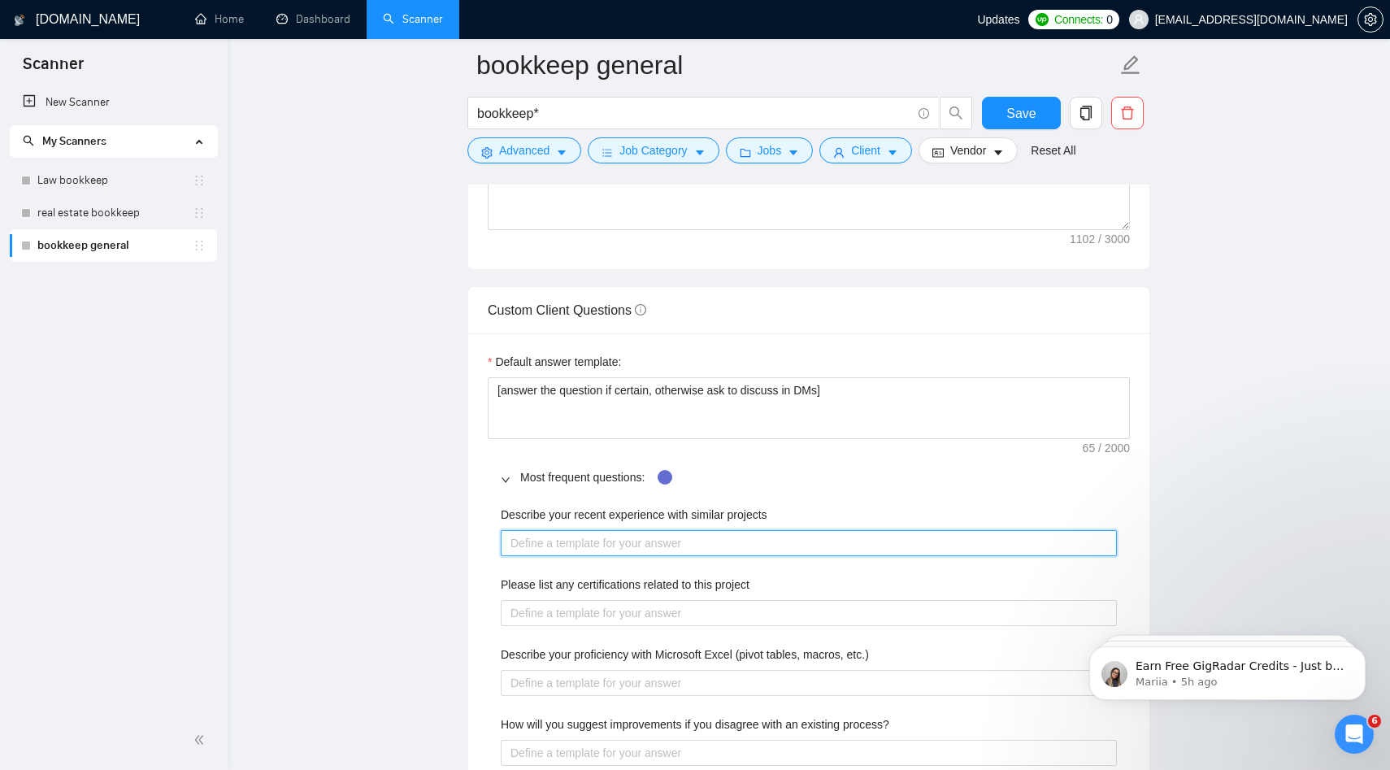
click at [557, 545] on projects "Describe your recent experience with similar projects" at bounding box center [809, 543] width 616 height 26
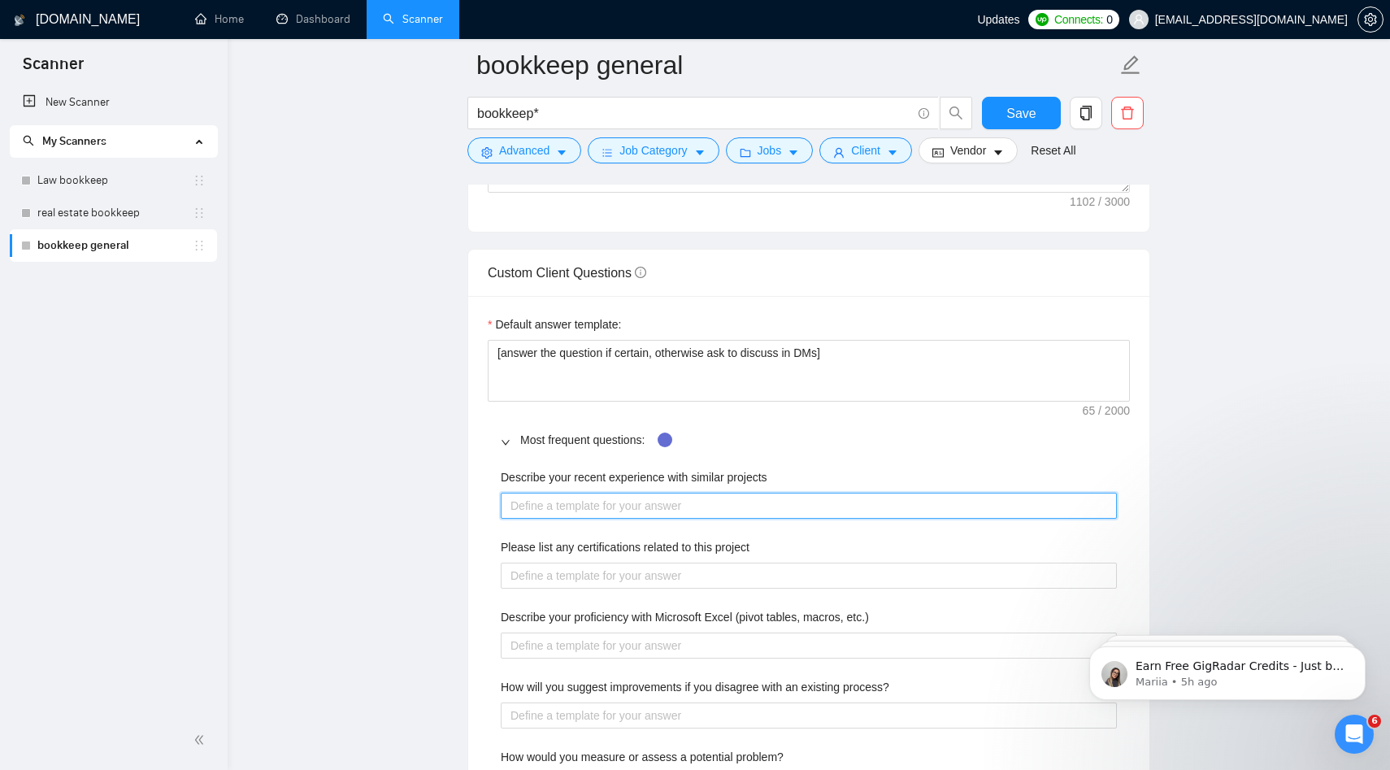
scroll to position [2164, 0]
click at [578, 497] on projects "Describe your recent experience with similar projects" at bounding box center [809, 505] width 616 height 26
paste projects "A small law firm reached out to me because their QuickBooks was disorganized, m…"
type projects "A small law firm reached out to me because their QuickBooks was disorganized, m…"
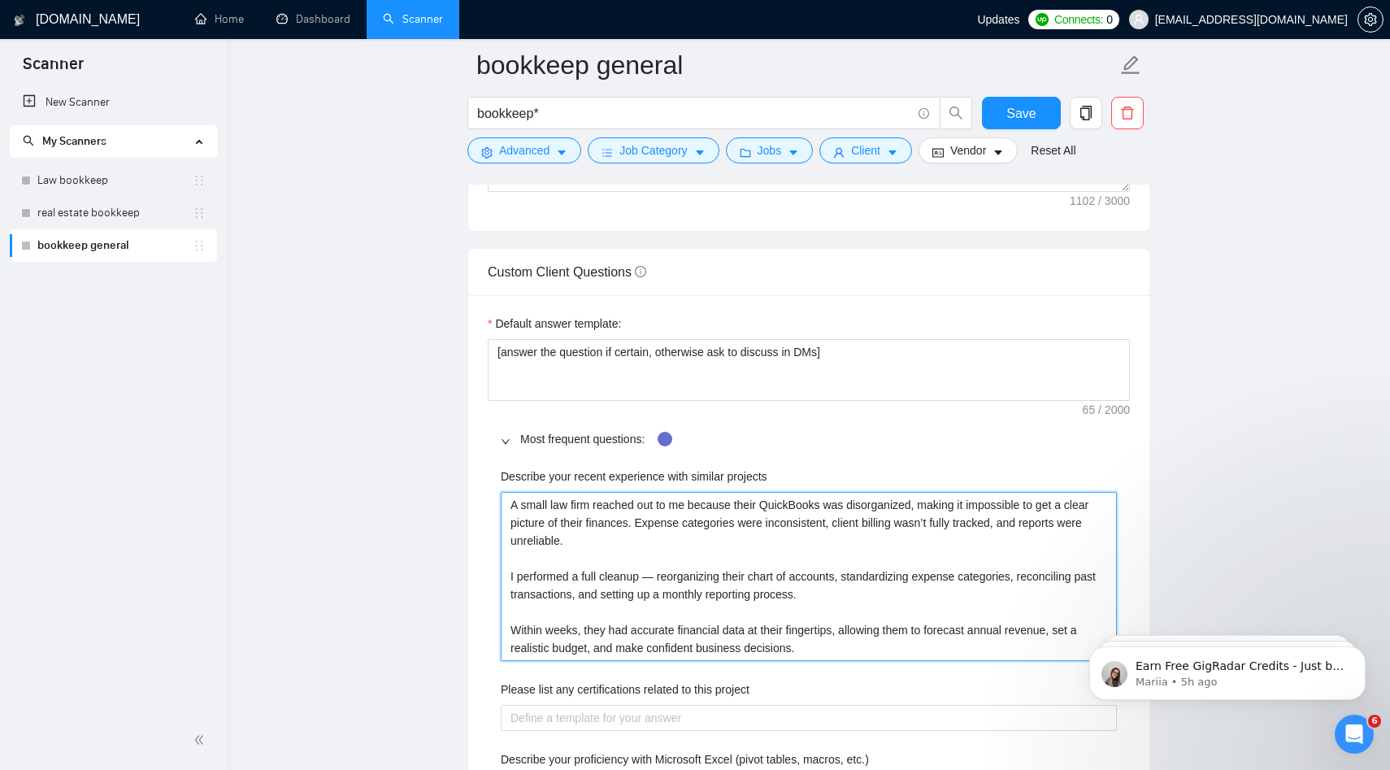
scroll to position [2204, 0]
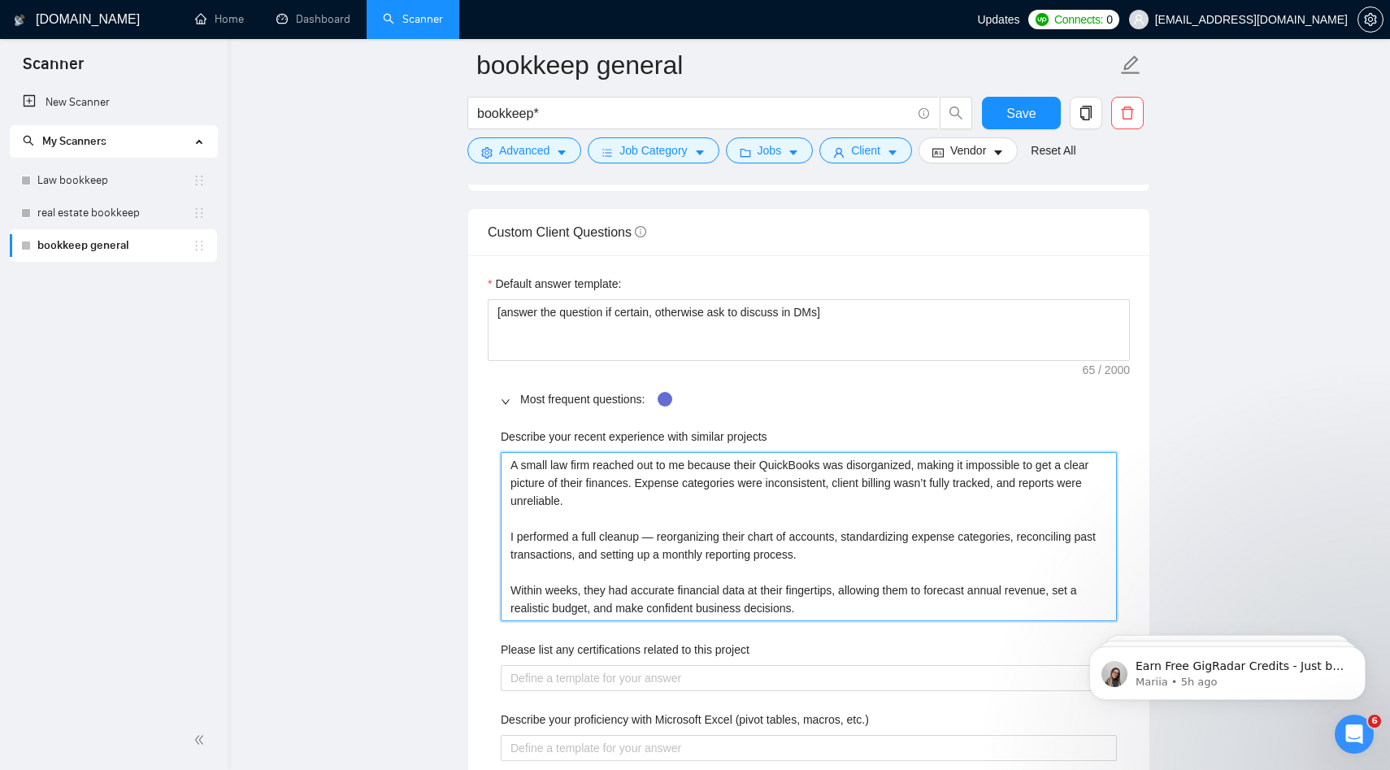
click at [655, 533] on projects "A small law firm reached out to me because their QuickBooks was disorganized, m…" at bounding box center [809, 536] width 616 height 169
type projects "A small law firm reached out to me because their QuickBooks was disorganized, m…"
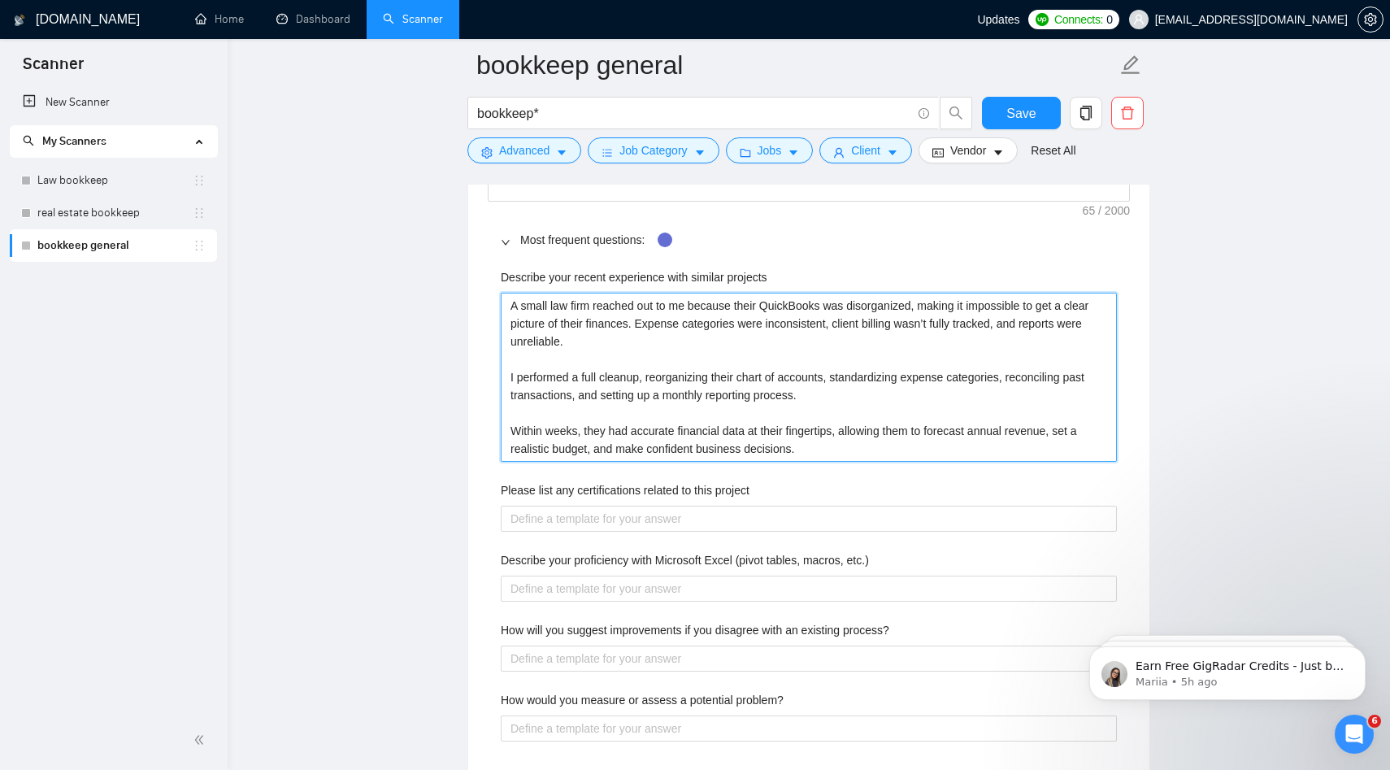
scroll to position [2366, 0]
type projects "A small law firm reached out to me because their QuickBooks was disorganized, m…"
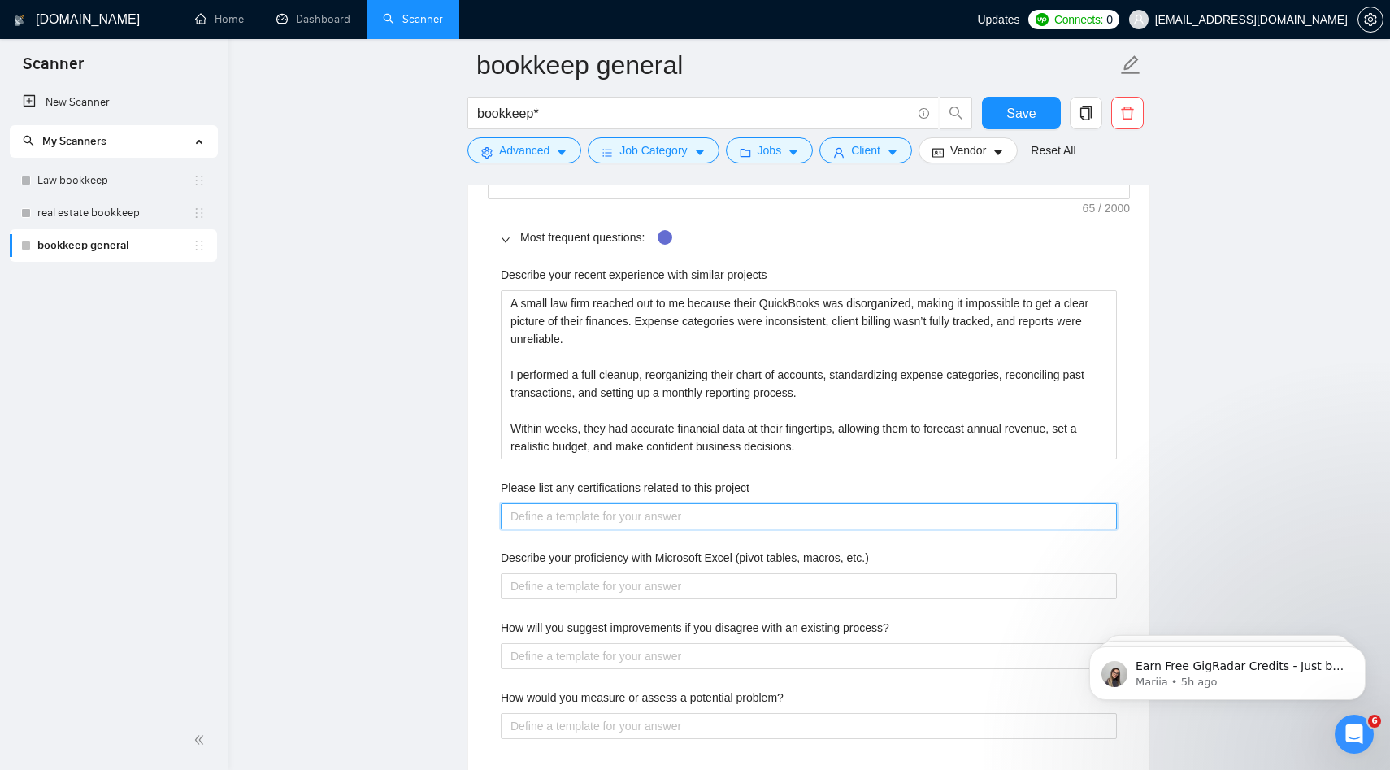
click at [729, 520] on project "Please list any certifications related to this project" at bounding box center [809, 516] width 616 height 26
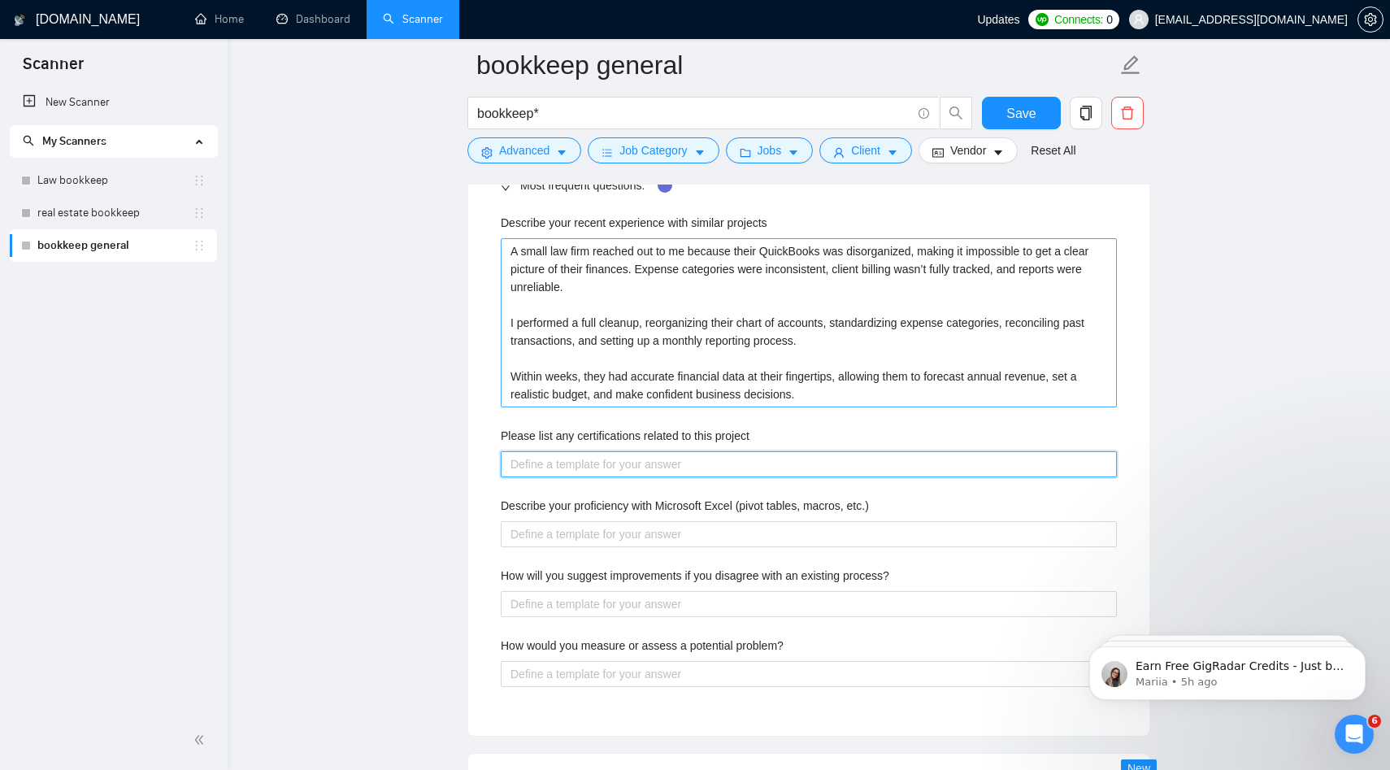
scroll to position [2430, 0]
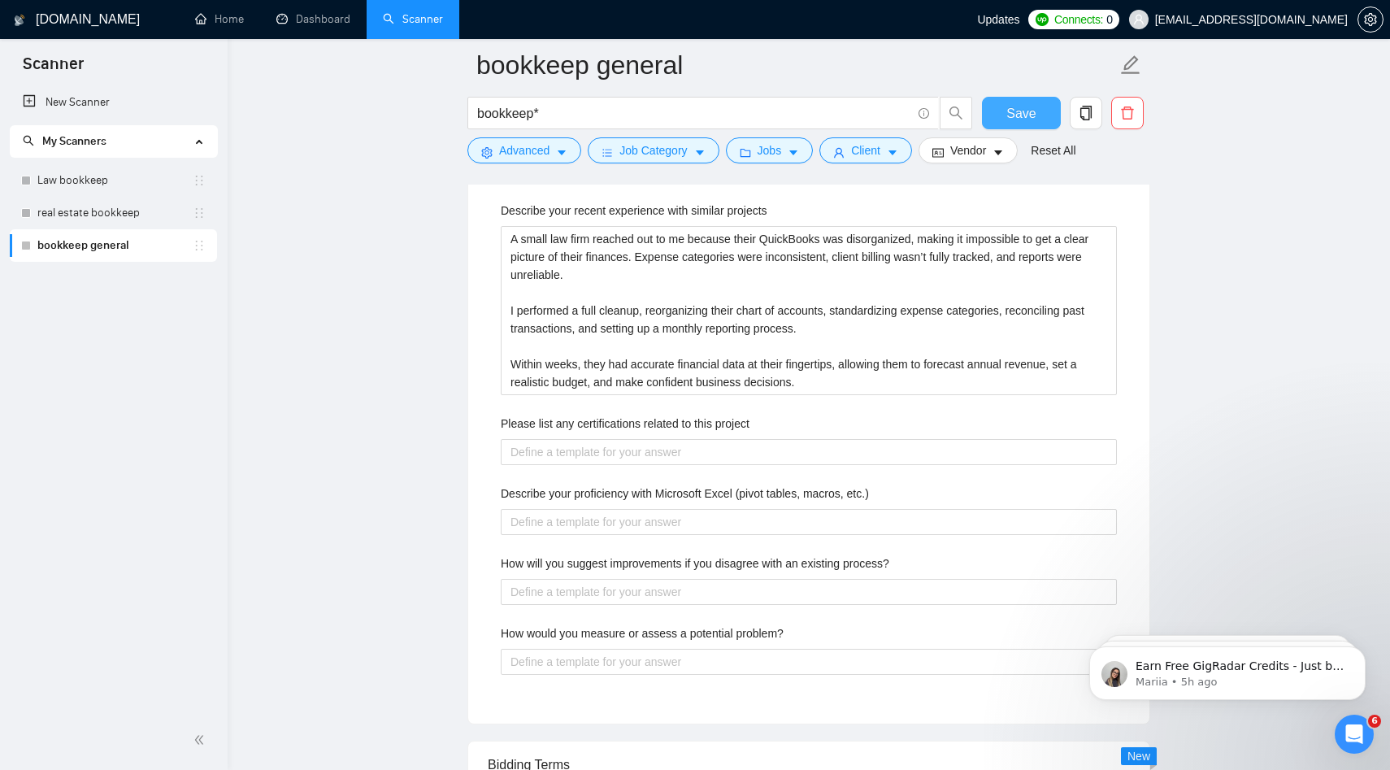
click at [998, 113] on button "Save" at bounding box center [1021, 113] width 79 height 33
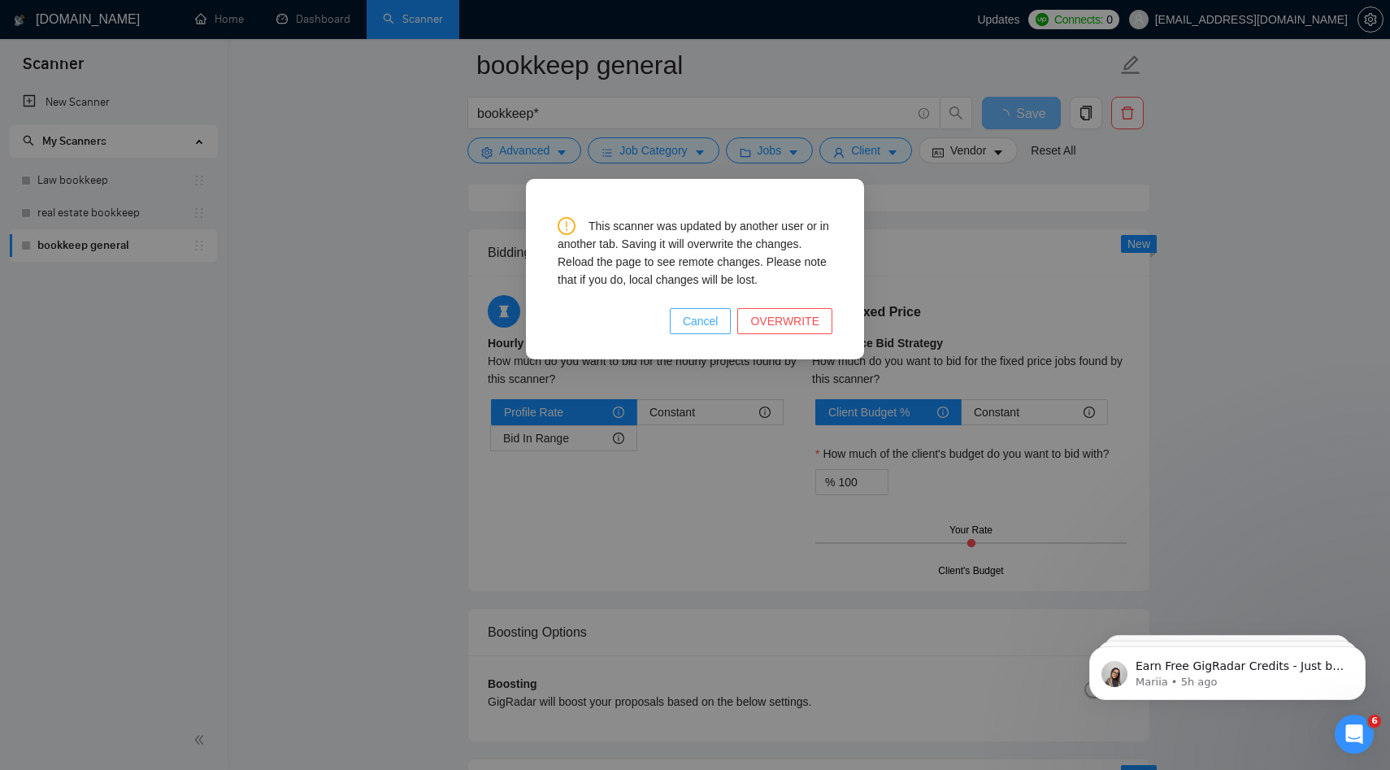
click at [686, 328] on span "Cancel" at bounding box center [701, 321] width 36 height 18
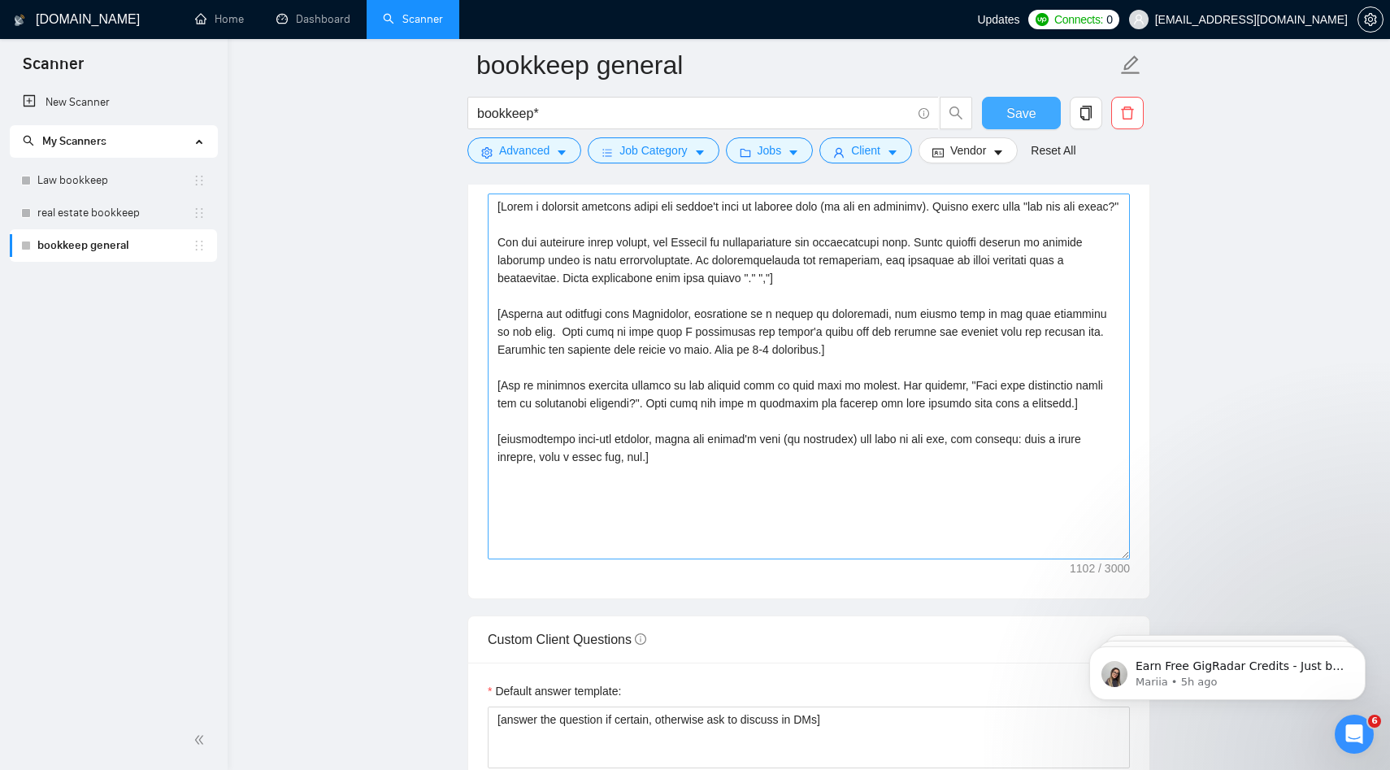
scroll to position [1796, 0]
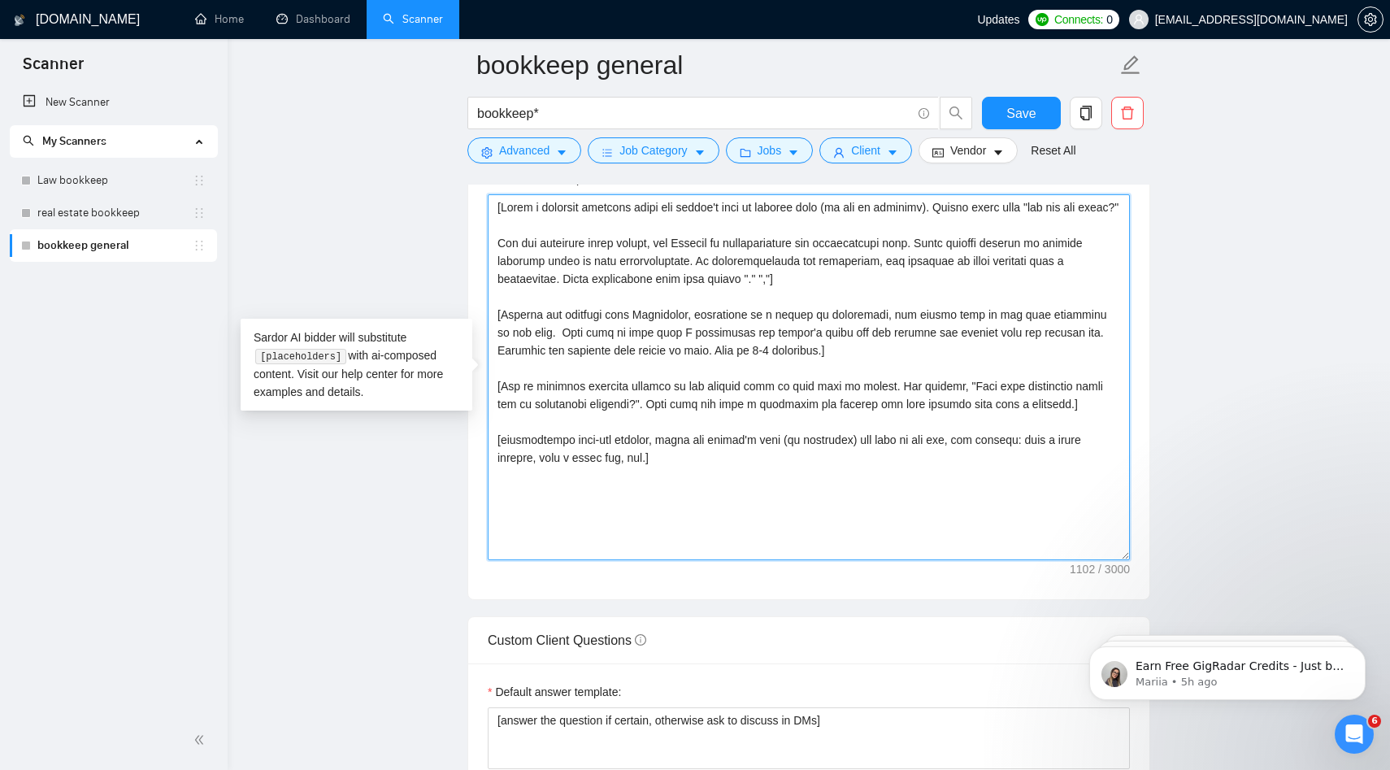
click at [751, 404] on textarea "Cover letter template:" at bounding box center [809, 377] width 642 height 366
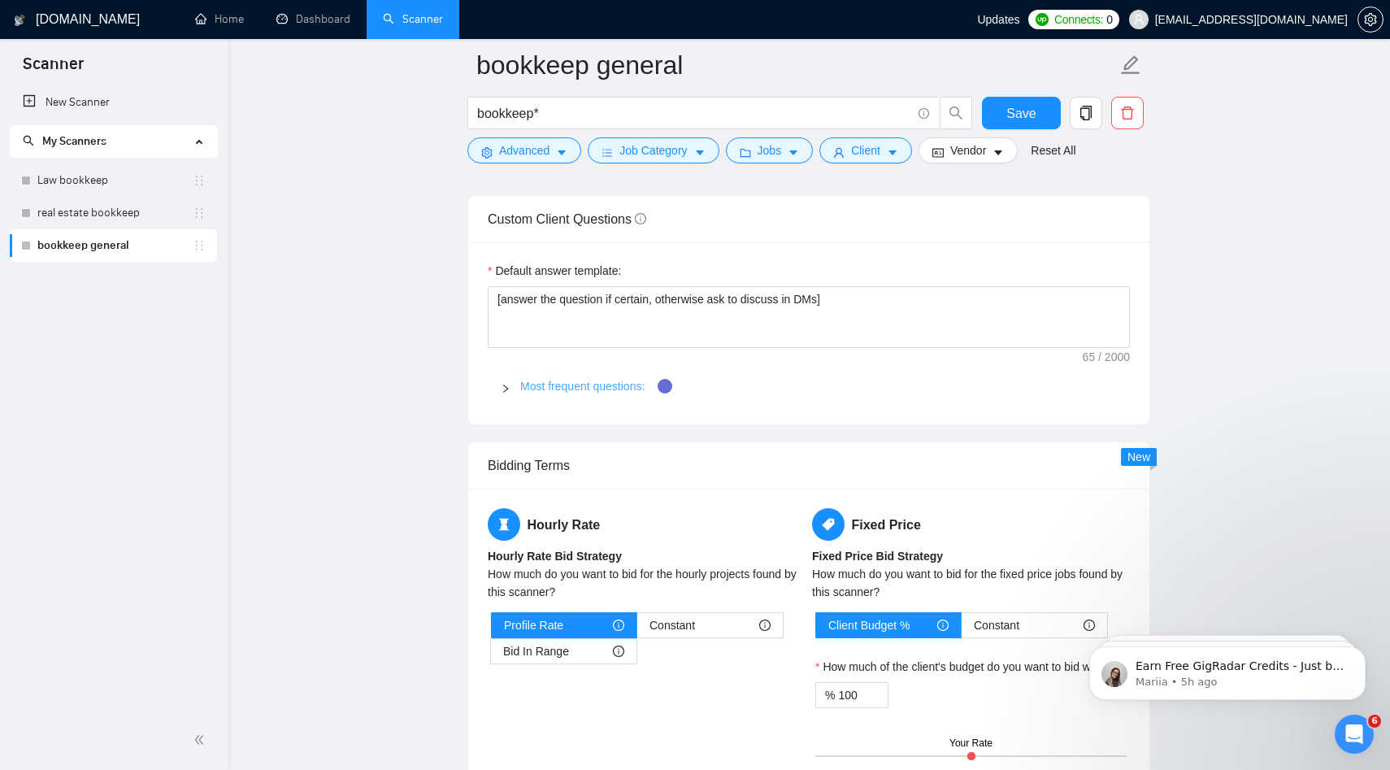
scroll to position [2198, 0]
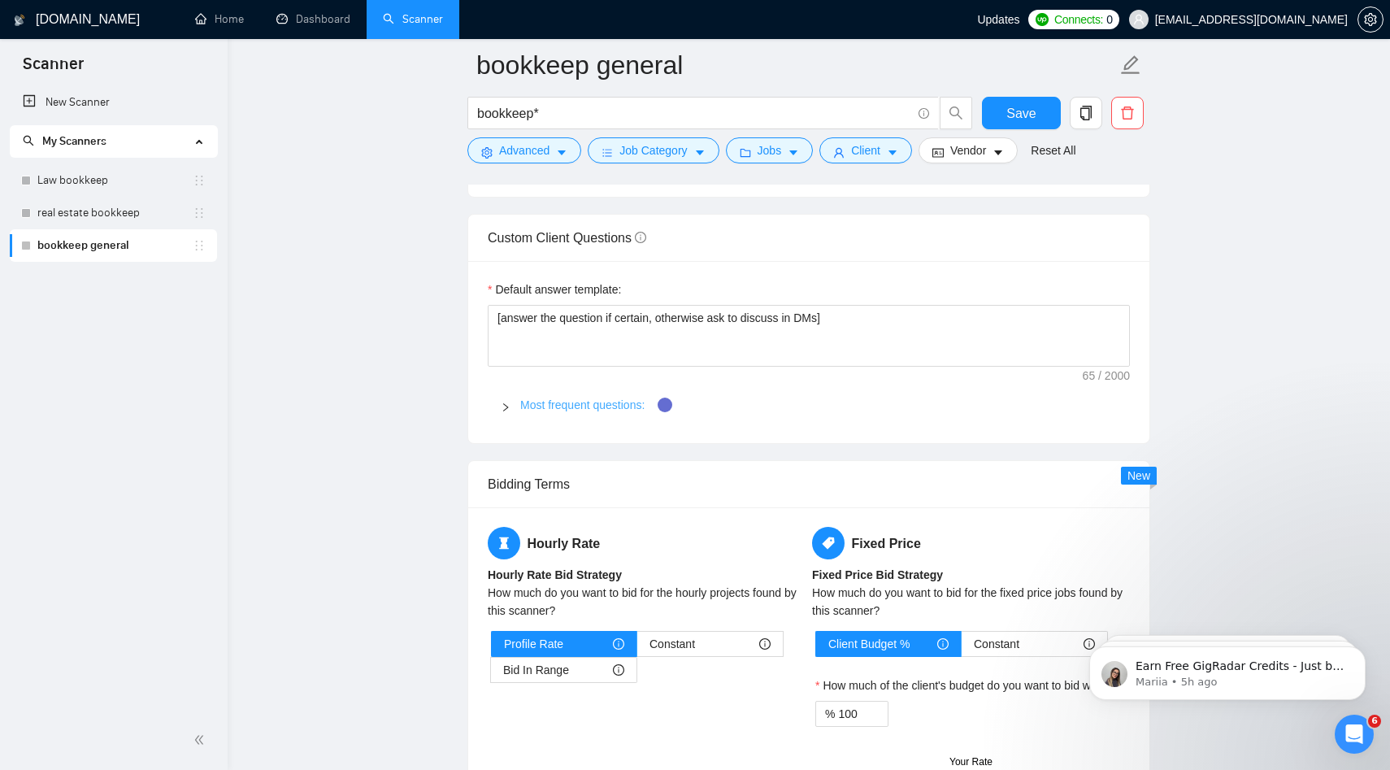
click at [587, 401] on link "Most frequent questions:" at bounding box center [582, 404] width 124 height 13
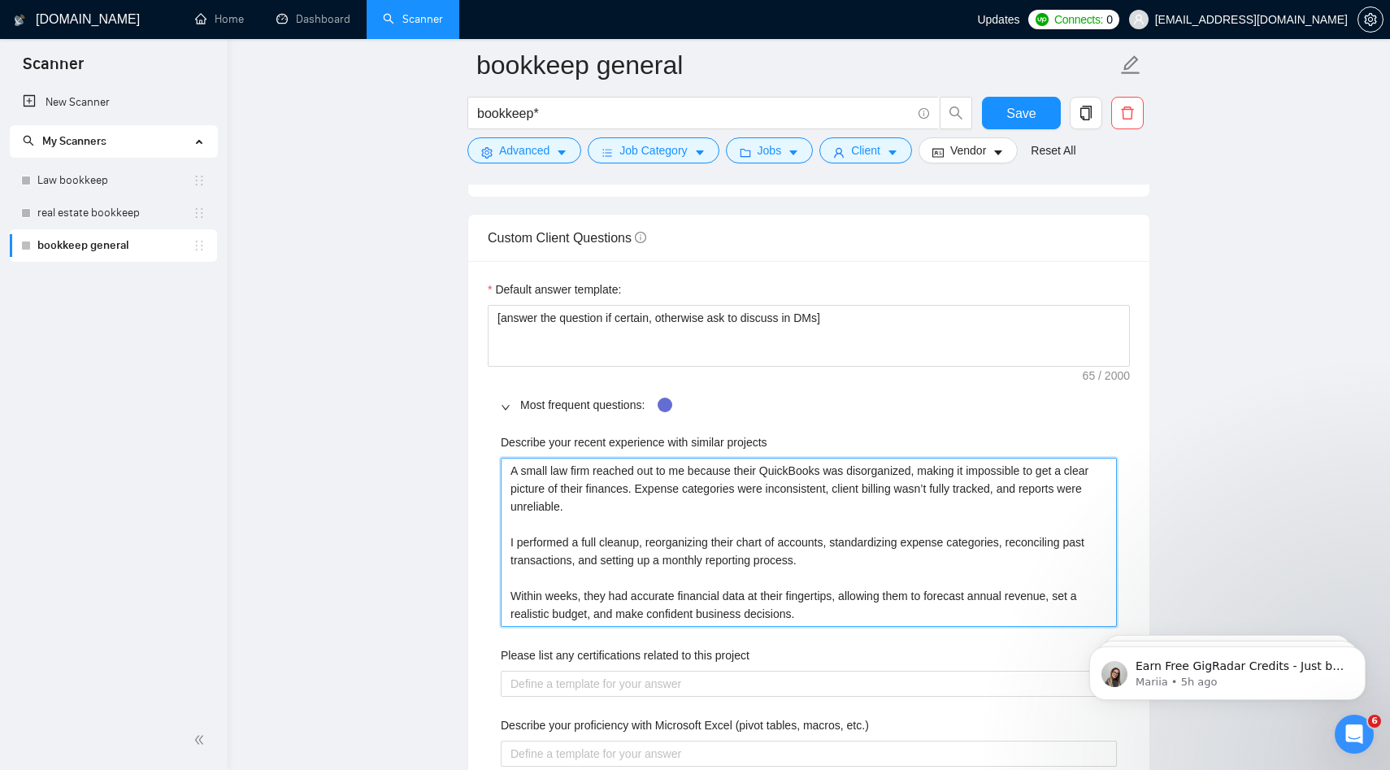
click at [657, 533] on projects "A small law firm reached out to me because their QuickBooks was disorganized, m…" at bounding box center [809, 542] width 616 height 169
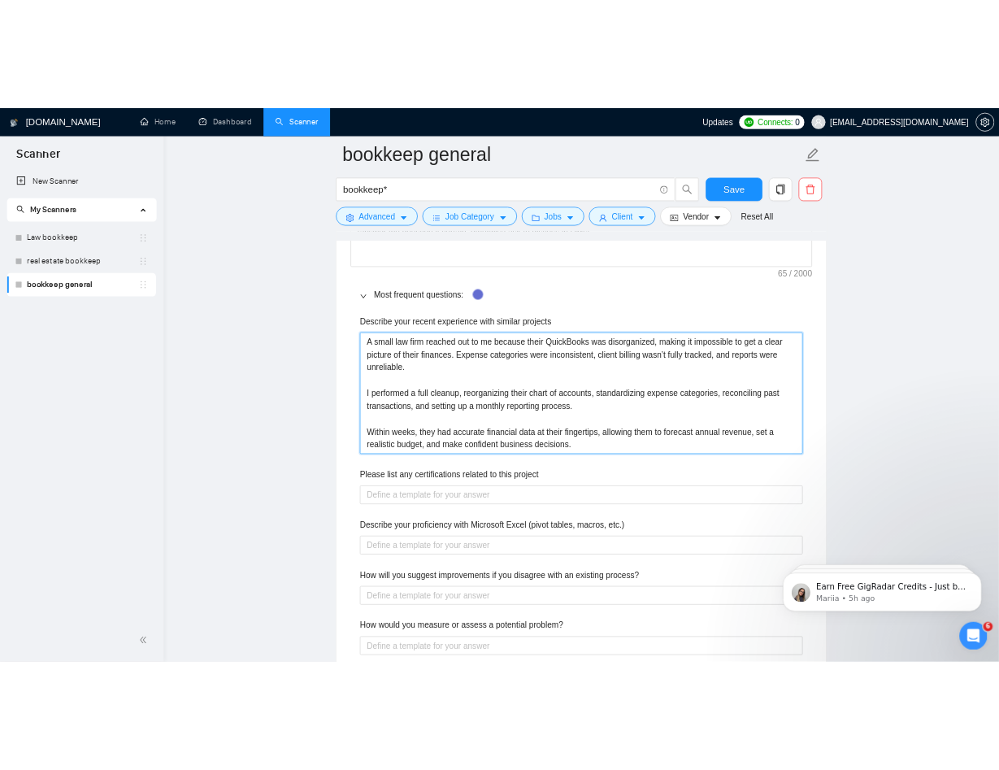
scroll to position [2367, 0]
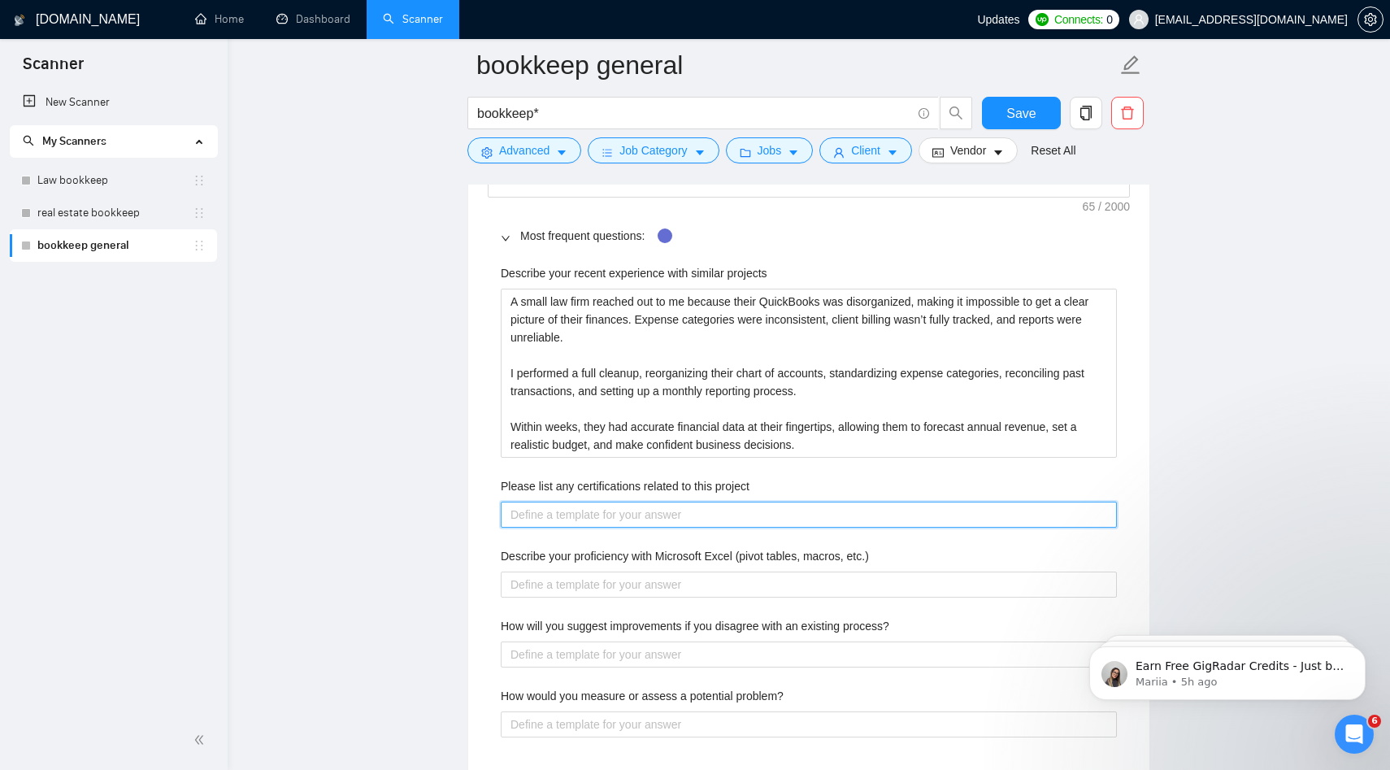
click at [561, 521] on project "Please list any certifications related to this project" at bounding box center [809, 514] width 616 height 26
type project "Q"
type project "Qu"
type project "Quic"
type project "Quick"
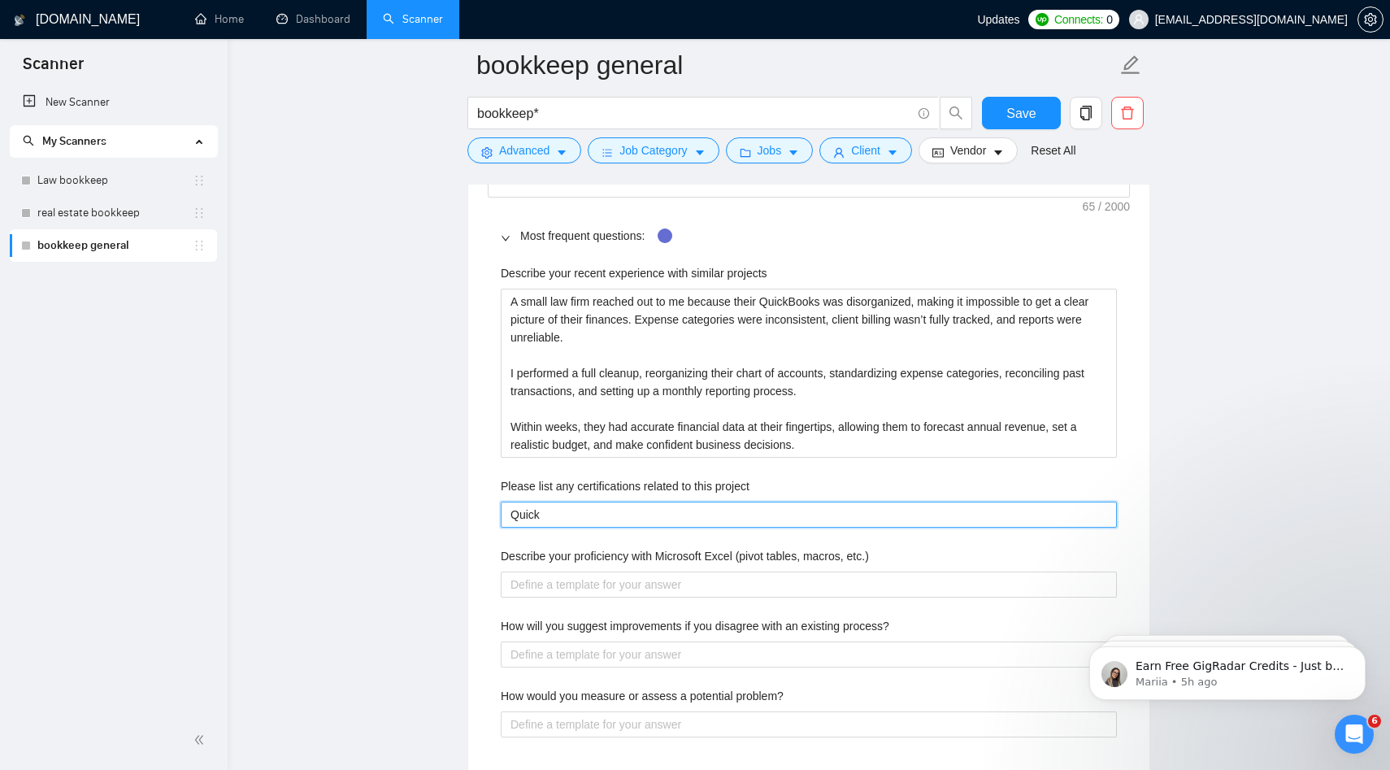
type project "Quickb"
type project "Quickbo"
type project "Quickboo"
type project "Quickbook"
type project "Quickbooks"
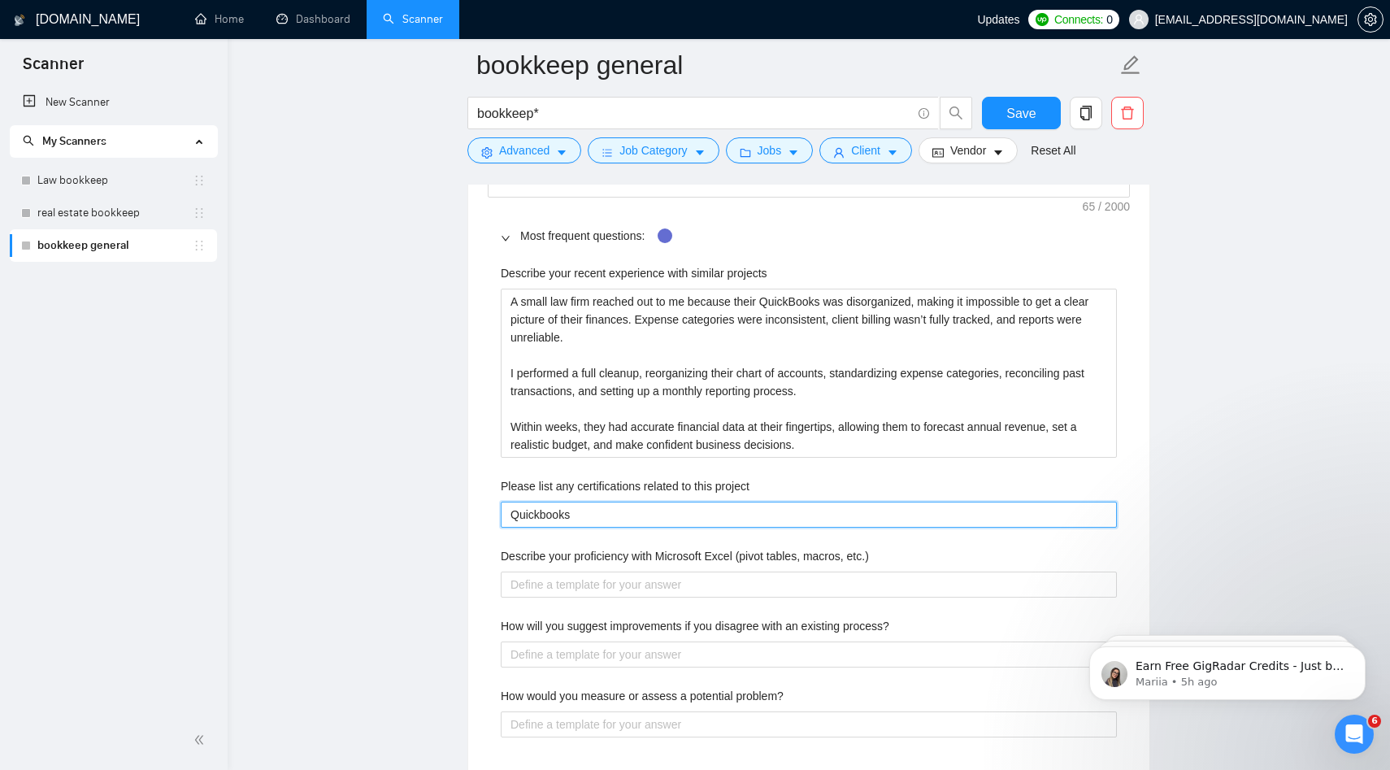
type project "Quickbooks"
type project "Quickbooks p"
type project "Quickbooks pro"
type project "Quickbooks pro A"
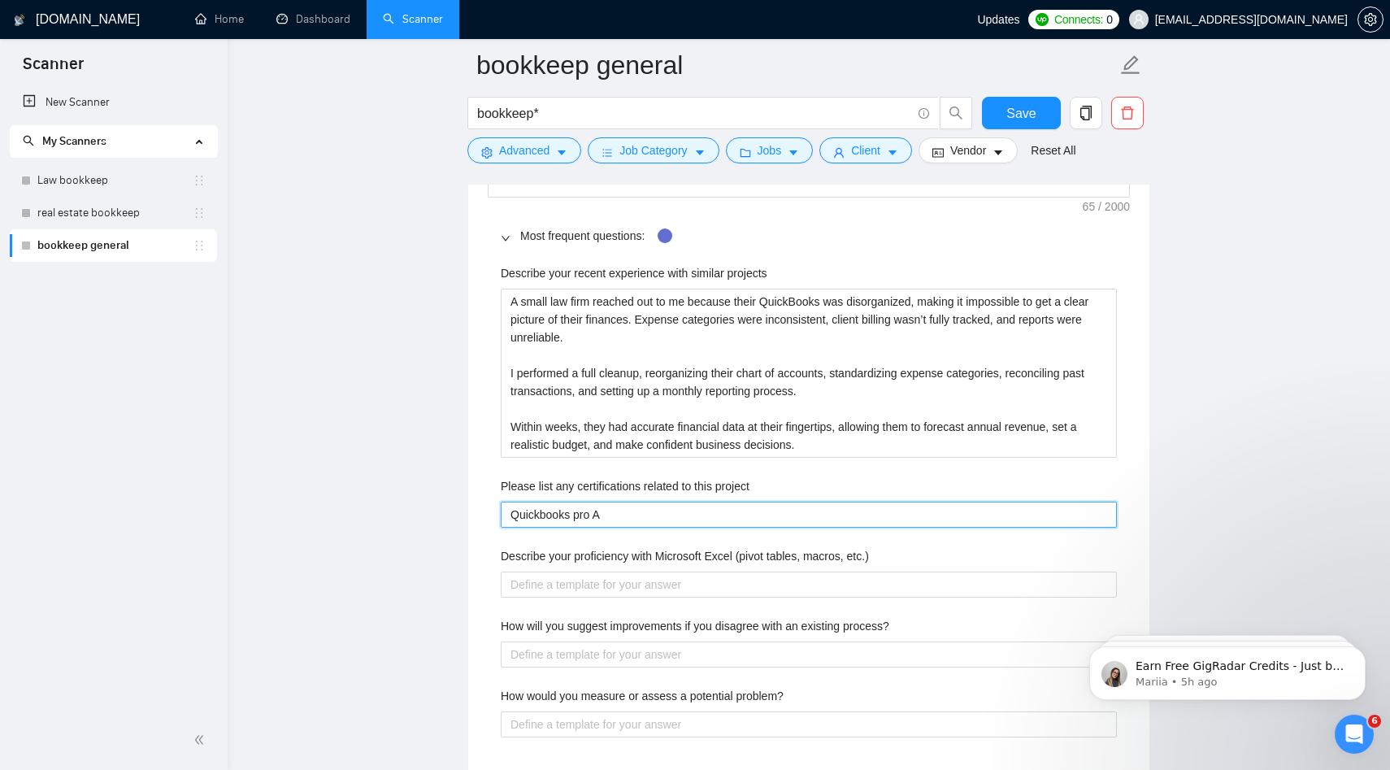
type project "Quickbooks pro Ad"
type project "Quickbooks pro Adv"
type project "Quickbooks pro Advi"
type project "Quickbooks pro Advis"
type project "Quickbooks pro Adviso"
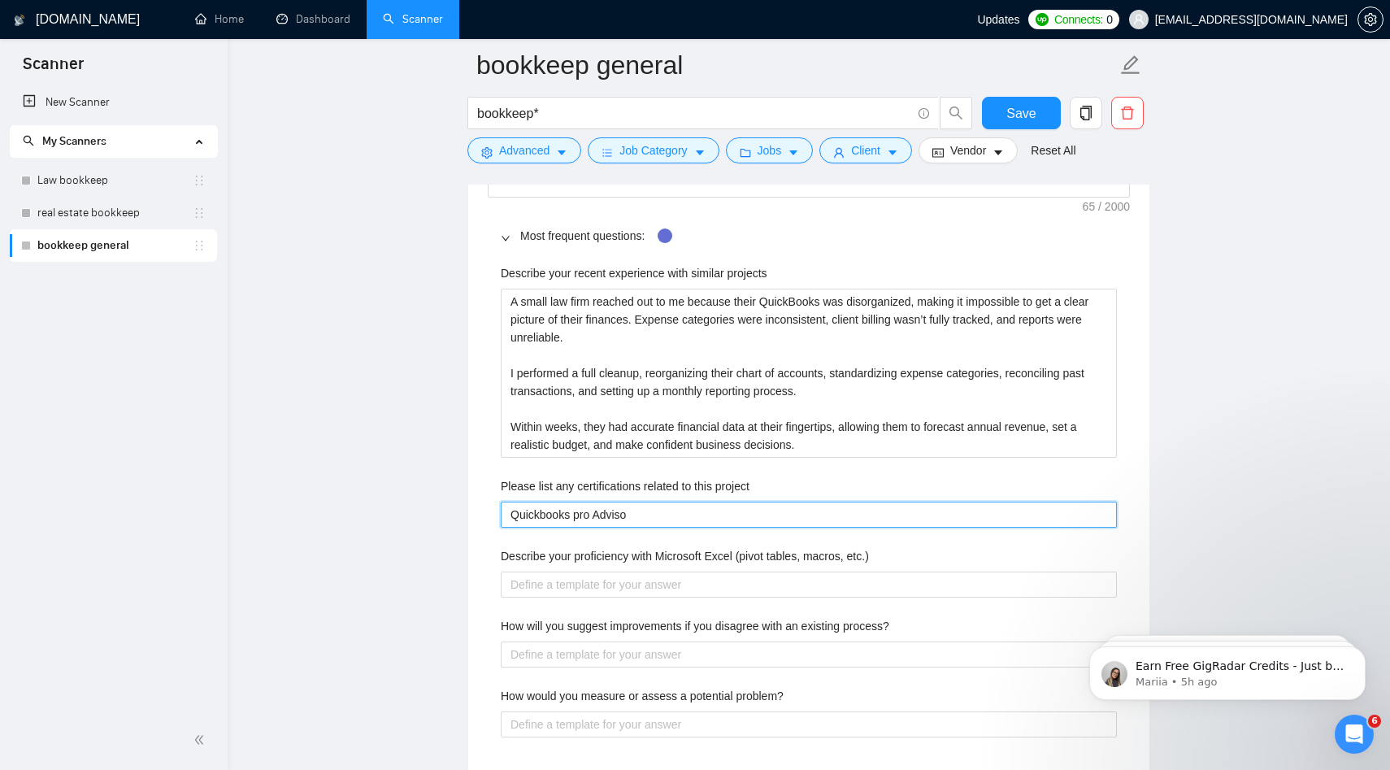
type project "Quickbooks pro Advisor"
click at [579, 519] on project "Quickbooks pro Advisor" at bounding box center [809, 514] width 616 height 26
type project "Quickbooks ro Advisor"
type project "Quickbooks Pro Advisor"
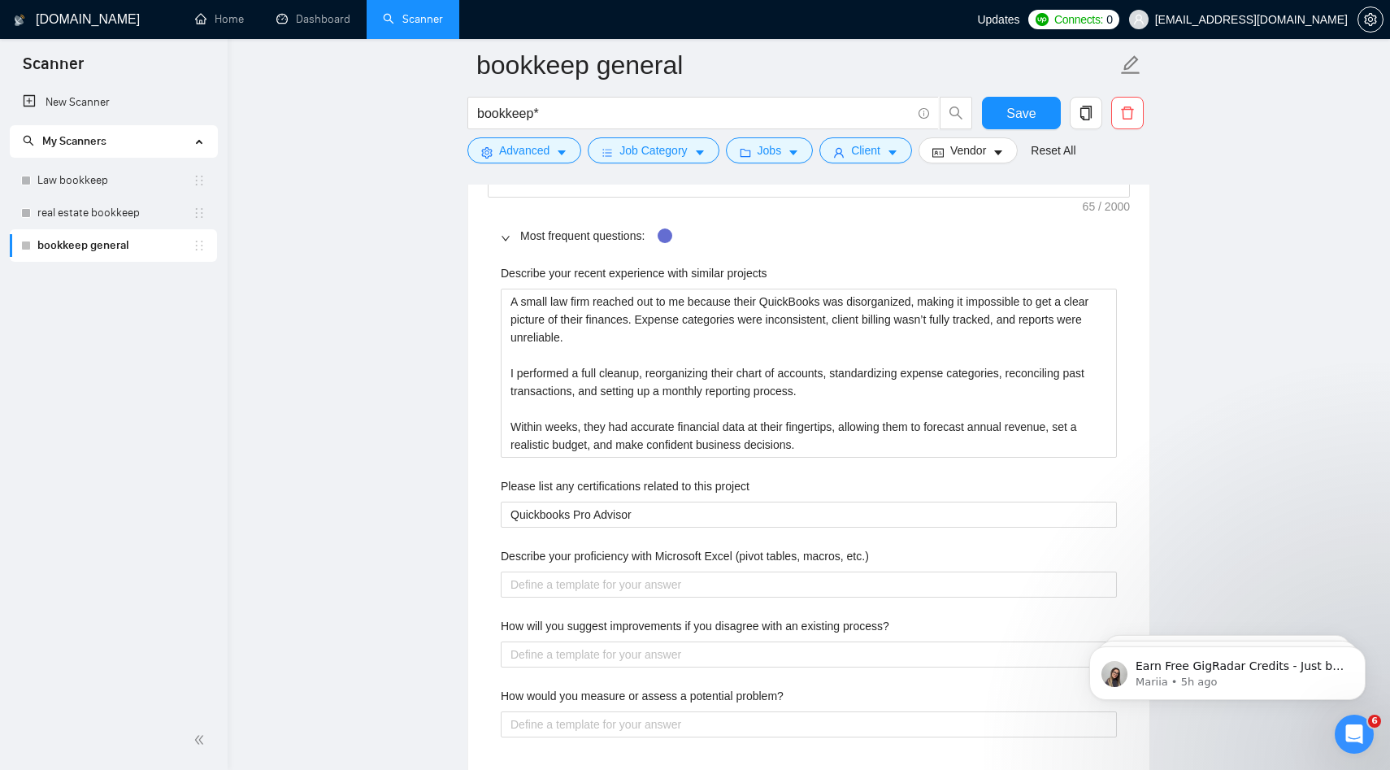
click at [611, 598] on div "Describe your recent experience with similar projects A small law firm reached …" at bounding box center [809, 510] width 642 height 512
click at [606, 586] on etc\ "Describe your proficiency with Microsoft Excel (pivot tables, macros, etc.)" at bounding box center [809, 584] width 616 height 26
click at [998, 197] on main "bookkeep general bookkeep* Save Advanced Job Category Jobs Client Vendor Reset …" at bounding box center [809, 117] width 1110 height 4839
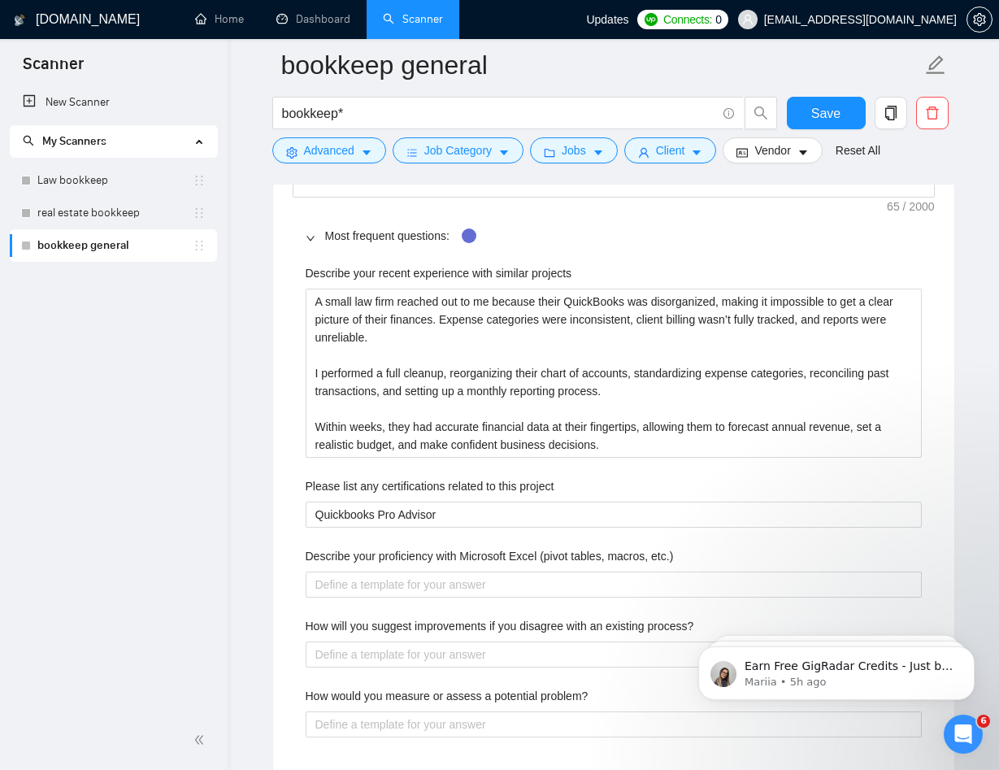
click at [565, 555] on label "Describe your proficiency with Microsoft Excel (pivot tables, macros, etc.)" at bounding box center [490, 556] width 368 height 18
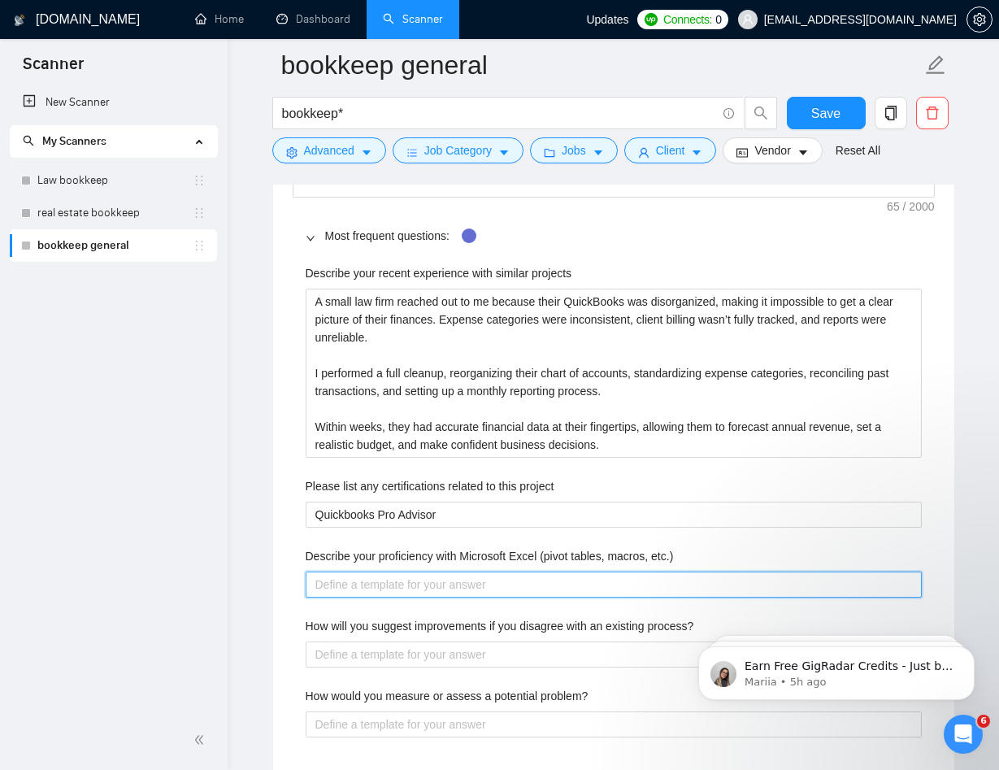
click at [565, 571] on etc\ "Describe your proficiency with Microsoft Excel (pivot tables, macros, etc.)" at bounding box center [614, 584] width 616 height 26
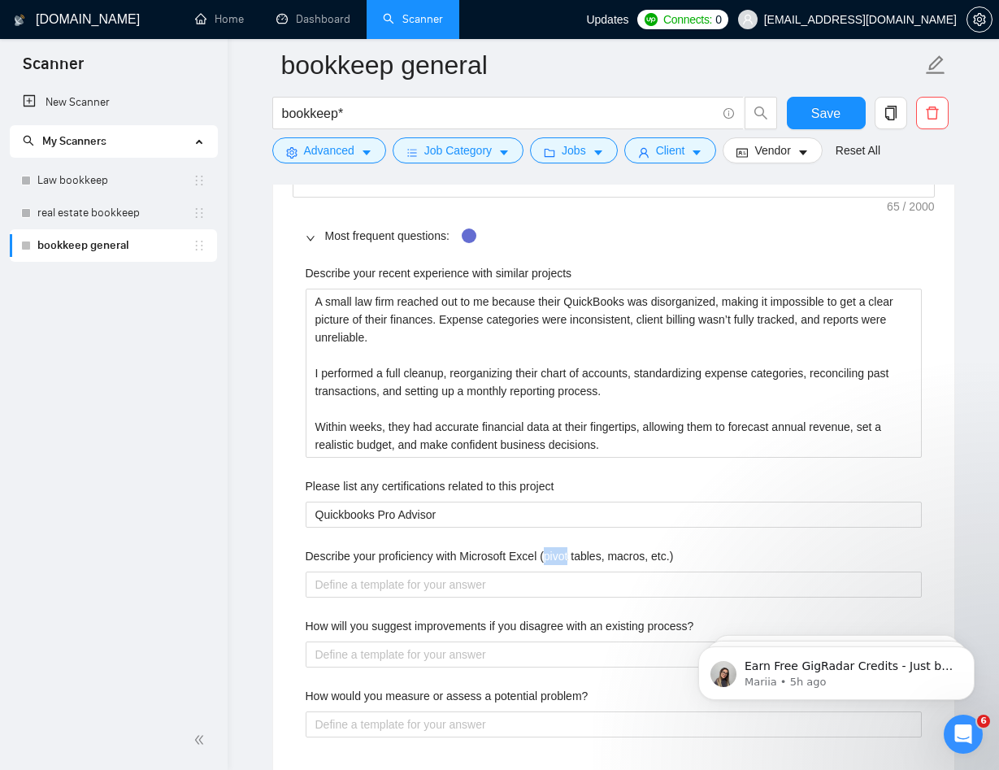
click at [565, 555] on label "Describe your proficiency with Microsoft Excel (pivot tables, macros, etc.)" at bounding box center [490, 556] width 368 height 18
click at [565, 571] on etc\ "Describe your proficiency with Microsoft Excel (pivot tables, macros, etc.)" at bounding box center [614, 584] width 616 height 26
click at [565, 555] on label "Describe your proficiency with Microsoft Excel (pivot tables, macros, etc.)" at bounding box center [490, 556] width 368 height 18
click at [565, 571] on etc\ "Describe your proficiency with Microsoft Excel (pivot tables, macros, etc.)" at bounding box center [614, 584] width 616 height 26
click at [622, 560] on label "Describe your proficiency with Microsoft Excel (pivot tables, macros, etc.)" at bounding box center [490, 556] width 368 height 18
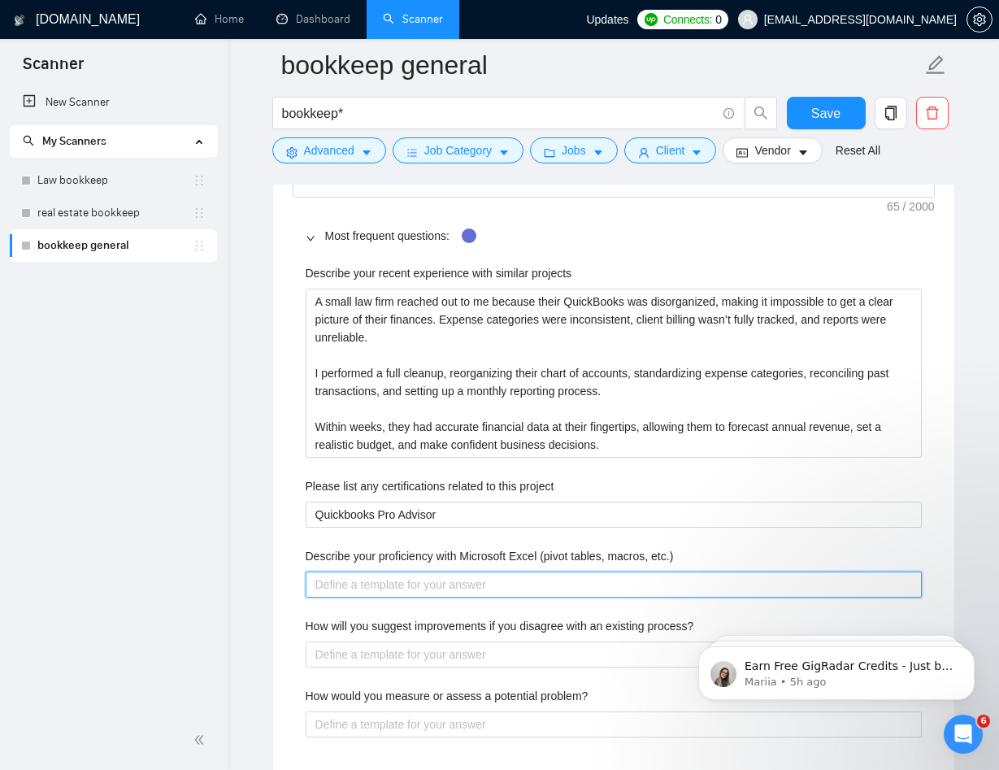
click at [622, 571] on etc\ "Describe your proficiency with Microsoft Excel (pivot tables, macros, etc.)" at bounding box center [614, 584] width 616 height 26
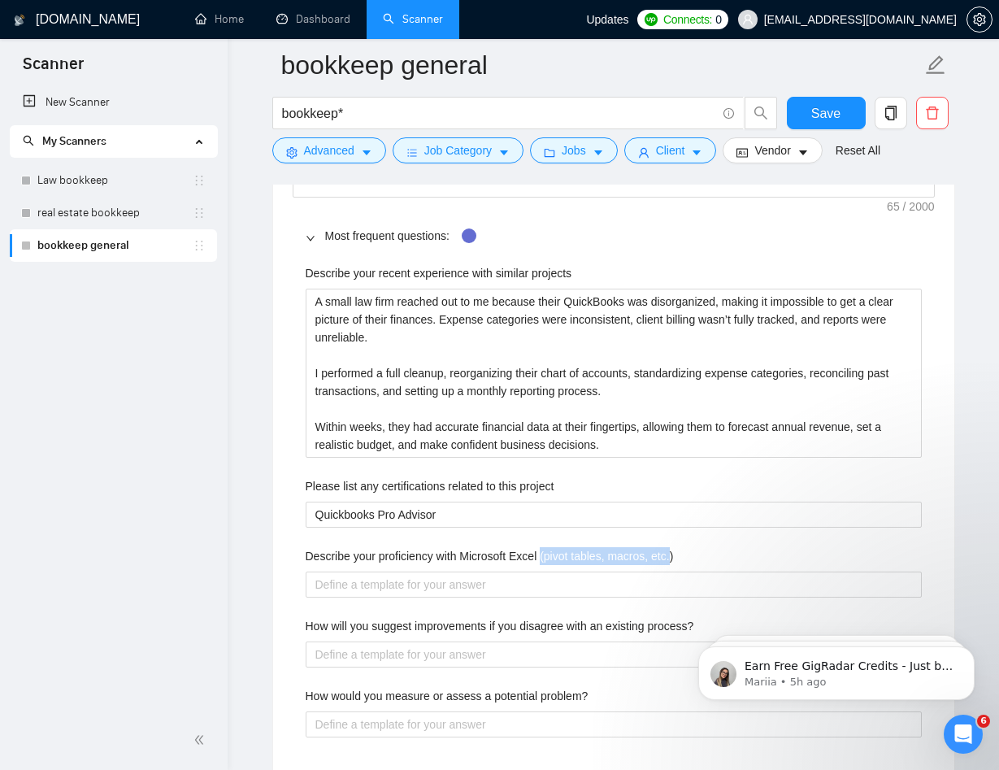
drag, startPoint x: 552, startPoint y: 557, endPoint x: 688, endPoint y: 563, distance: 136.6
click at [674, 563] on label "Describe your proficiency with Microsoft Excel (pivot tables, macros, etc.)" at bounding box center [490, 556] width 368 height 18
copy label "(pivot tables, macros, etc."
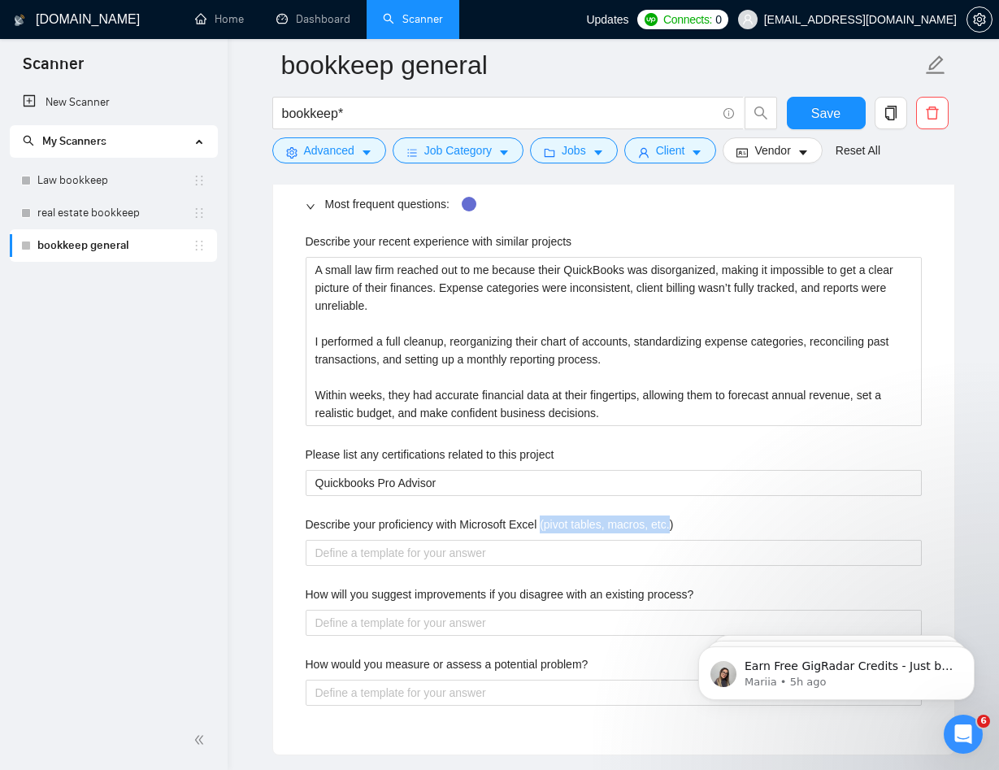
scroll to position [2403, 0]
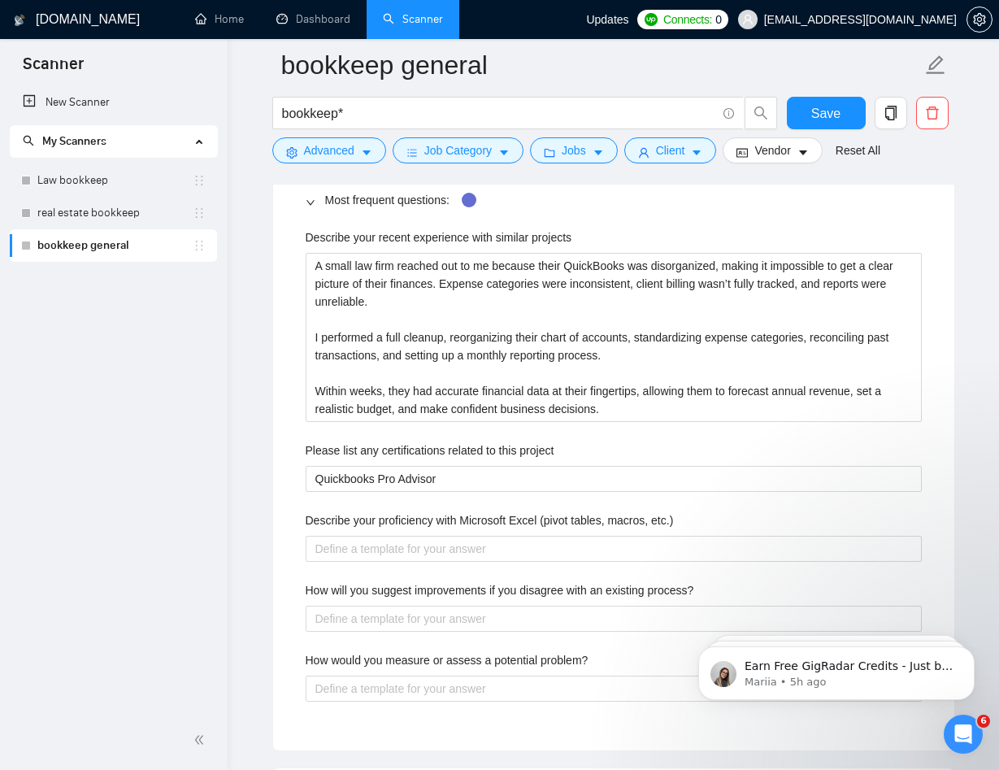
click at [323, 522] on label "Describe your proficiency with Microsoft Excel (pivot tables, macros, etc.)" at bounding box center [490, 520] width 368 height 18
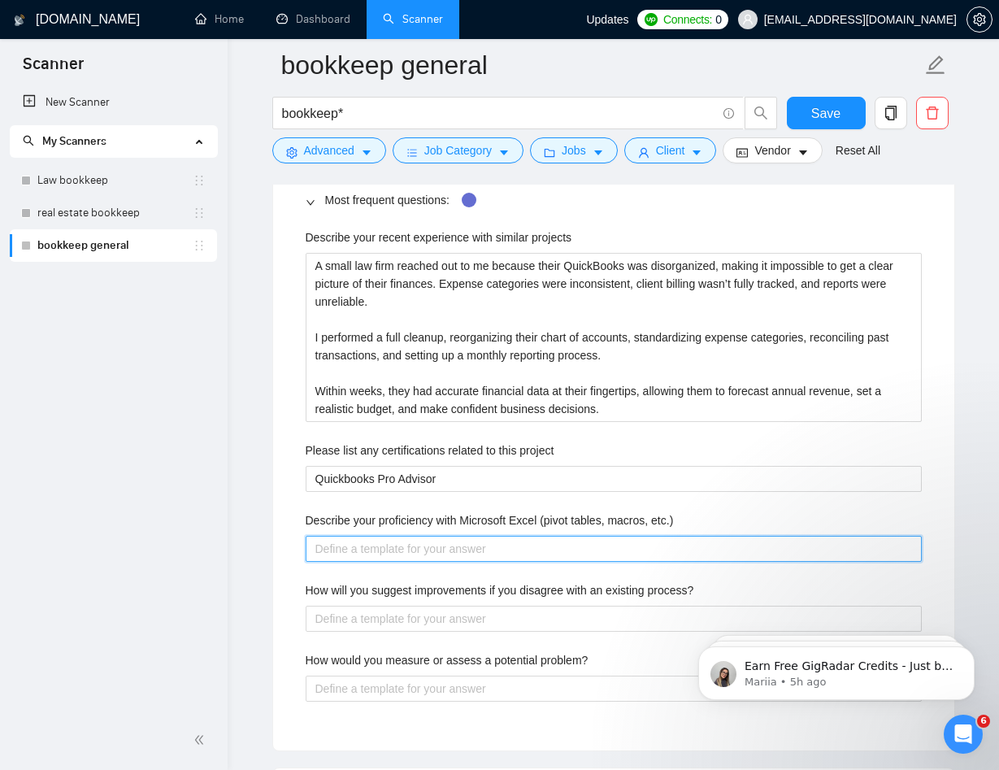
click at [323, 536] on etc\ "Describe your proficiency with Microsoft Excel (pivot tables, macros, etc.)" at bounding box center [614, 549] width 616 height 26
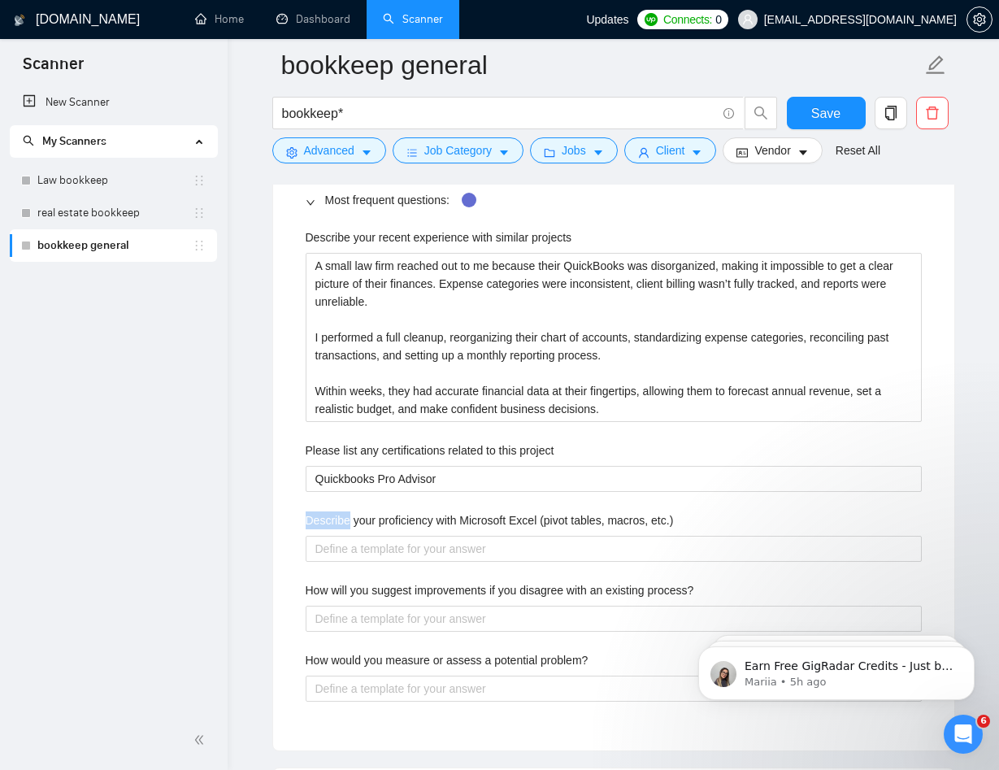
click at [323, 522] on label "Describe your proficiency with Microsoft Excel (pivot tables, macros, etc.)" at bounding box center [490, 520] width 368 height 18
click at [323, 536] on etc\ "Describe your proficiency with Microsoft Excel (pivot tables, macros, etc.)" at bounding box center [614, 549] width 616 height 26
click at [293, 575] on div "Describe your recent experience with similar projects A small law firm reached …" at bounding box center [614, 475] width 642 height 512
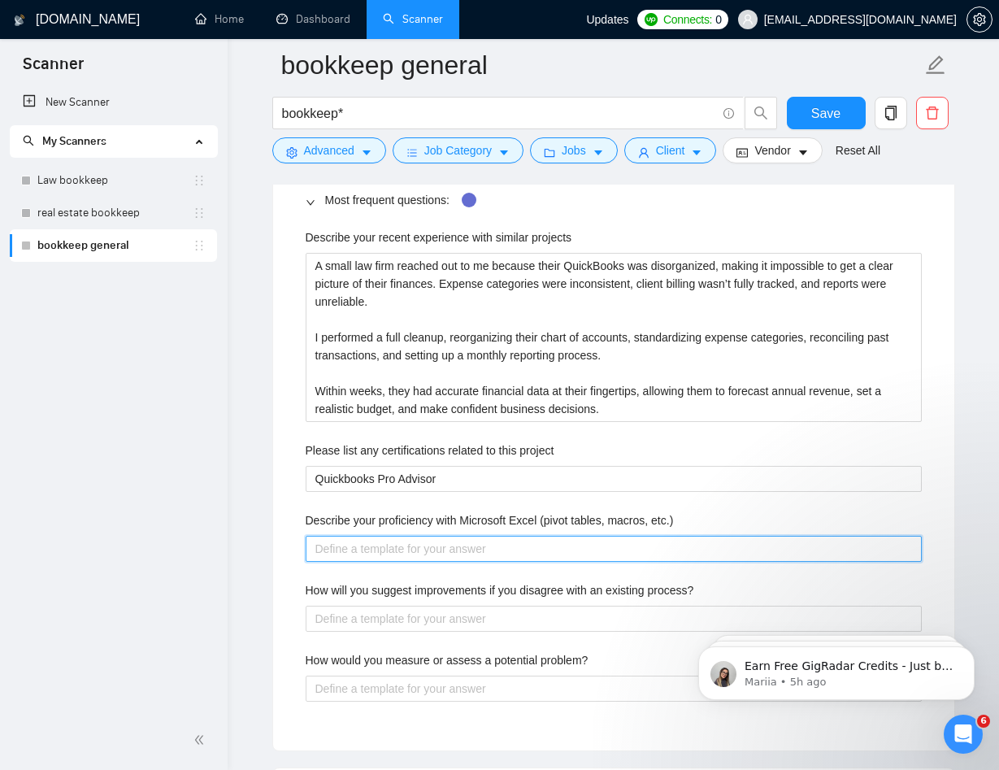
click at [415, 545] on etc\ "Describe your proficiency with Microsoft Excel (pivot tables, macros, etc.)" at bounding box center [614, 549] width 616 height 26
paste etc\ "For a Salesforce consulting firm with over 30 team members, I developed a workf…"
type etc\ "For a Salesforce consulting firm with over 30 team members, I developed a workf…"
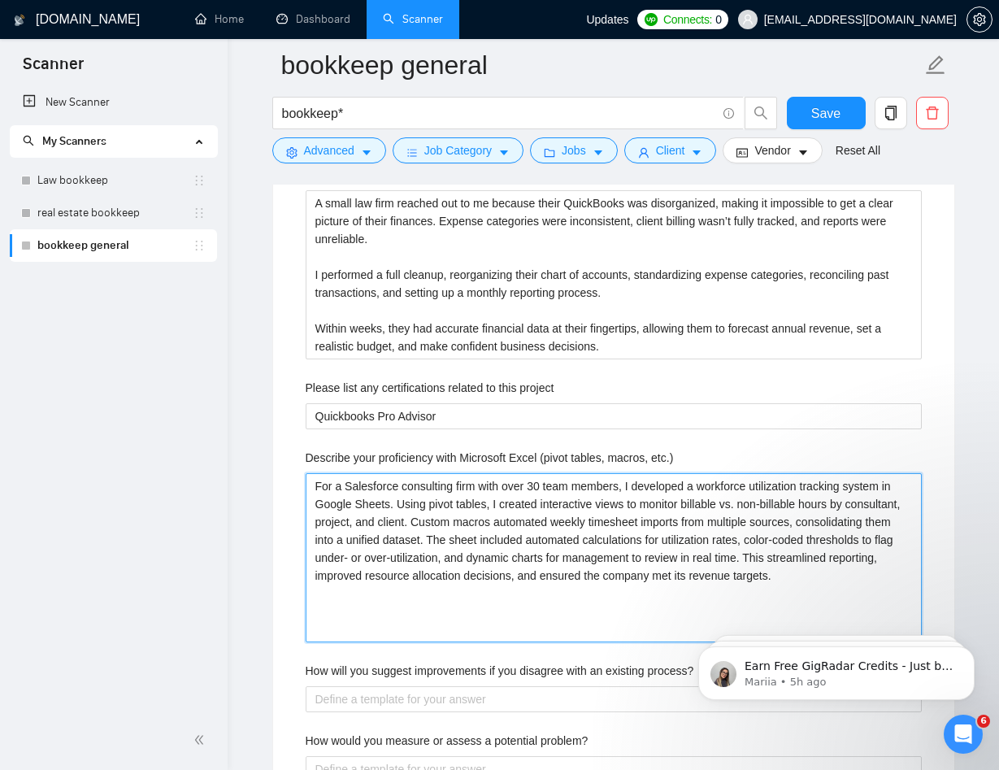
type etc\ "For a Salesforce consulting firm with over 30 team members, I developed a workf…"
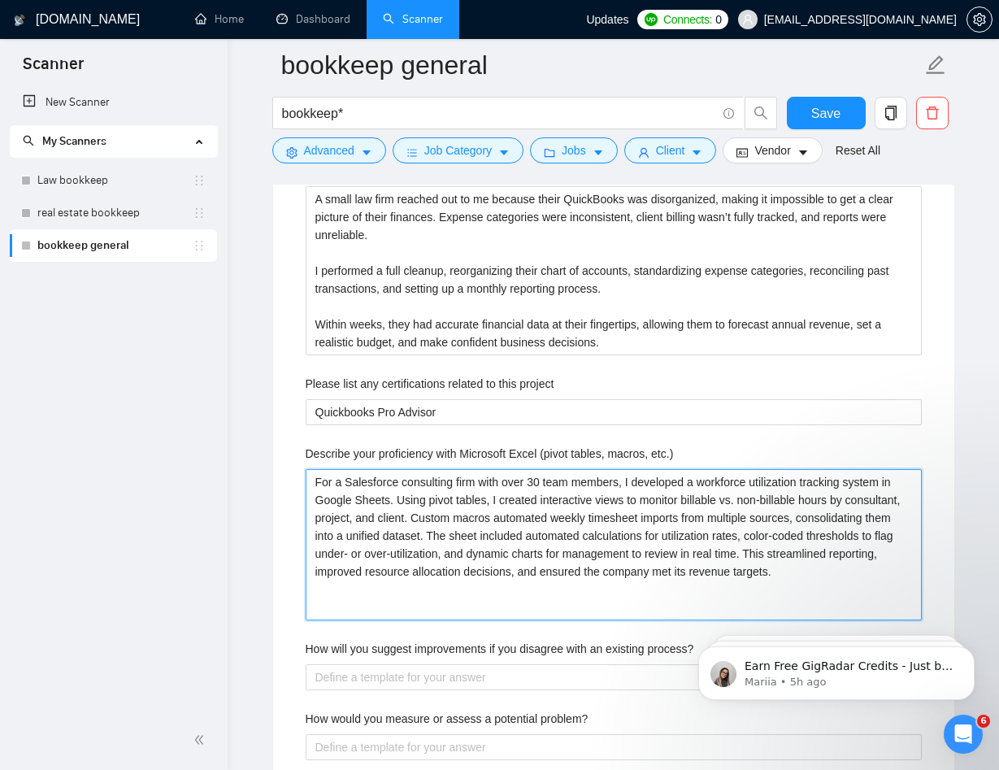
type etc\ "For a Salesforce consulting firm with over 30 team members, I developed a workf…"
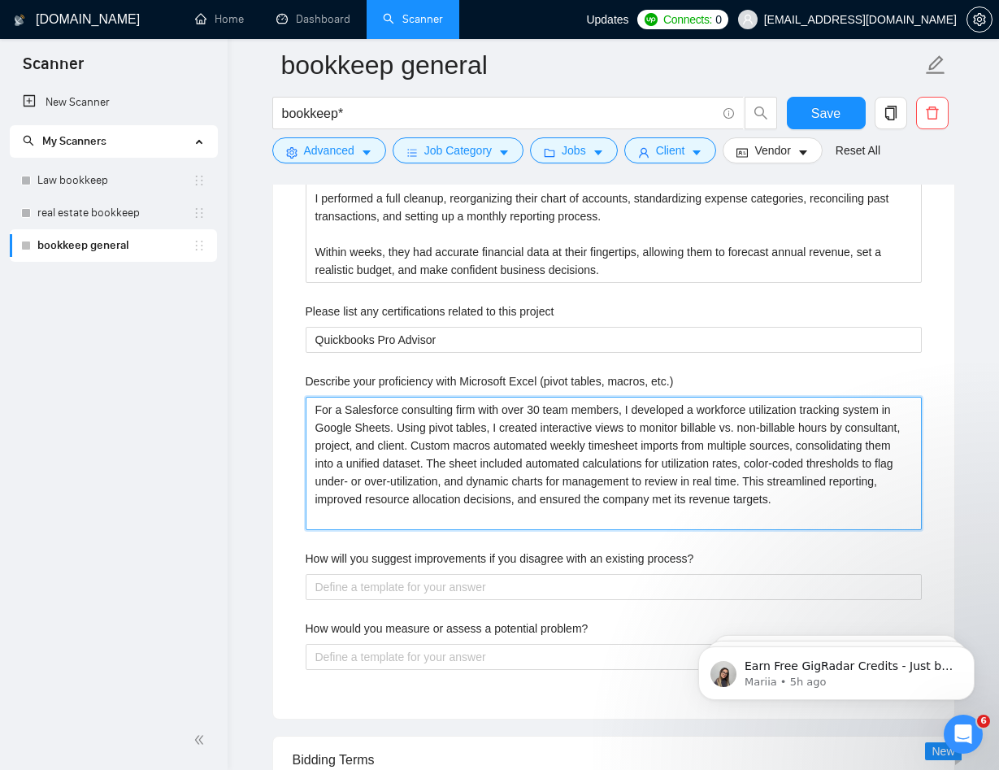
scroll to position [2562, 0]
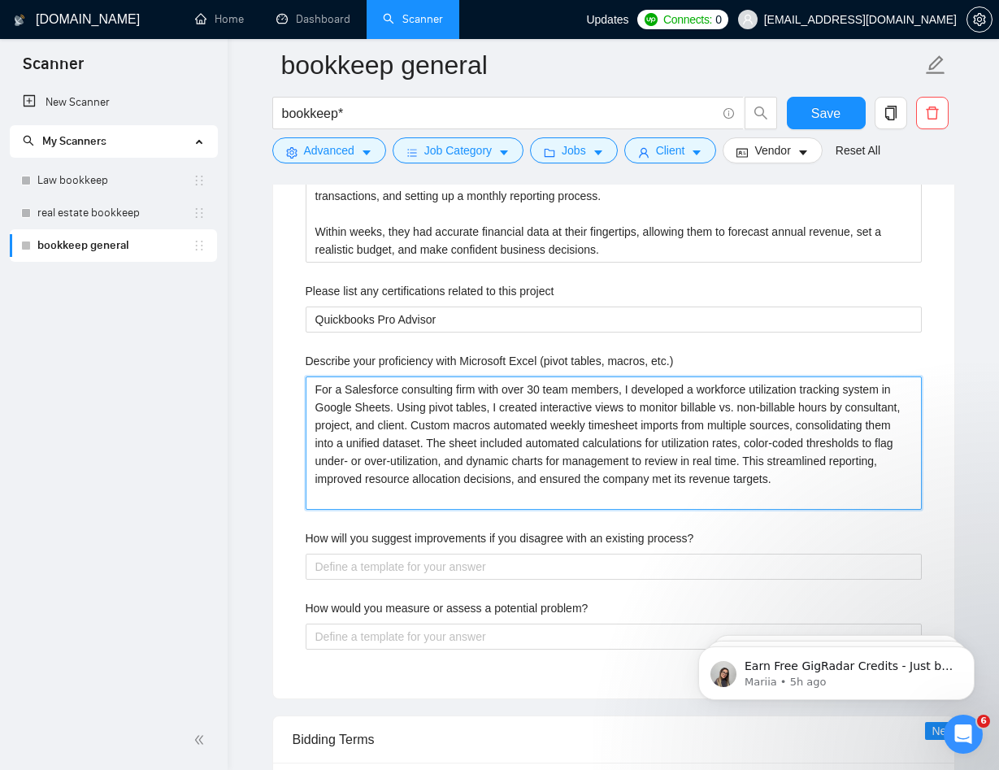
type etc\ "For a Salesforce consulting firm with over 30 team members, I developed a workf…"
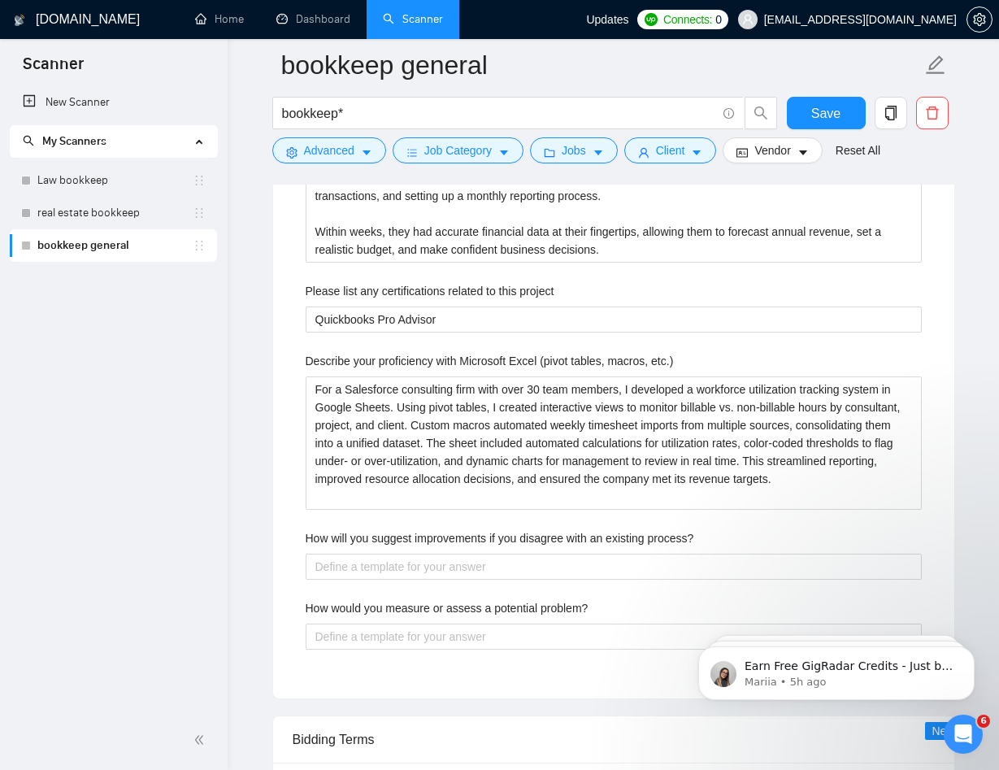
click at [361, 549] on div "How will you suggest improvements if you disagree with an existing process?" at bounding box center [614, 541] width 616 height 24
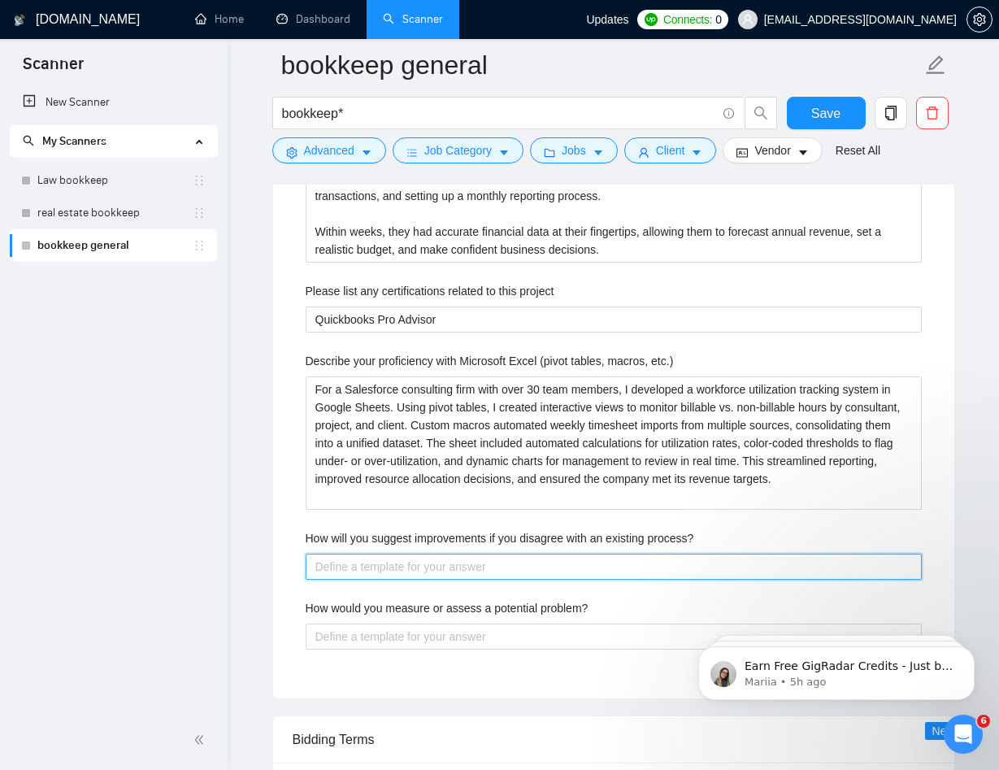
click at [357, 576] on process\? "How will you suggest improvements if you disagree with an existing process?" at bounding box center [614, 566] width 616 height 26
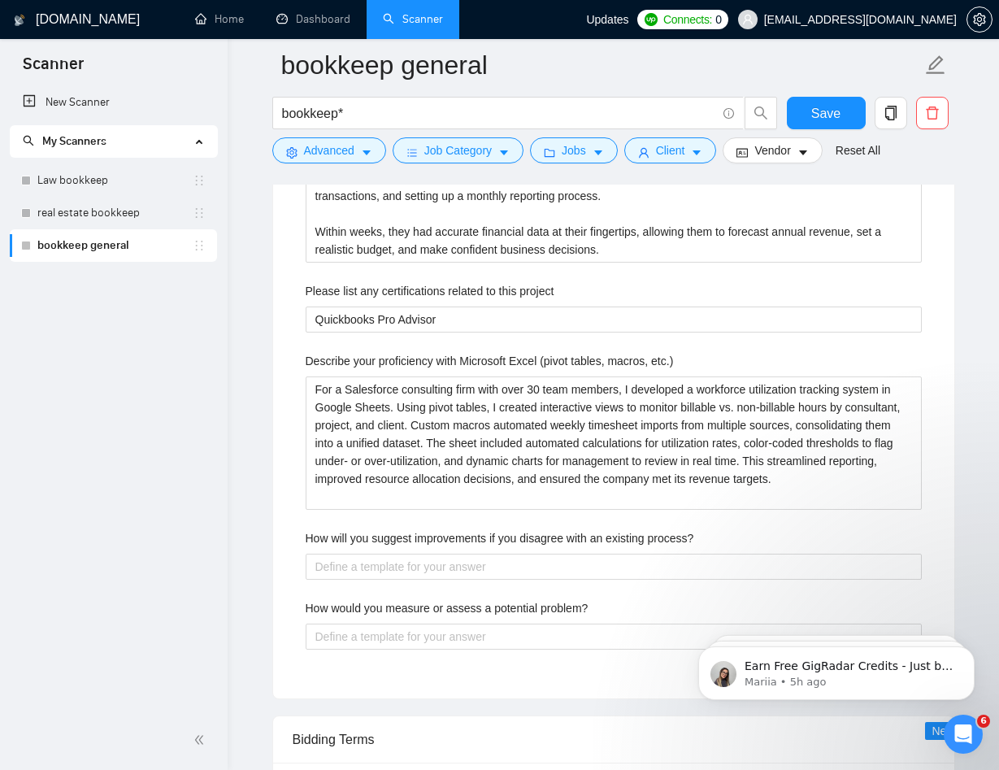
click at [349, 544] on label "How will you suggest improvements if you disagree with an existing process?" at bounding box center [500, 538] width 388 height 18
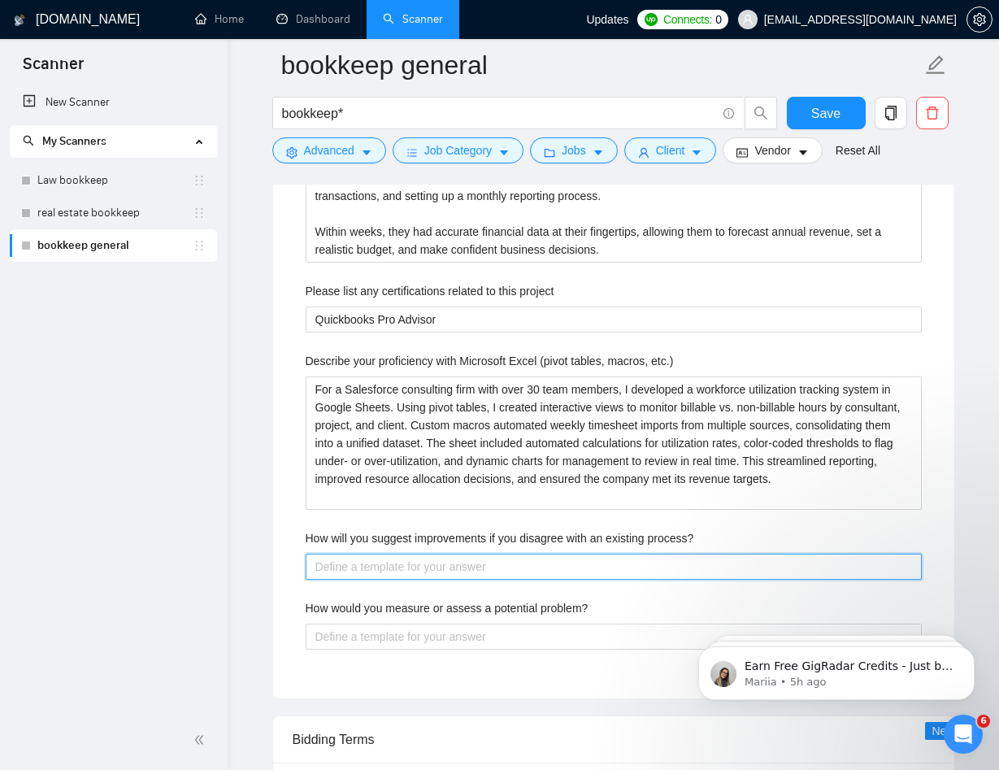
click at [349, 553] on process\? "How will you suggest improvements if you disagree with an existing process?" at bounding box center [614, 566] width 616 height 26
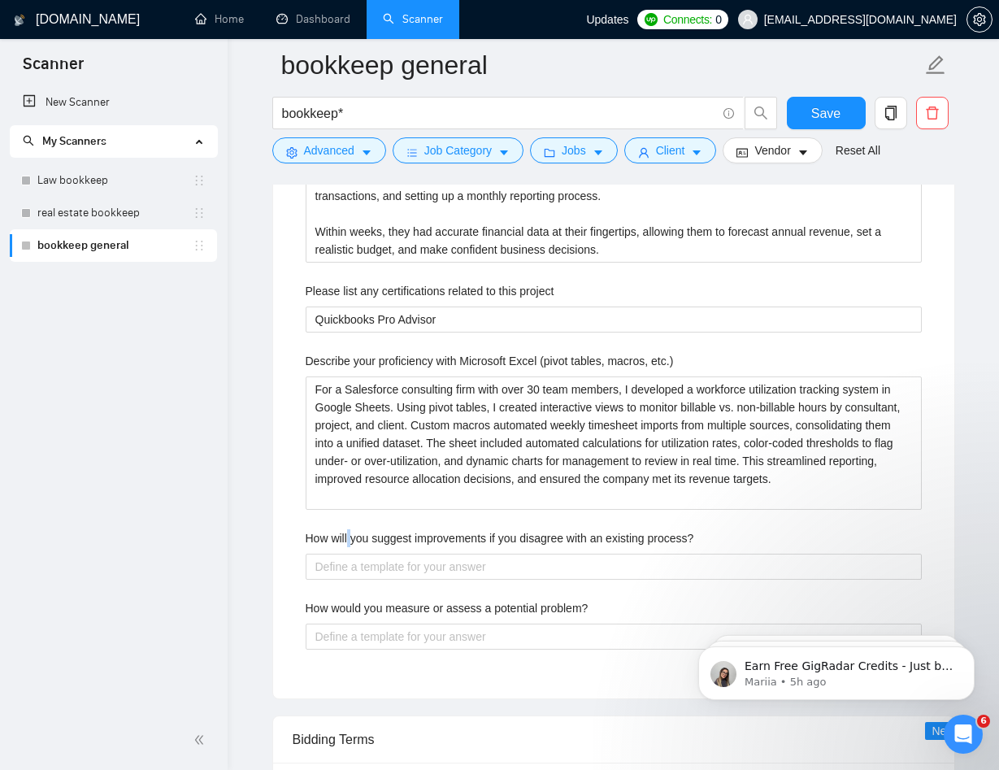
click at [349, 544] on label "How will you suggest improvements if you disagree with an existing process?" at bounding box center [500, 538] width 388 height 18
click at [349, 553] on process\? "How will you suggest improvements if you disagree with an existing process?" at bounding box center [614, 566] width 616 height 26
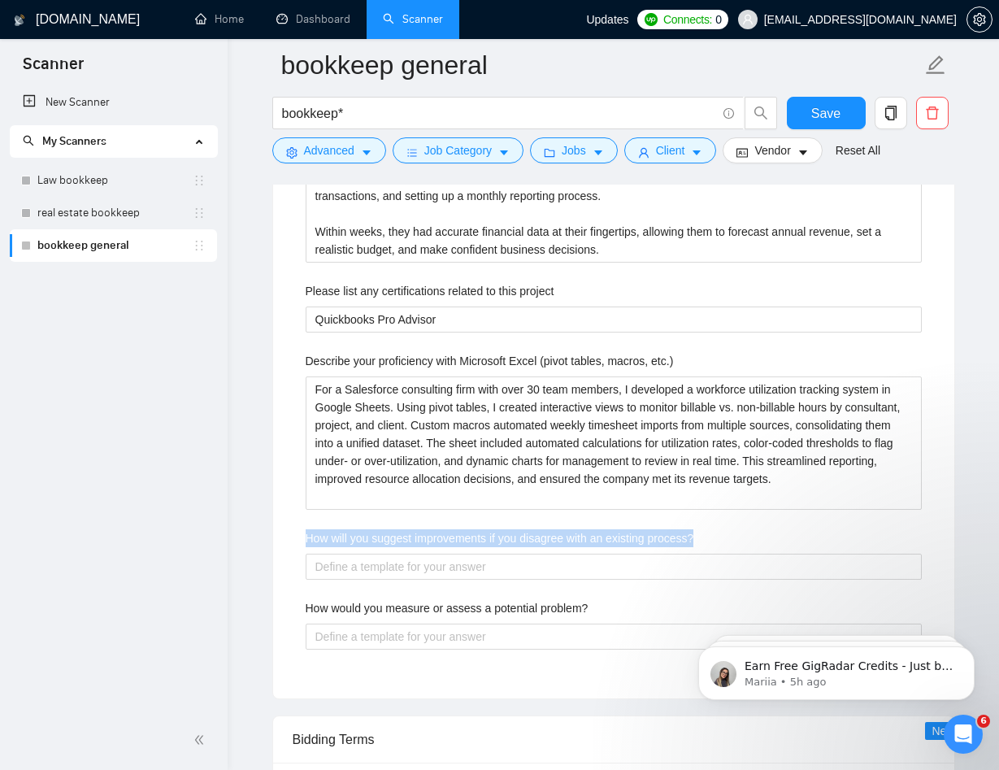
click at [349, 544] on label "How will you suggest improvements if you disagree with an existing process?" at bounding box center [500, 538] width 388 height 18
click at [349, 553] on process\? "How will you suggest improvements if you disagree with an existing process?" at bounding box center [614, 566] width 616 height 26
copy label "How will you suggest improvements if you disagree with an existing process?"
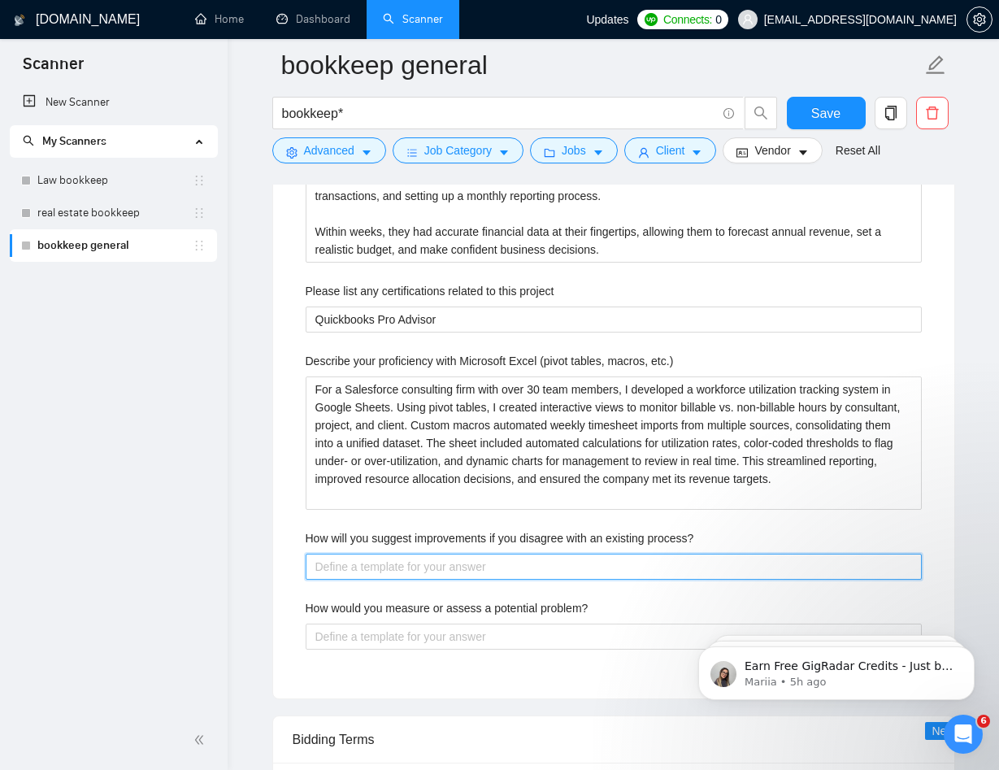
click at [465, 553] on process\? "How will you suggest improvements if you disagree with an existing process?" at bounding box center [614, 566] width 616 height 26
paste process\? "If I notice an existing process that could be improved, I first make sure I ful…"
type process\? "If I notice an existing process that could be improved, I first make sure I ful…"
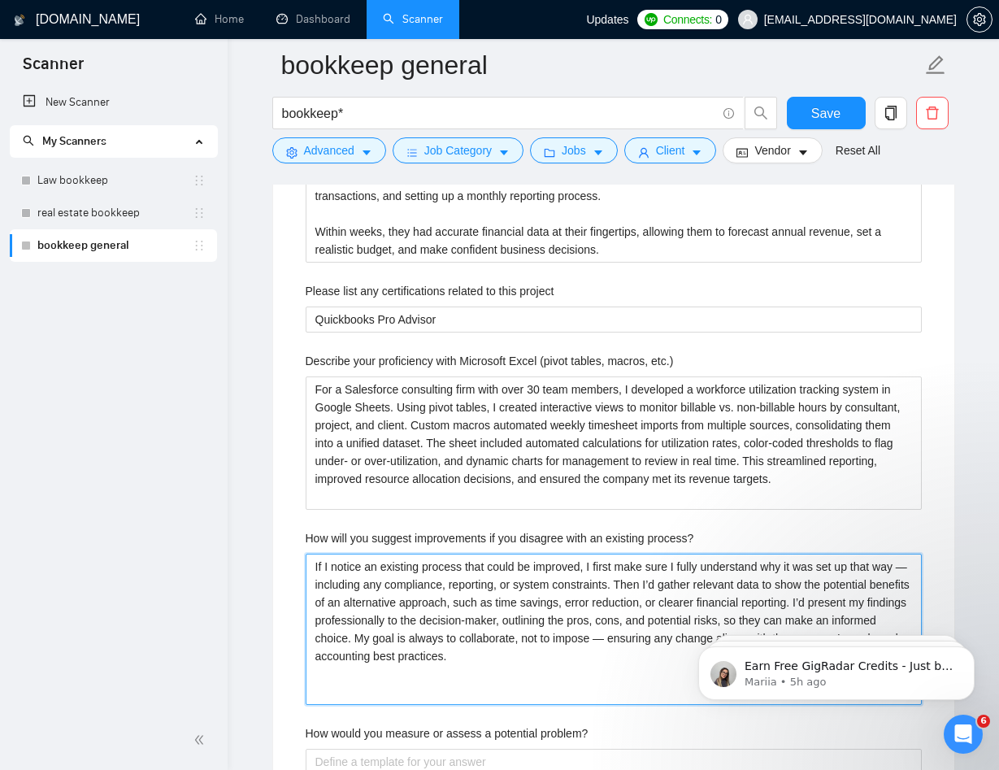
click at [343, 586] on process\? "If I notice an existing process that could be improved, I first make sure I ful…" at bounding box center [614, 628] width 616 height 151
type process\? "If I notice an existing process that could be improved, I first make sure I ful…"
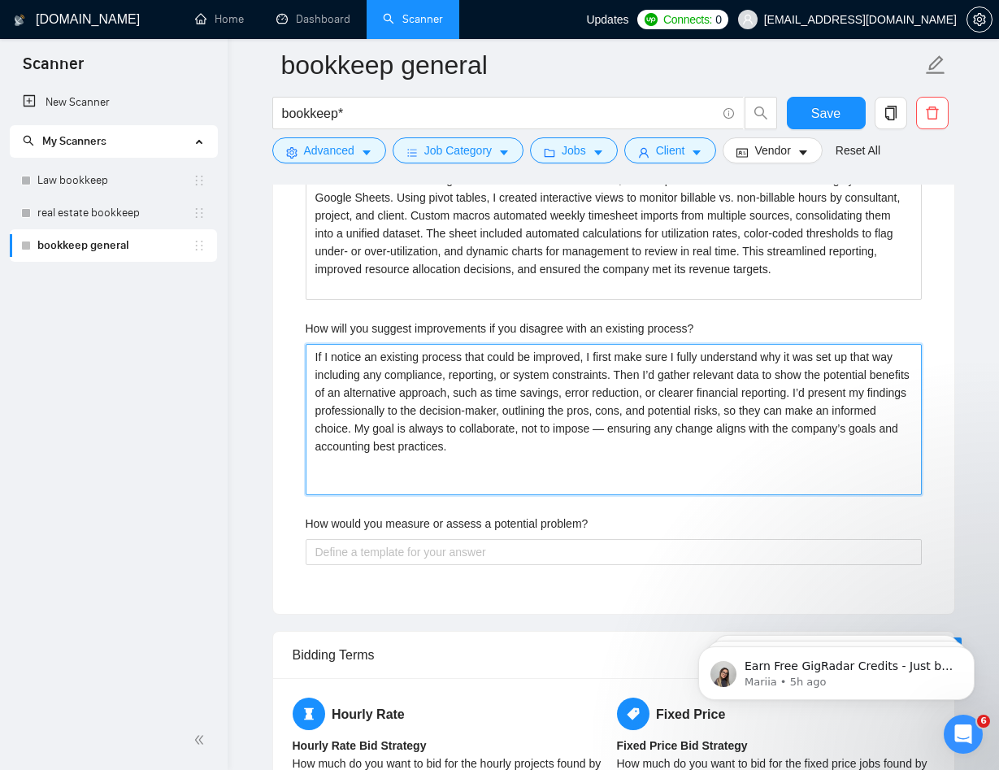
scroll to position [2780, 0]
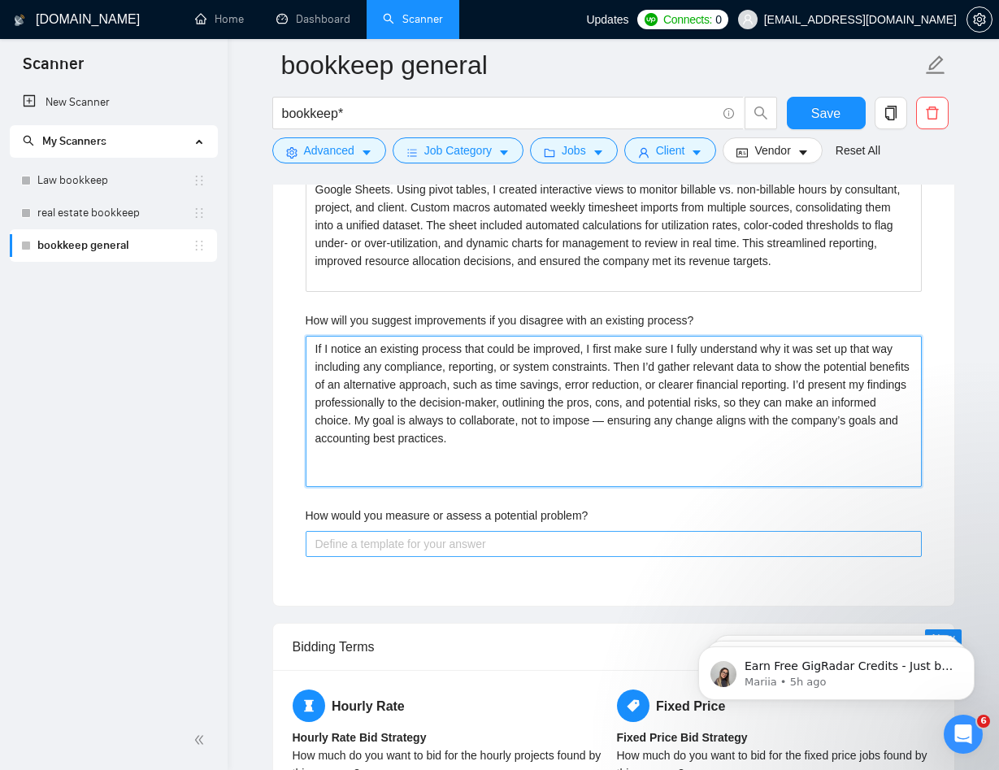
type process\? "If I notice an existing process that could be improved, I first make sure I ful…"
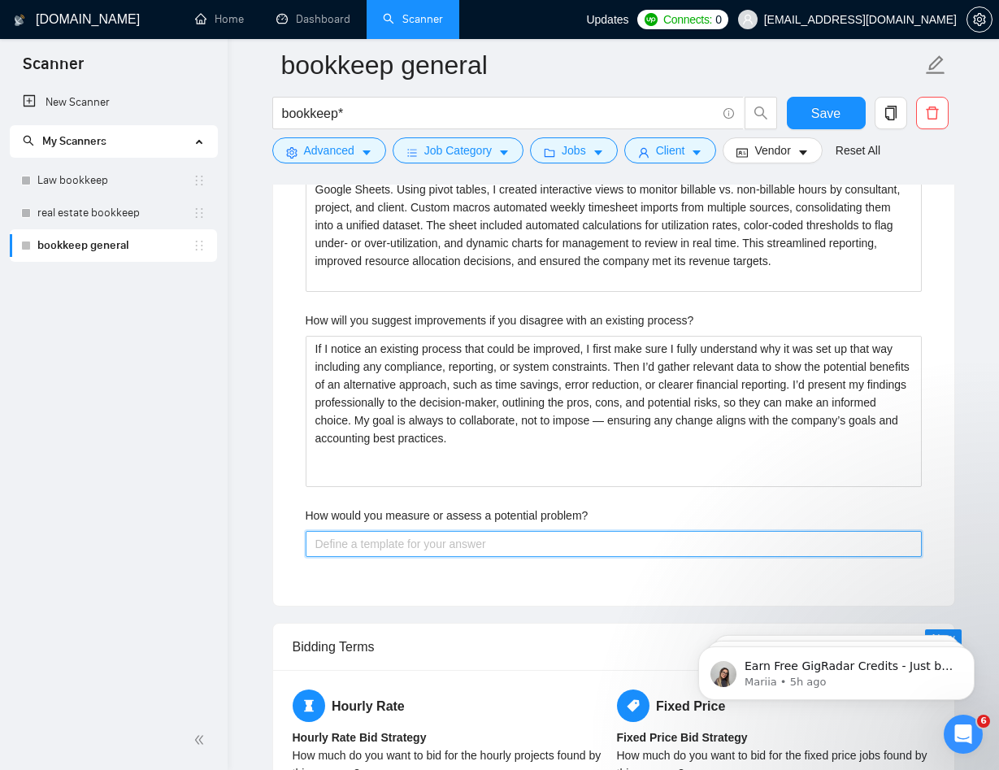
click at [442, 554] on problem\? "How would you measure or assess a potential problem?" at bounding box center [614, 544] width 616 height 26
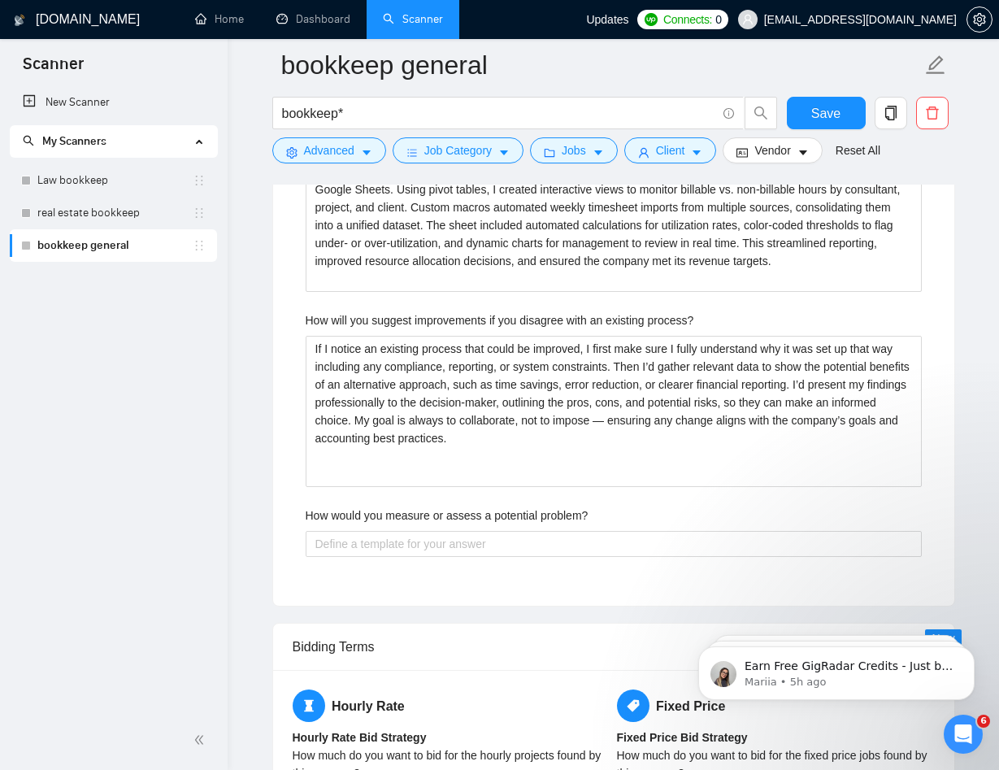
click at [401, 518] on label "How would you measure or assess a potential problem?" at bounding box center [447, 515] width 283 height 18
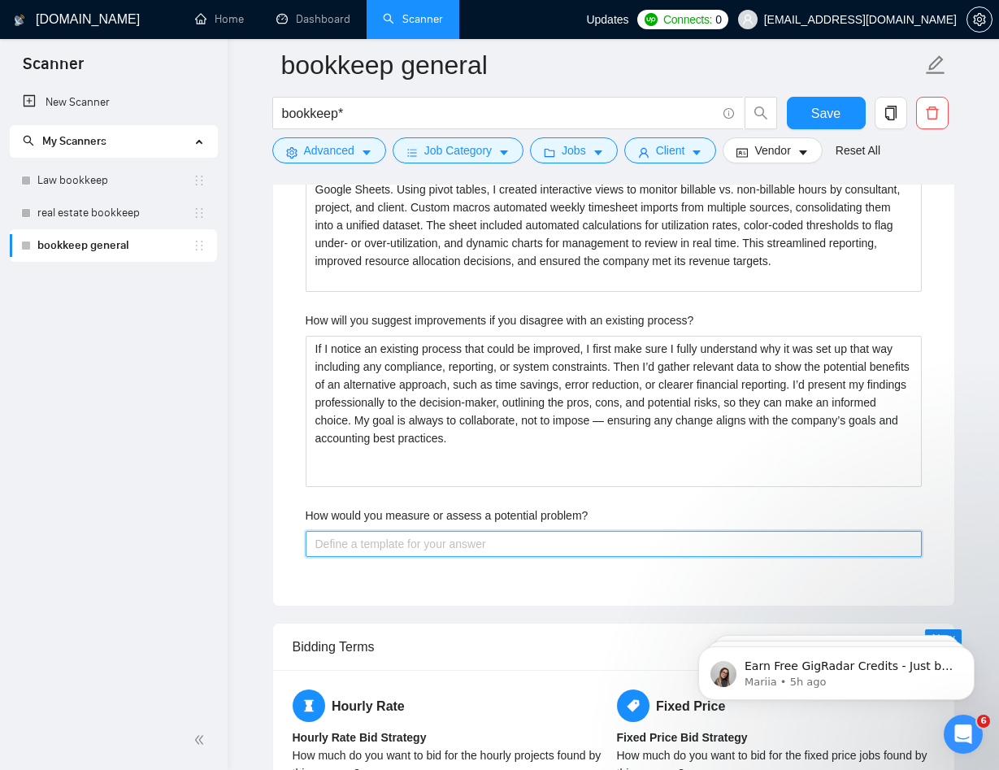
click at [401, 531] on problem\? "How would you measure or assess a potential problem?" at bounding box center [614, 544] width 616 height 26
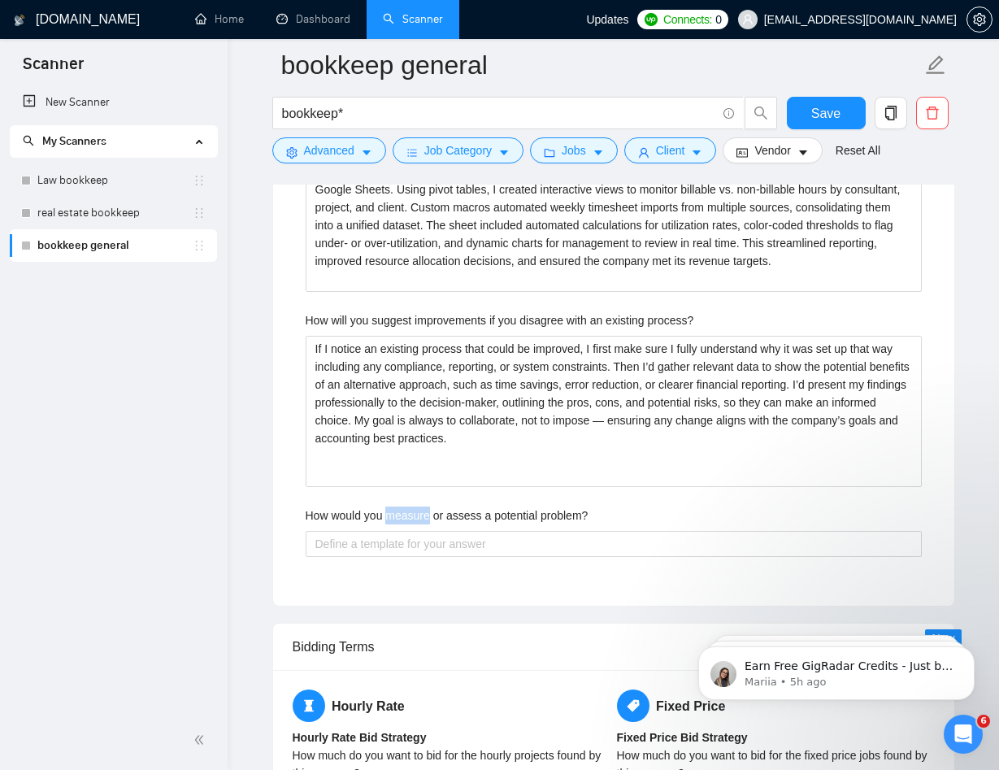
click at [401, 518] on label "How would you measure or assess a potential problem?" at bounding box center [447, 515] width 283 height 18
click at [401, 531] on problem\? "How would you measure or assess a potential problem?" at bounding box center [614, 544] width 616 height 26
click at [401, 518] on label "How would you measure or assess a potential problem?" at bounding box center [447, 515] width 283 height 18
click at [401, 531] on problem\? "How would you measure or assess a potential problem?" at bounding box center [614, 544] width 616 height 26
copy label "How would you measure or assess a potential problem?"
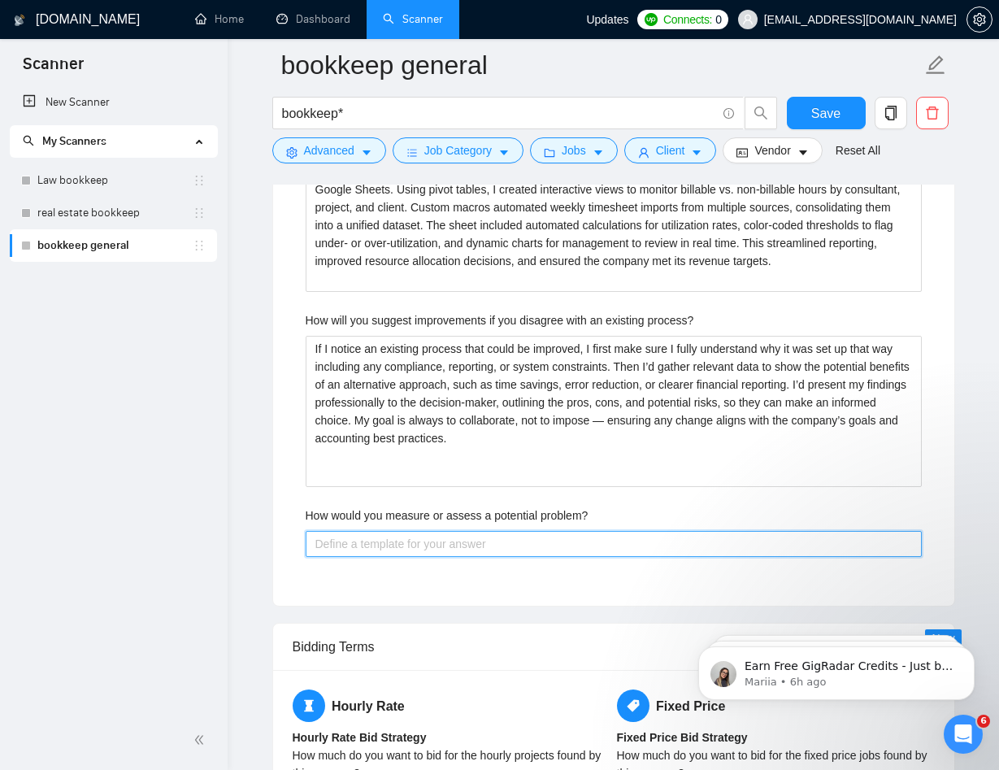
click at [561, 546] on problem\? "How would you measure or assess a potential problem?" at bounding box center [614, 544] width 616 height 26
paste problem\? "When assessing a potential problem, I start by clearly defining the issue and g…"
type problem\? "When assessing a potential problem, I start by clearly defining the issue and g…"
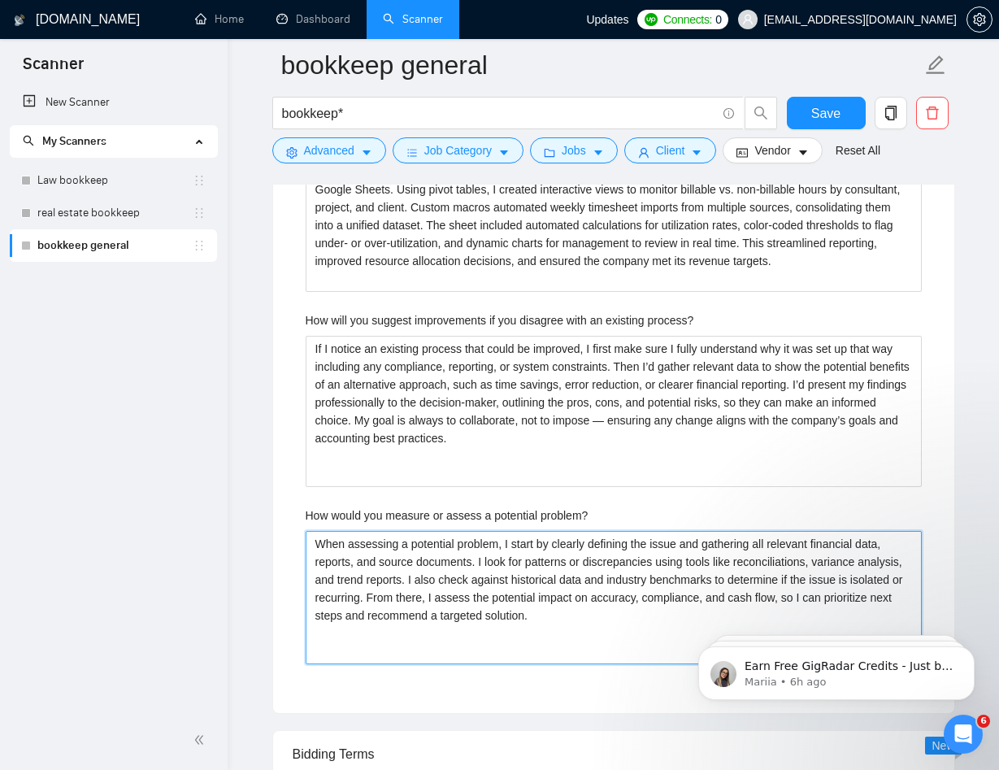
type problem\? "When assessing a potential problem, I start by clearly defining the issue and g…"
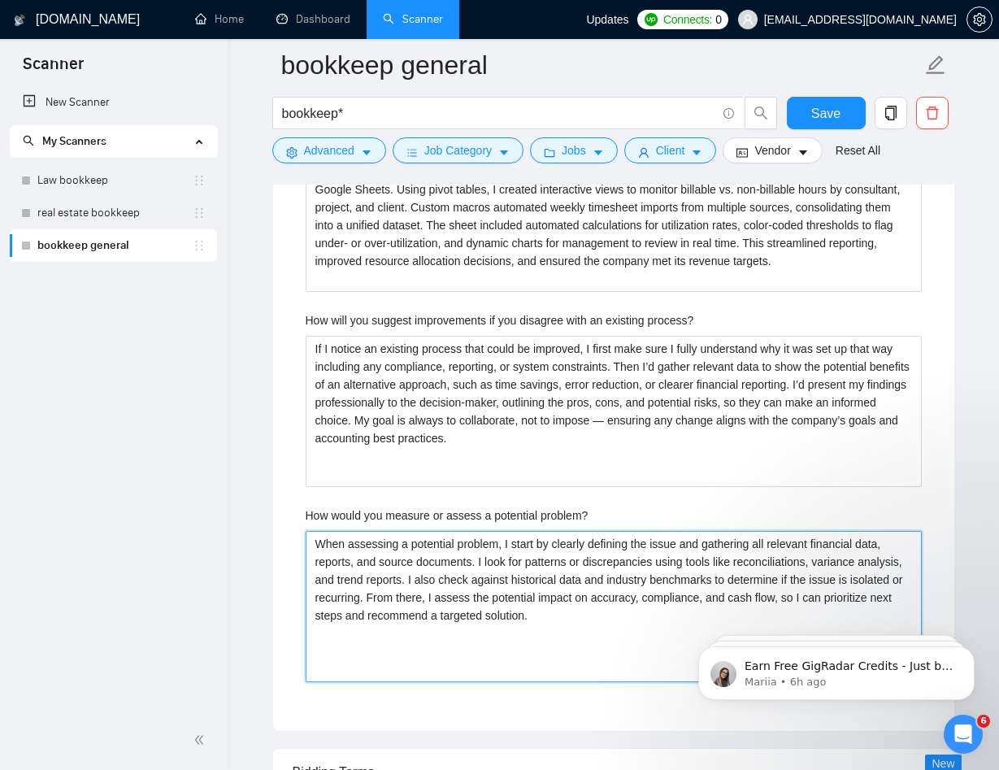
type problem\? "When assessing a potential problem, I start by clearly defining the issue and g…"
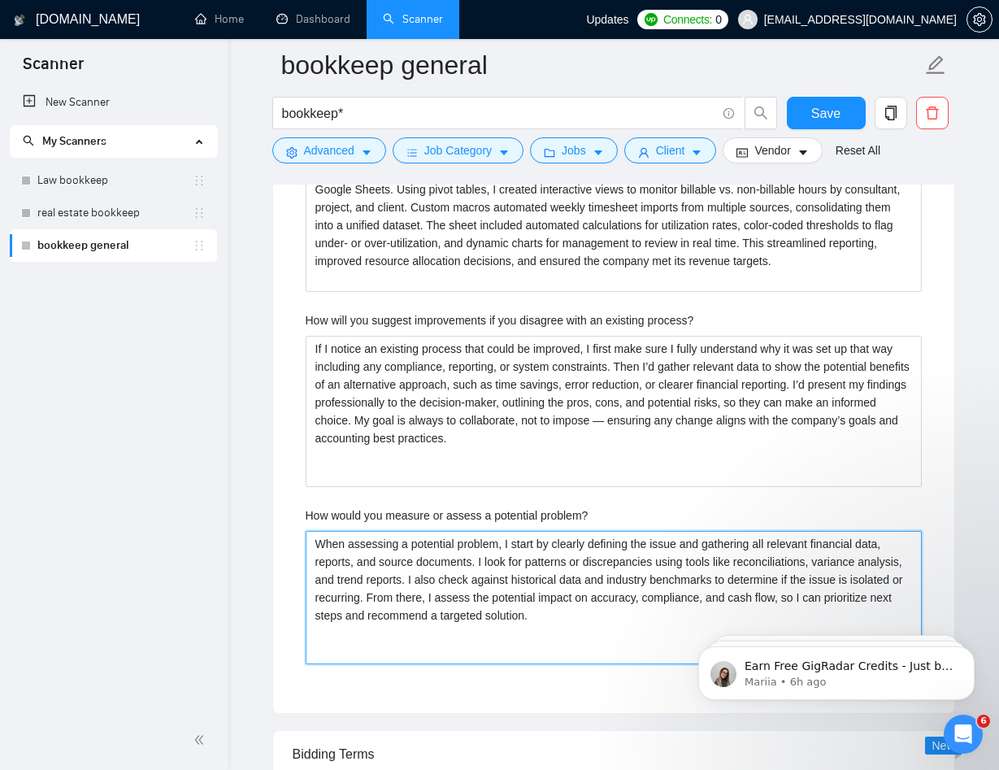
type problem\? "When assessing a potential problem, I start by clearly defining the issue and g…"
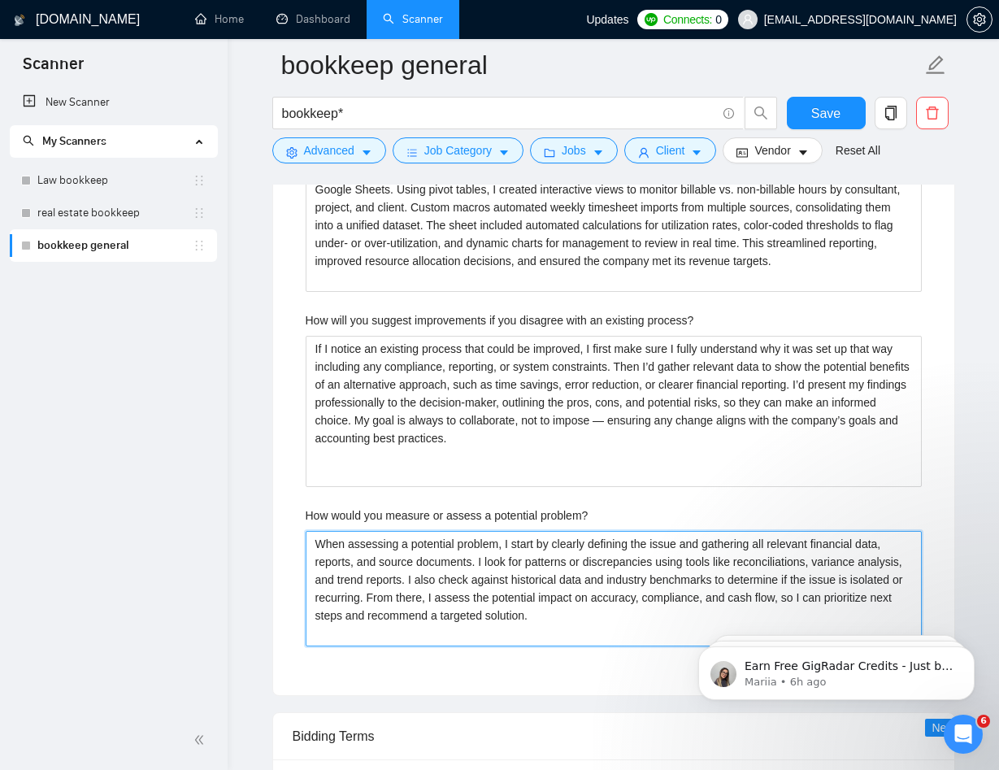
type problem\? "When assessing a potential problem, I start by clearly defining the issue and g…"
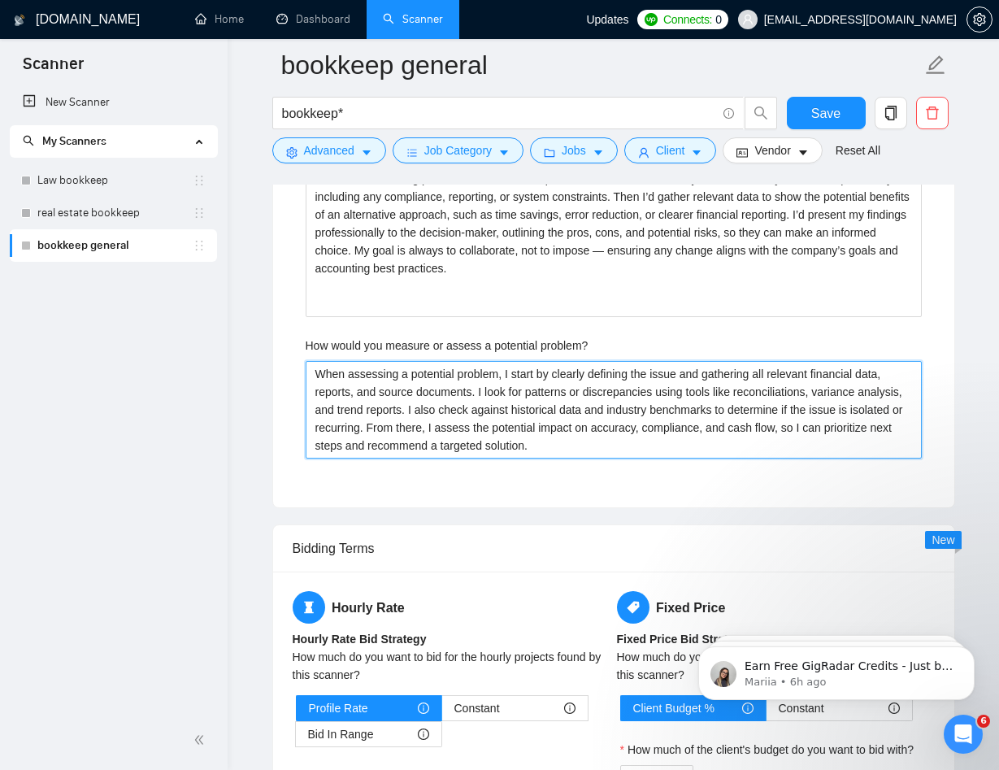
scroll to position [2957, 0]
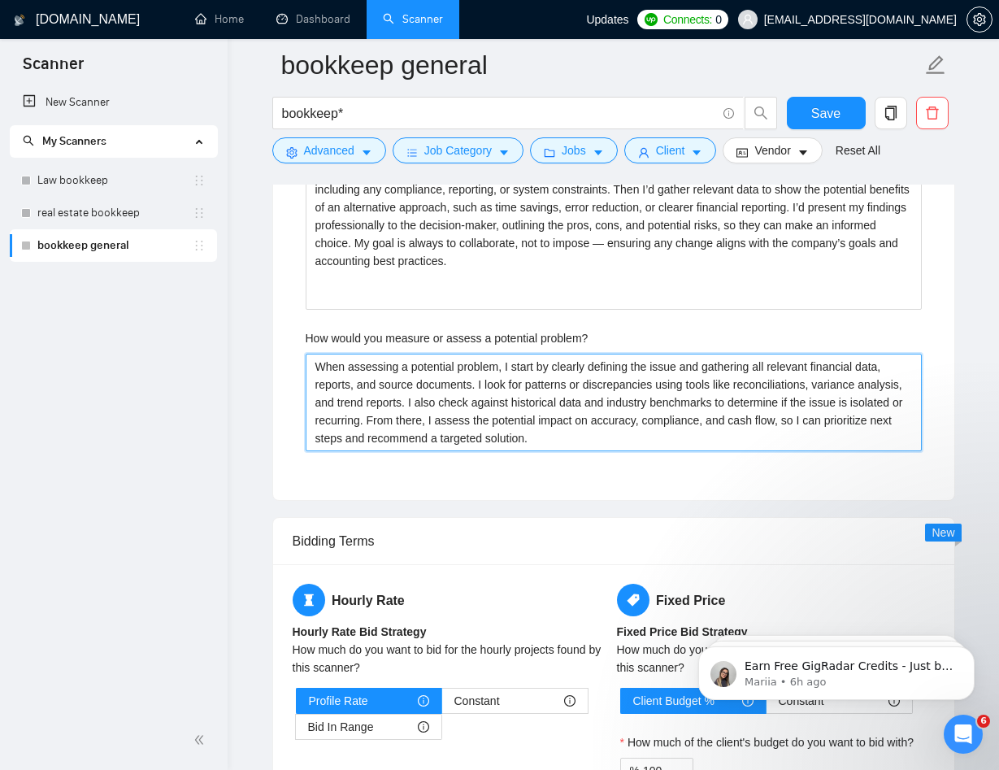
type problem\? "When assessing a potential problem, I start by clearly defining the issue and g…"
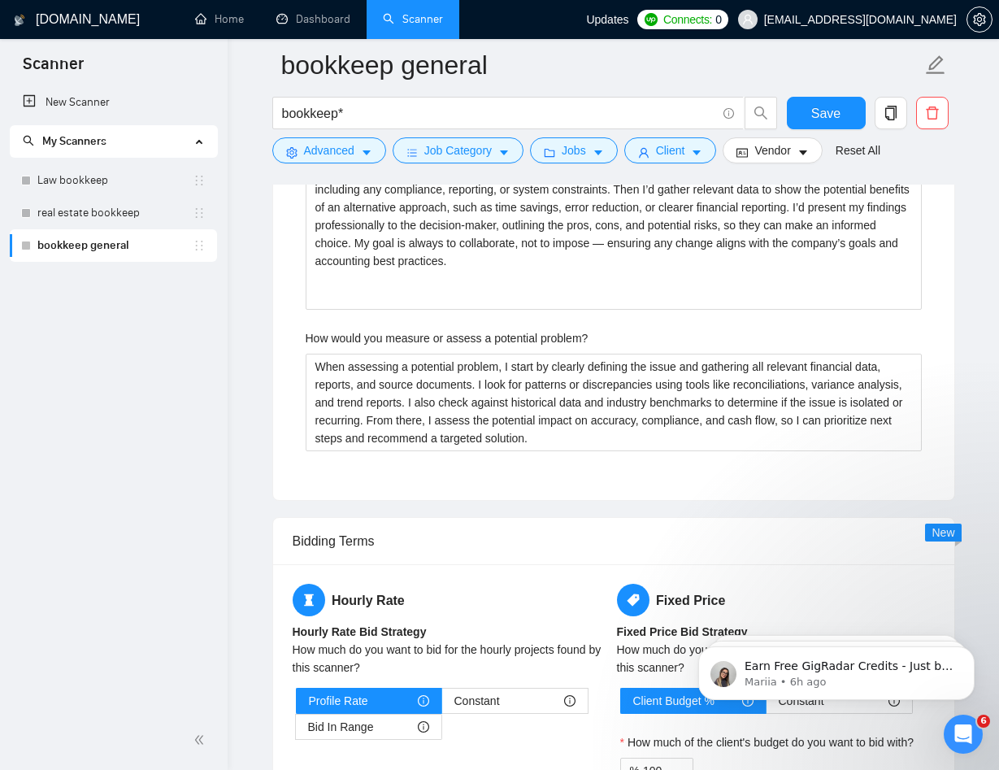
click at [944, 531] on span "New" at bounding box center [942, 532] width 23 height 13
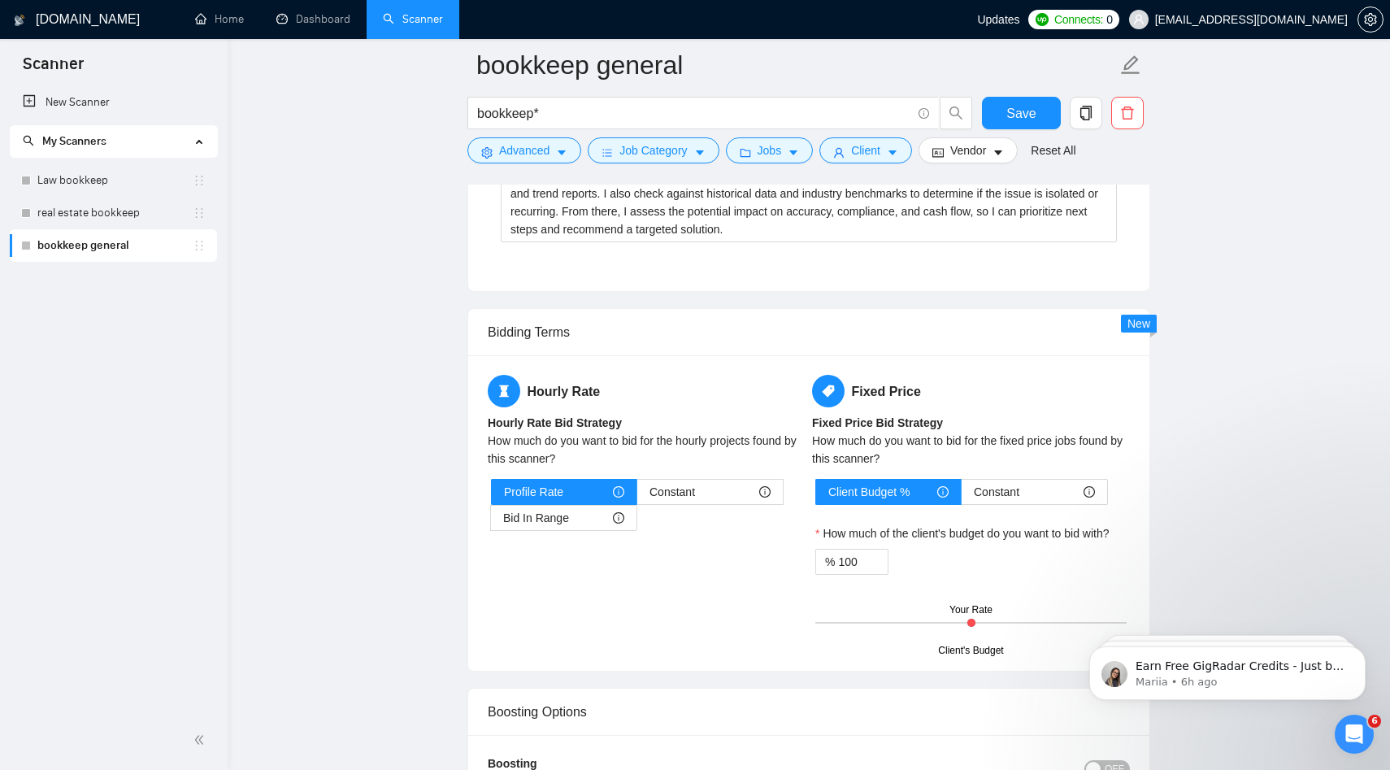
scroll to position [3161, 0]
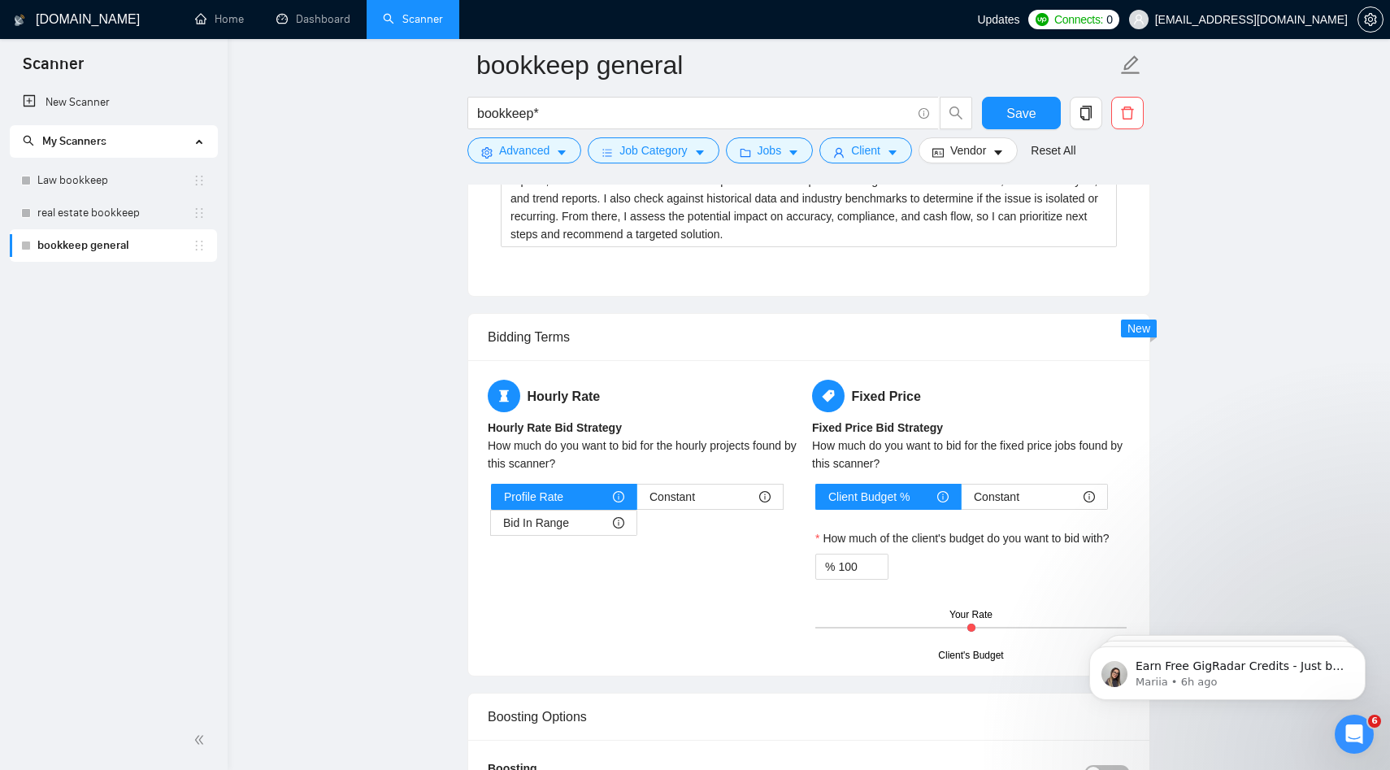
click at [536, 454] on div "How much do you want to bid for the hourly projects found by this scanner?" at bounding box center [647, 454] width 318 height 36
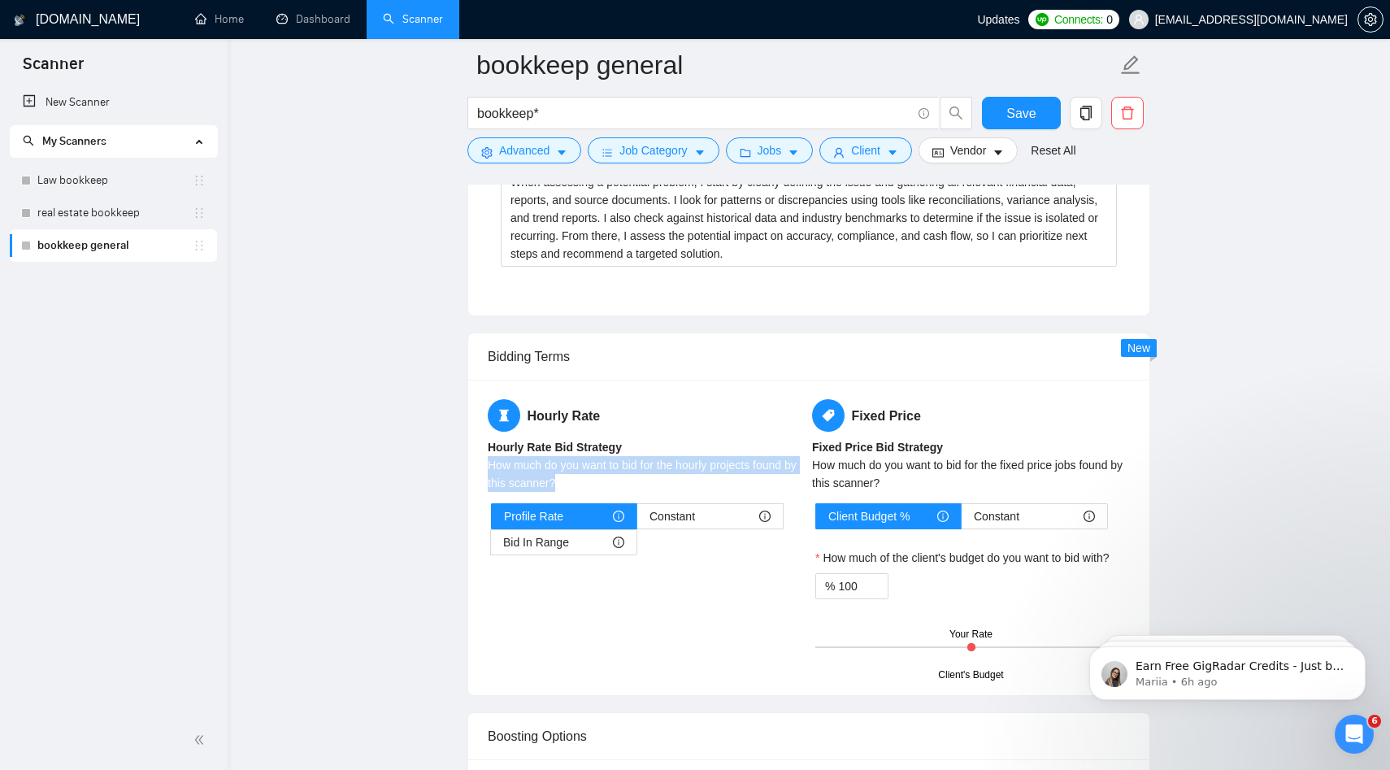
scroll to position [3143, 0]
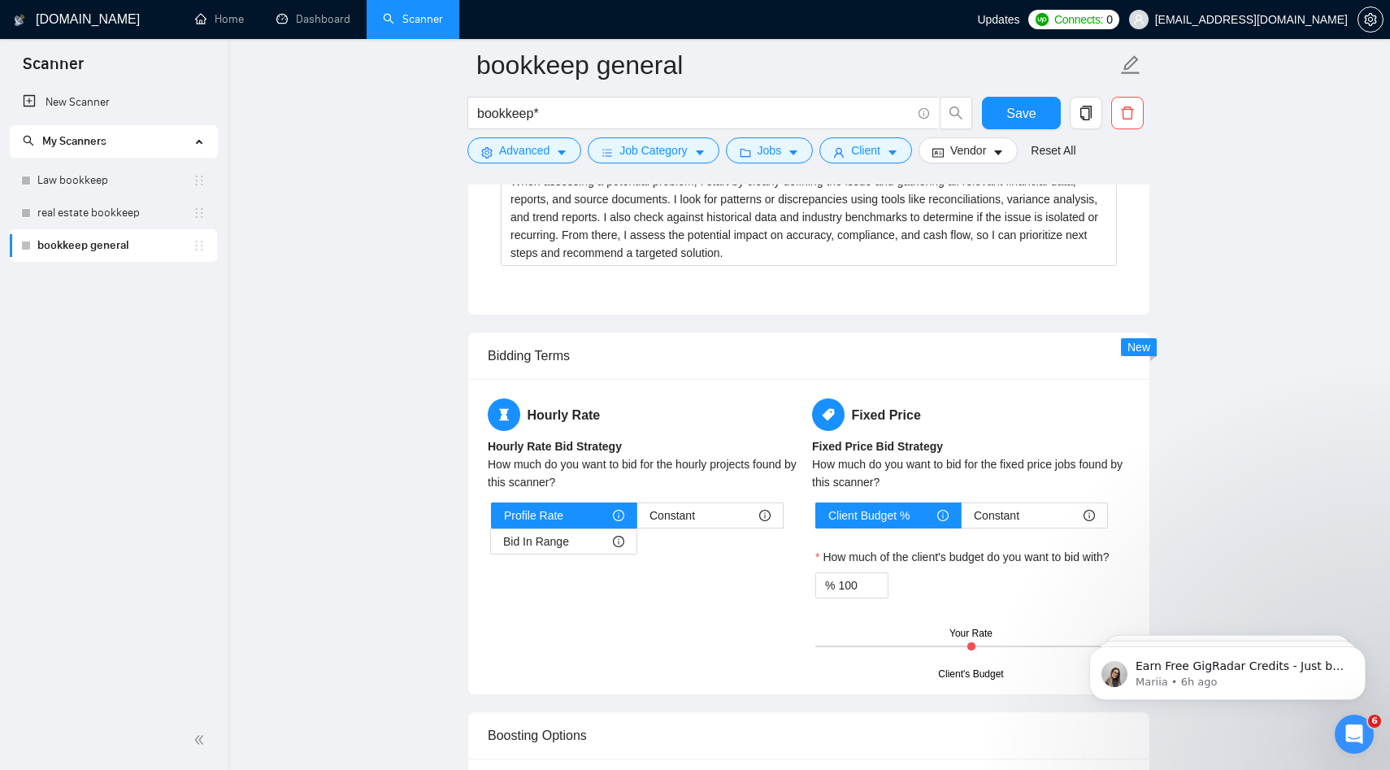
click at [867, 465] on div "How much do you want to bid for the fixed price jobs found by this scanner?" at bounding box center [971, 473] width 318 height 36
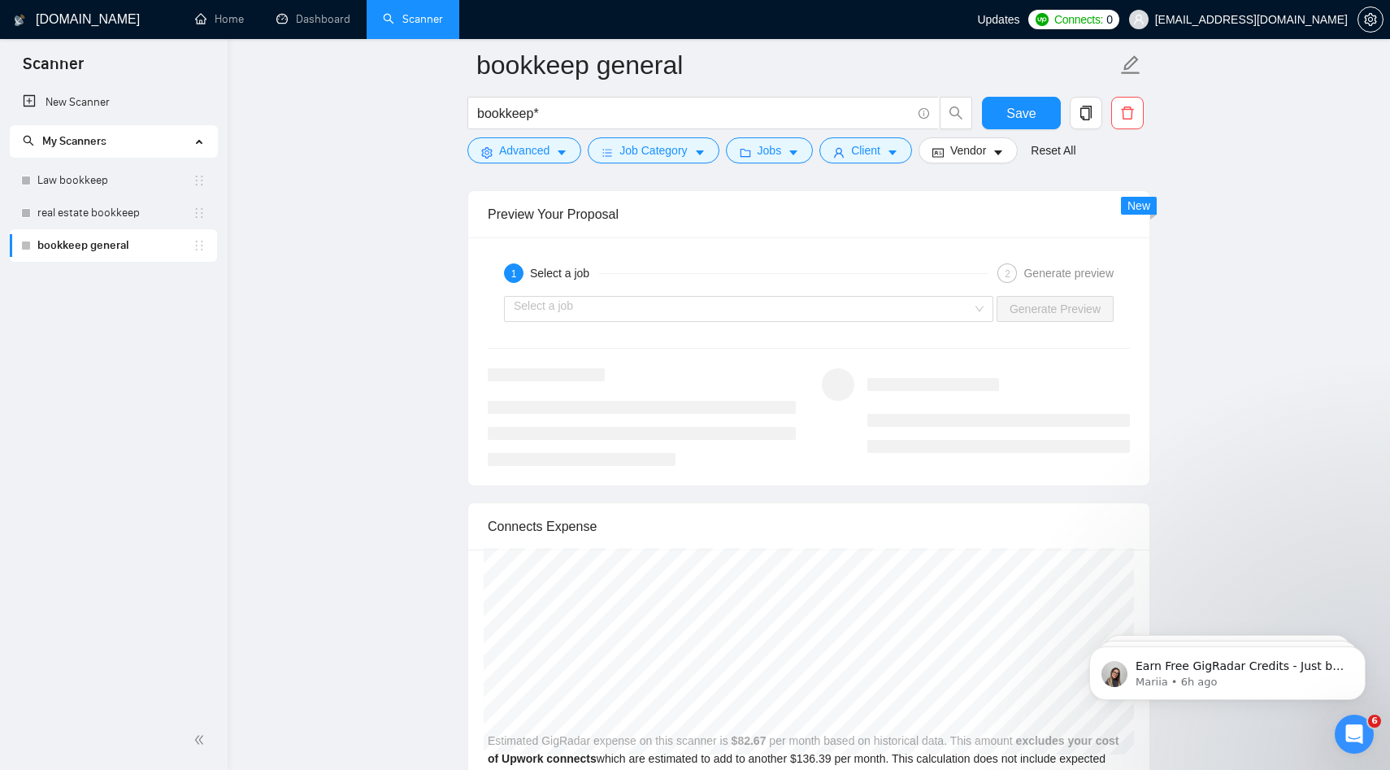
scroll to position [3795, 0]
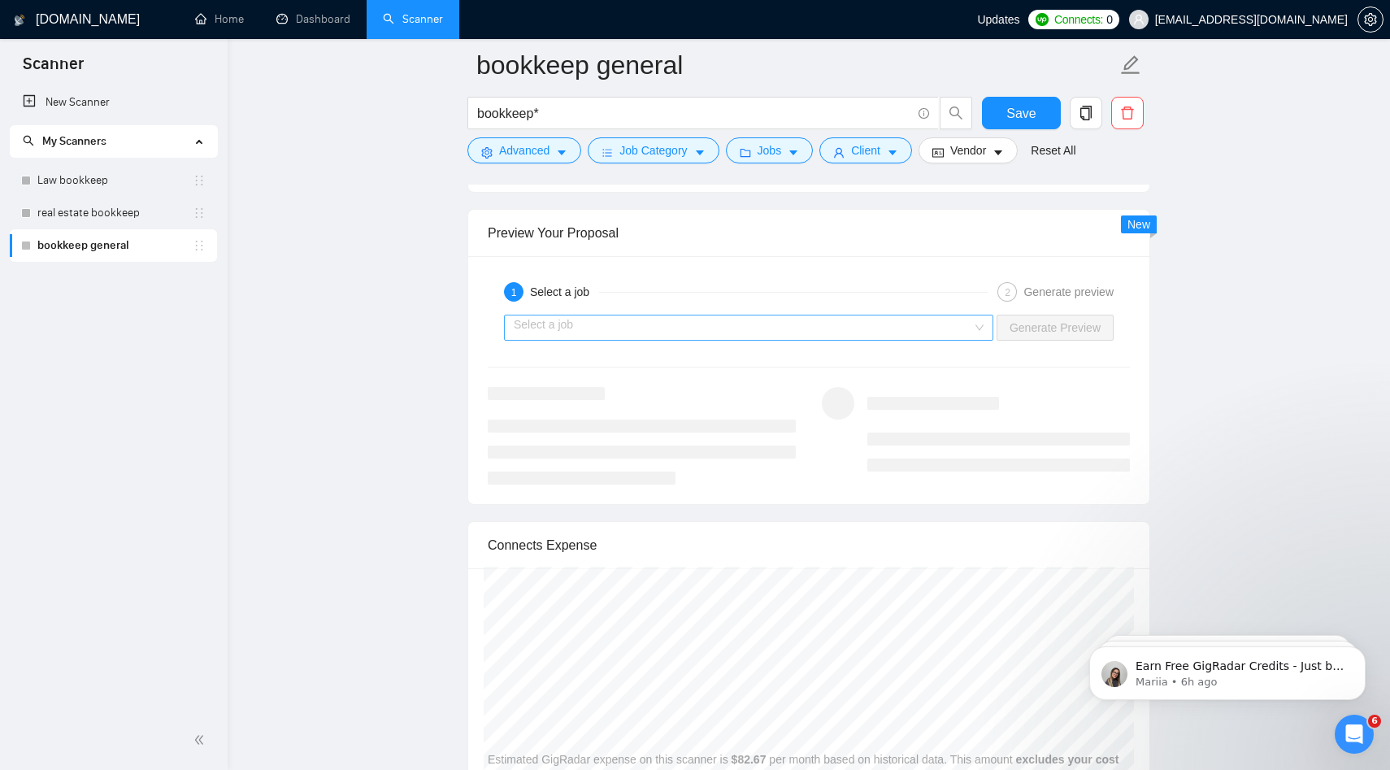
click at [748, 323] on input "search" at bounding box center [743, 327] width 458 height 24
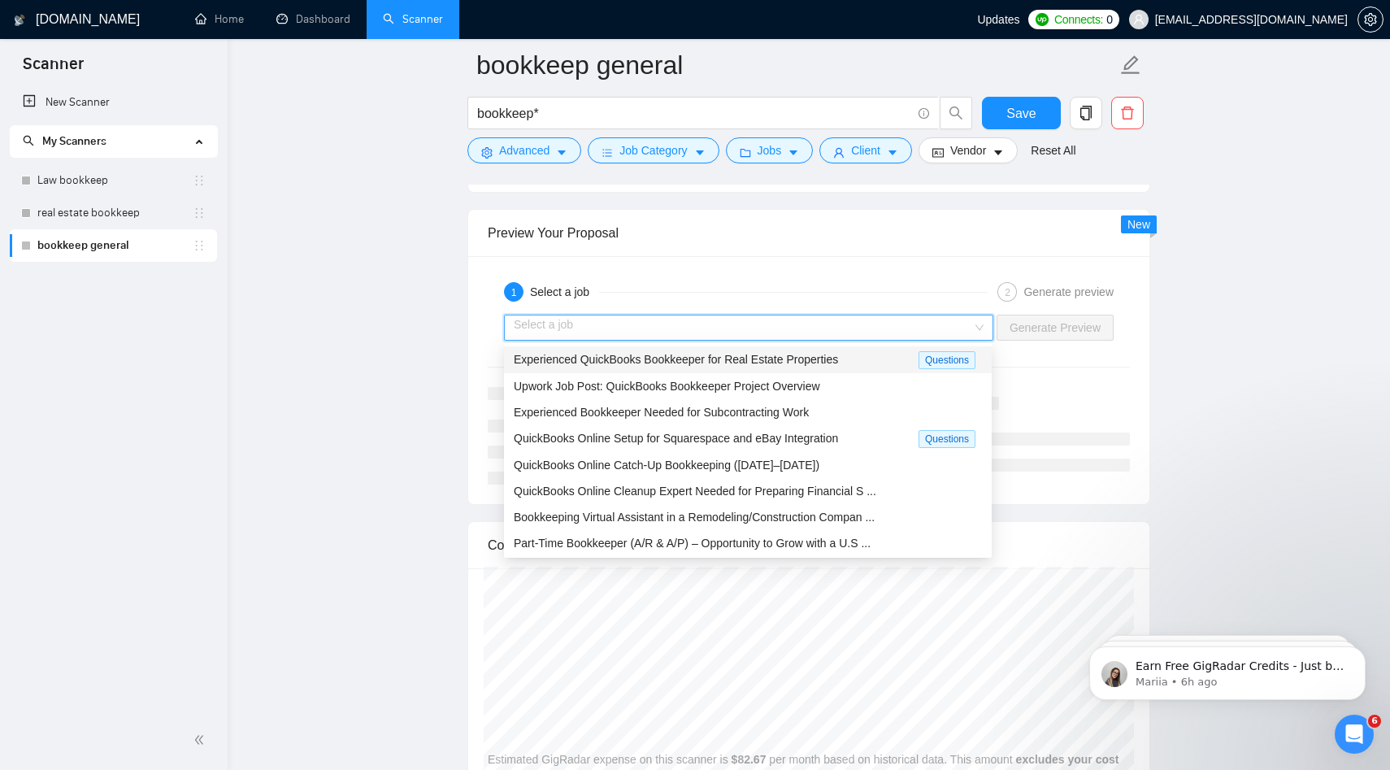
click at [718, 364] on span "Experienced QuickBooks Bookkeeper for Real Estate Properties" at bounding box center [676, 359] width 324 height 13
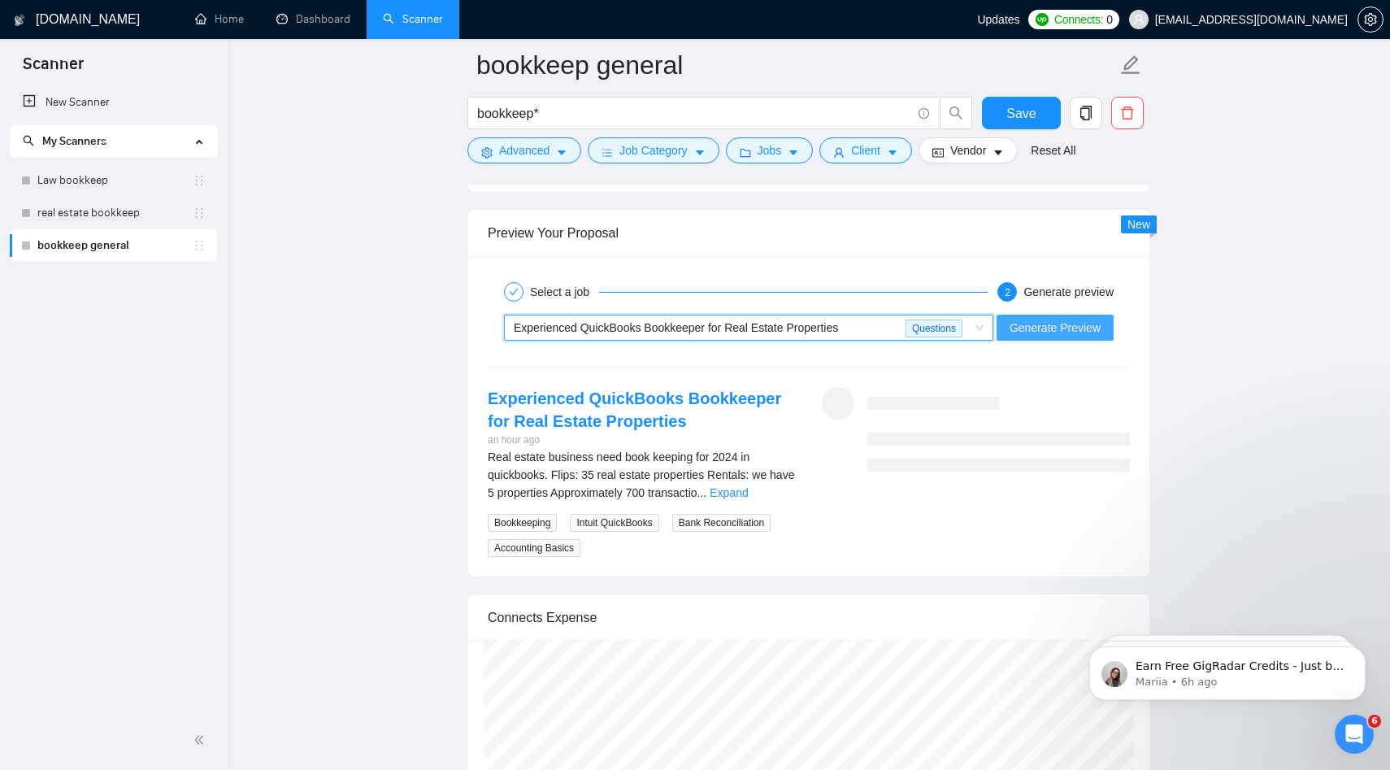
click at [998, 325] on span "Generate Preview" at bounding box center [1054, 328] width 91 height 18
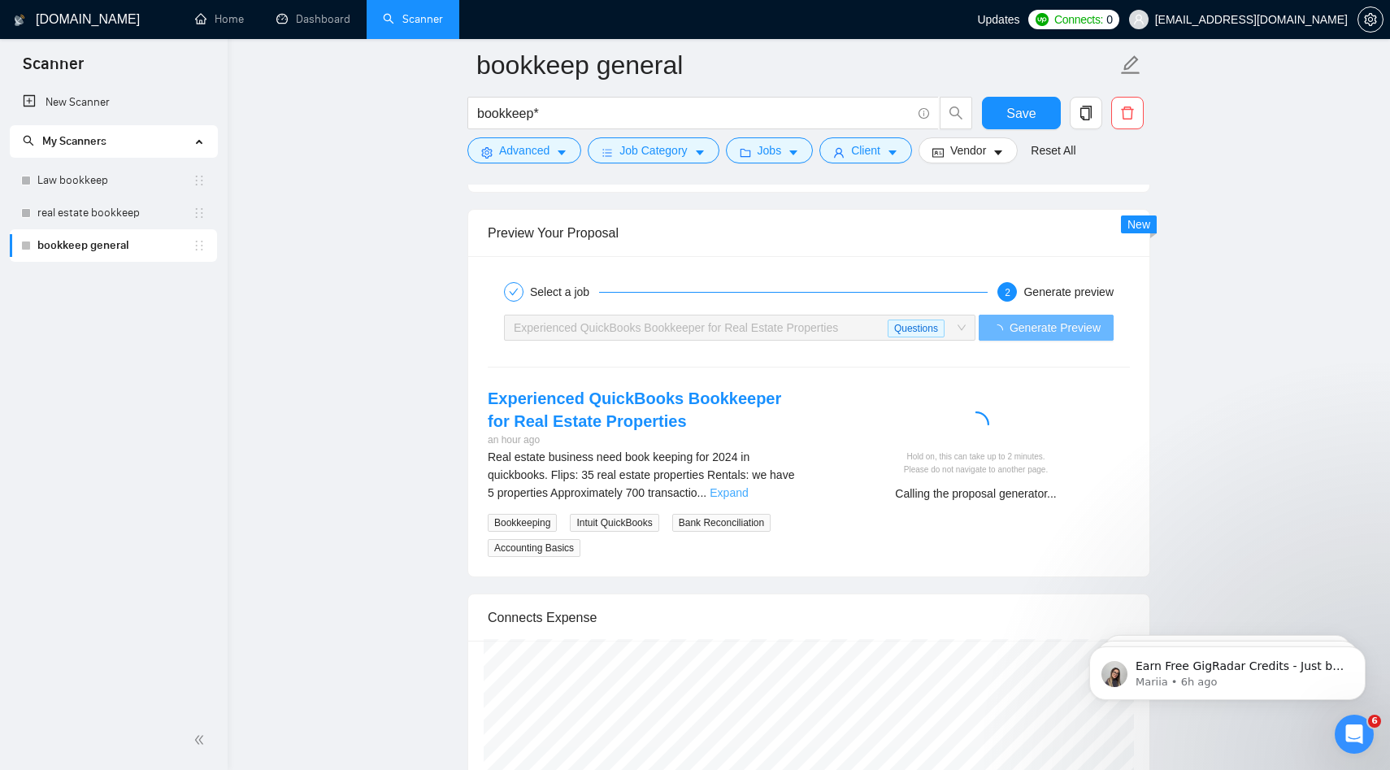
click at [748, 492] on link "Expand" at bounding box center [728, 492] width 38 height 13
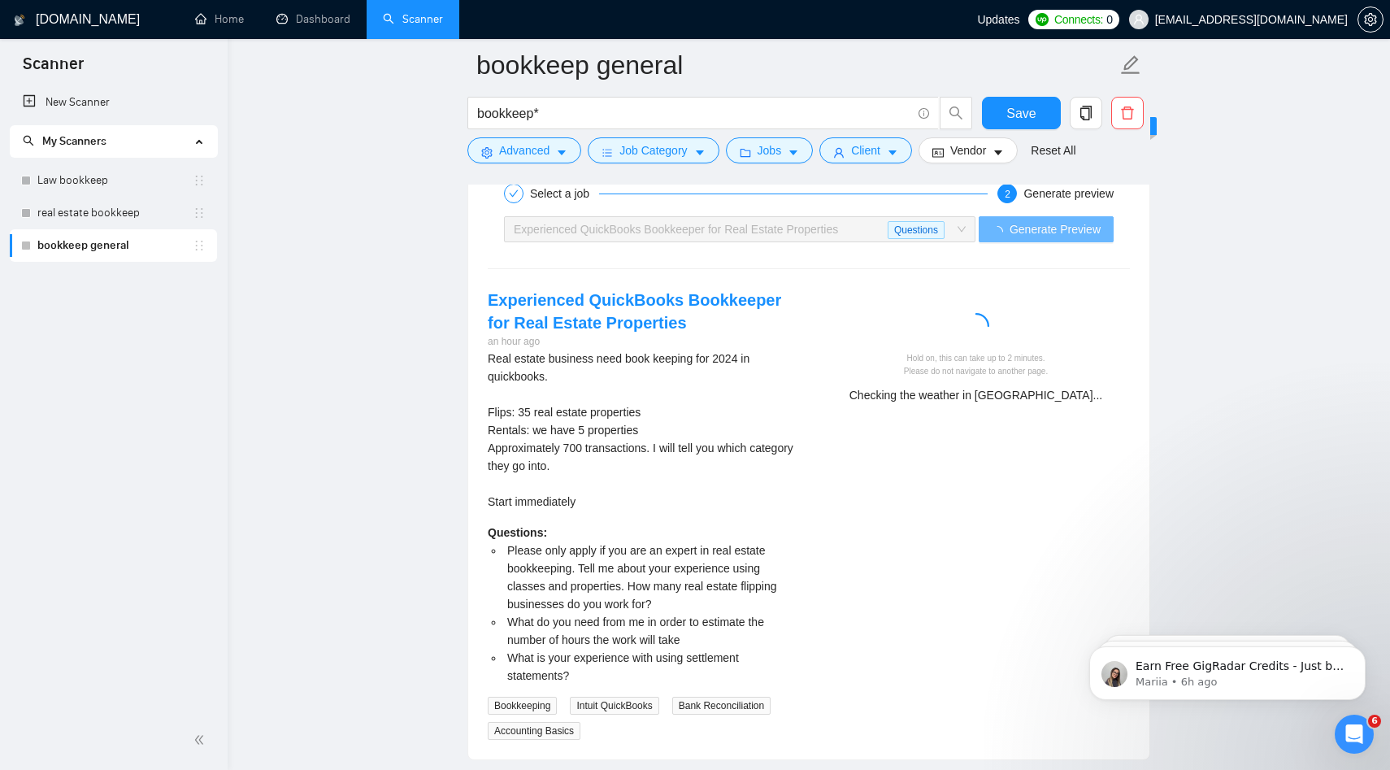
scroll to position [3898, 0]
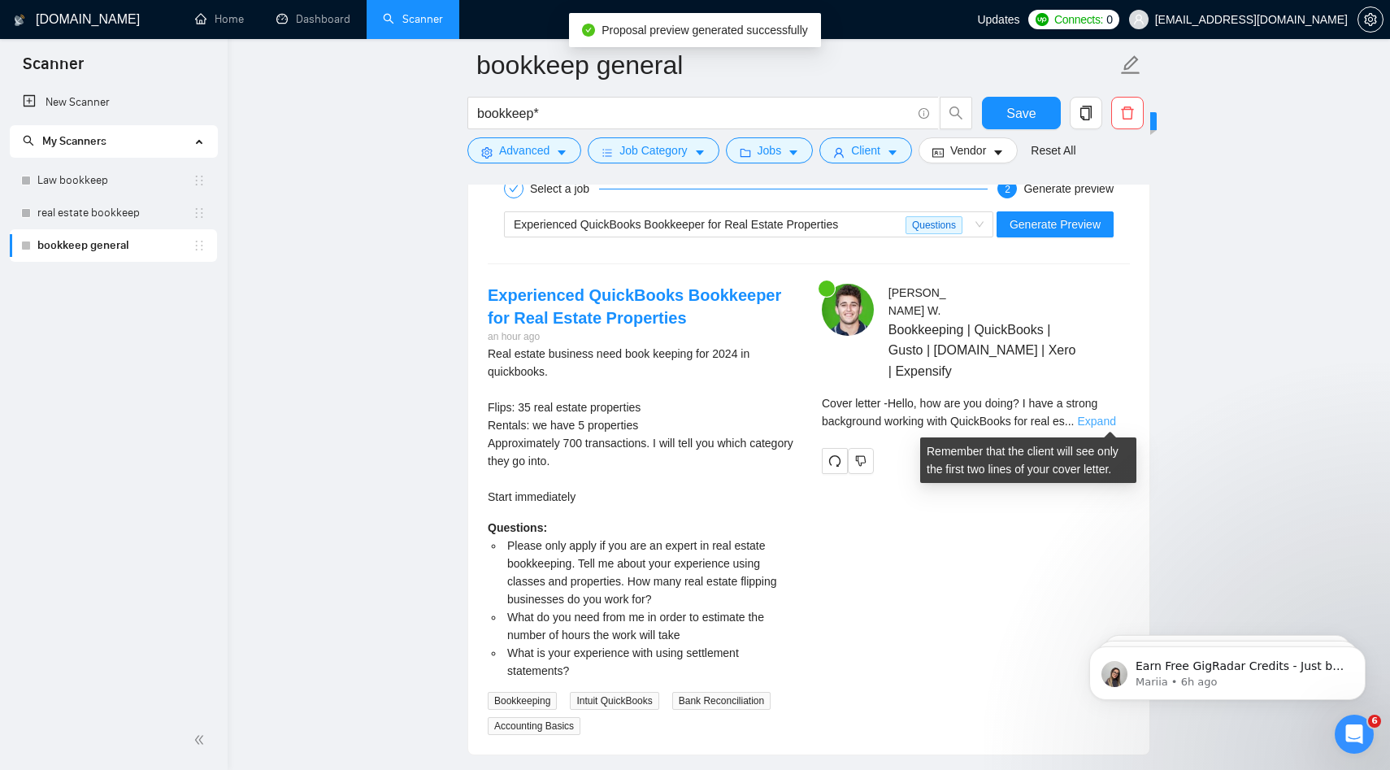
click at [998, 422] on link "Expand" at bounding box center [1096, 420] width 38 height 13
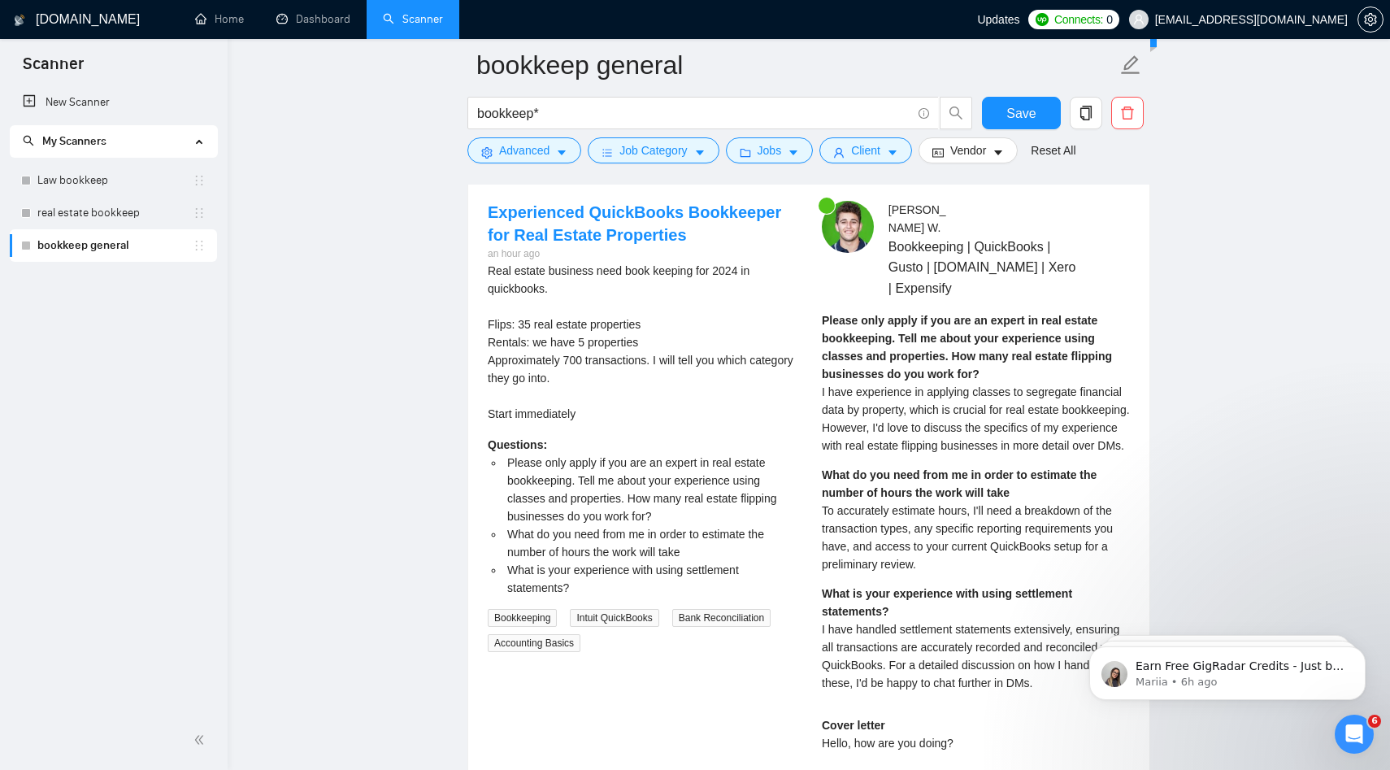
scroll to position [4004, 0]
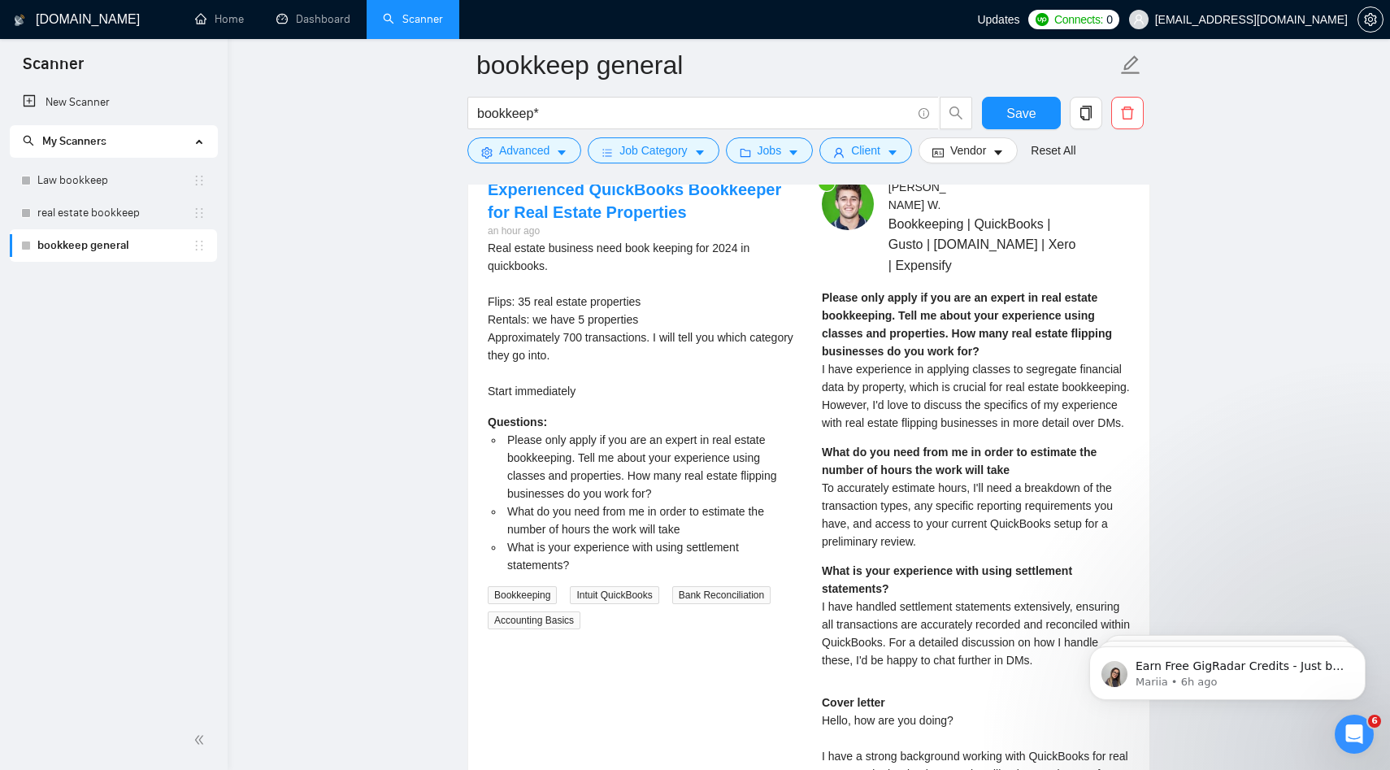
click at [998, 418] on span "I have experience in applying classes to segregate financial data by property, …" at bounding box center [976, 395] width 308 height 67
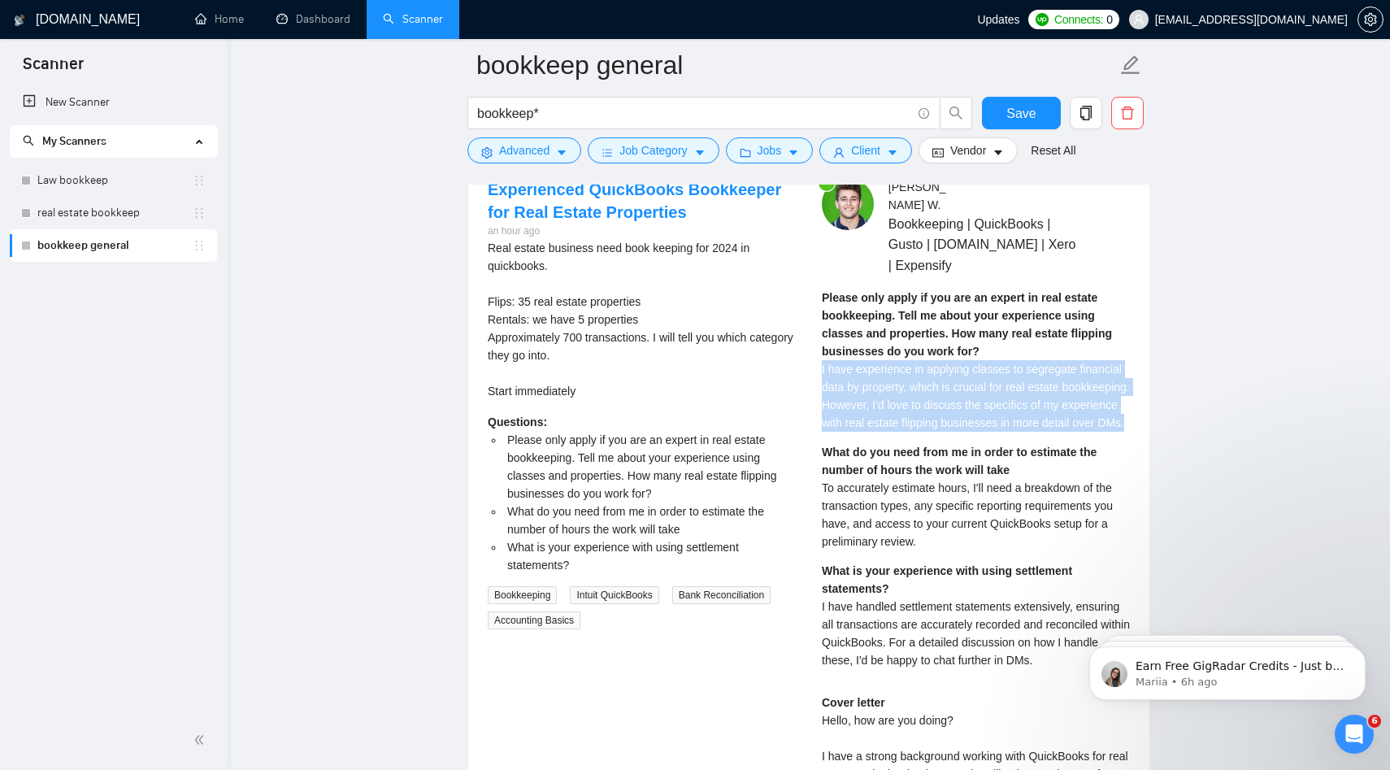
click at [998, 418] on span "I have experience in applying classes to segregate financial data by property, …" at bounding box center [976, 395] width 308 height 67
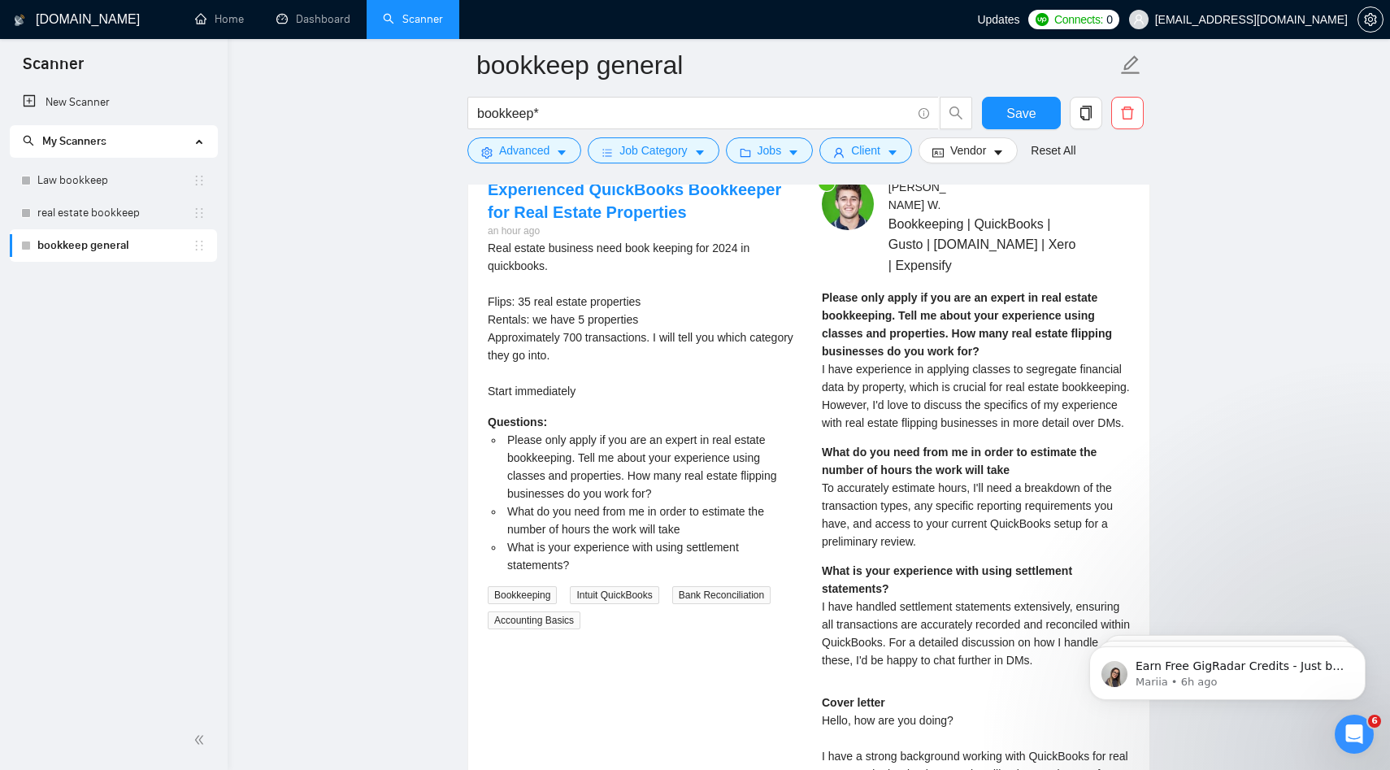
click at [985, 520] on span "To accurately estimate hours, I'll need a breakdown of the transaction types, a…" at bounding box center [967, 514] width 291 height 67
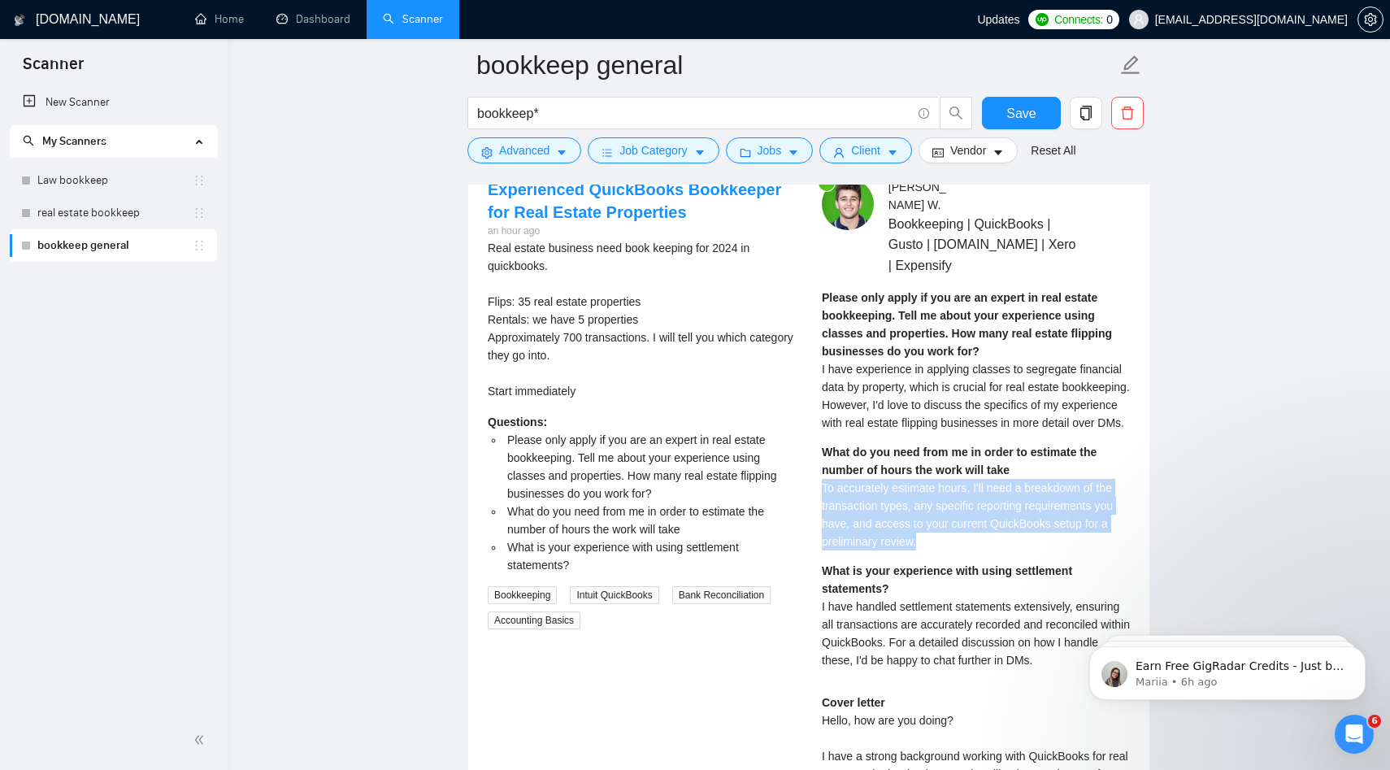
click at [985, 520] on span "To accurately estimate hours, I'll need a breakdown of the transaction types, a…" at bounding box center [967, 514] width 291 height 67
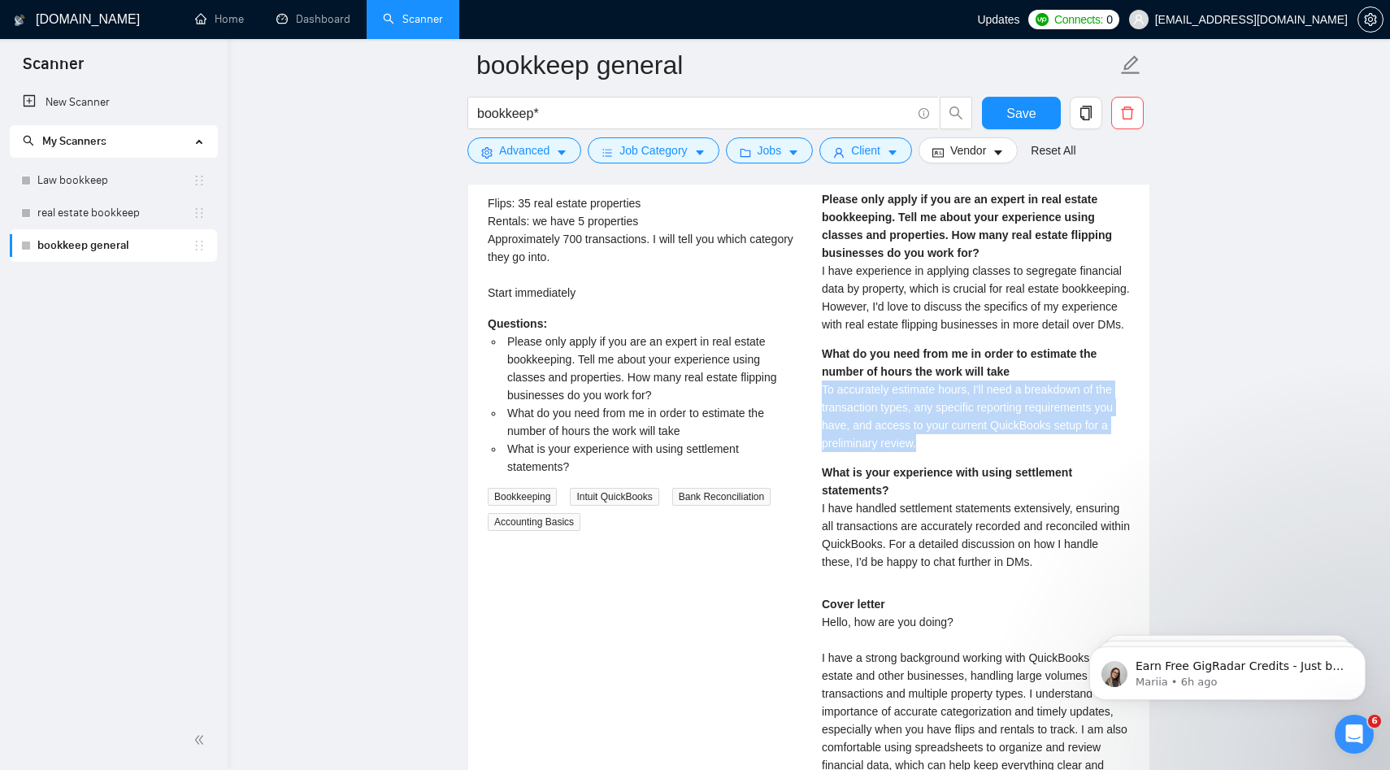
scroll to position [4103, 0]
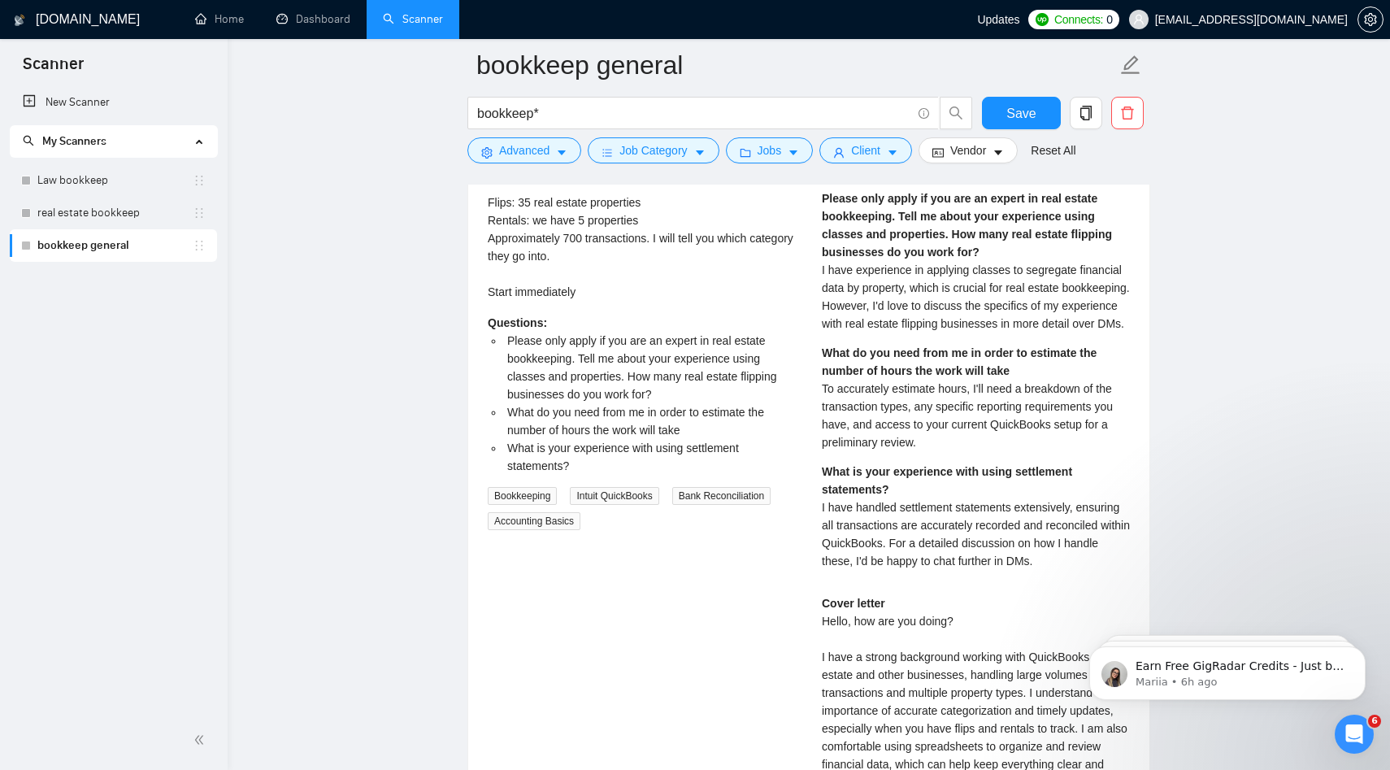
click at [967, 553] on span "I have handled settlement statements extensively, ensuring all transactions are…" at bounding box center [976, 534] width 308 height 67
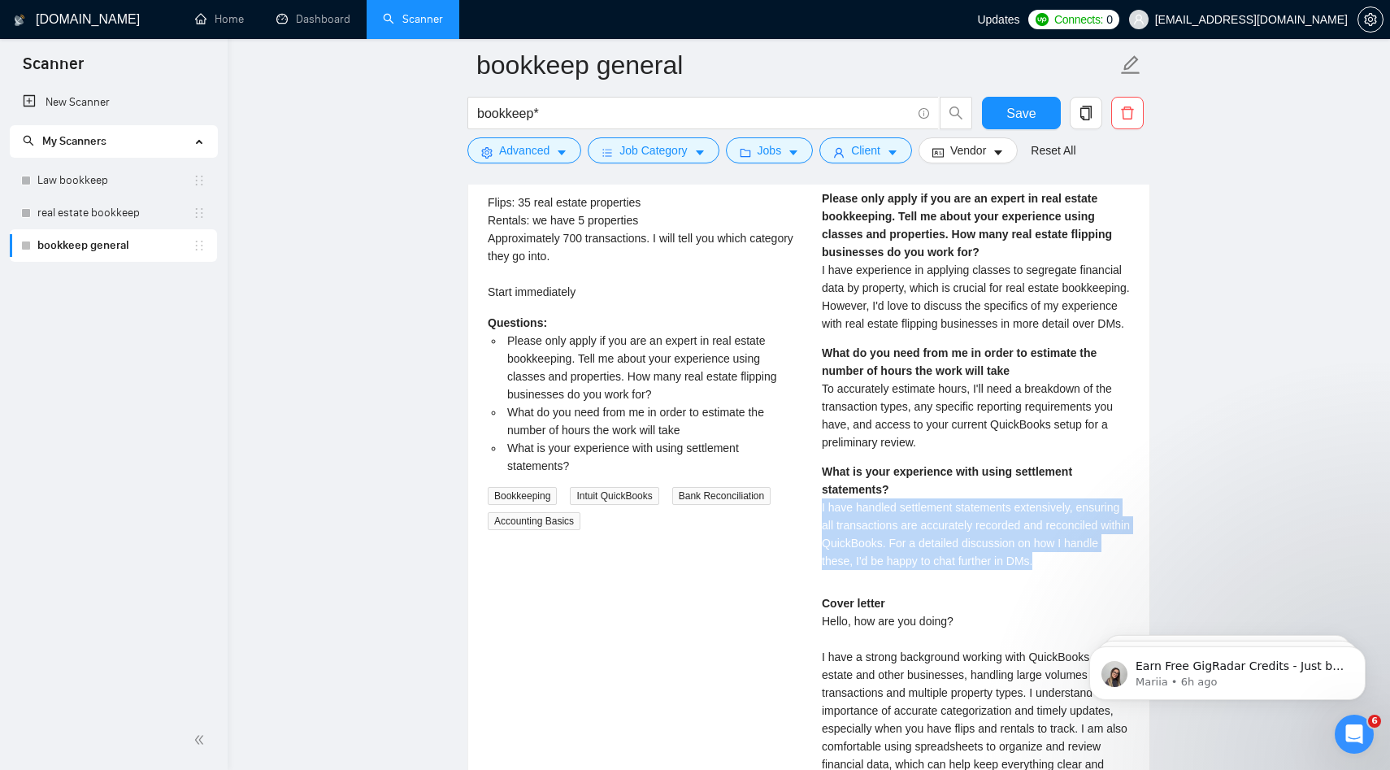
click at [967, 553] on span "I have handled settlement statements extensively, ensuring all transactions are…" at bounding box center [976, 534] width 308 height 67
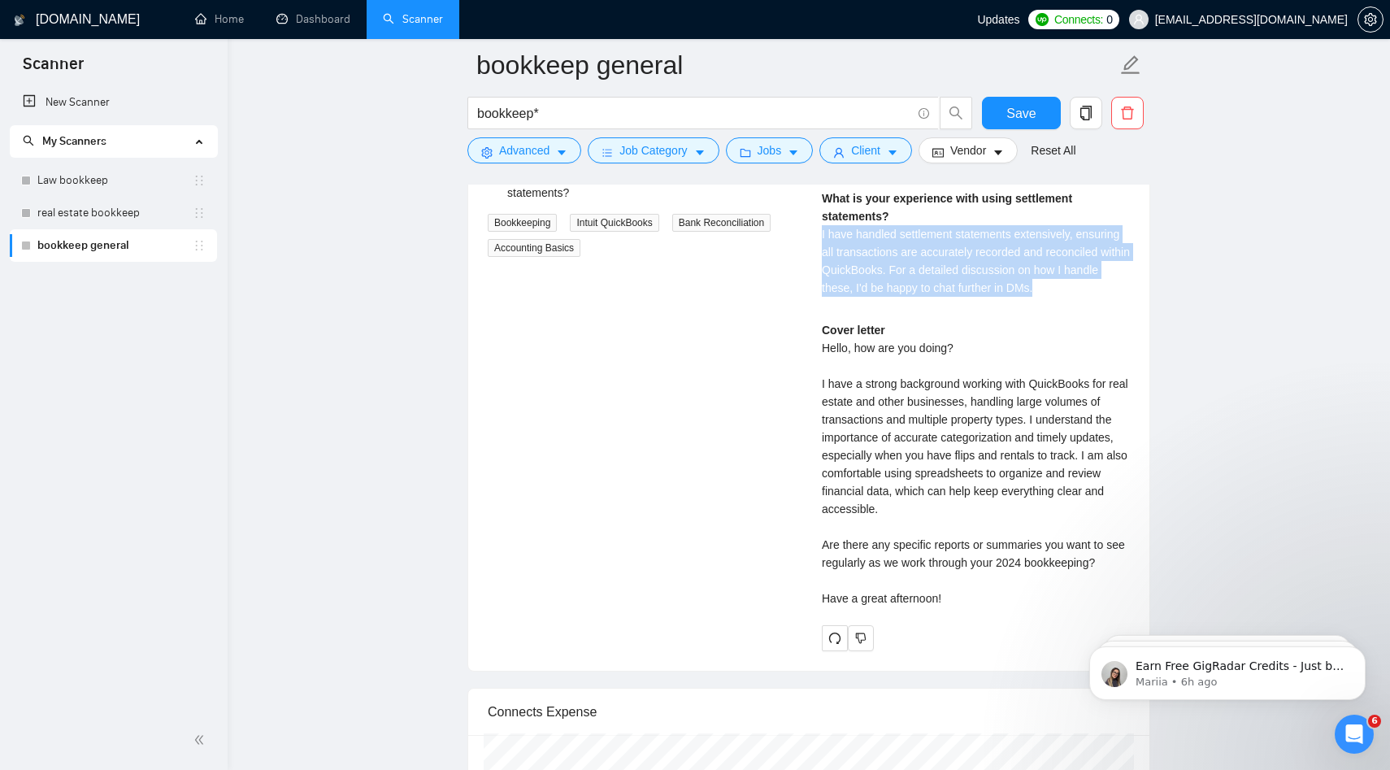
scroll to position [4379, 0]
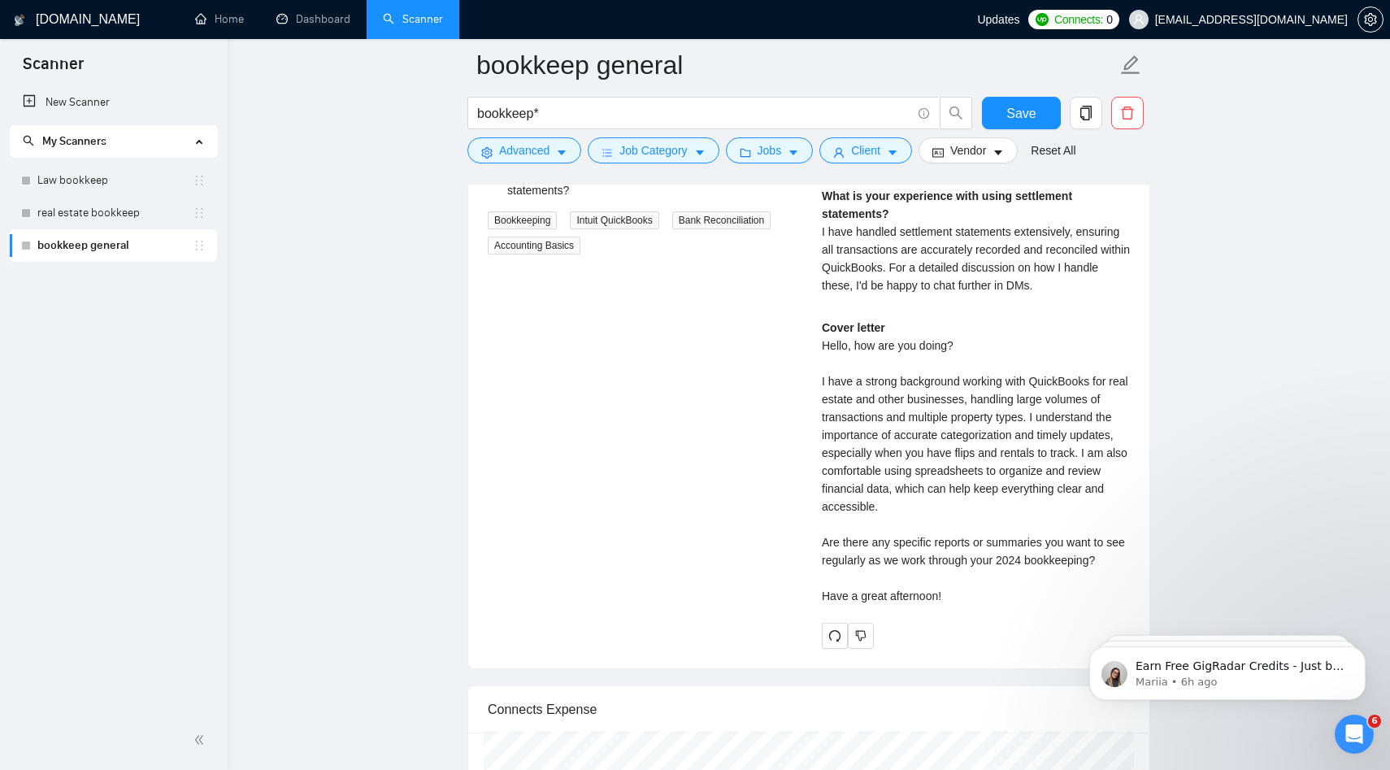
click at [849, 368] on div "Cover letter Hello, how are you doing? I have a strong background working with …" at bounding box center [976, 462] width 308 height 286
click at [857, 413] on div "Cover letter Hello, how are you doing? I have a strong background working with …" at bounding box center [976, 462] width 308 height 286
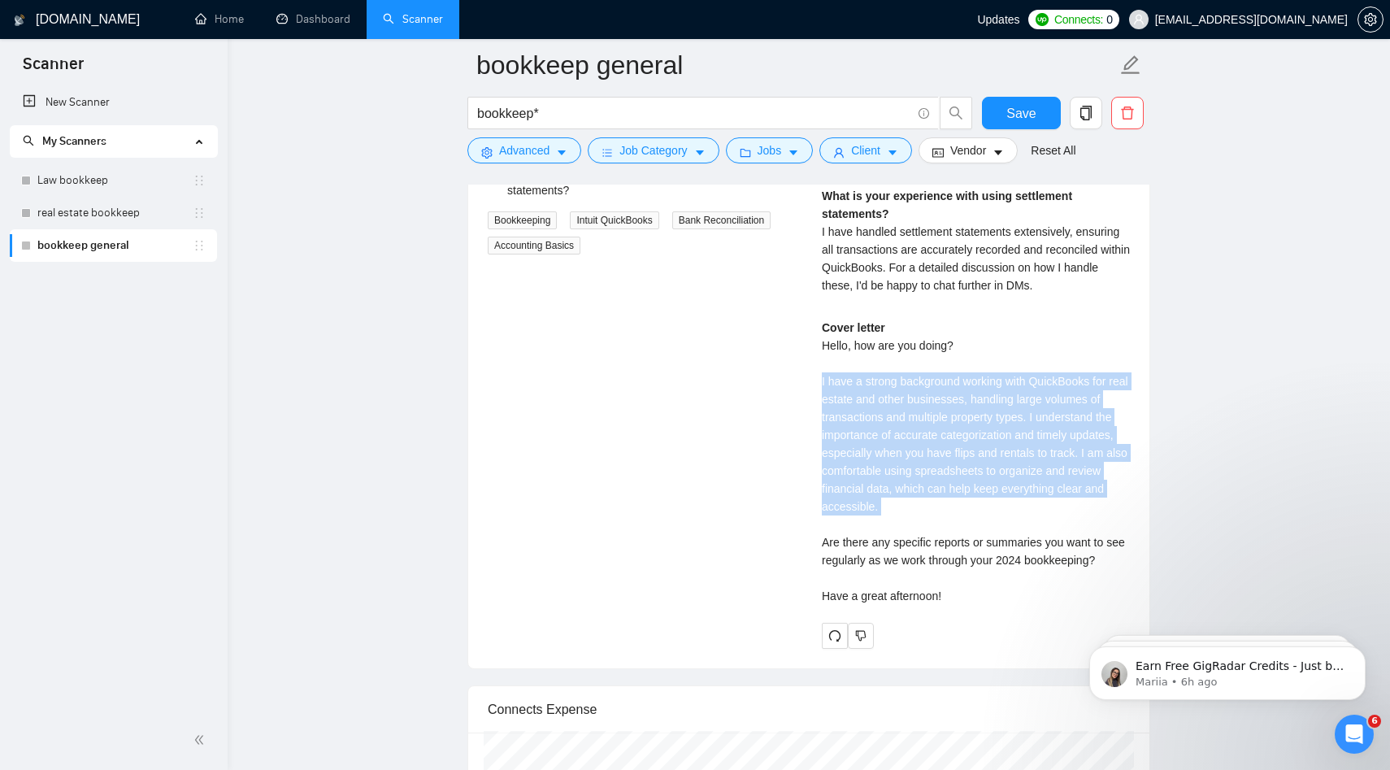
click at [857, 413] on div "Cover letter Hello, how are you doing? I have a strong background working with …" at bounding box center [976, 462] width 308 height 286
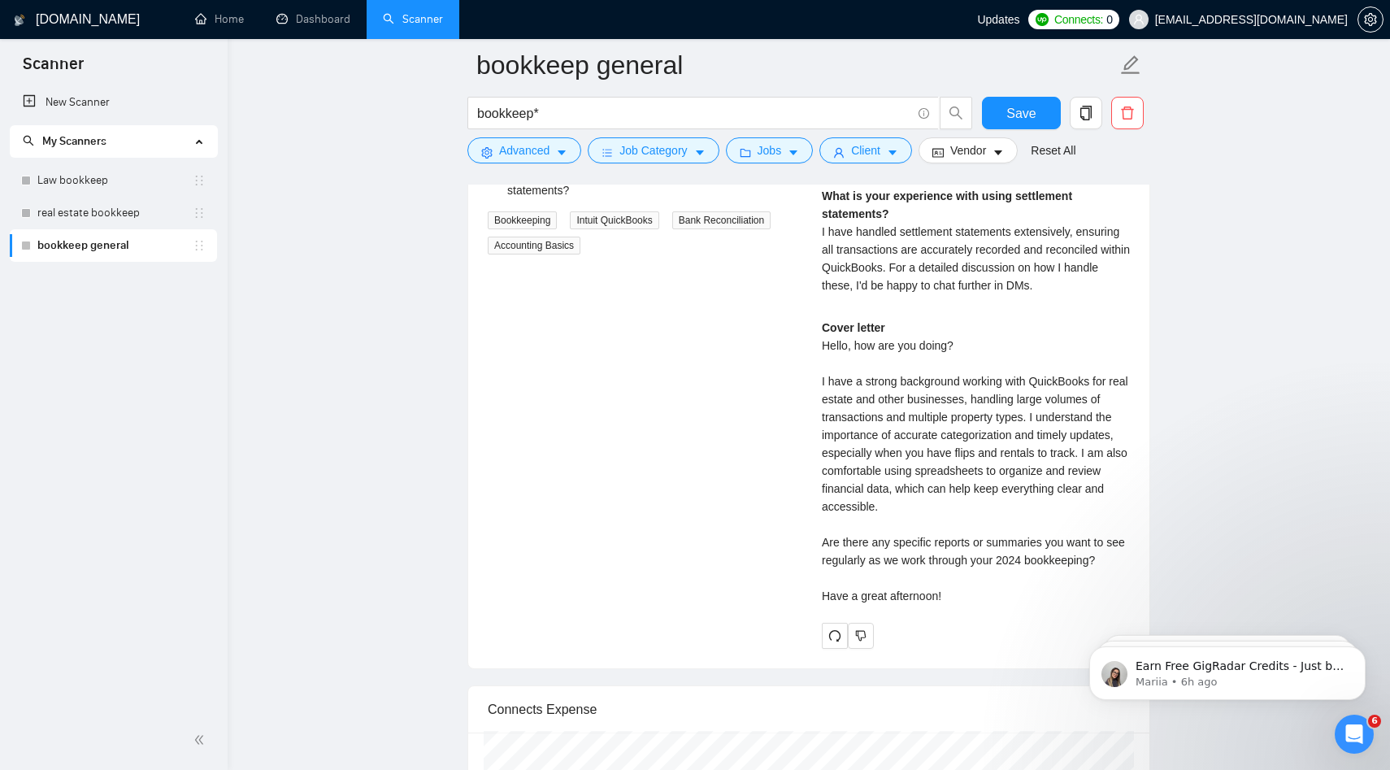
click at [929, 578] on div "Cover letter Hello, how are you doing? I have a strong background working with …" at bounding box center [976, 462] width 308 height 286
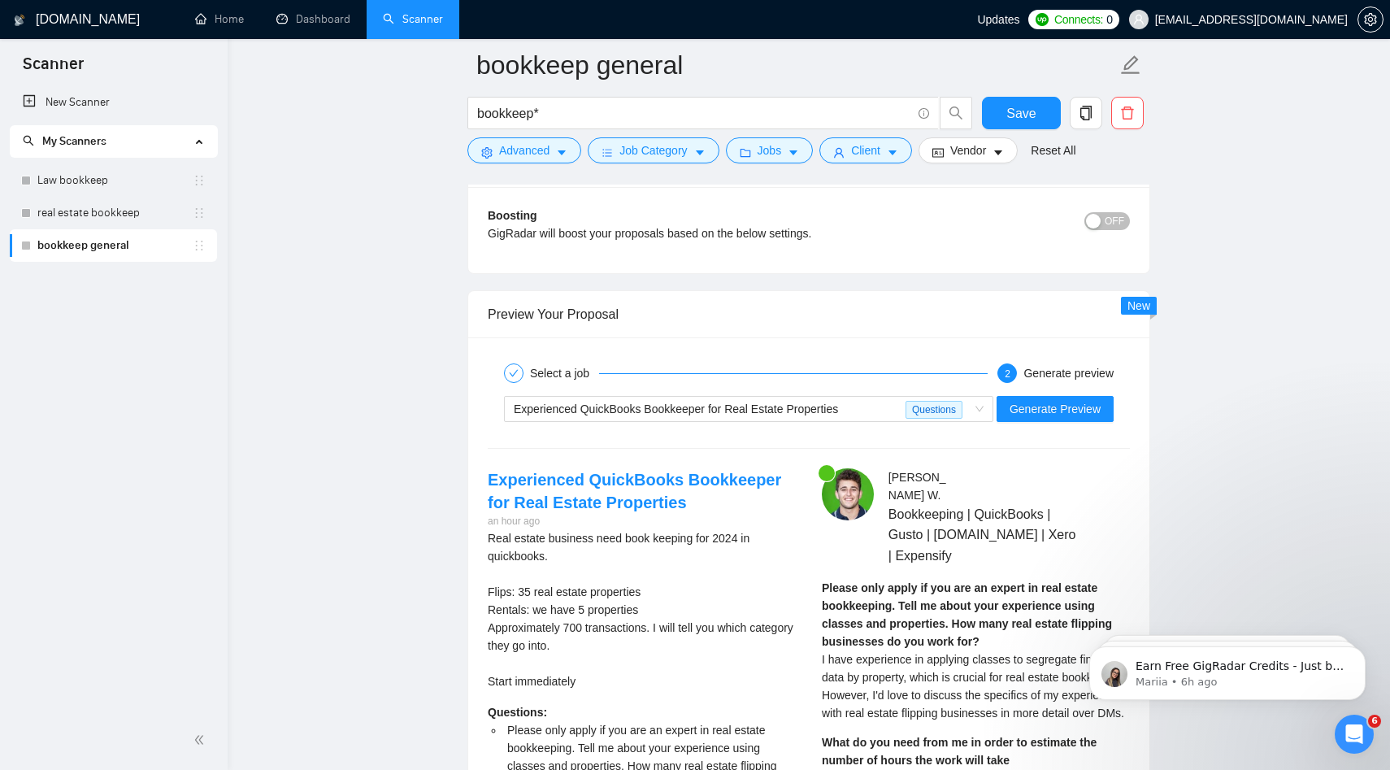
scroll to position [3716, 0]
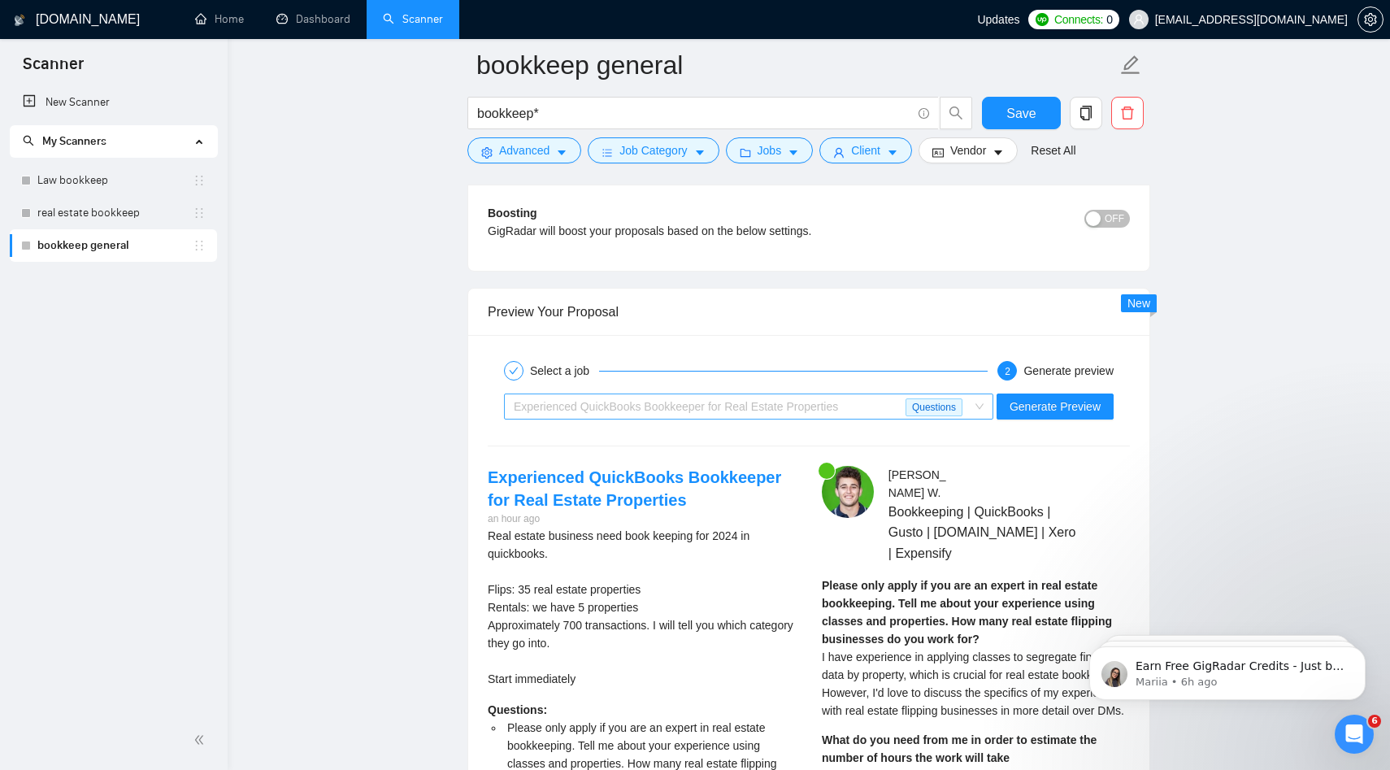
click at [709, 411] on span "Experienced QuickBooks Bookkeeper for Real Estate Properties" at bounding box center [676, 406] width 324 height 13
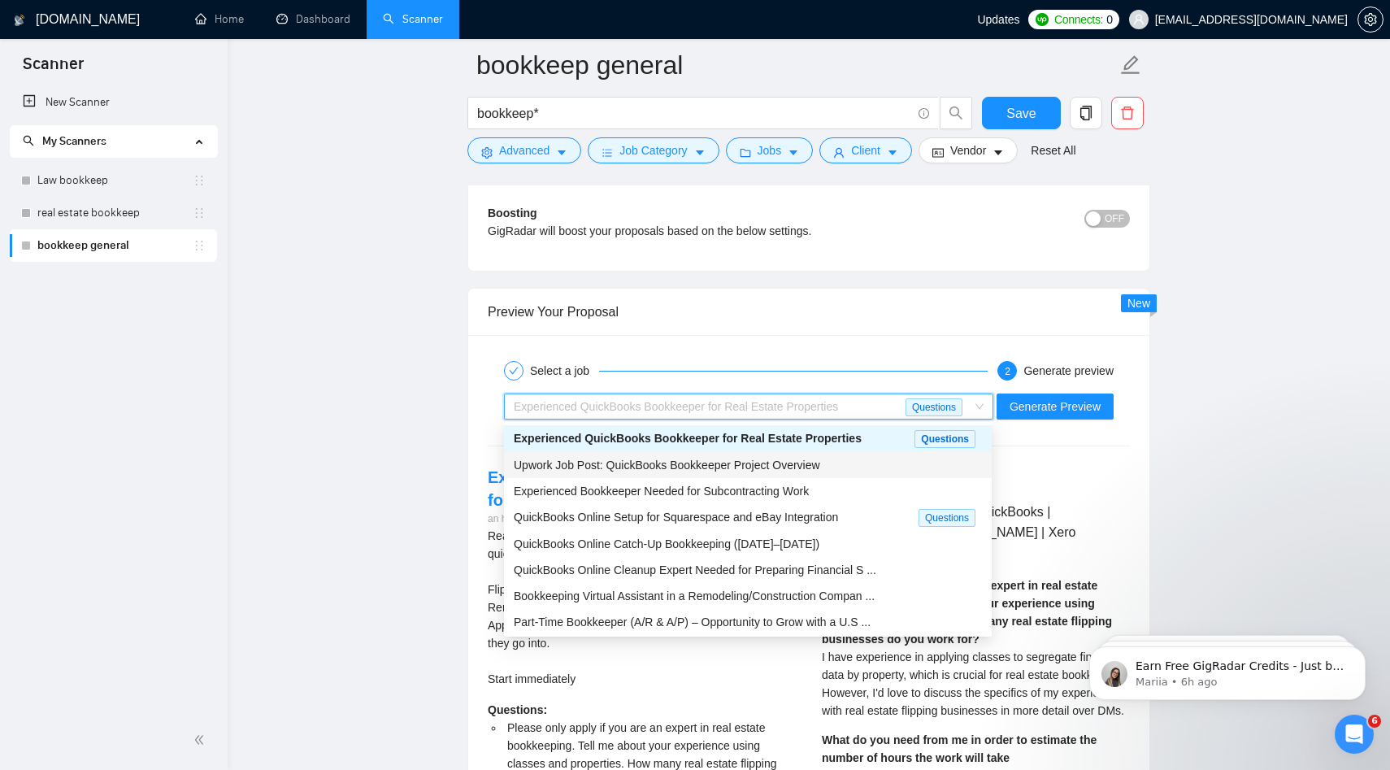
click at [704, 472] on div "Upwork Job Post: QuickBooks Bookkeeper Project Overview" at bounding box center [748, 465] width 468 height 18
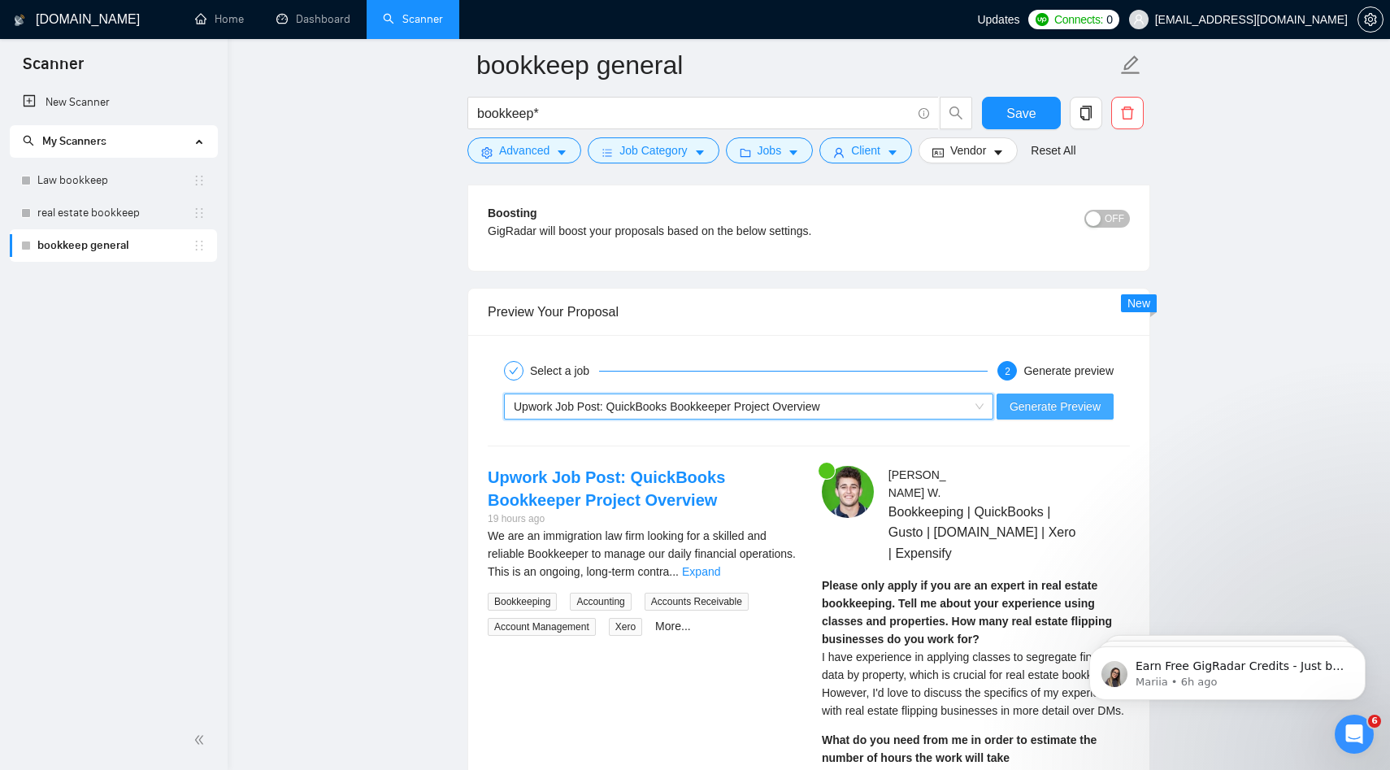
click at [998, 405] on span "Generate Preview" at bounding box center [1054, 406] width 91 height 18
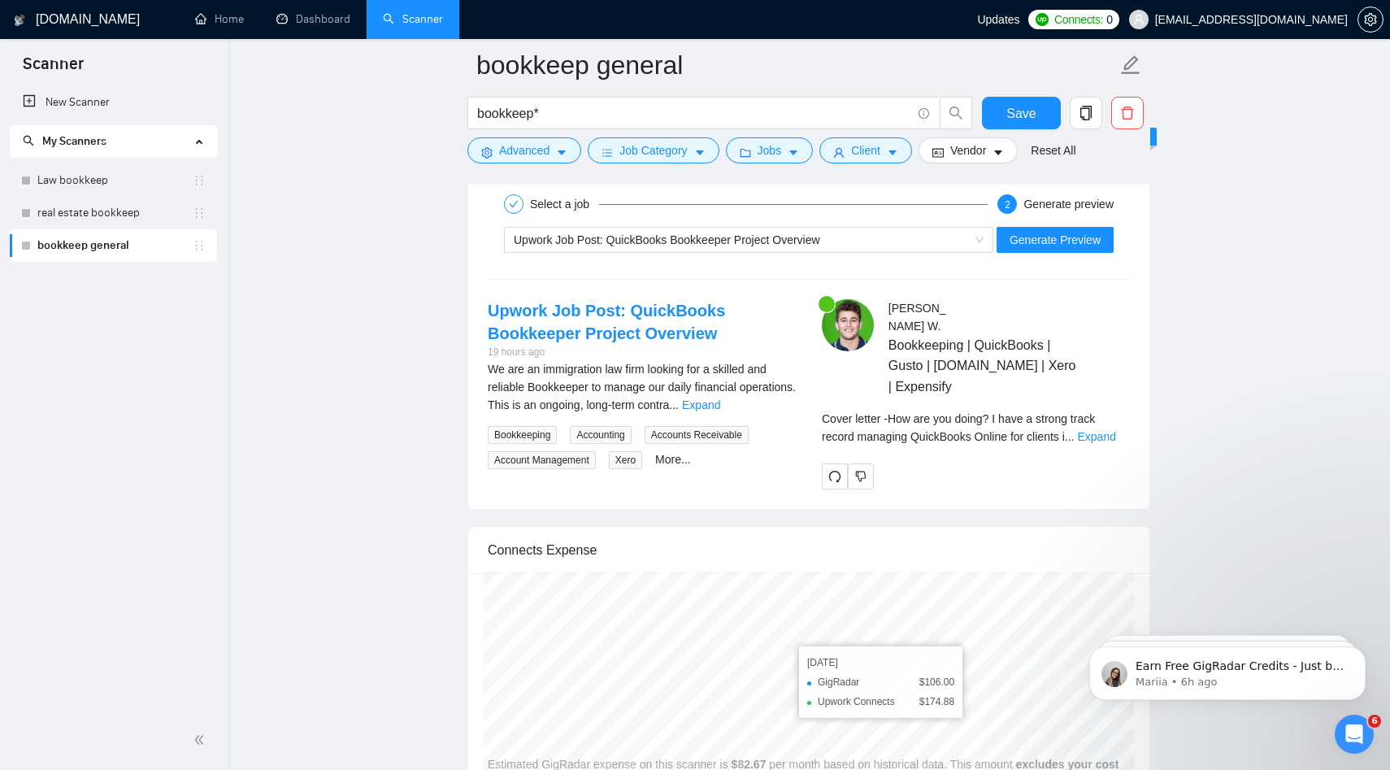
scroll to position [3885, 0]
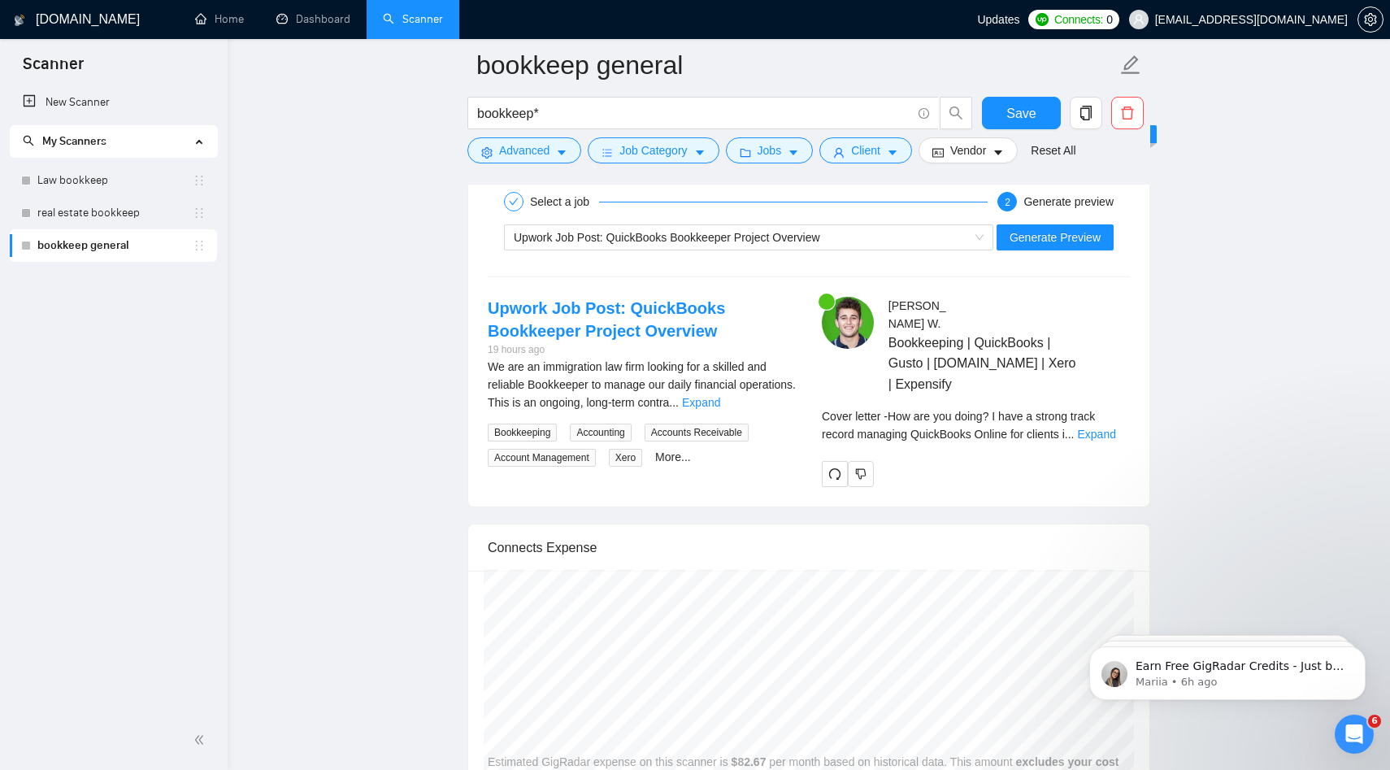
click at [998, 442] on div "Cover letter - How are you doing? I have a strong track record managing QuickBo…" at bounding box center [976, 430] width 308 height 47
click at [998, 433] on link "Expand" at bounding box center [1096, 433] width 38 height 13
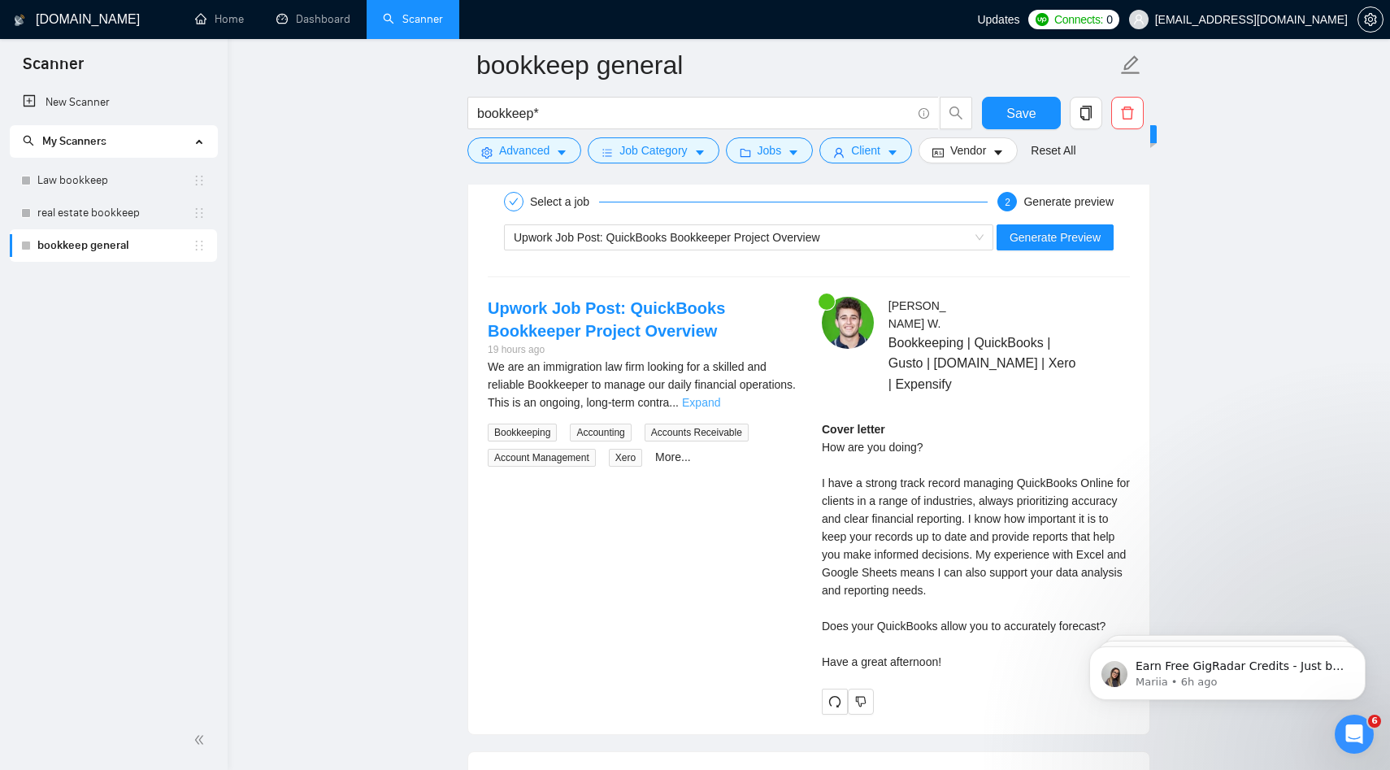
click at [720, 399] on link "Expand" at bounding box center [701, 402] width 38 height 13
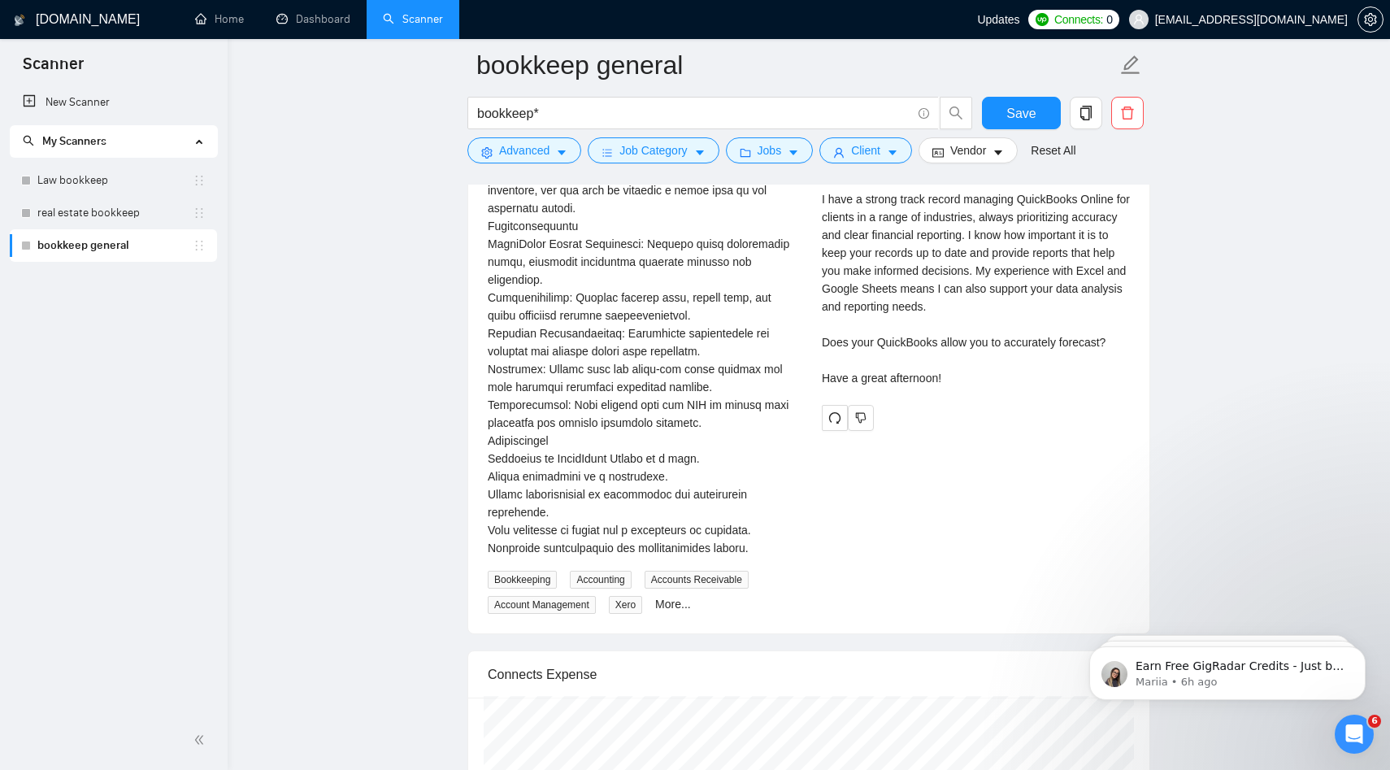
scroll to position [4175, 0]
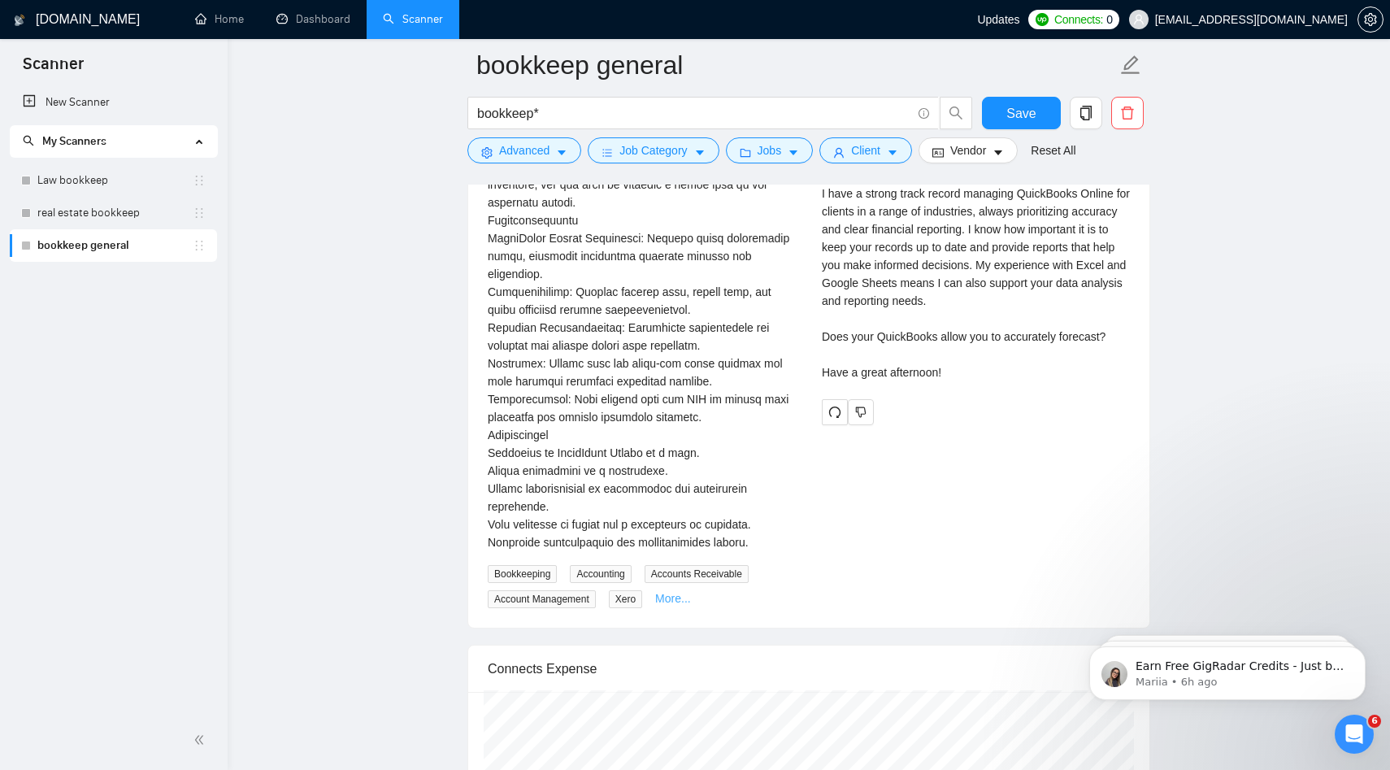
click at [676, 600] on link "More..." at bounding box center [673, 598] width 36 height 13
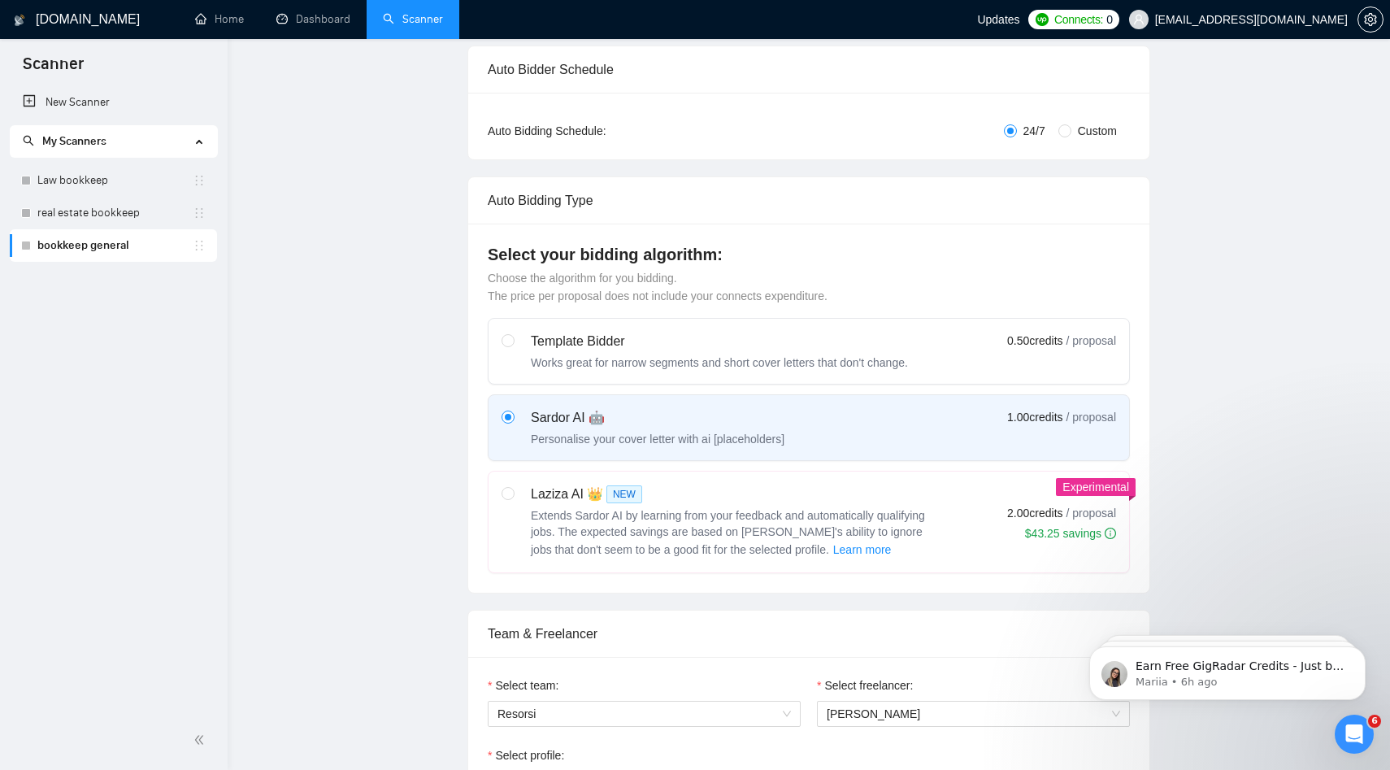
scroll to position [0, 0]
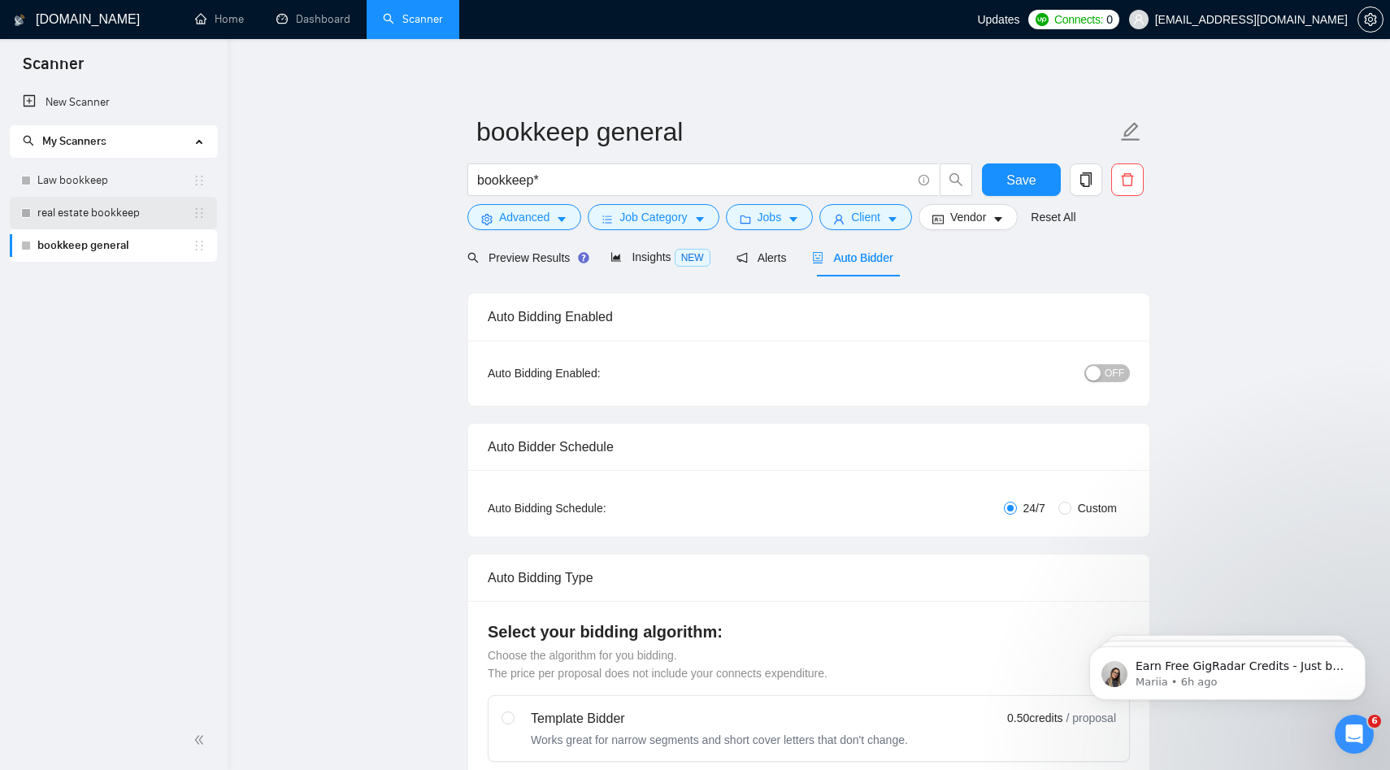
click at [113, 210] on link "real estate bookkeep" at bounding box center [114, 213] width 155 height 33
click at [998, 181] on span "Save" at bounding box center [1020, 180] width 29 height 20
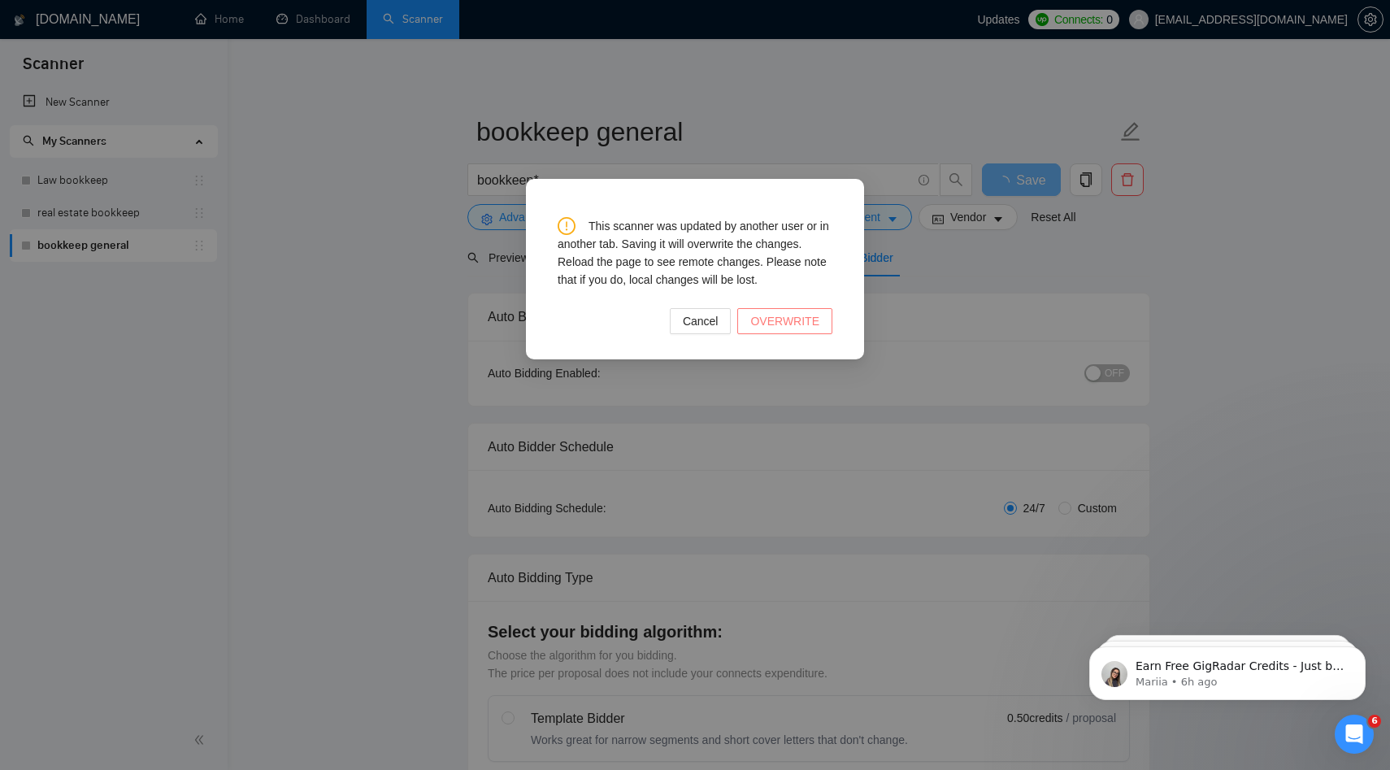
click at [800, 323] on span "OVERWRITE" at bounding box center [784, 321] width 69 height 18
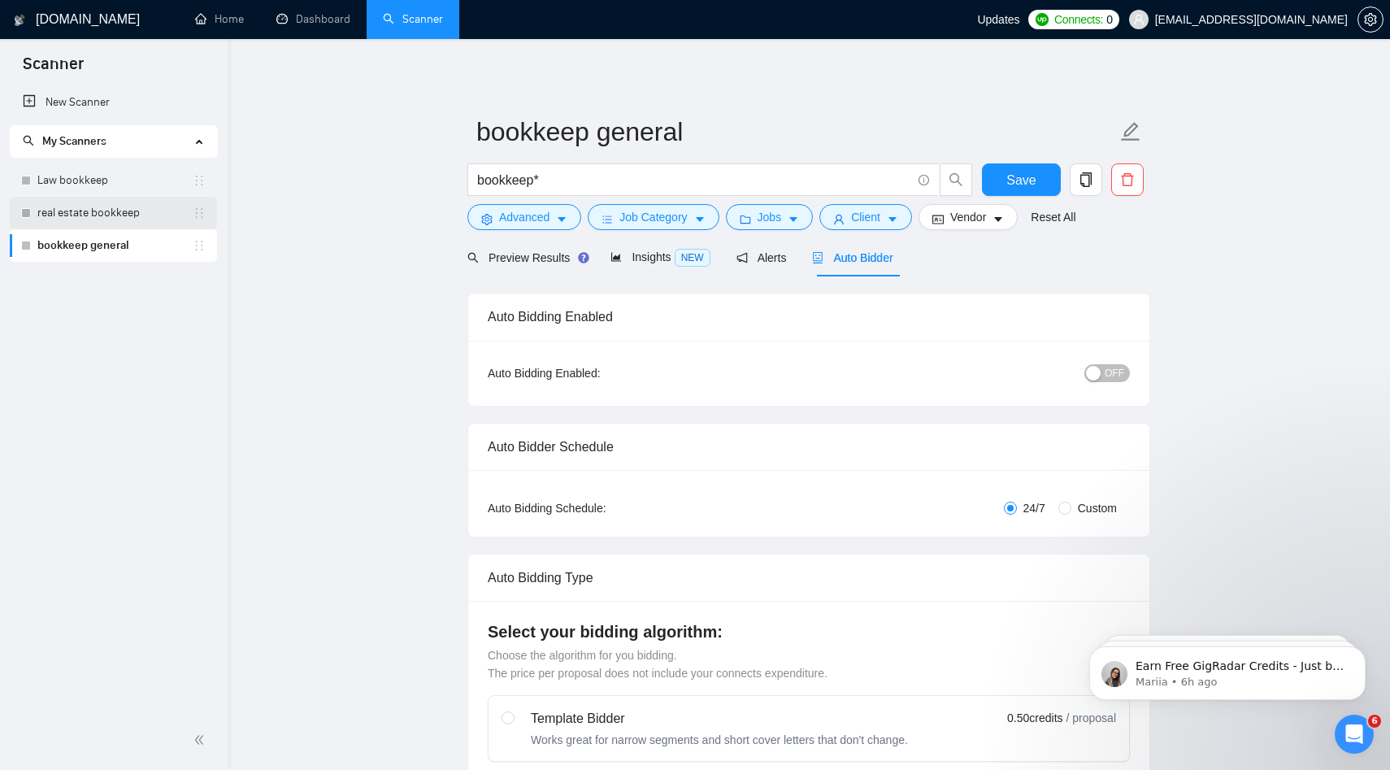
click at [120, 206] on link "real estate bookkeep" at bounding box center [114, 213] width 155 height 33
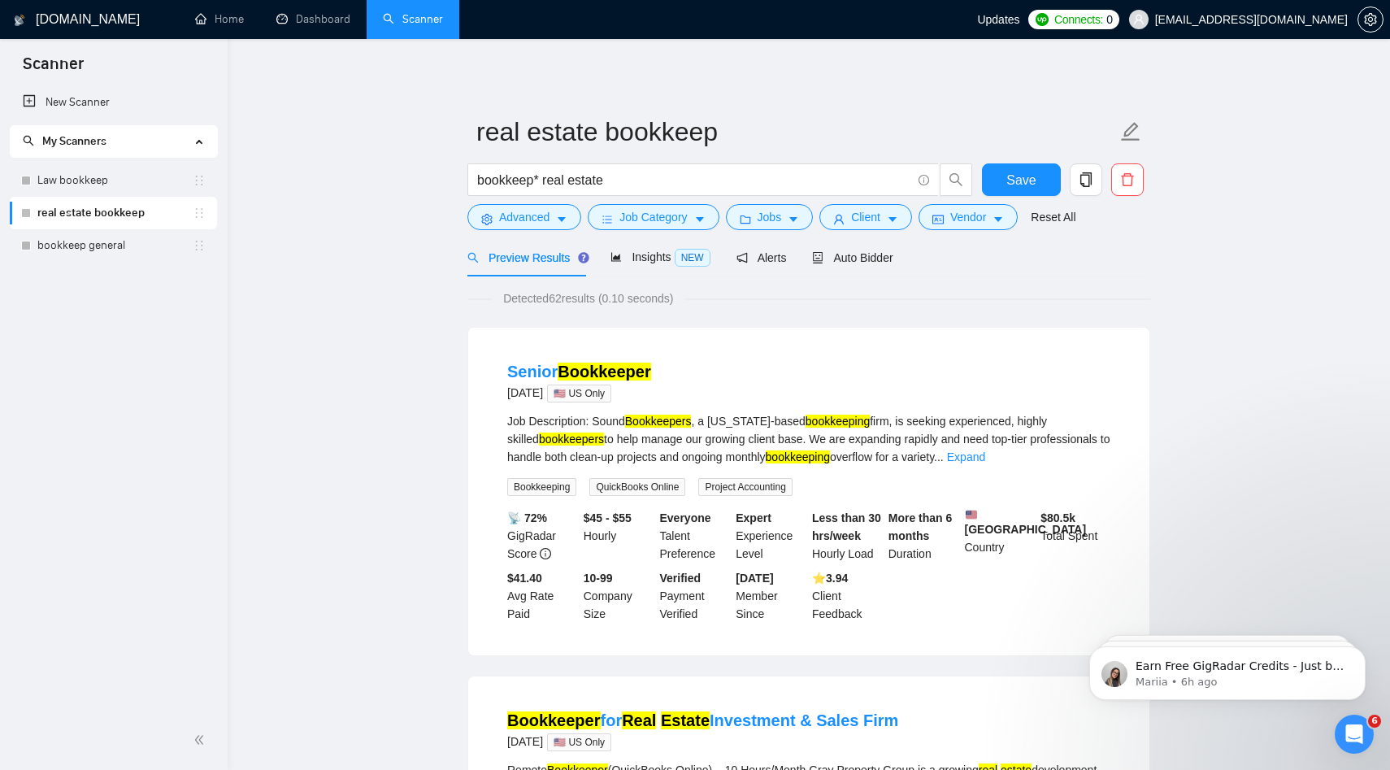
click at [134, 249] on link "bookkeep general" at bounding box center [114, 245] width 155 height 33
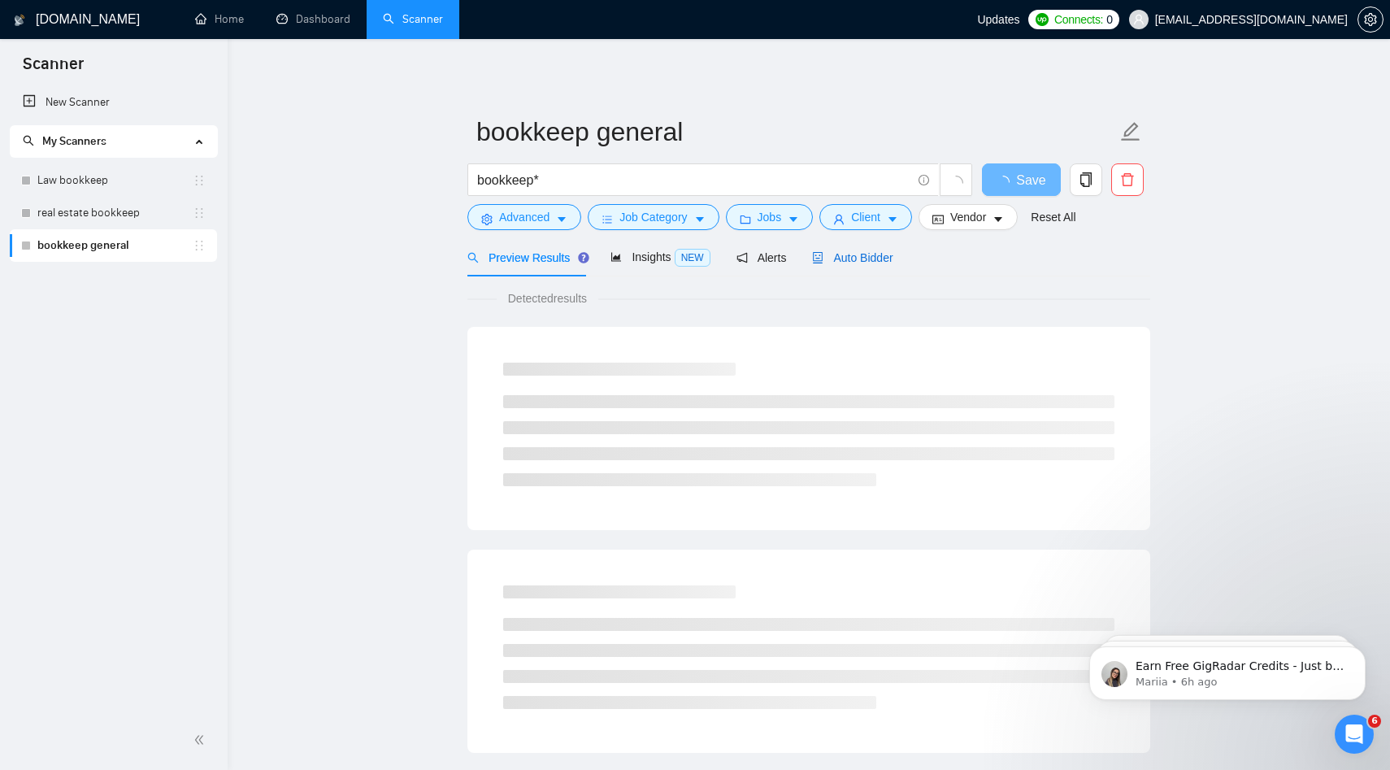
click at [883, 256] on span "Auto Bidder" at bounding box center [852, 257] width 80 height 13
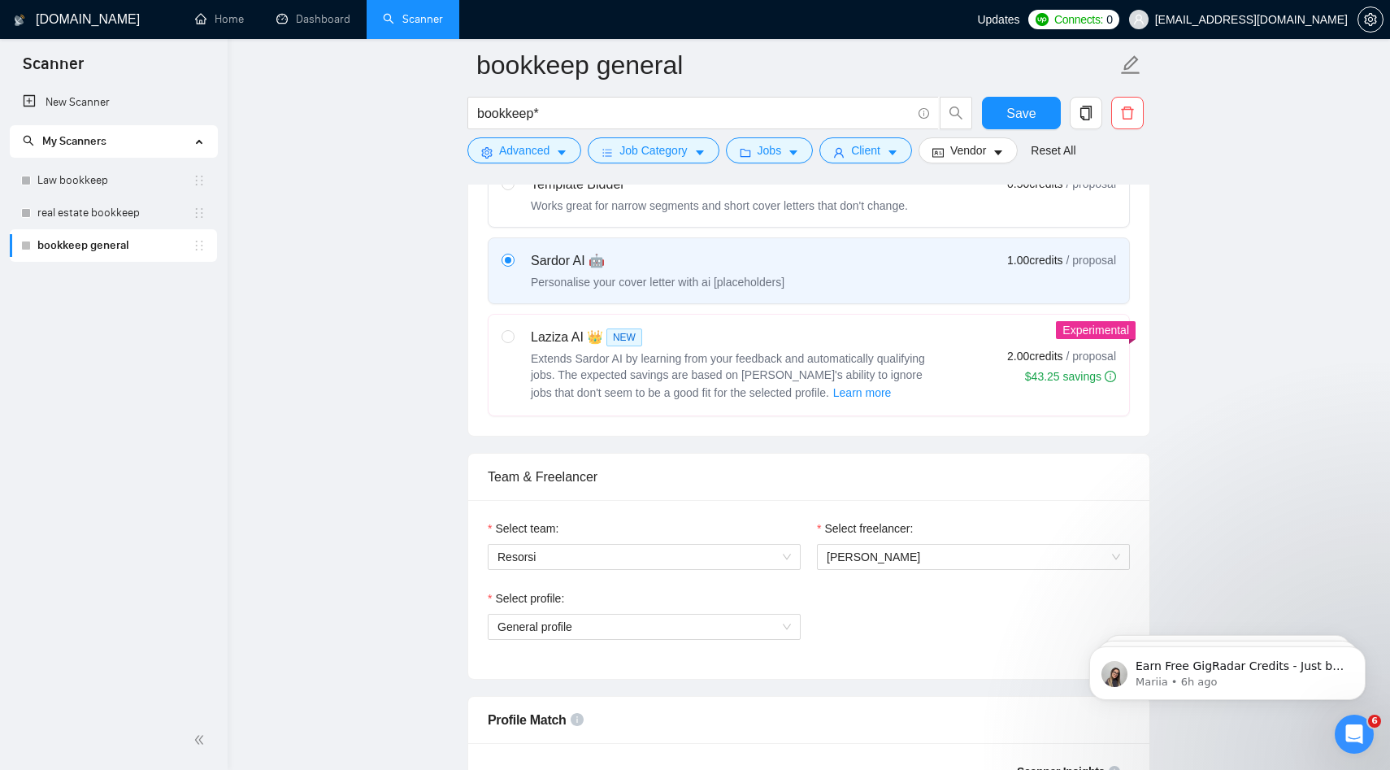
scroll to position [540, 0]
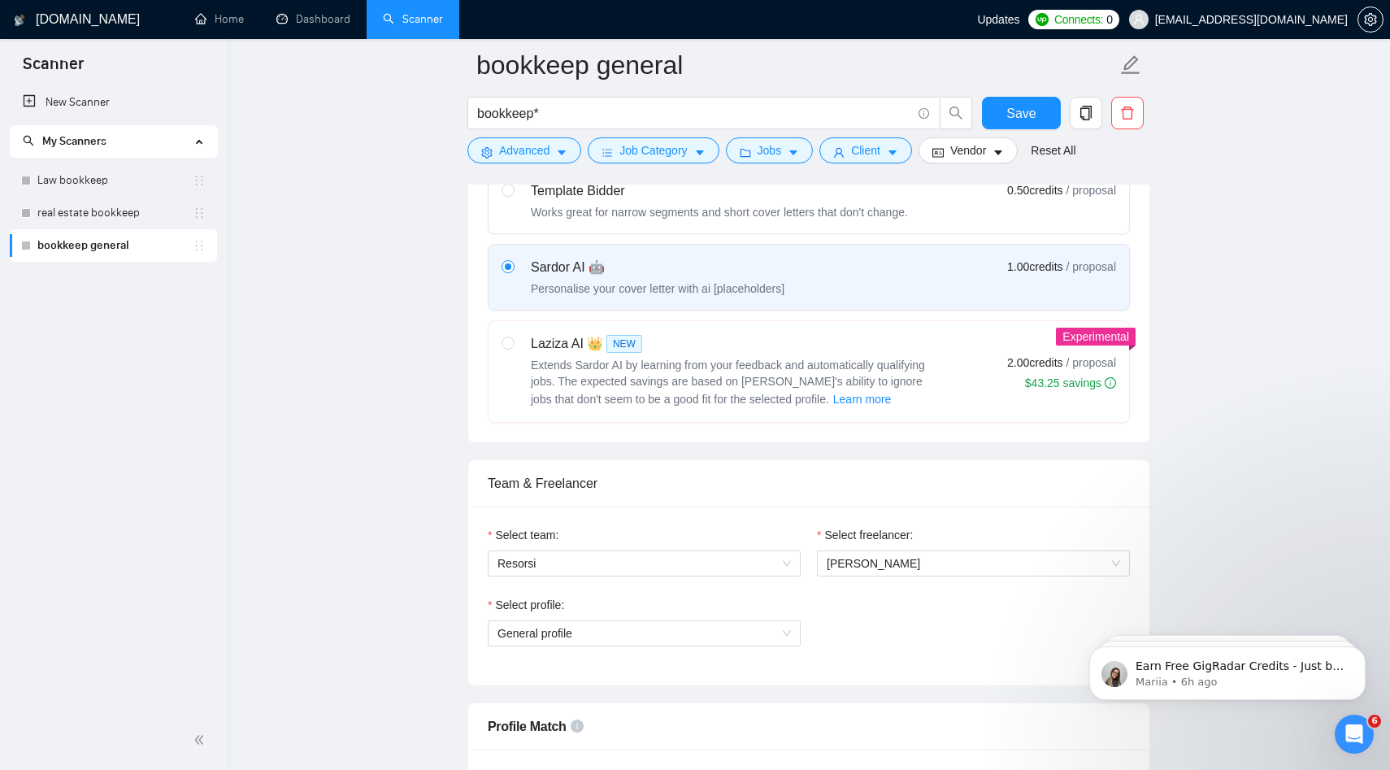
click at [515, 349] on div "Laziza AI 👑 NEW Extends Sardor AI by learning from your feedback and automatica…" at bounding box center [719, 371] width 436 height 75
click at [513, 348] on input "radio" at bounding box center [506, 341] width 11 height 11
radio input "true"
radio input "false"
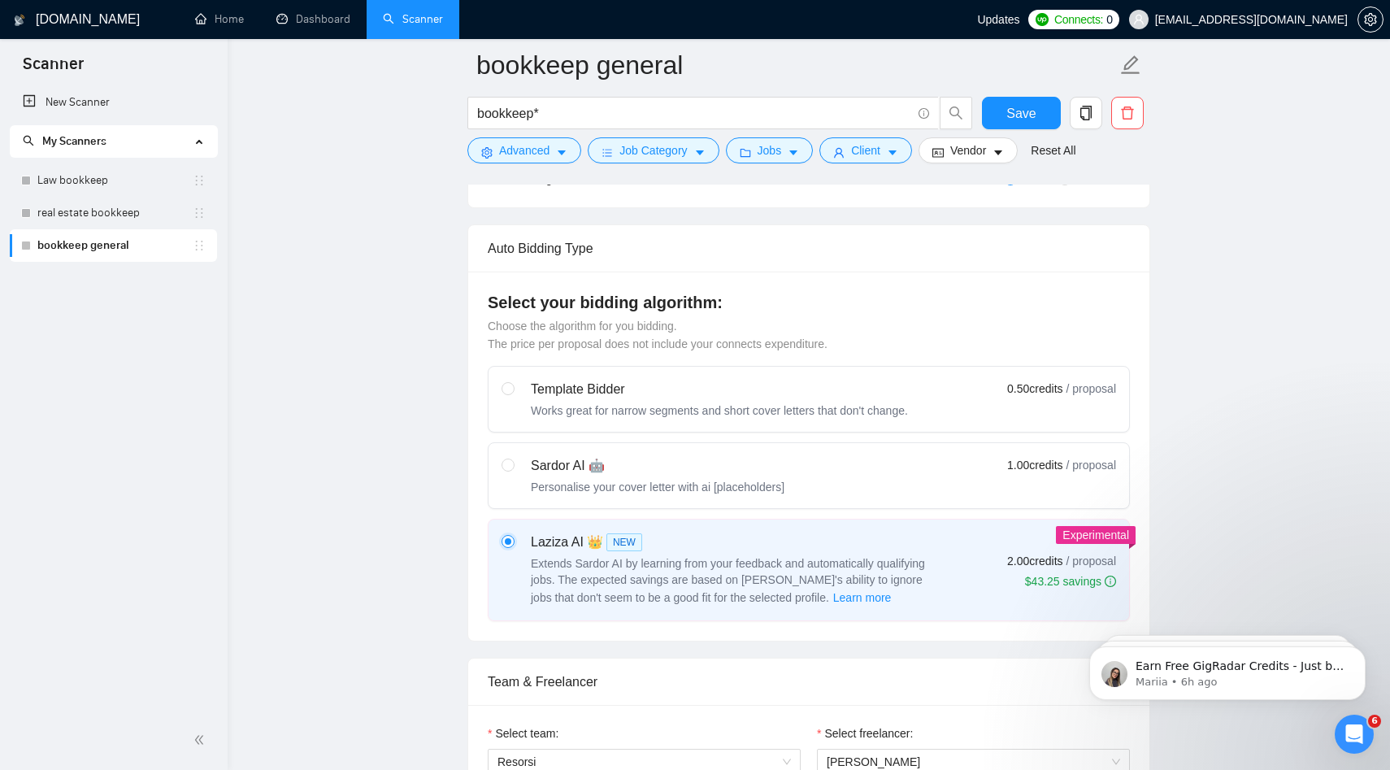
scroll to position [341, 0]
click at [998, 20] on span "[EMAIL_ADDRESS][DOMAIN_NAME]" at bounding box center [1251, 20] width 193 height 0
click at [998, 19] on icon "setting" at bounding box center [1370, 19] width 13 height 13
click at [994, 120] on button "Save" at bounding box center [1021, 113] width 79 height 33
click at [154, 219] on link "real estate bookkeep" at bounding box center [114, 213] width 155 height 33
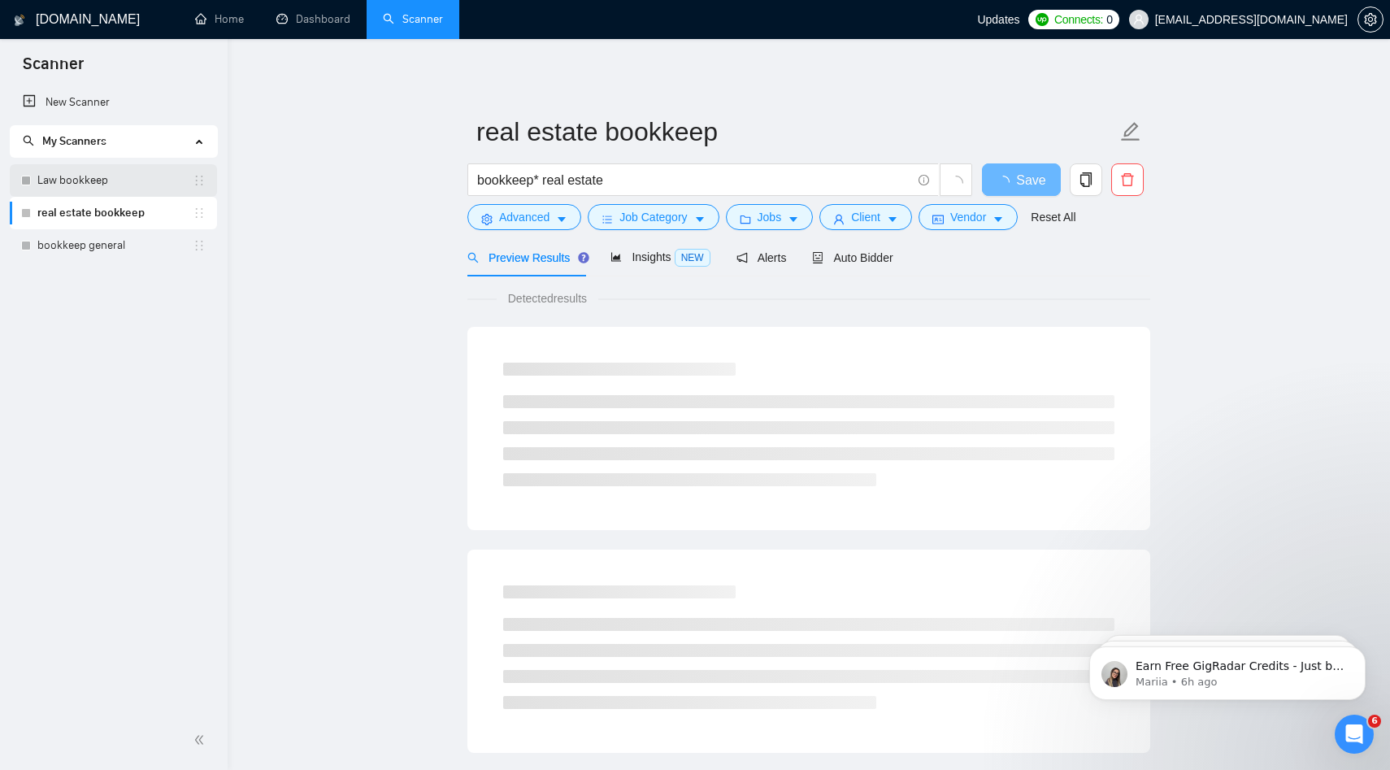
click at [150, 191] on link "Law bookkeep" at bounding box center [114, 180] width 155 height 33
